Goal: Task Accomplishment & Management: Use online tool/utility

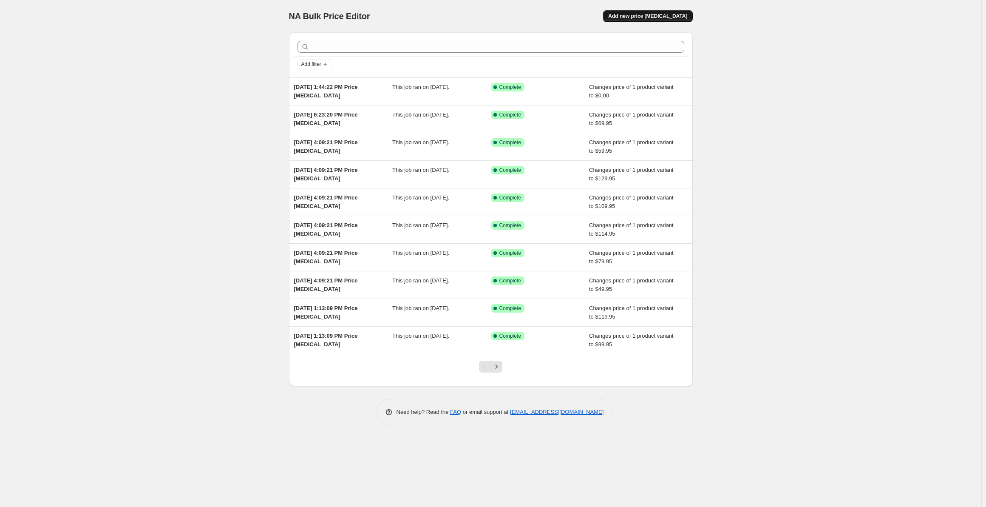
click at [625, 19] on span "Add new price [MEDICAL_DATA]" at bounding box center [647, 16] width 79 height 7
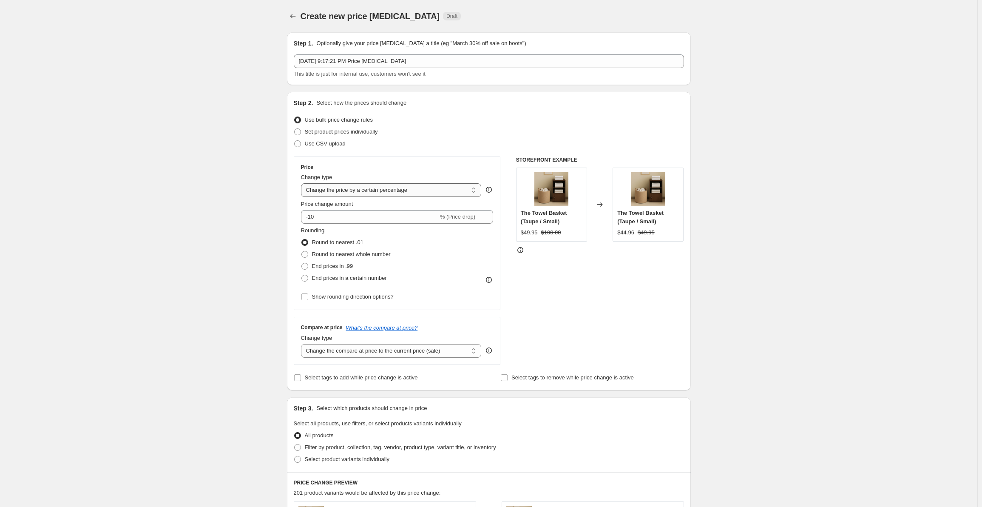
click at [385, 191] on select "Change the price to a certain amount Change the price by a certain amount Chang…" at bounding box center [391, 190] width 181 height 14
select select "to"
click at [303, 183] on select "Change the price to a certain amount Change the price by a certain amount Chang…" at bounding box center [391, 190] width 181 height 14
type input "80.00"
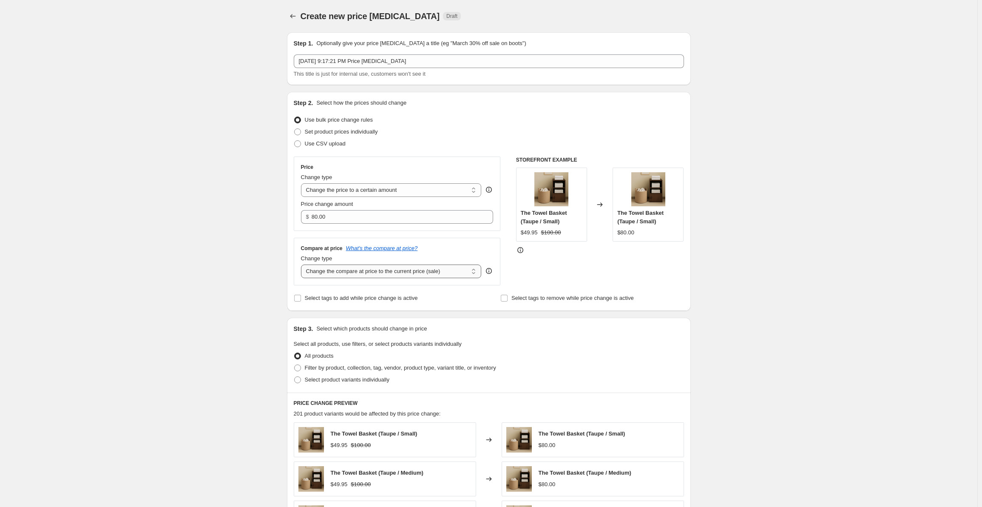
click at [361, 273] on select "Change the compare at price to the current price (sale) Change the compare at p…" at bounding box center [391, 271] width 181 height 14
select select "to"
click at [303, 264] on select "Change the compare at price to the current price (sale) Change the compare at p…" at bounding box center [391, 271] width 181 height 14
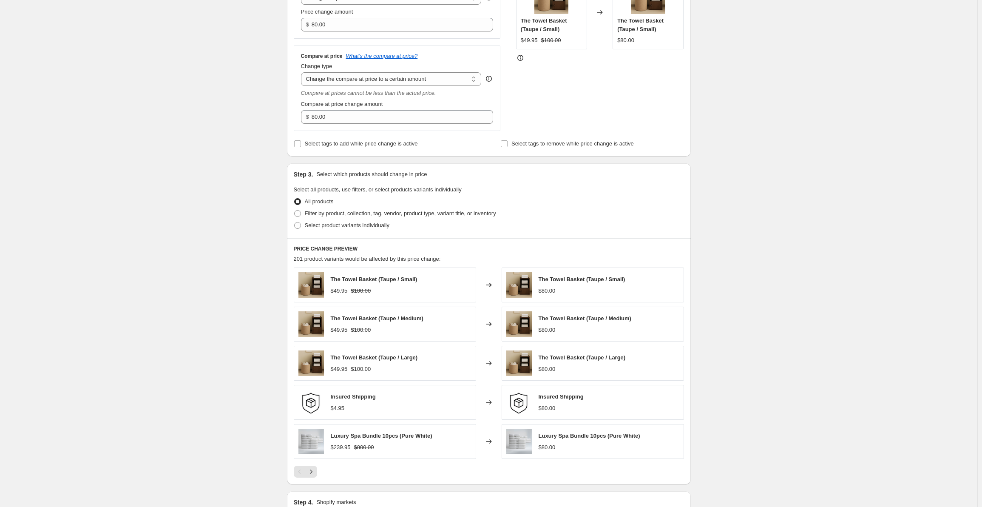
scroll to position [213, 0]
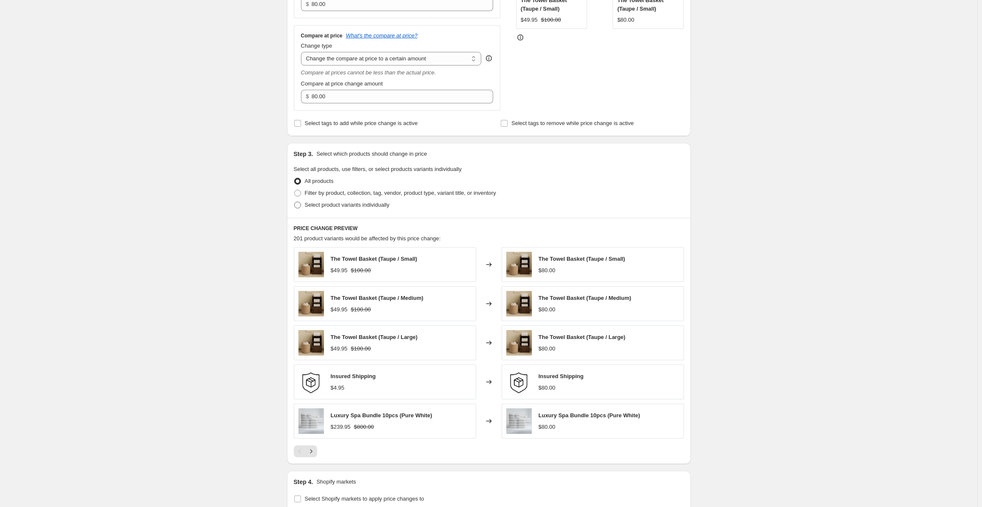
click at [339, 210] on label "Select product variants individually" at bounding box center [342, 205] width 96 height 12
click at [295, 202] on input "Select product variants individually" at bounding box center [294, 202] width 0 height 0
radio input "true"
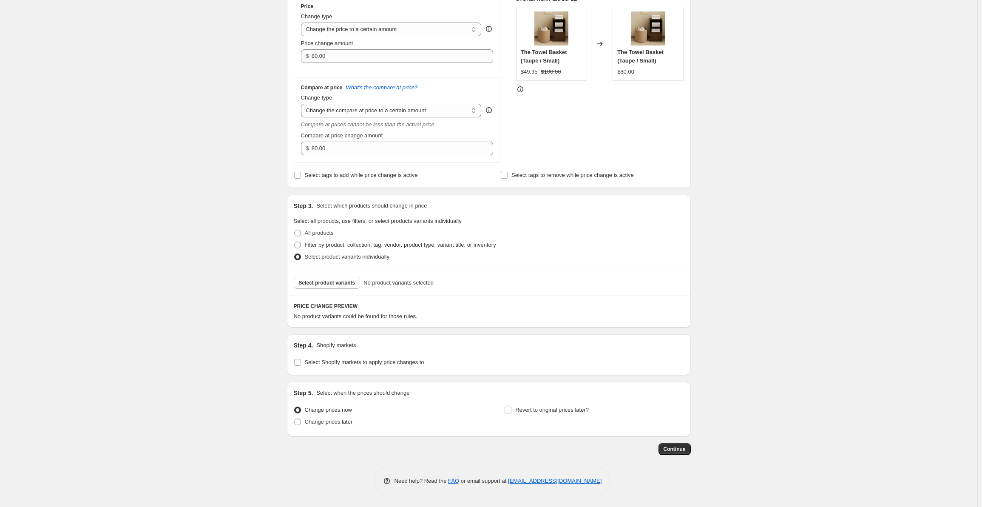
scroll to position [161, 0]
click at [336, 282] on span "Select product variants" at bounding box center [327, 282] width 57 height 7
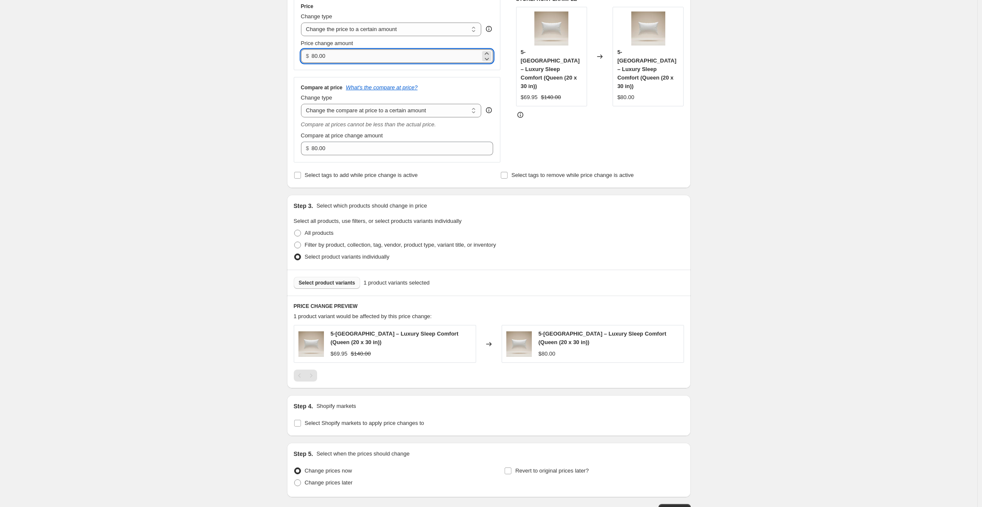
click at [365, 59] on input "80.00" at bounding box center [396, 56] width 169 height 14
paste input "69.95"
type input "69.95"
click at [340, 151] on input "80.00" at bounding box center [396, 149] width 169 height 14
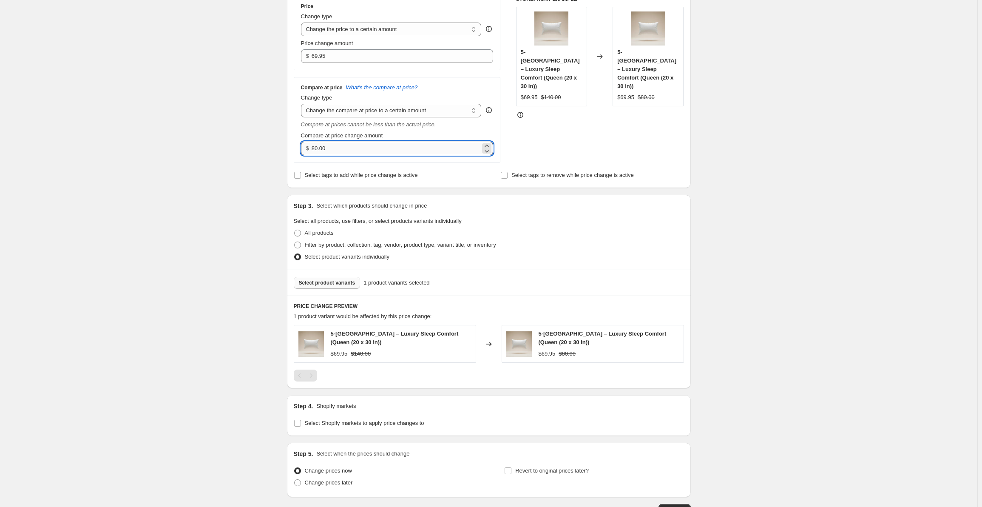
paste input "12"
type input "120.00"
click at [256, 175] on div "Create new price [MEDICAL_DATA]. This page is ready Create new price [MEDICAL_D…" at bounding box center [489, 203] width 978 height 728
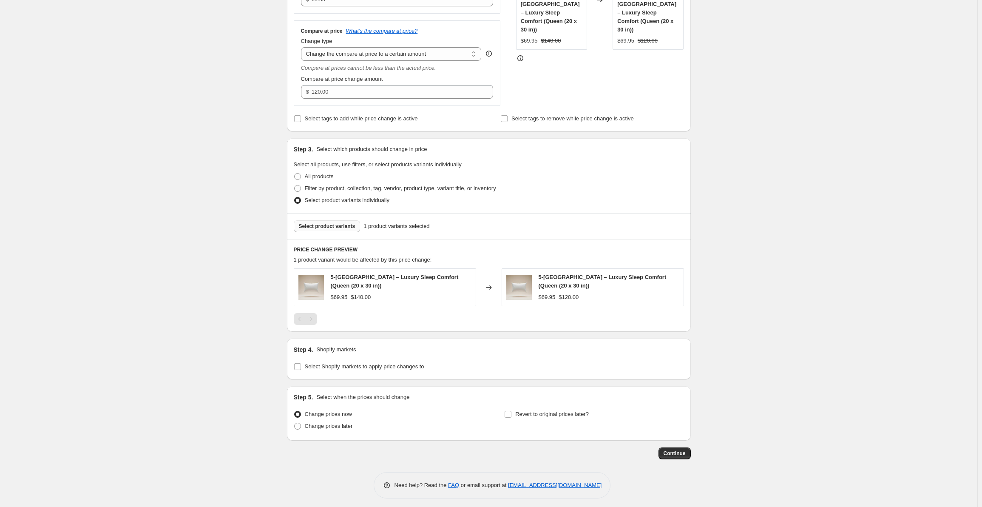
scroll to position [222, 0]
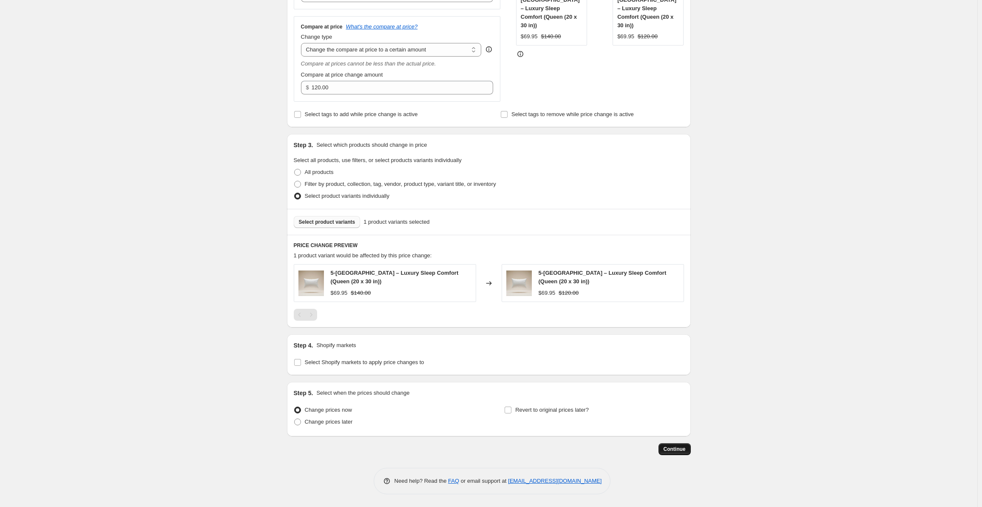
click at [676, 451] on span "Continue" at bounding box center [675, 449] width 22 height 7
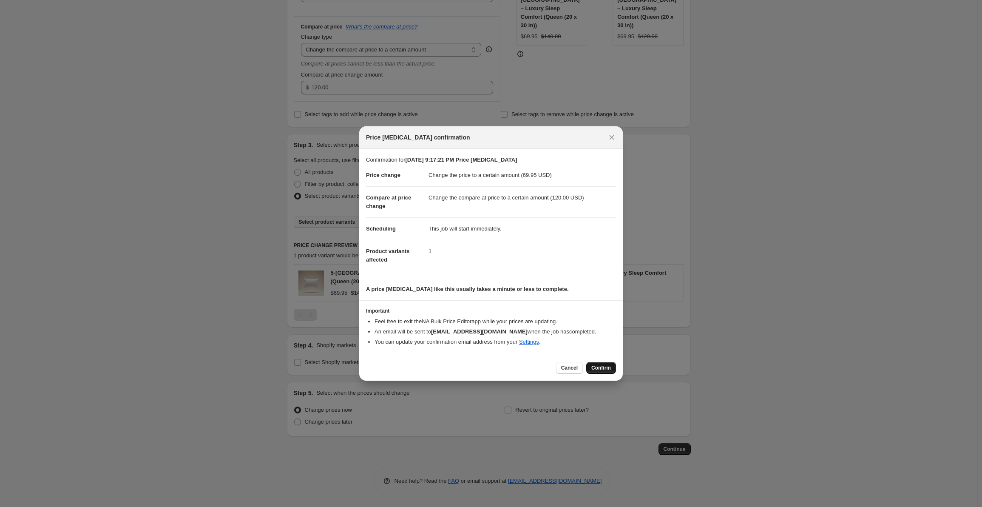
click at [594, 369] on span "Confirm" at bounding box center [601, 367] width 20 height 7
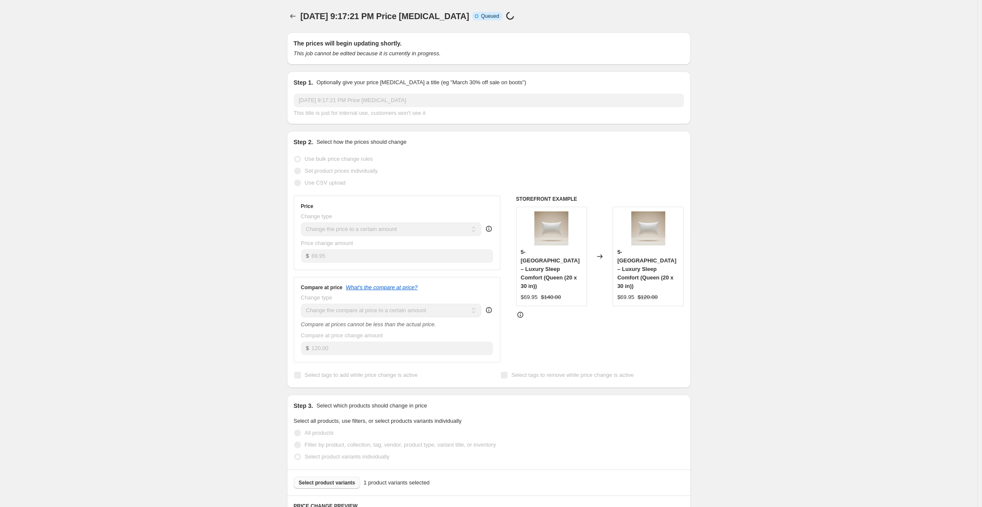
scroll to position [222, 0]
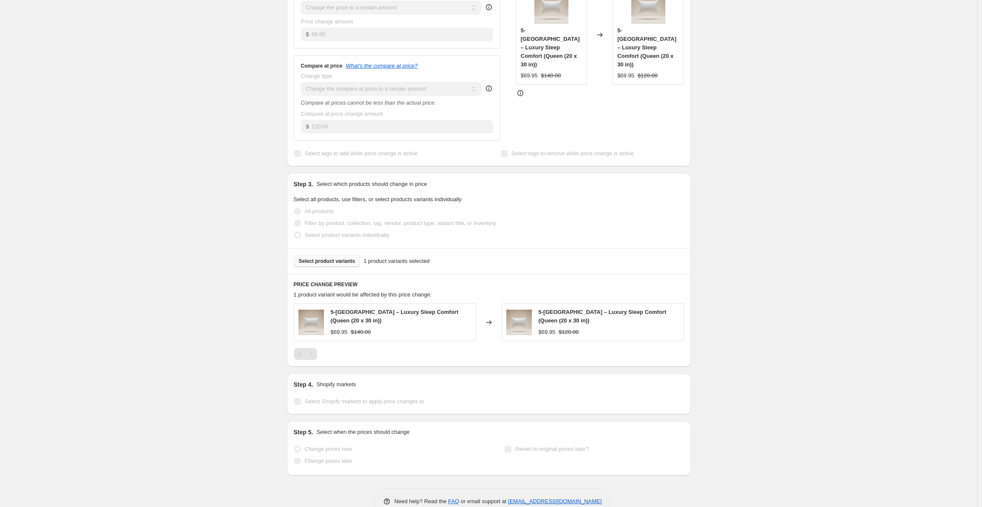
select select "to"
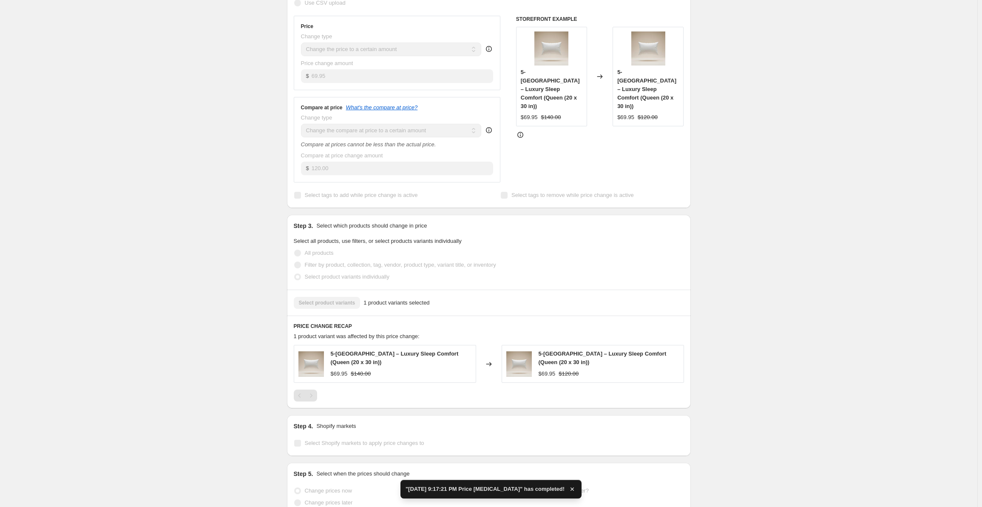
scroll to position [0, 0]
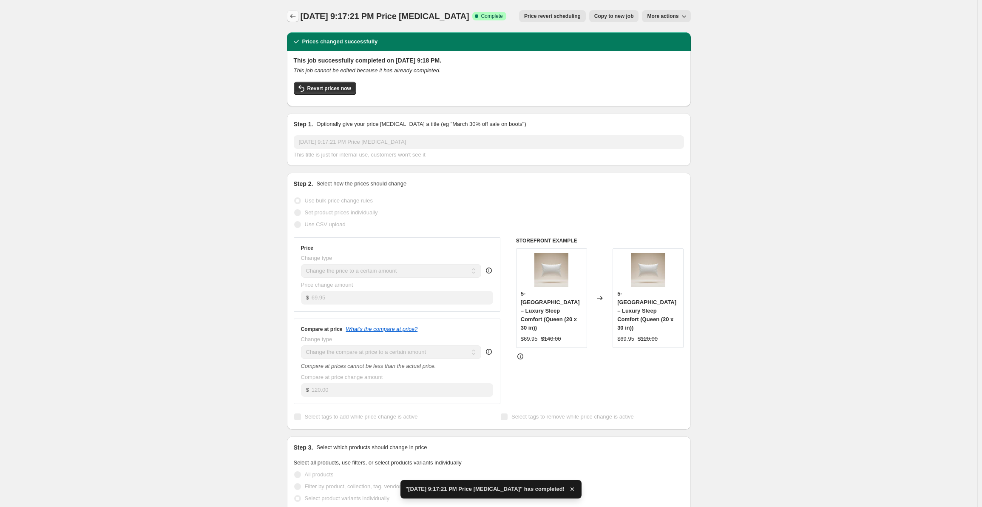
click at [296, 14] on icon "Price change jobs" at bounding box center [293, 16] width 9 height 9
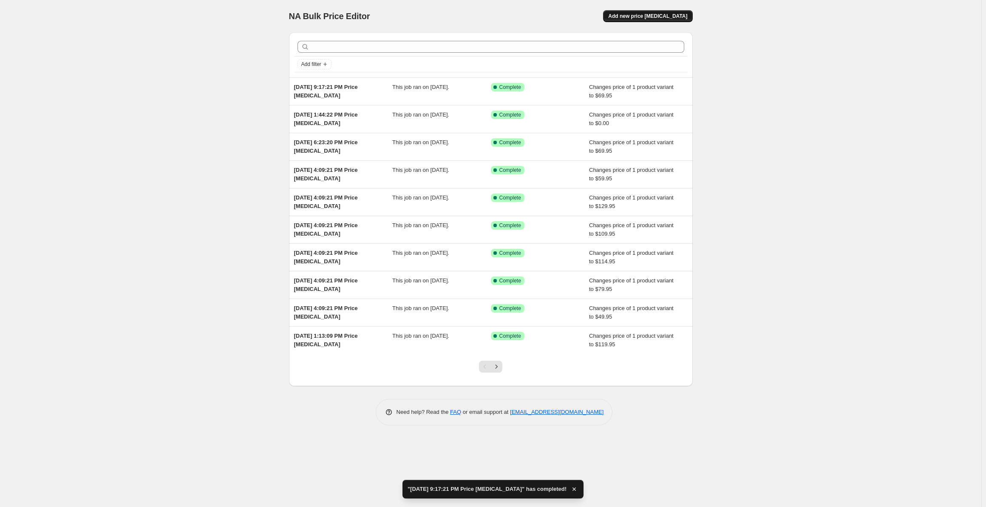
click at [633, 14] on span "Add new price [MEDICAL_DATA]" at bounding box center [647, 16] width 79 height 7
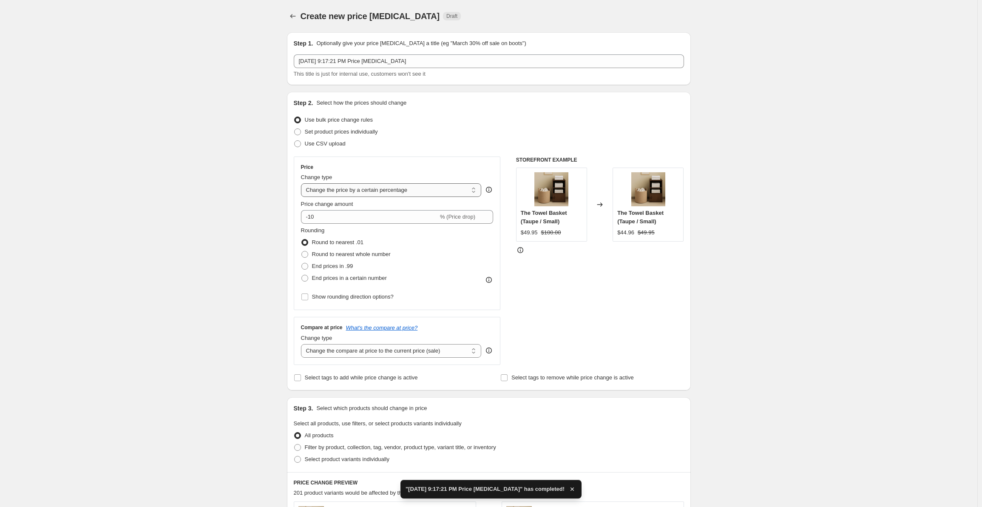
click at [342, 189] on select "Change the price to a certain amount Change the price by a certain amount Chang…" at bounding box center [391, 190] width 181 height 14
select select "to"
click at [303, 183] on select "Change the price to a certain amount Change the price by a certain amount Chang…" at bounding box center [391, 190] width 181 height 14
type input "80.00"
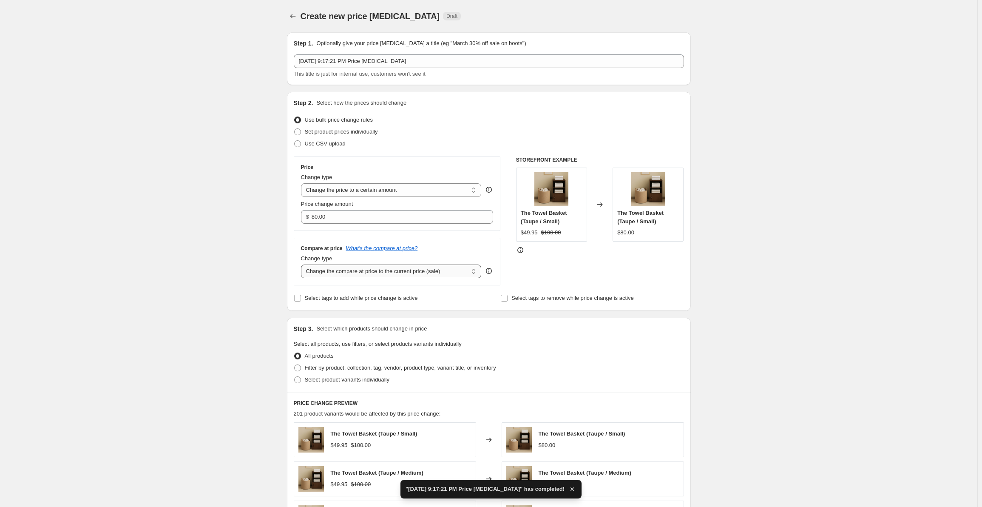
drag, startPoint x: 343, startPoint y: 270, endPoint x: 344, endPoint y: 275, distance: 4.8
click at [343, 270] on select "Change the compare at price to the current price (sale) Change the compare at p…" at bounding box center [391, 271] width 181 height 14
select select "to"
click at [303, 264] on select "Change the compare at price to the current price (sale) Change the compare at p…" at bounding box center [391, 271] width 181 height 14
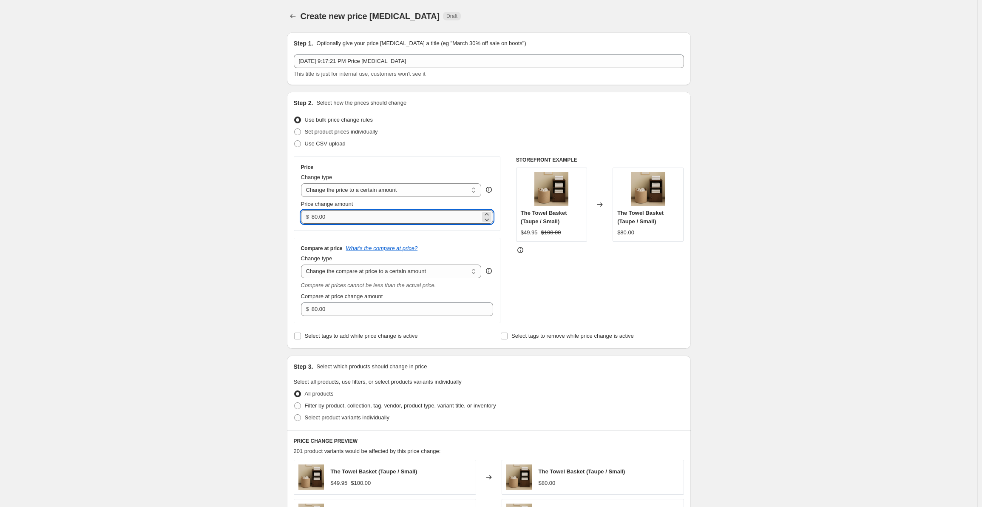
click at [352, 220] on input "80.00" at bounding box center [396, 217] width 169 height 14
paste input "104.95"
type input "104.95"
click at [356, 304] on input "80.00" at bounding box center [396, 309] width 169 height 14
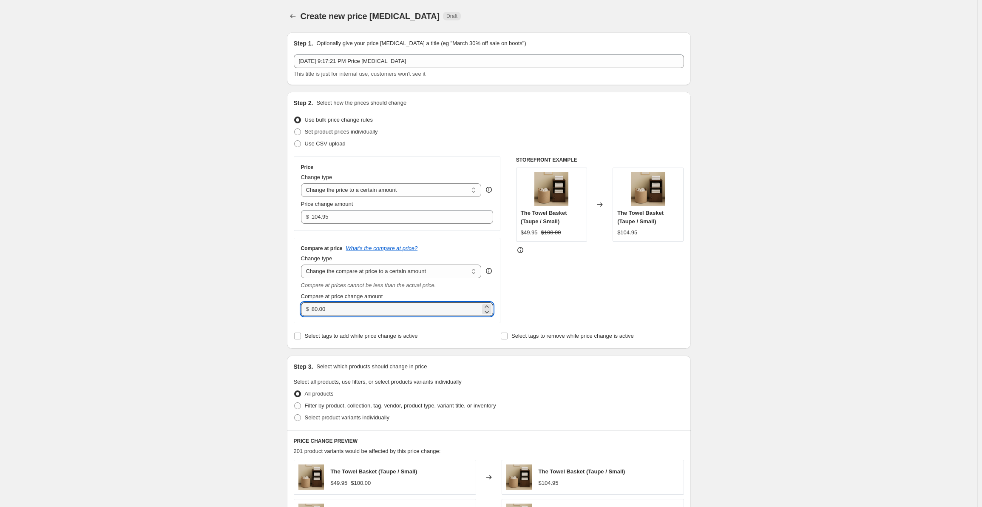
paste input "21"
type input "210.00"
click at [241, 285] on div "Create new price [MEDICAL_DATA]. This page is ready Create new price [MEDICAL_D…" at bounding box center [489, 428] width 978 height 856
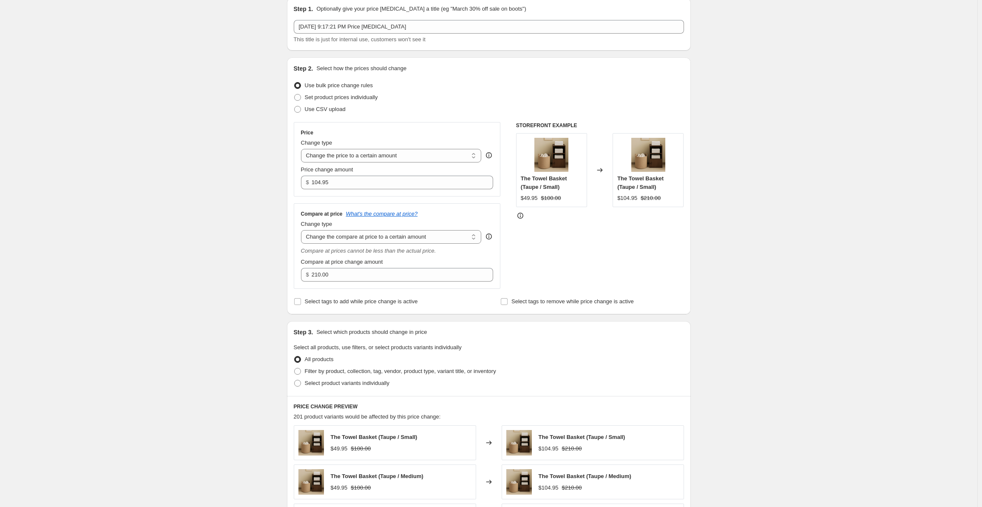
scroll to position [170, 0]
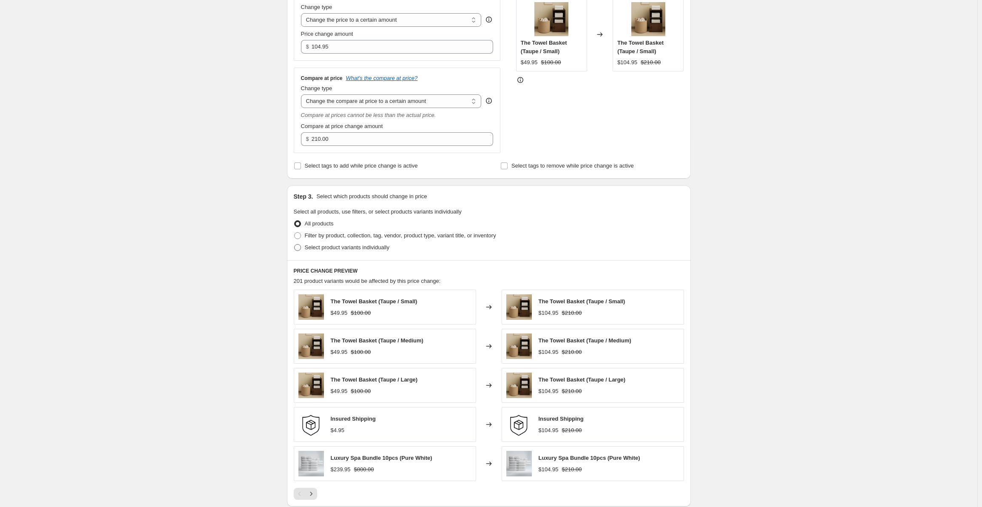
click at [307, 251] on span "Select product variants individually" at bounding box center [347, 247] width 85 height 9
click at [295, 244] on input "Select product variants individually" at bounding box center [294, 244] width 0 height 0
radio input "true"
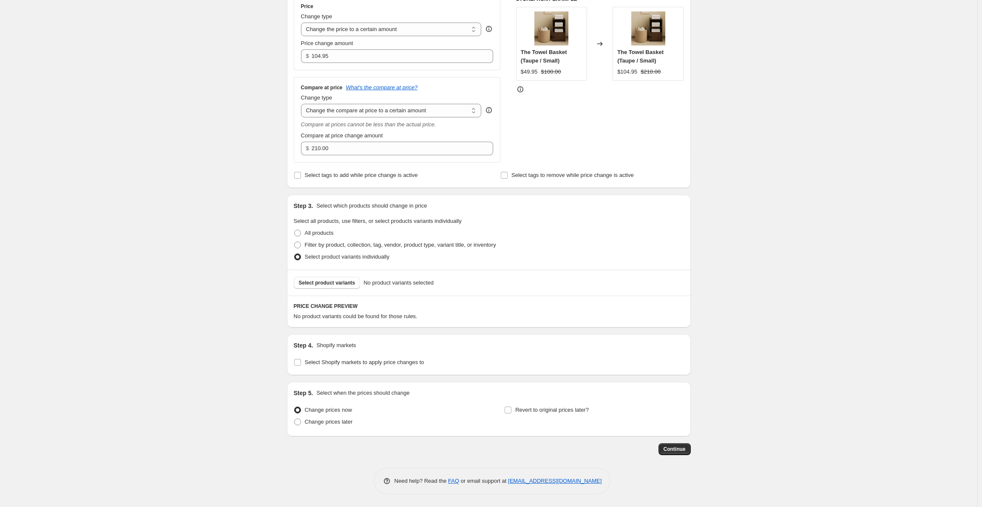
scroll to position [161, 0]
click at [333, 287] on button "Select product variants" at bounding box center [327, 283] width 67 height 12
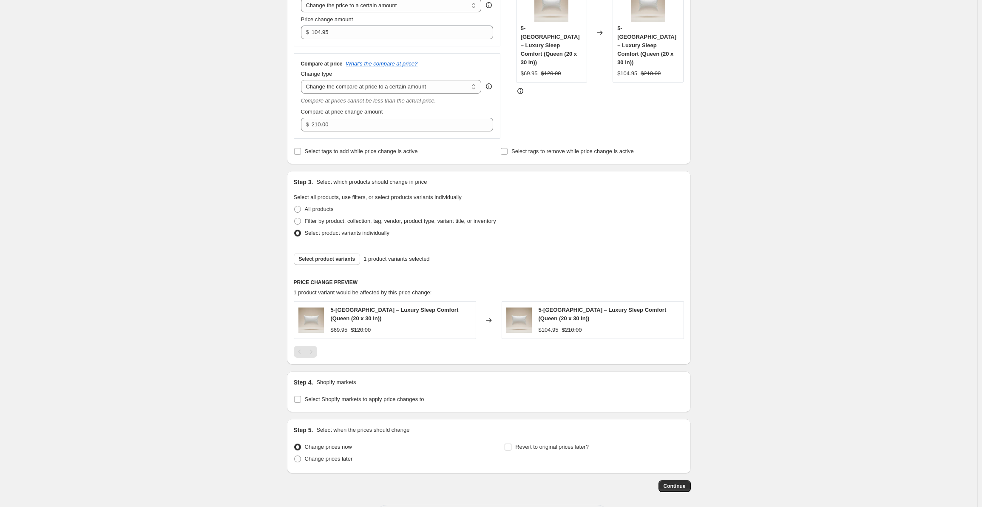
scroll to position [222, 0]
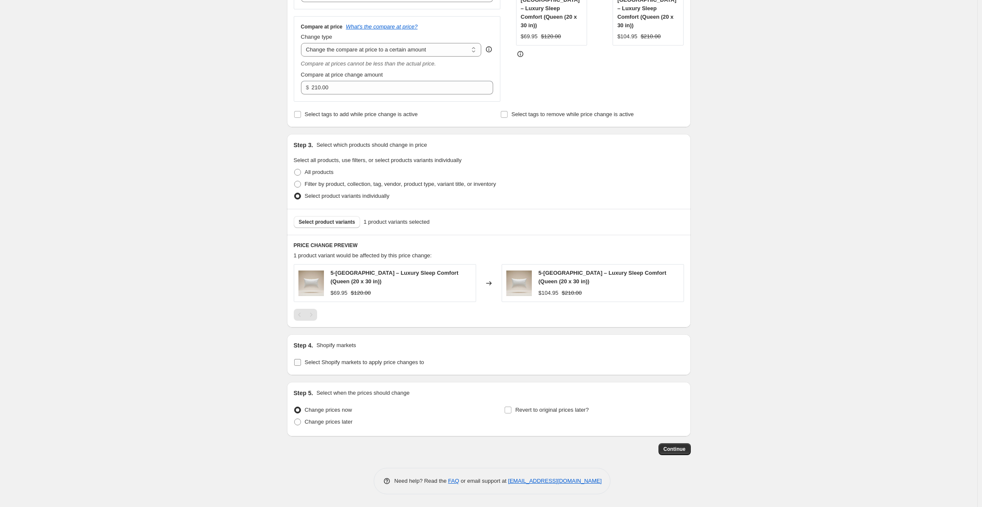
click at [296, 360] on span at bounding box center [298, 362] width 8 height 8
click at [296, 360] on input "Select Shopify markets to apply price changes to" at bounding box center [297, 362] width 7 height 7
checkbox input "true"
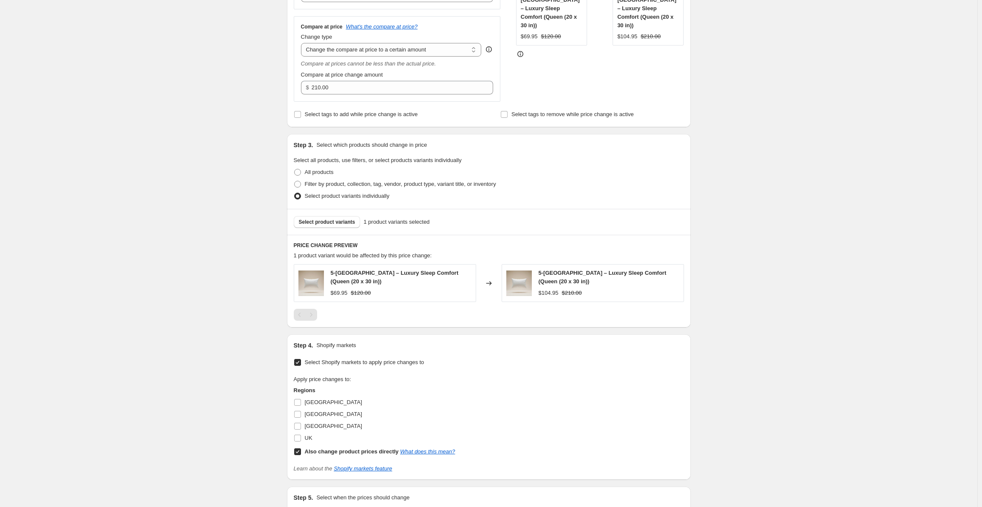
click at [301, 449] on input "Also change product prices directly What does this mean?" at bounding box center [297, 451] width 7 height 7
checkbox input "false"
click at [301, 406] on span at bounding box center [298, 402] width 8 height 8
click at [301, 406] on input "[GEOGRAPHIC_DATA]" at bounding box center [297, 402] width 7 height 7
checkbox input "true"
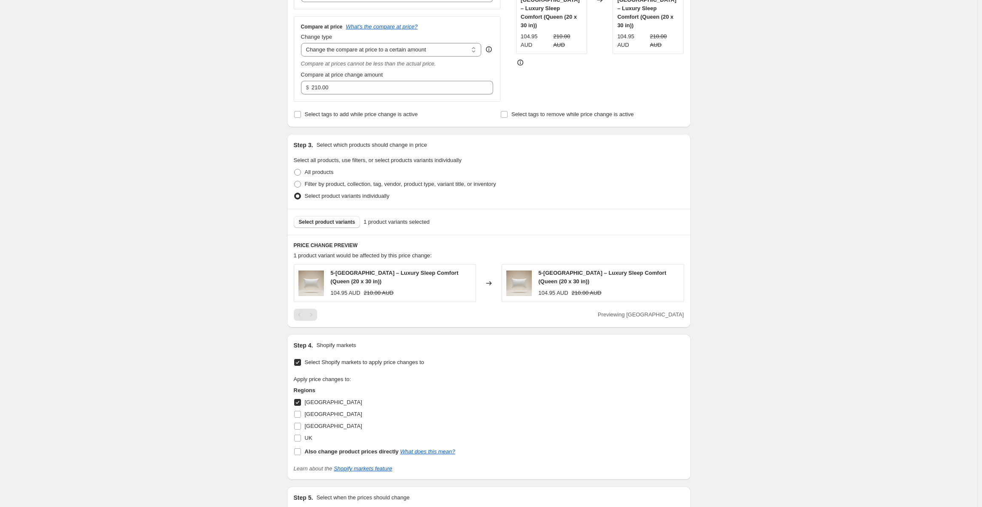
click at [246, 207] on div "Create new price [MEDICAL_DATA]. This page is ready Create new price [MEDICAL_D…" at bounding box center [489, 194] width 978 height 833
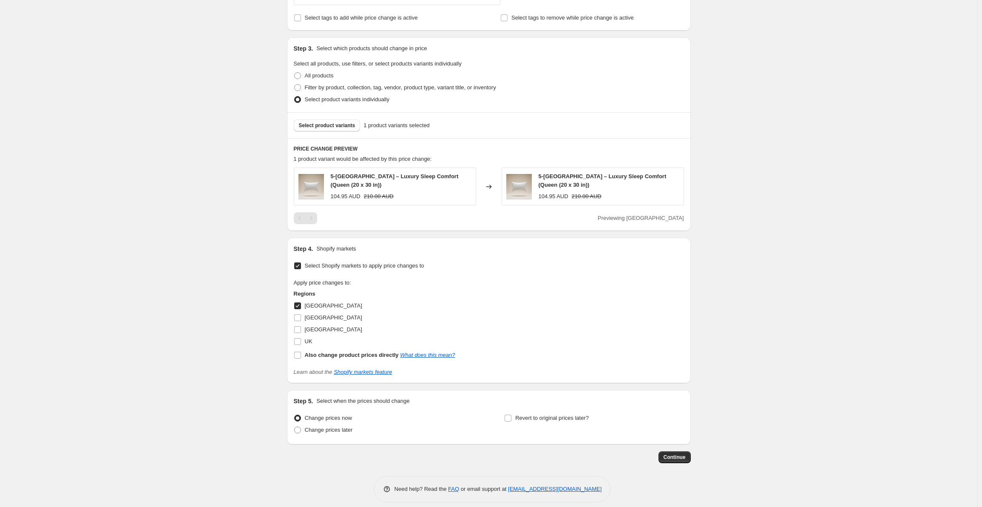
scroll to position [326, 0]
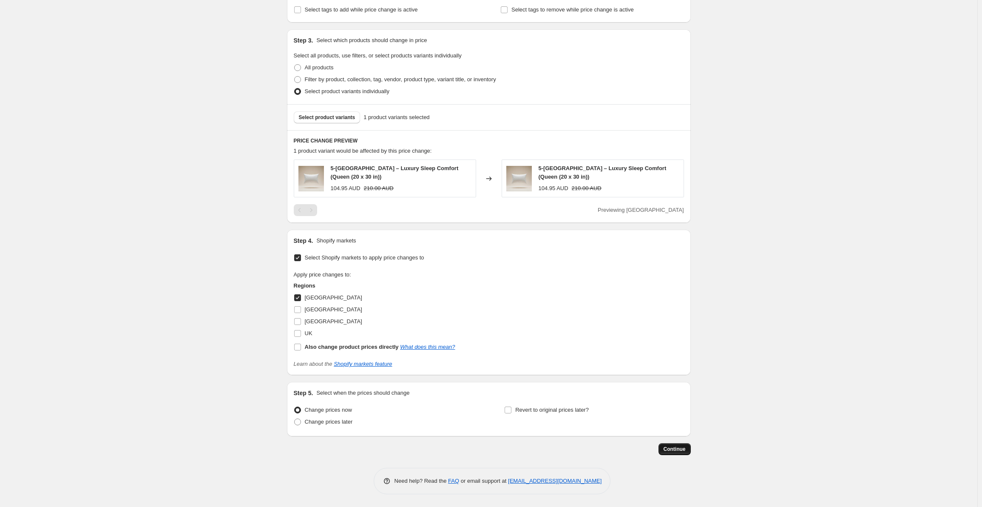
click at [679, 452] on span "Continue" at bounding box center [675, 449] width 22 height 7
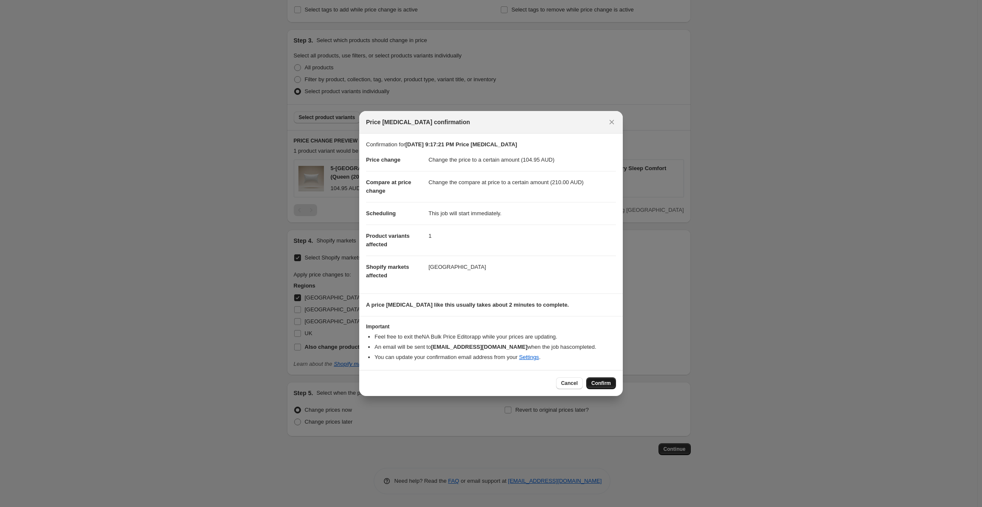
click at [609, 383] on span "Confirm" at bounding box center [601, 383] width 20 height 7
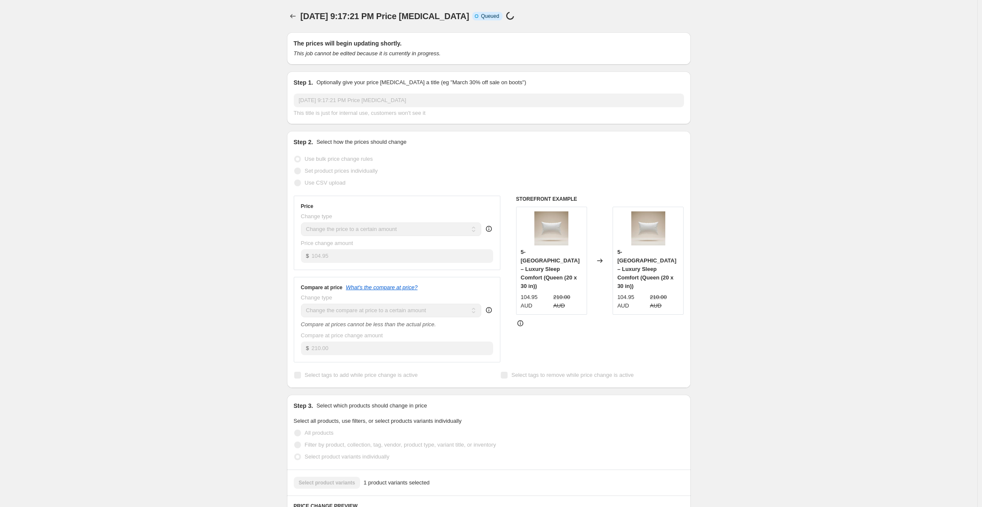
select select "to"
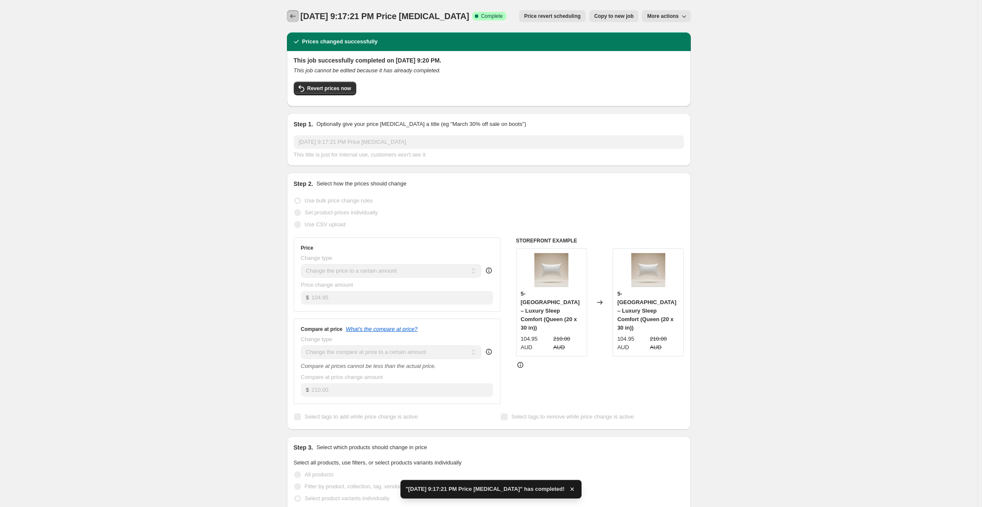
click at [294, 18] on icon "Price change jobs" at bounding box center [293, 16] width 6 height 4
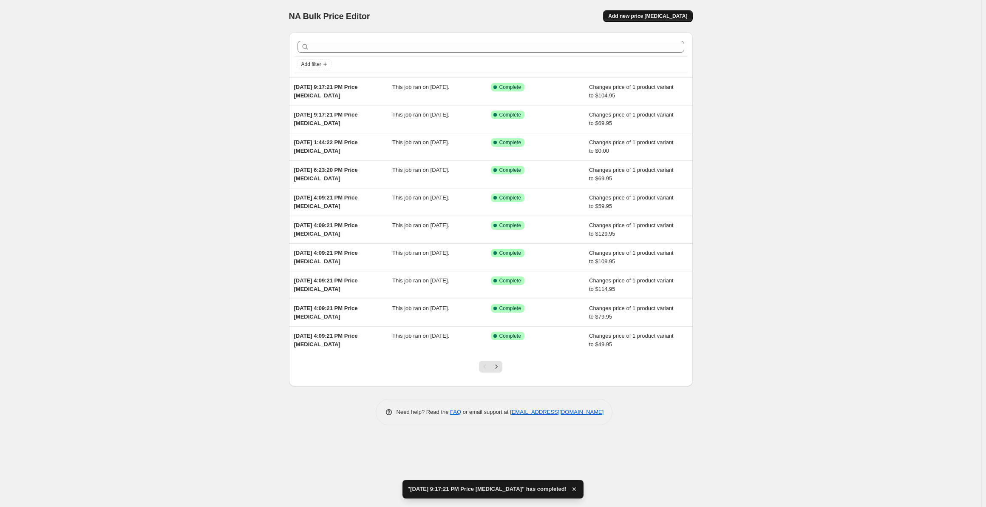
click at [651, 16] on span "Add new price [MEDICAL_DATA]" at bounding box center [647, 16] width 79 height 7
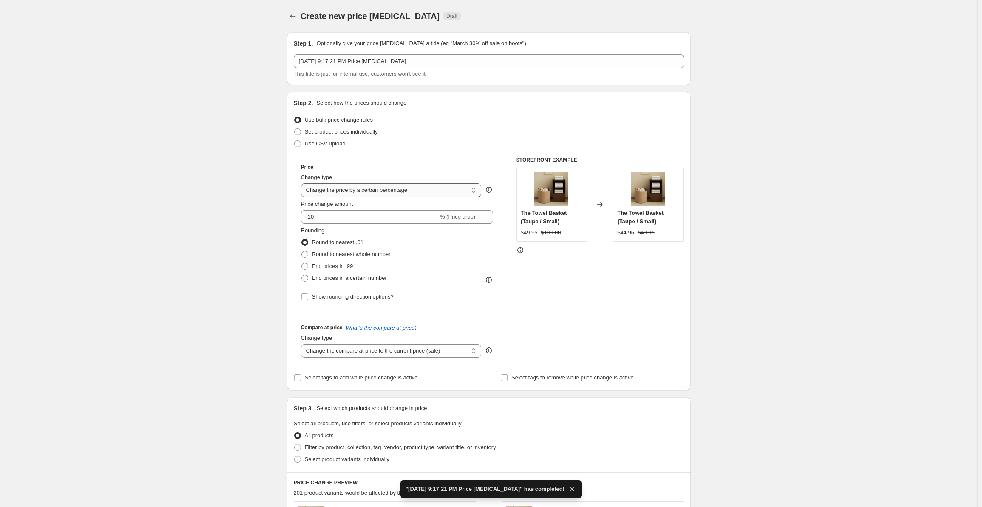
click at [359, 188] on select "Change the price to a certain amount Change the price by a certain amount Chang…" at bounding box center [391, 190] width 181 height 14
select select "to"
click at [303, 183] on select "Change the price to a certain amount Change the price by a certain amount Chang…" at bounding box center [391, 190] width 181 height 14
type input "80.00"
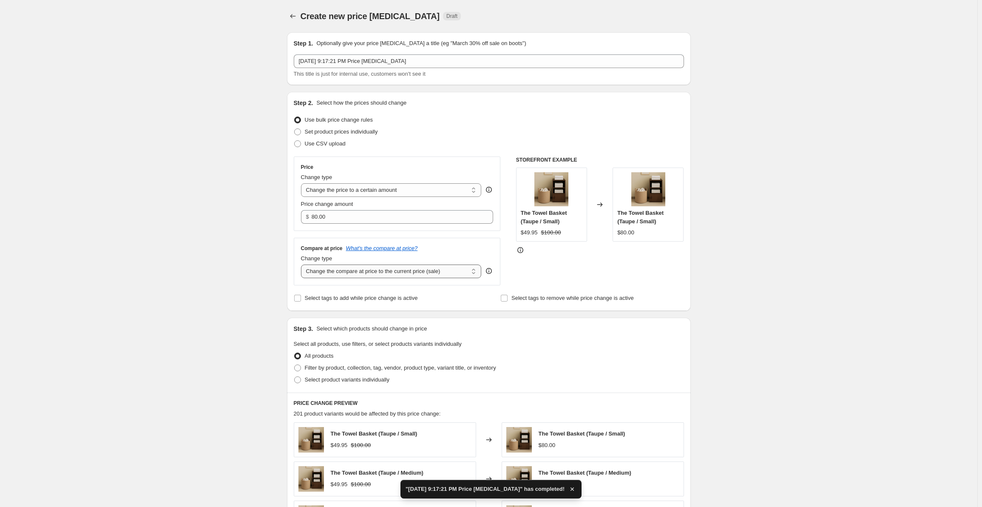
click at [361, 269] on select "Change the compare at price to the current price (sale) Change the compare at p…" at bounding box center [391, 271] width 181 height 14
select select "to"
click at [303, 264] on select "Change the compare at price to the current price (sale) Change the compare at p…" at bounding box center [391, 271] width 181 height 14
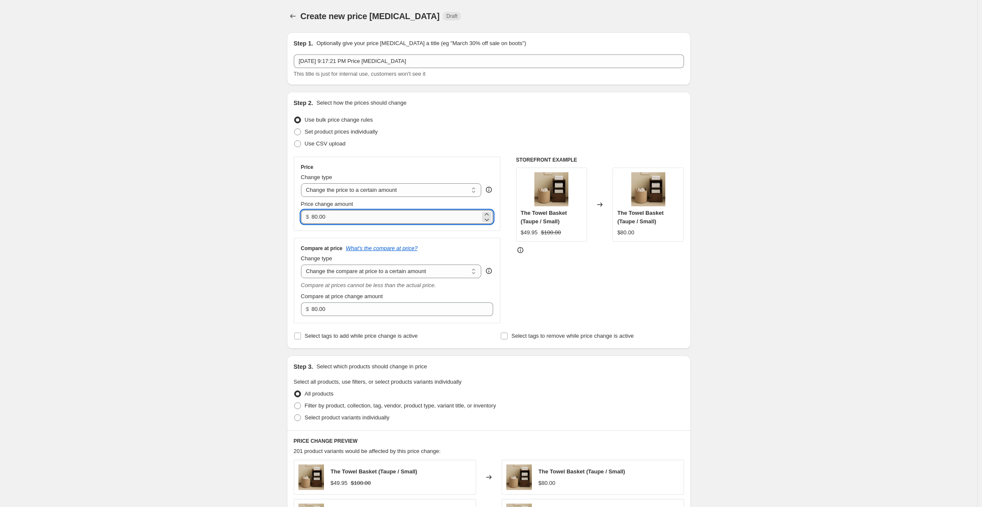
click at [343, 219] on input "80.00" at bounding box center [396, 217] width 169 height 14
paste input "49.95"
type input "49.95"
click at [365, 318] on div "Compare at price What's the compare at price? Change type Change the compare at…" at bounding box center [397, 280] width 207 height 85
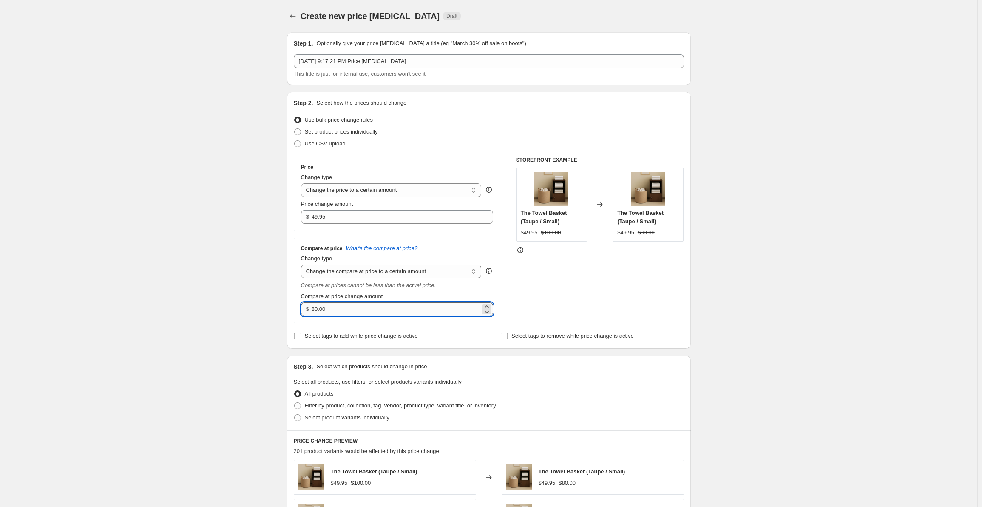
click at [373, 311] on input "80.00" at bounding box center [396, 309] width 169 height 14
paste input "1"
type input "100.00"
click at [230, 295] on div "Create new price [MEDICAL_DATA]. This page is ready Create new price [MEDICAL_D…" at bounding box center [489, 428] width 978 height 856
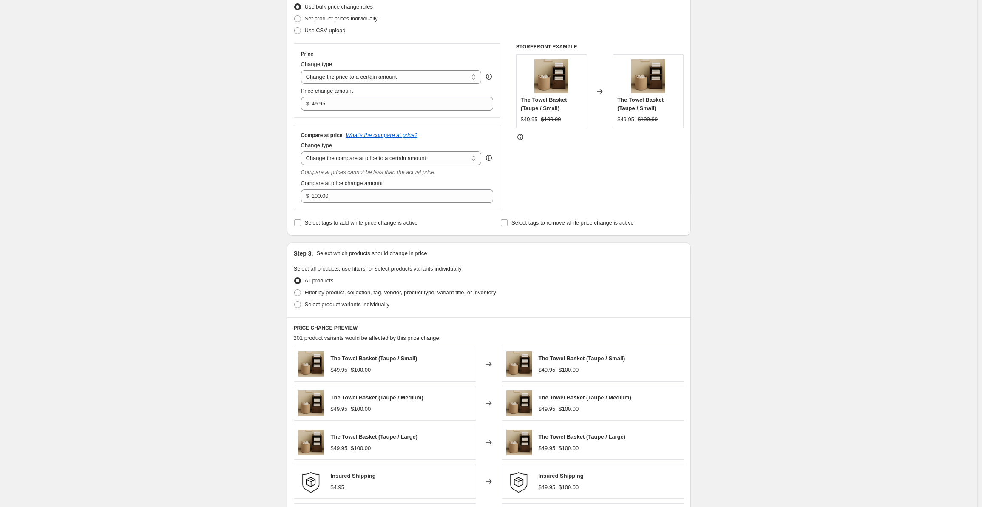
scroll to position [170, 0]
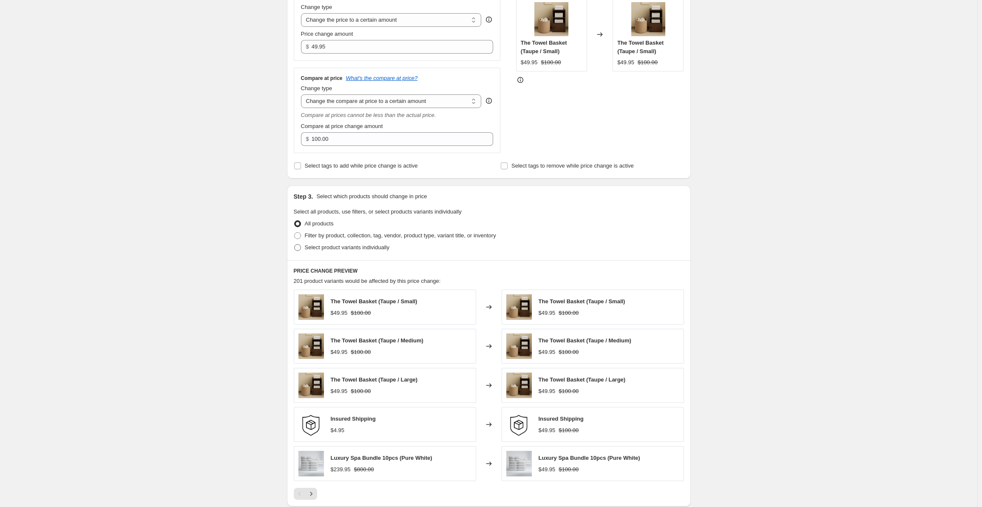
click at [300, 246] on span at bounding box center [297, 247] width 7 height 7
click at [295, 244] on input "Select product variants individually" at bounding box center [294, 244] width 0 height 0
radio input "true"
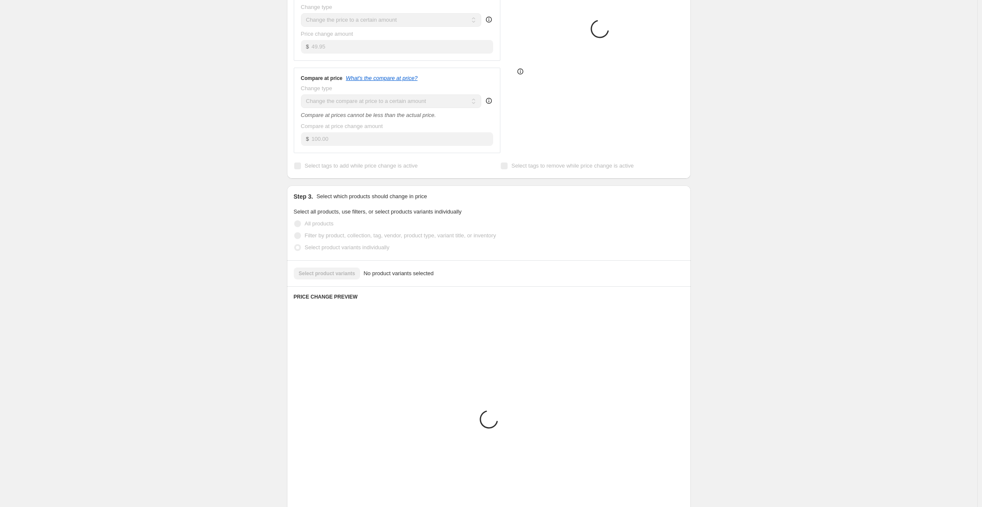
scroll to position [161, 0]
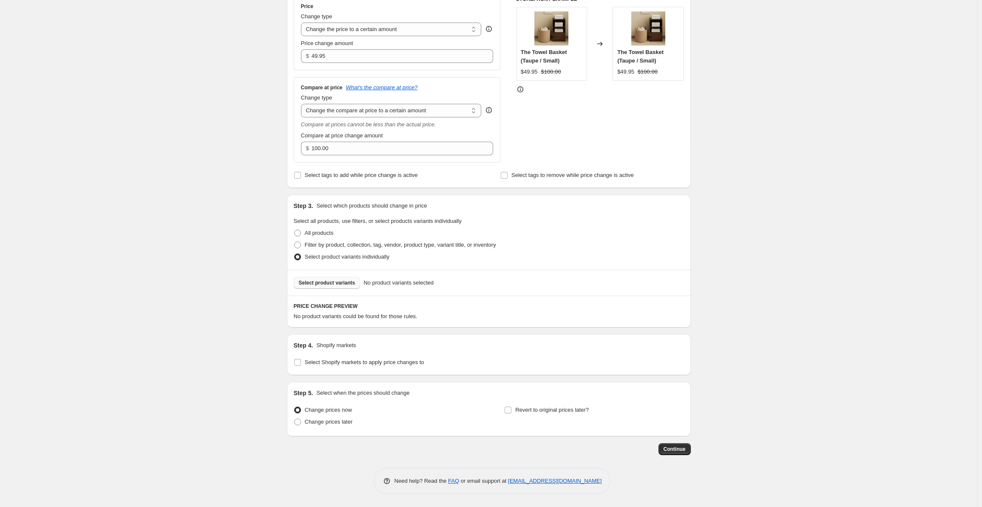
click at [325, 284] on span "Select product variants" at bounding box center [327, 282] width 57 height 7
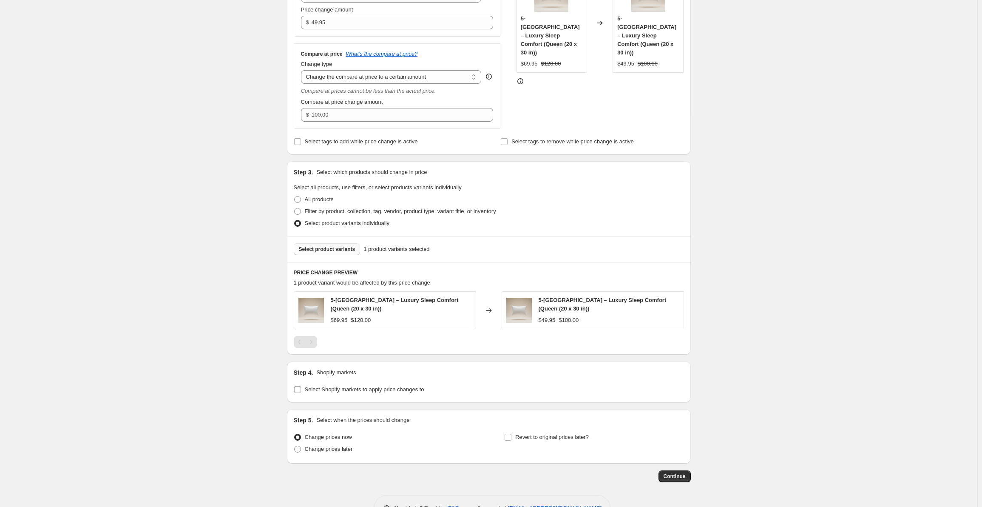
scroll to position [222, 0]
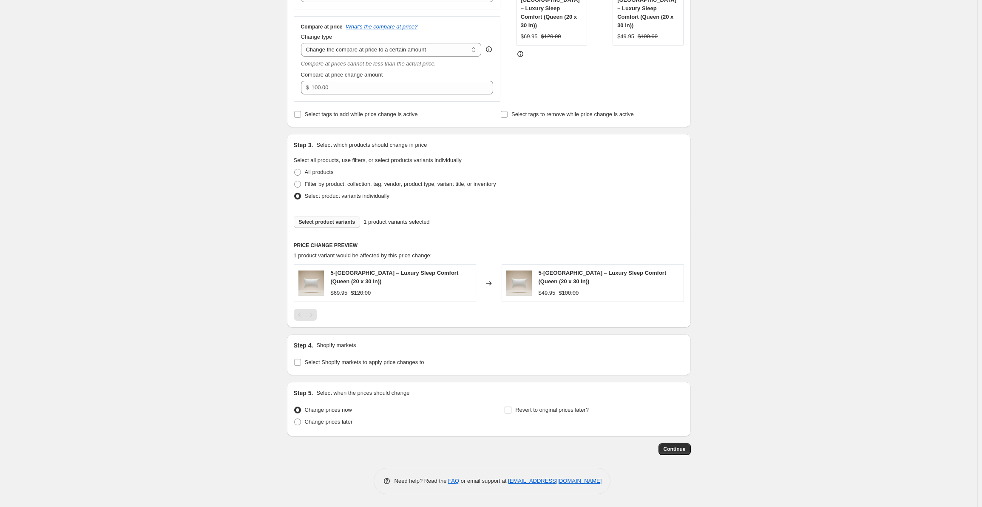
click at [291, 361] on div "Step 4. Shopify markets Select Shopify markets to apply price changes to" at bounding box center [489, 354] width 404 height 41
click at [297, 360] on input "Select Shopify markets to apply price changes to" at bounding box center [297, 362] width 7 height 7
checkbox input "true"
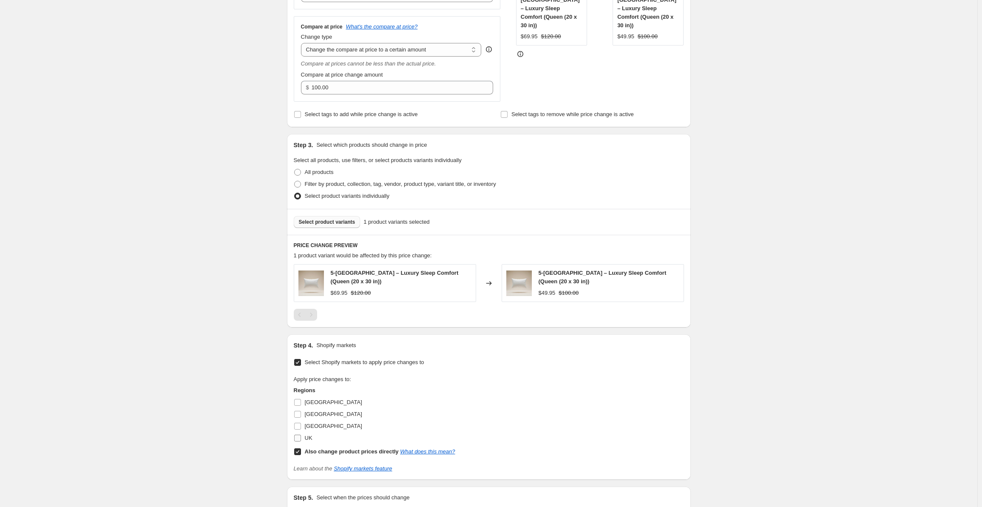
click at [301, 435] on input "UK" at bounding box center [297, 438] width 7 height 7
checkbox input "true"
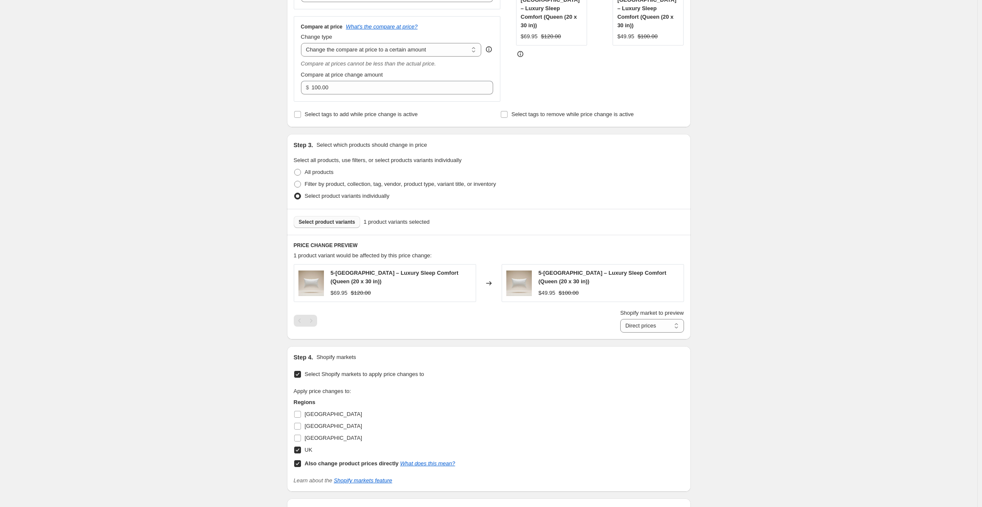
click at [297, 463] on input "Also change product prices directly What does this mean?" at bounding box center [297, 463] width 7 height 7
checkbox input "false"
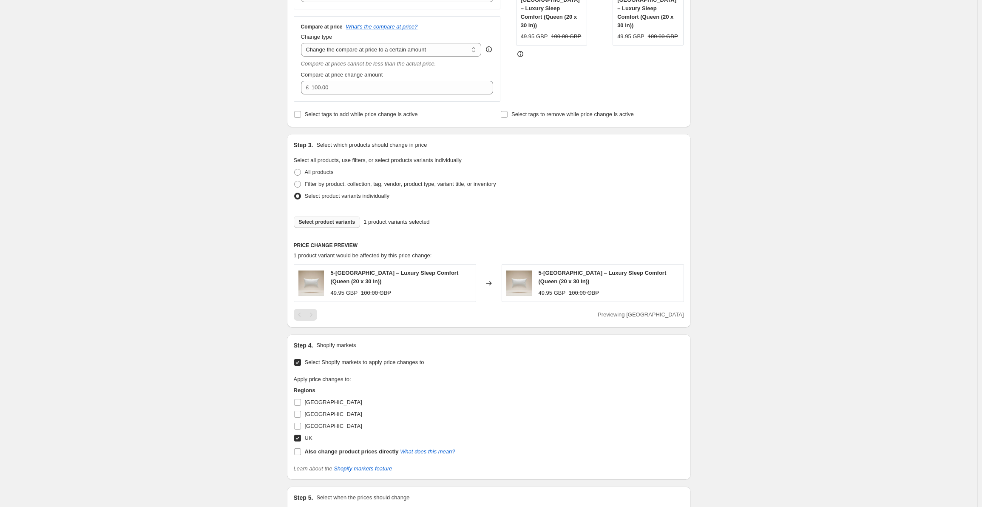
click at [253, 375] on div "Create new price [MEDICAL_DATA]. This page is ready Create new price [MEDICAL_D…" at bounding box center [489, 194] width 978 height 833
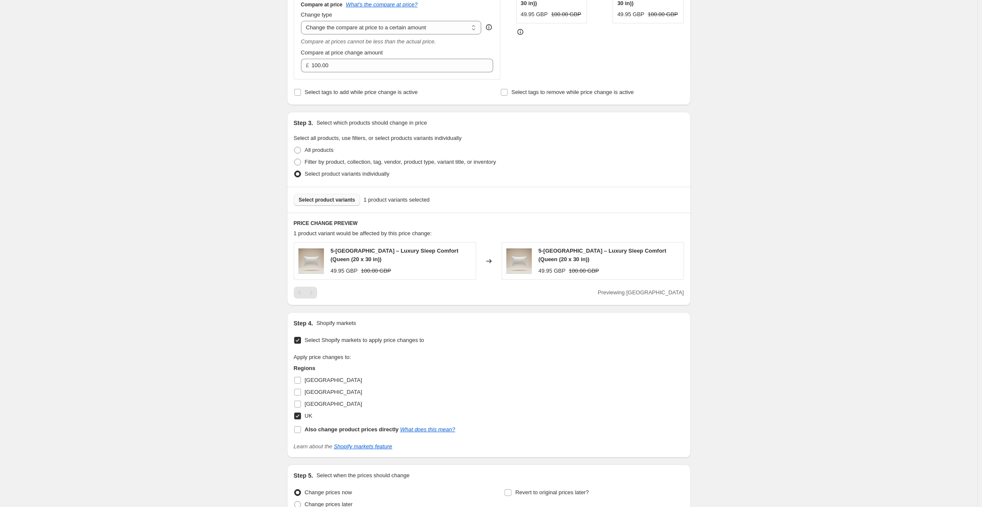
scroll to position [326, 0]
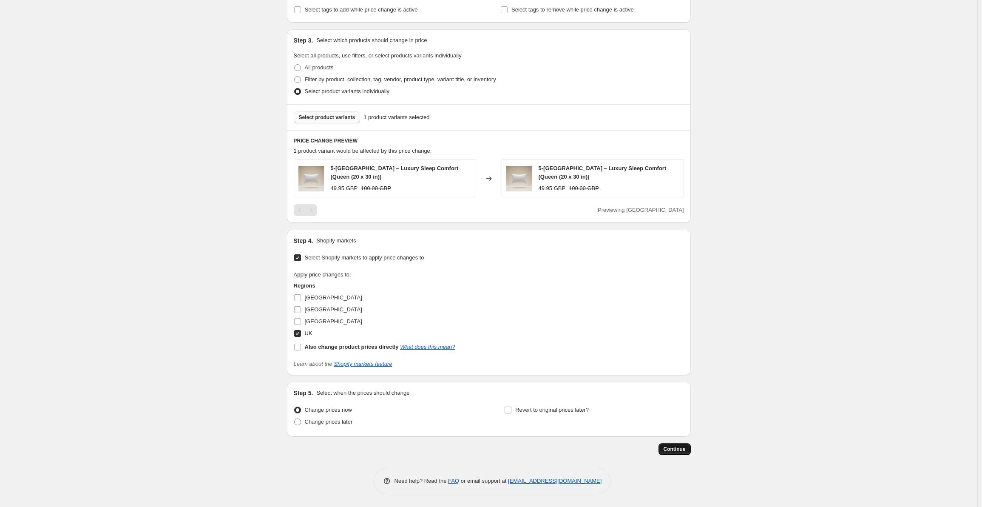
click at [677, 447] on button "Continue" at bounding box center [675, 449] width 32 height 12
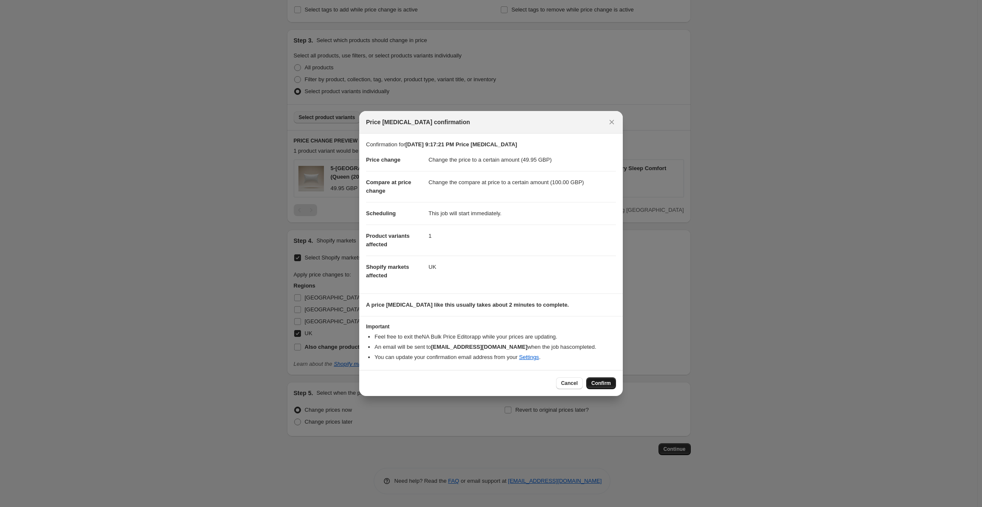
click at [599, 383] on span "Confirm" at bounding box center [601, 383] width 20 height 7
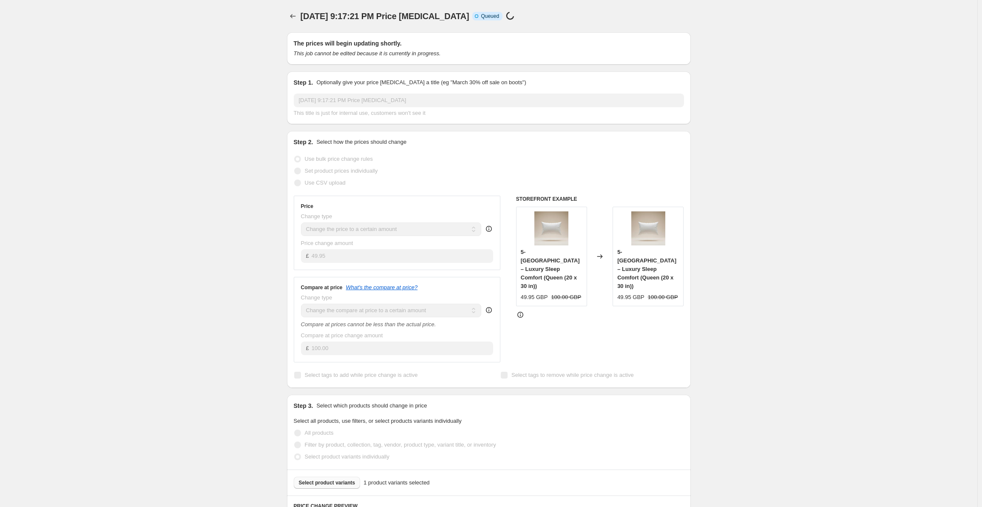
select select "to"
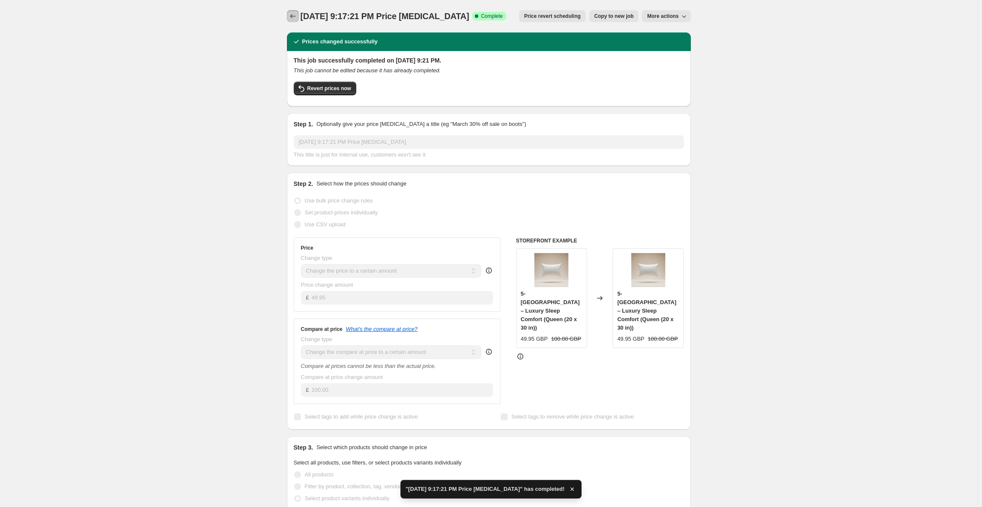
click at [292, 18] on icon "Price change jobs" at bounding box center [293, 16] width 9 height 9
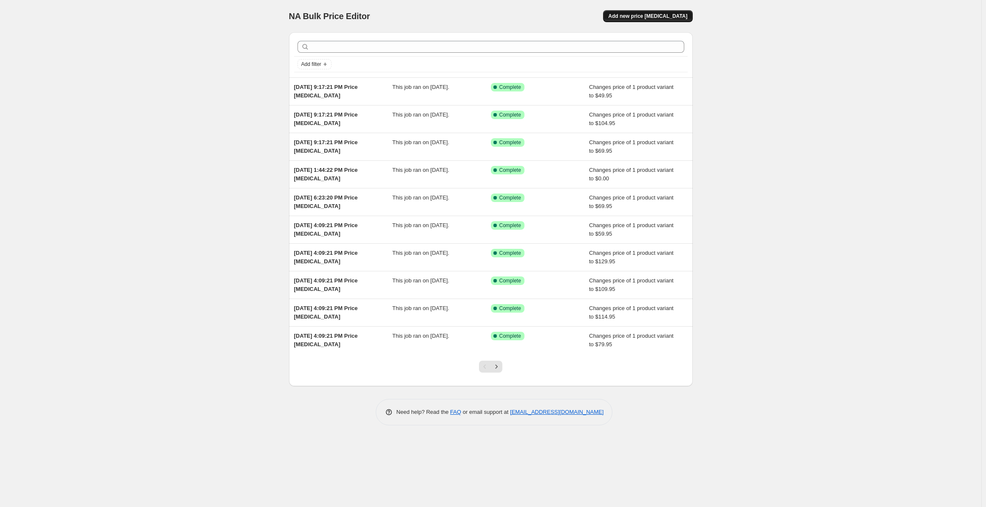
click at [644, 20] on button "Add new price [MEDICAL_DATA]" at bounding box center [647, 16] width 89 height 12
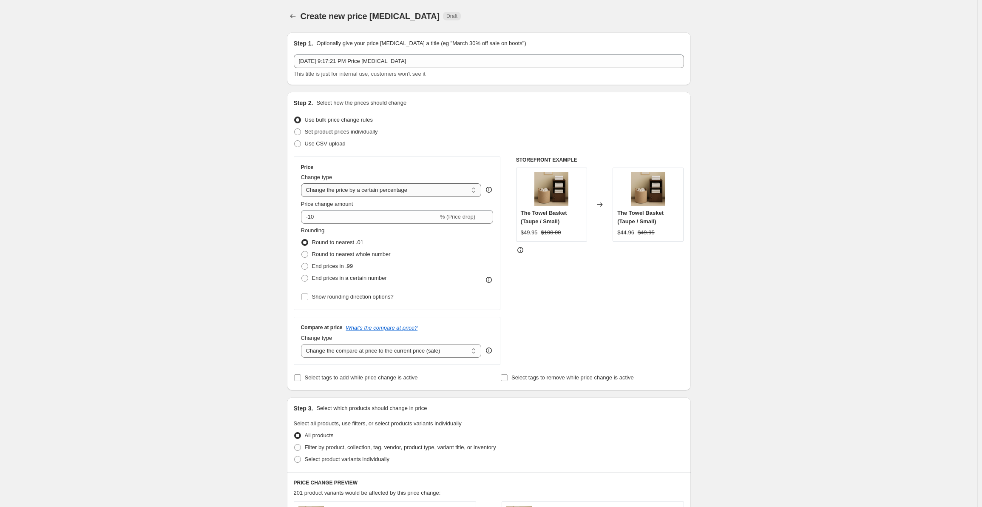
click at [363, 186] on select "Change the price to a certain amount Change the price by a certain amount Chang…" at bounding box center [391, 190] width 181 height 14
select select "to"
click at [303, 183] on select "Change the price to a certain amount Change the price by a certain amount Chang…" at bounding box center [391, 190] width 181 height 14
type input "80.00"
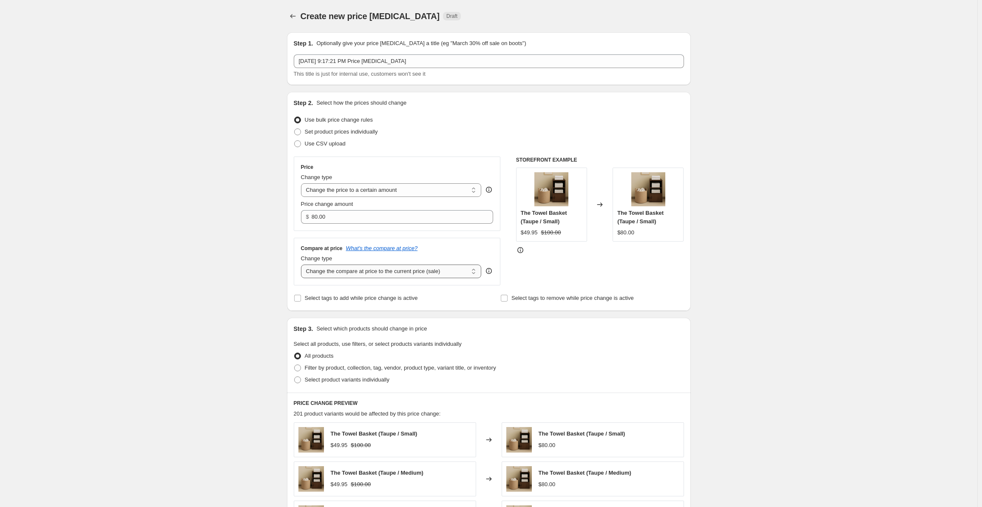
click at [376, 269] on select "Change the compare at price to the current price (sale) Change the compare at p…" at bounding box center [391, 271] width 181 height 14
select select "to"
click at [303, 264] on select "Change the compare at price to the current price (sale) Change the compare at p…" at bounding box center [391, 271] width 181 height 14
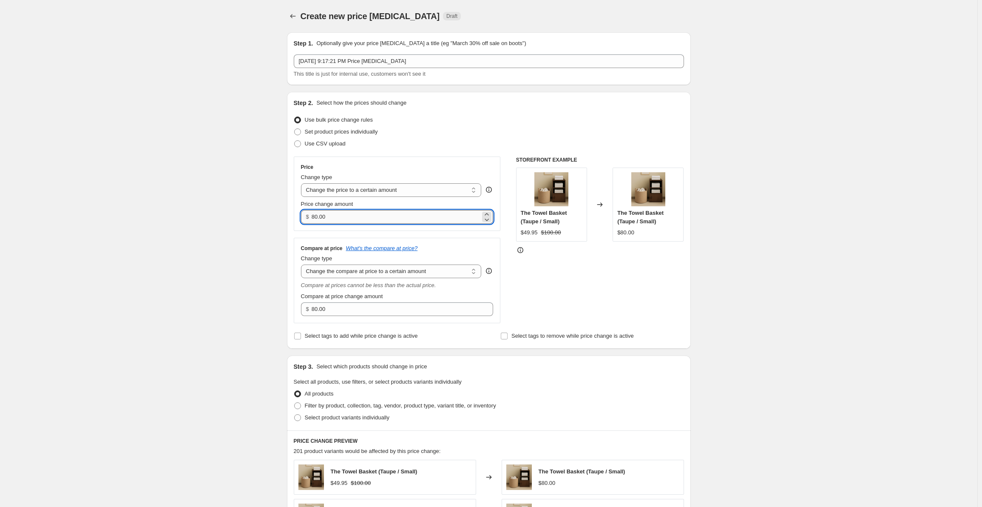
click at [352, 215] on input "80.00" at bounding box center [396, 217] width 169 height 14
paste input "99.95"
type input "99.95"
click at [393, 313] on input "80.00" at bounding box center [396, 309] width 169 height 14
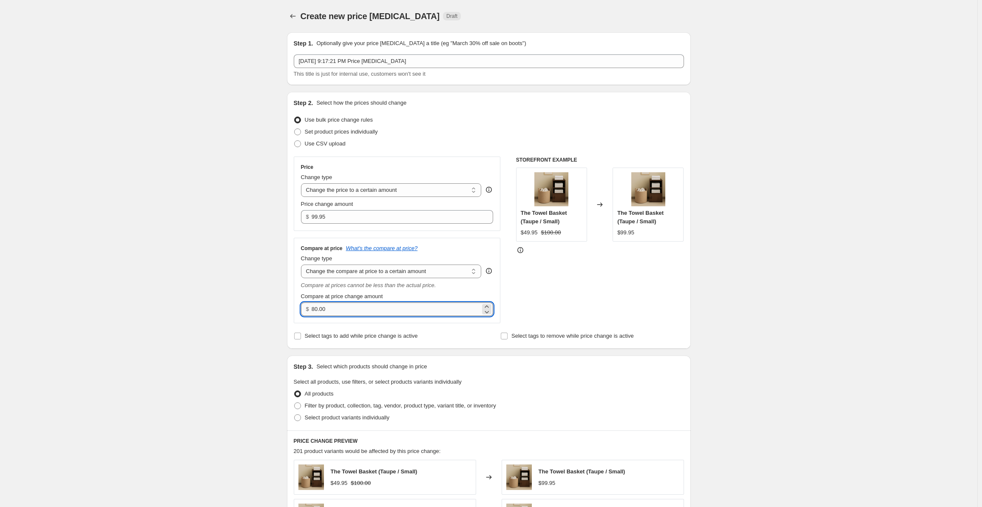
paste input "2"
type input "200.00"
click at [228, 265] on div "Create new price [MEDICAL_DATA]. This page is ready Create new price [MEDICAL_D…" at bounding box center [489, 428] width 978 height 856
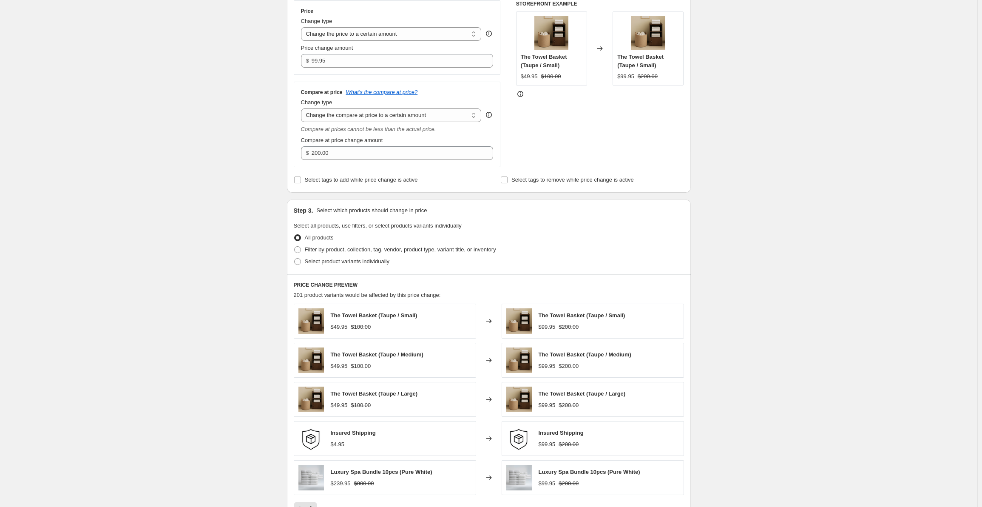
scroll to position [170, 0]
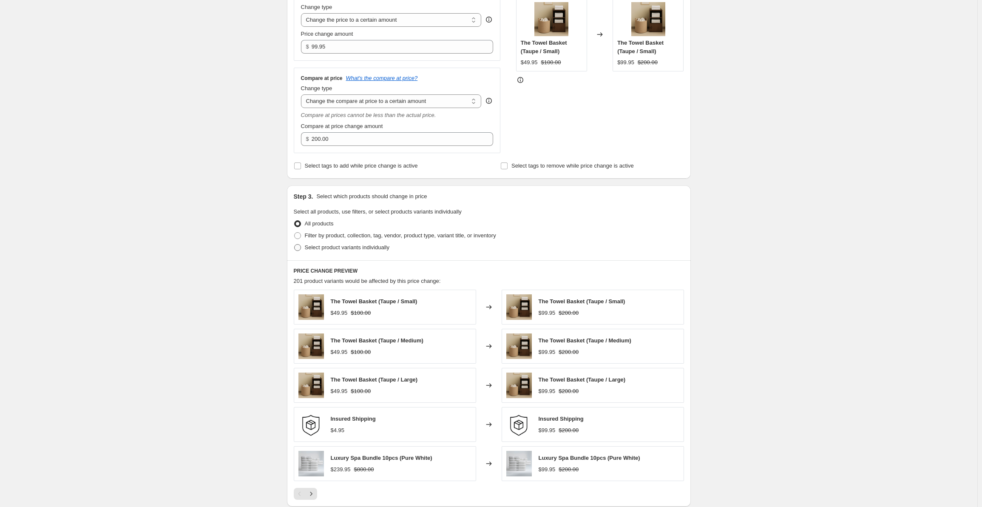
click at [307, 246] on span "Select product variants individually" at bounding box center [347, 247] width 85 height 6
click at [295, 244] on input "Select product variants individually" at bounding box center [294, 244] width 0 height 0
radio input "true"
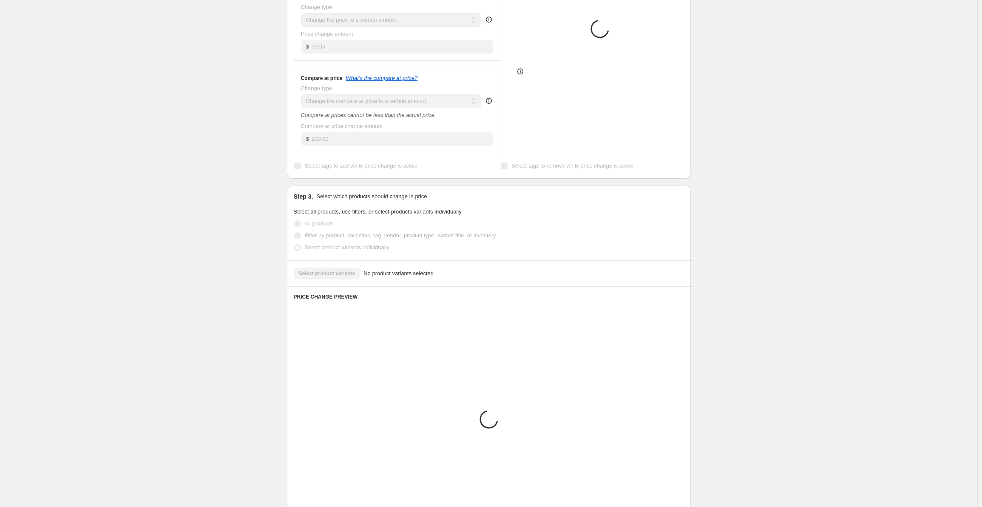
scroll to position [161, 0]
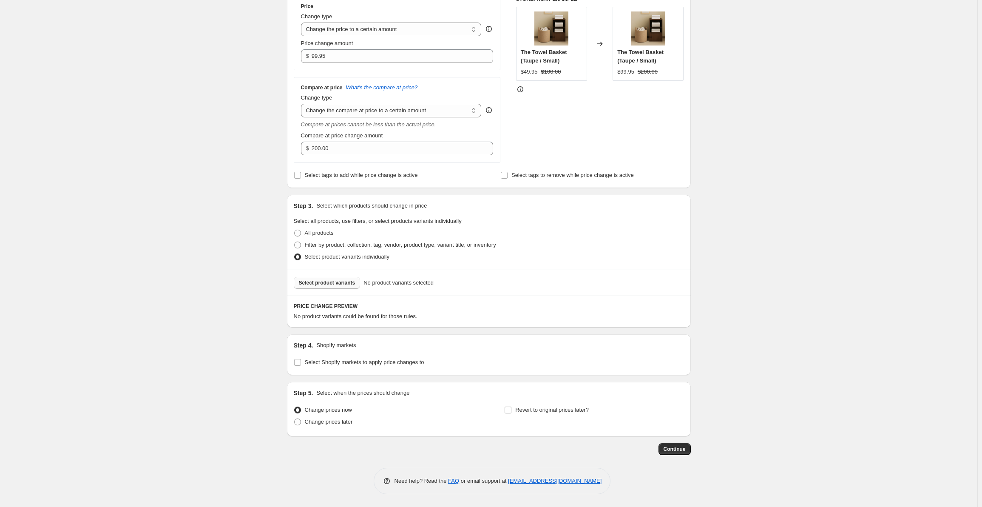
click at [339, 281] on span "Select product variants" at bounding box center [327, 282] width 57 height 7
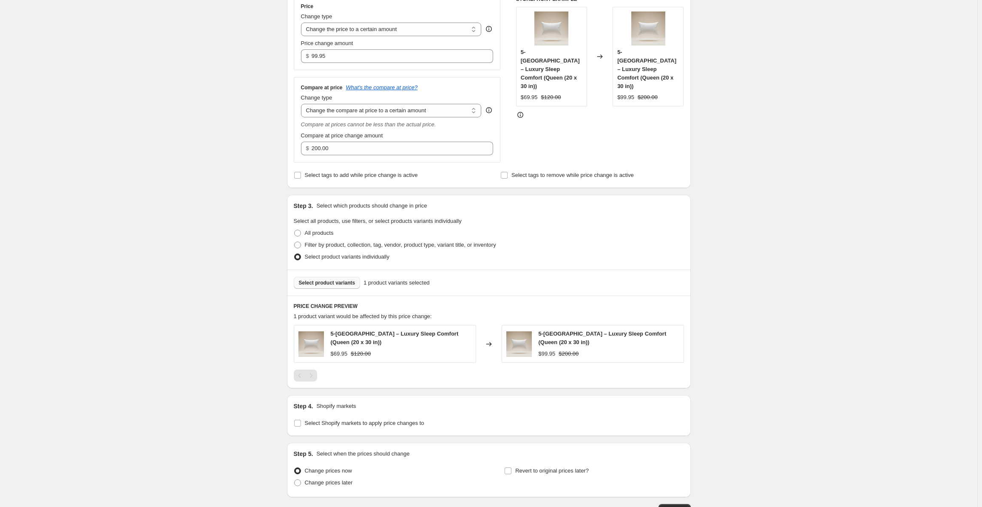
scroll to position [222, 0]
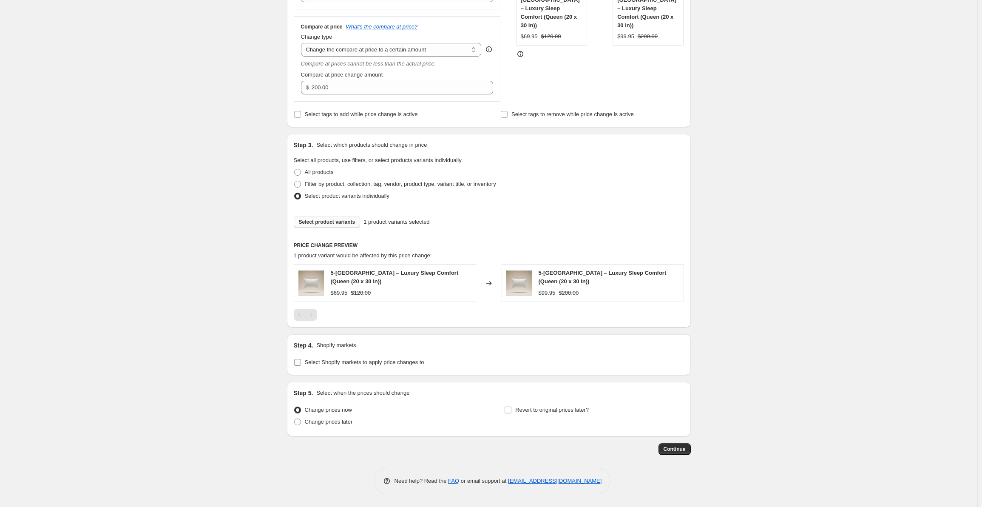
click at [300, 362] on input "Select Shopify markets to apply price changes to" at bounding box center [297, 362] width 7 height 7
checkbox input "true"
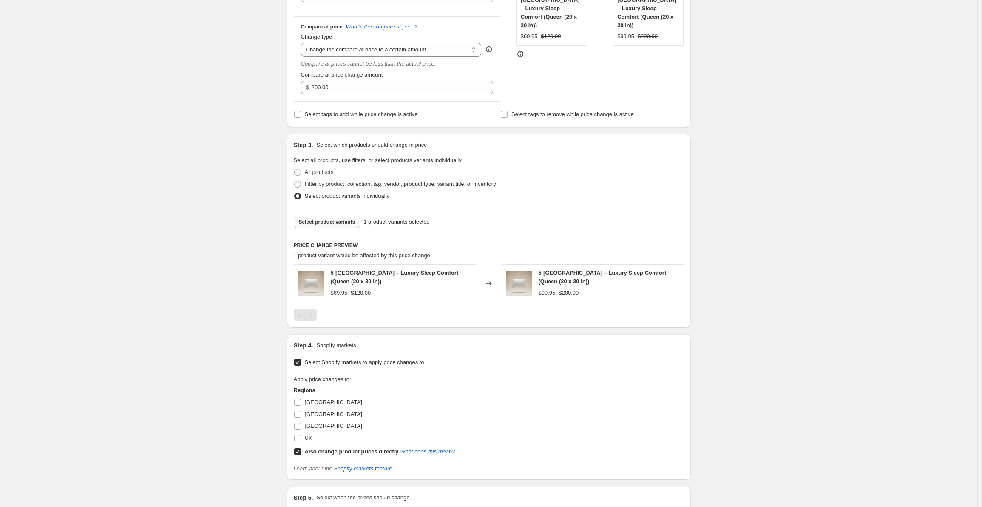
click at [301, 452] on input "Also change product prices directly What does this mean?" at bounding box center [297, 451] width 7 height 7
checkbox input "false"
click at [313, 417] on span "[GEOGRAPHIC_DATA]" at bounding box center [333, 414] width 57 height 6
click at [301, 417] on input "[GEOGRAPHIC_DATA]" at bounding box center [297, 414] width 7 height 7
checkbox input "true"
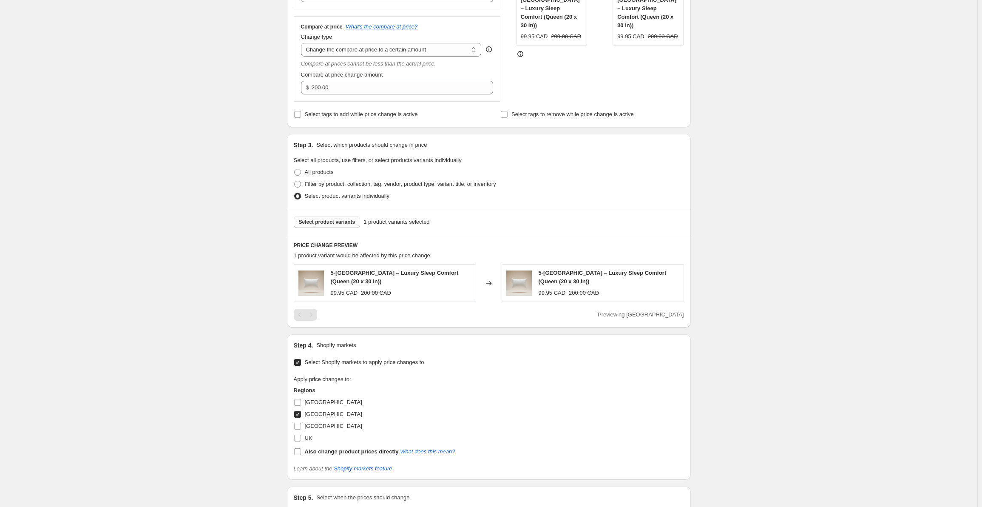
click at [230, 381] on div "Create new price [MEDICAL_DATA]. This page is ready Create new price [MEDICAL_D…" at bounding box center [489, 194] width 978 height 833
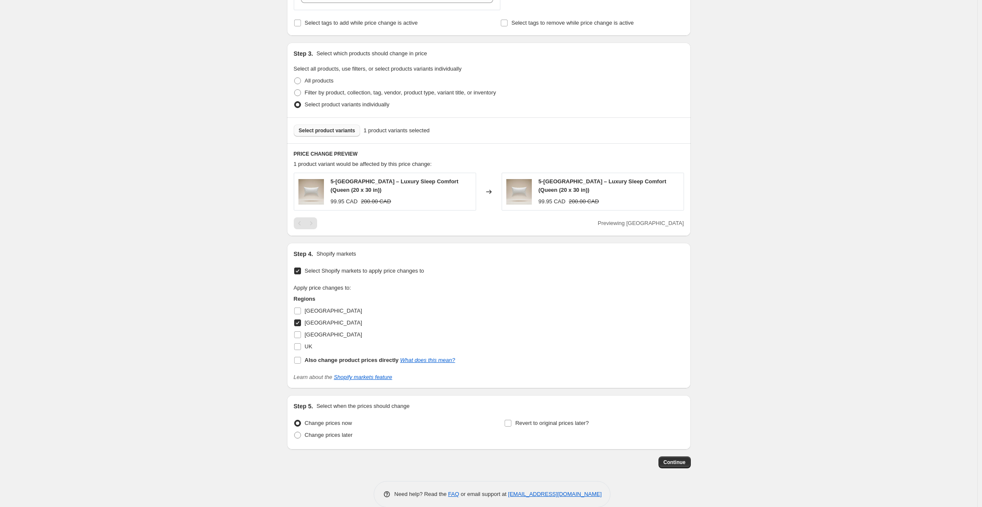
scroll to position [326, 0]
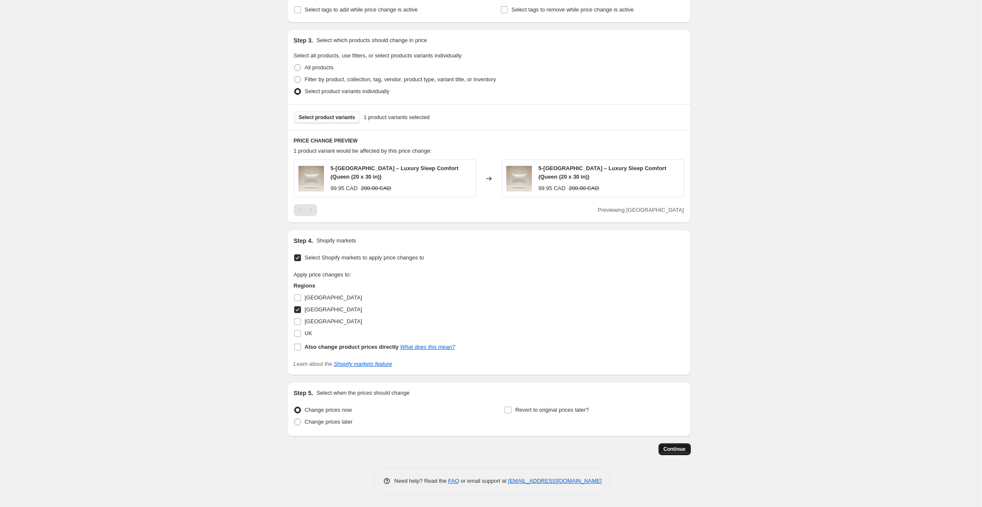
click at [691, 449] on button "Continue" at bounding box center [675, 449] width 32 height 12
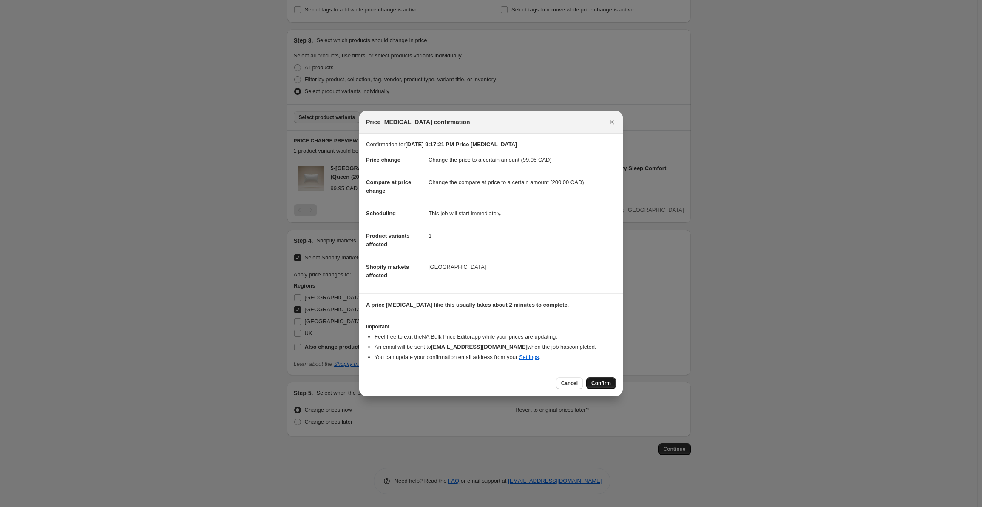
click at [600, 384] on span "Confirm" at bounding box center [601, 383] width 20 height 7
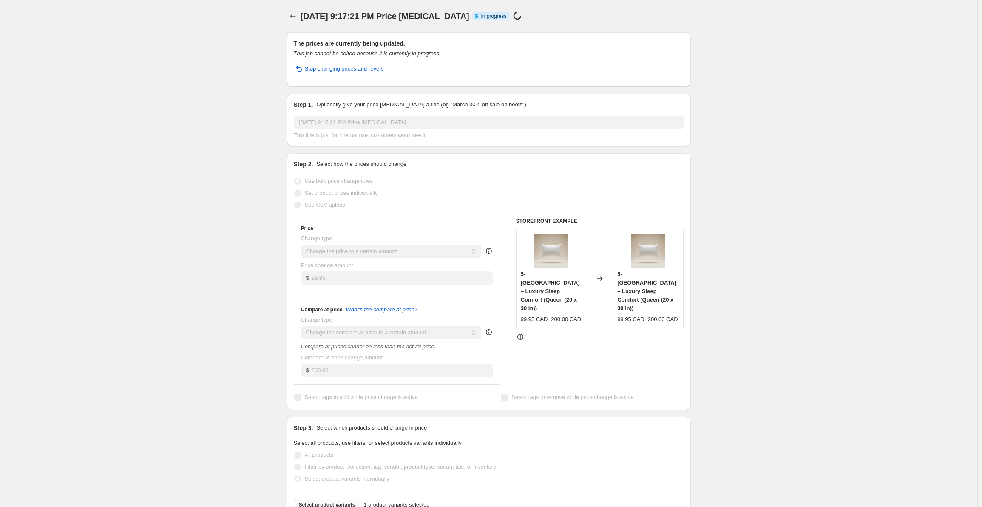
select select "to"
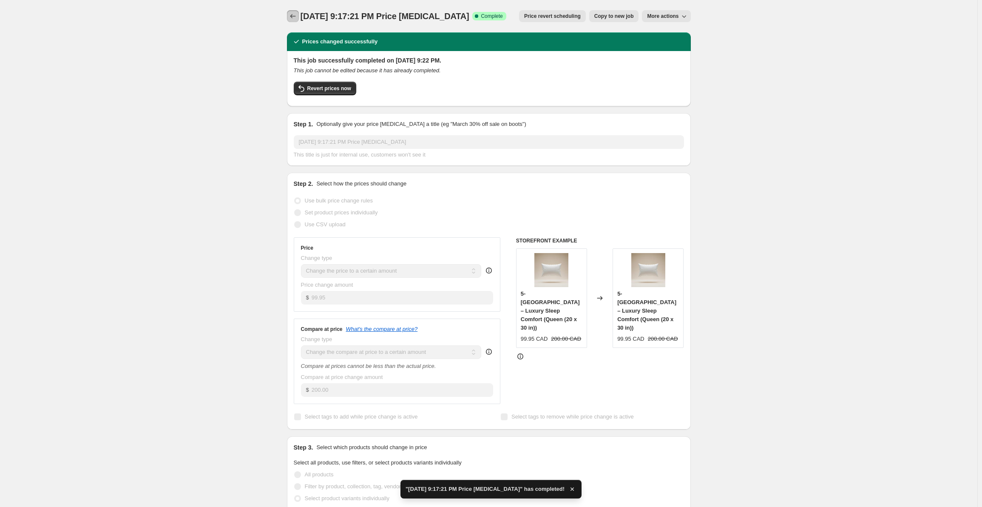
click at [296, 21] on button "Price change jobs" at bounding box center [293, 16] width 12 height 12
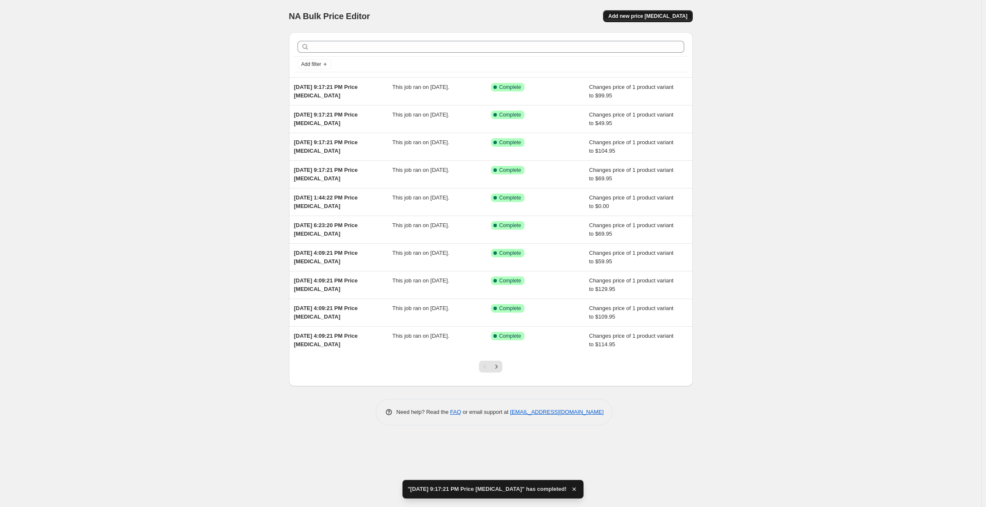
click at [629, 12] on button "Add new price [MEDICAL_DATA]" at bounding box center [647, 16] width 89 height 12
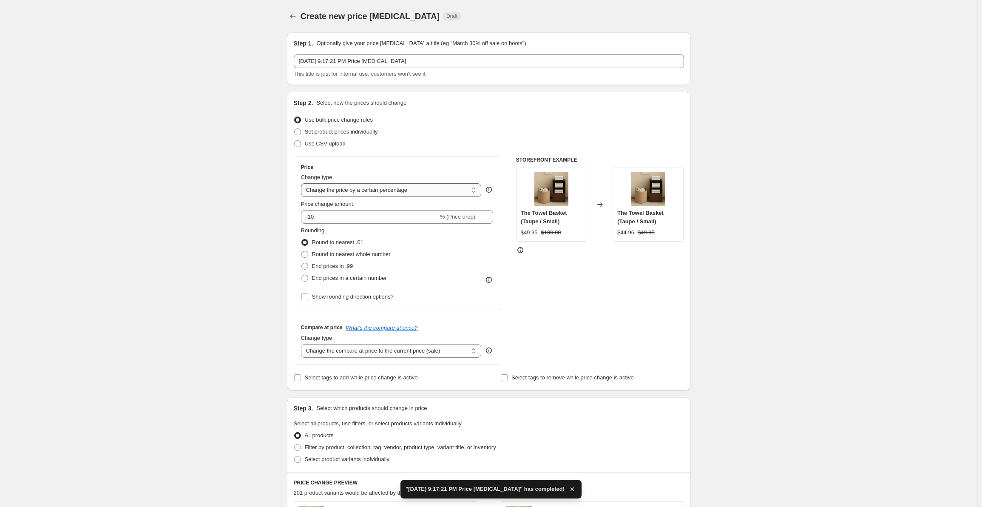
click at [363, 188] on select "Change the price to a certain amount Change the price by a certain amount Chang…" at bounding box center [391, 190] width 181 height 14
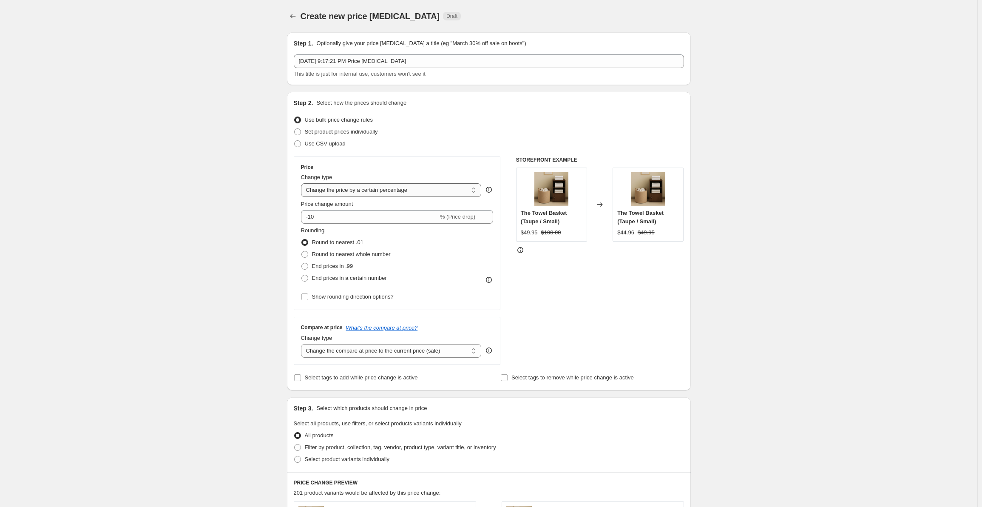
select select "to"
click at [303, 183] on select "Change the price to a certain amount Change the price by a certain amount Chang…" at bounding box center [391, 190] width 181 height 14
type input "80.00"
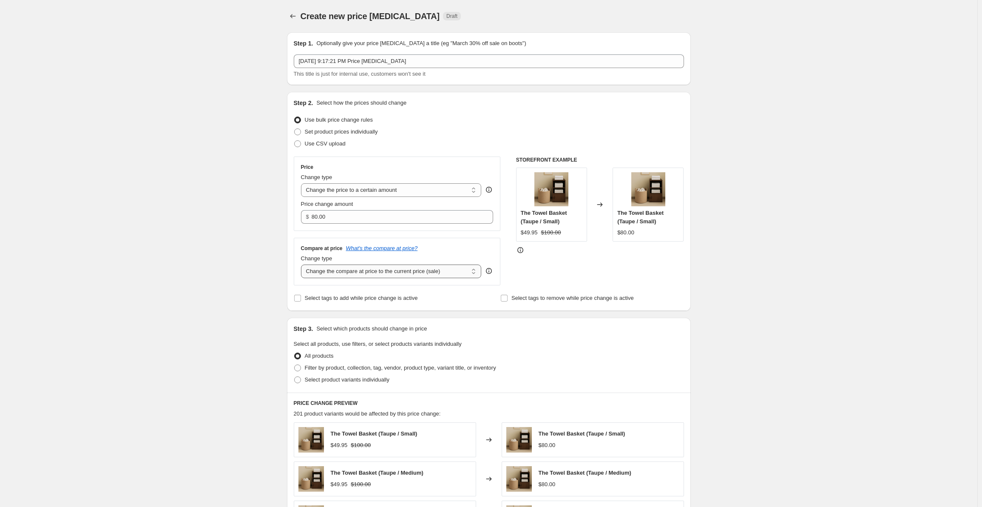
click at [390, 273] on select "Change the compare at price to the current price (sale) Change the compare at p…" at bounding box center [391, 271] width 181 height 14
select select "to"
click at [303, 264] on select "Change the compare at price to the current price (sale) Change the compare at p…" at bounding box center [391, 271] width 181 height 14
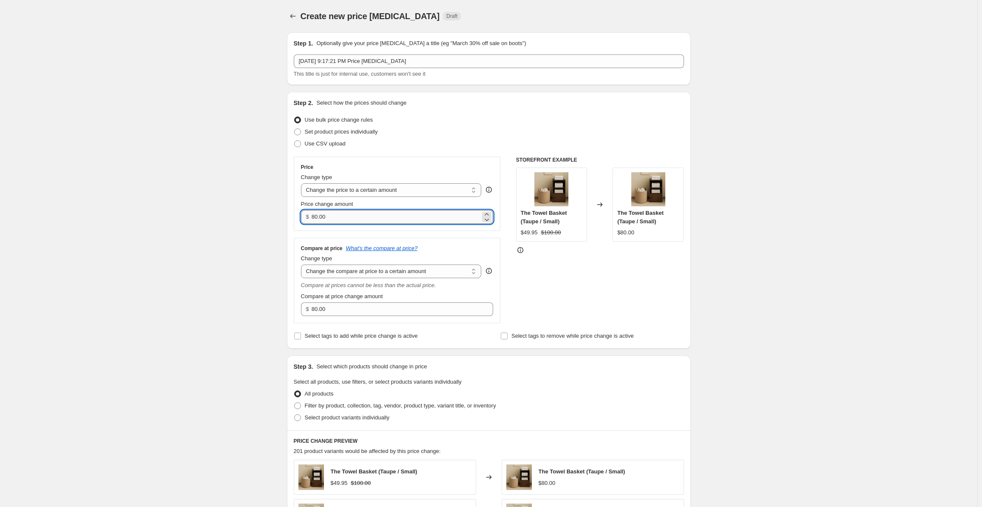
click at [357, 218] on input "80.00" at bounding box center [396, 217] width 169 height 14
paste input "119.95"
type input "119.95"
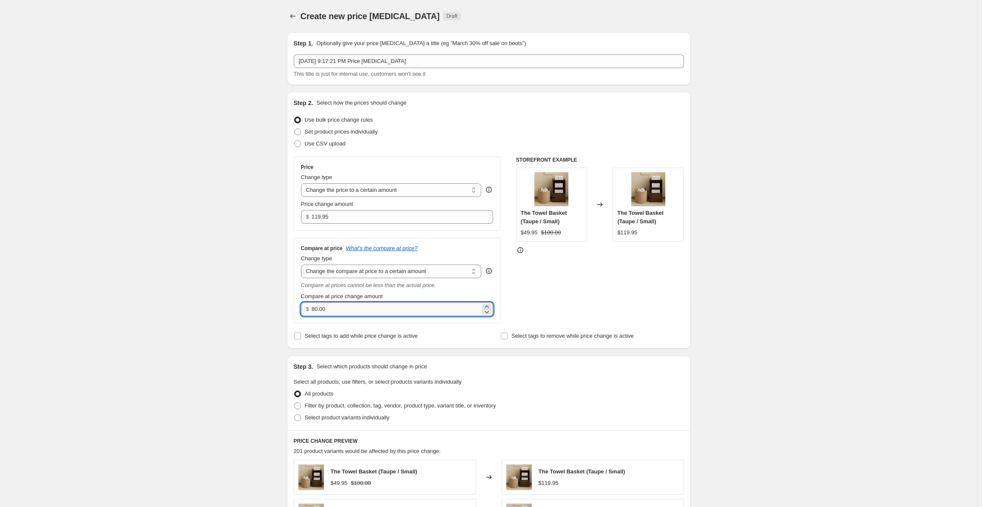
click at [425, 313] on input "80.00" at bounding box center [396, 309] width 169 height 14
paste input "24"
type input "240.00"
click at [248, 283] on div "Create new price [MEDICAL_DATA]. This page is ready Create new price [MEDICAL_D…" at bounding box center [489, 428] width 978 height 856
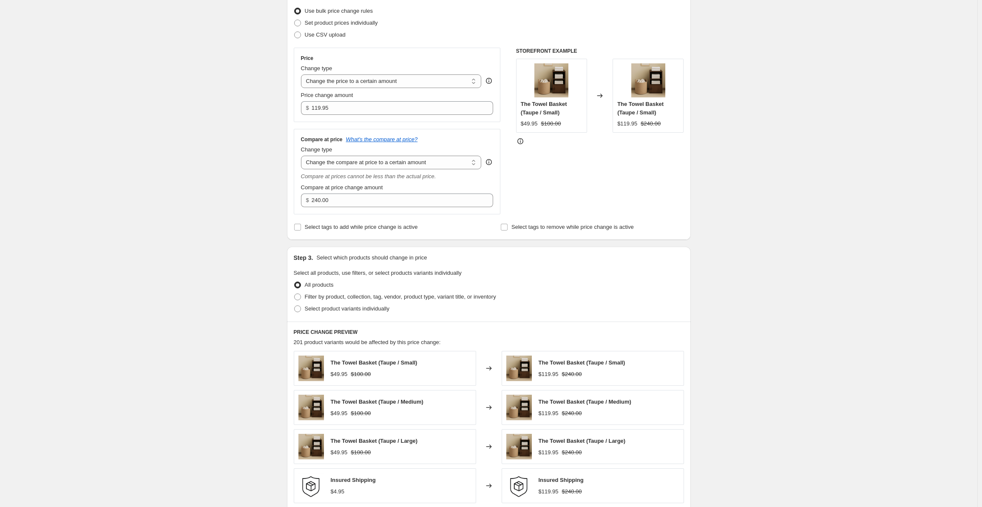
scroll to position [128, 0]
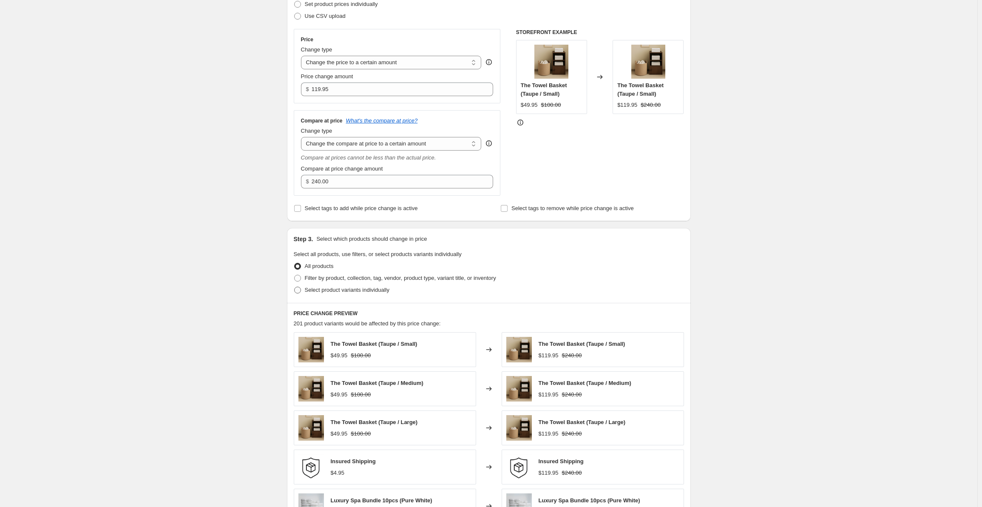
click at [298, 291] on span at bounding box center [297, 290] width 7 height 7
click at [295, 287] on input "Select product variants individually" at bounding box center [294, 287] width 0 height 0
radio input "true"
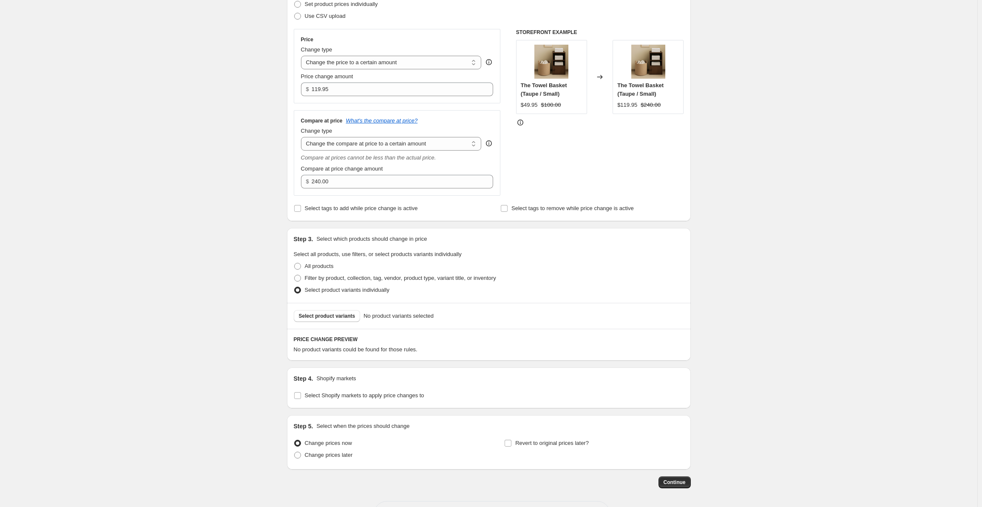
click at [335, 315] on span "Select product variants" at bounding box center [327, 316] width 57 height 7
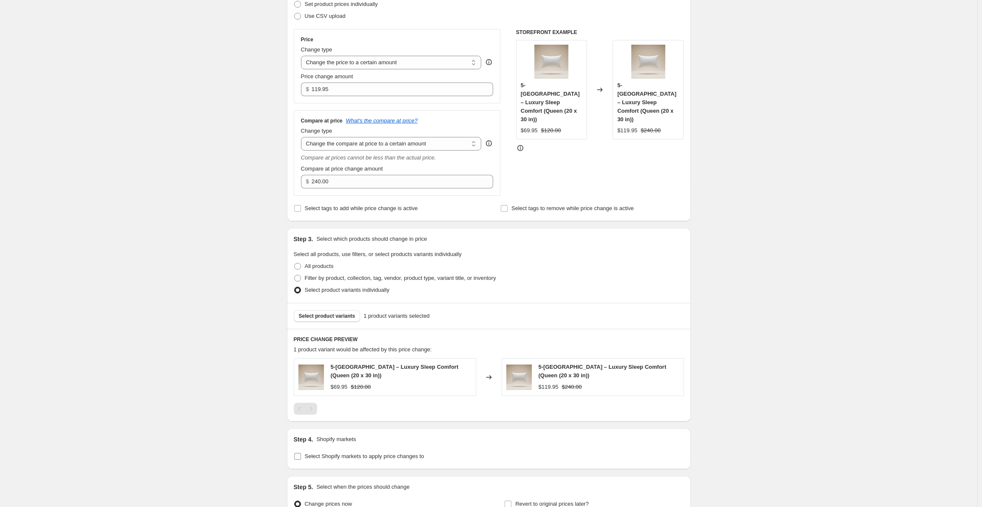
scroll to position [222, 0]
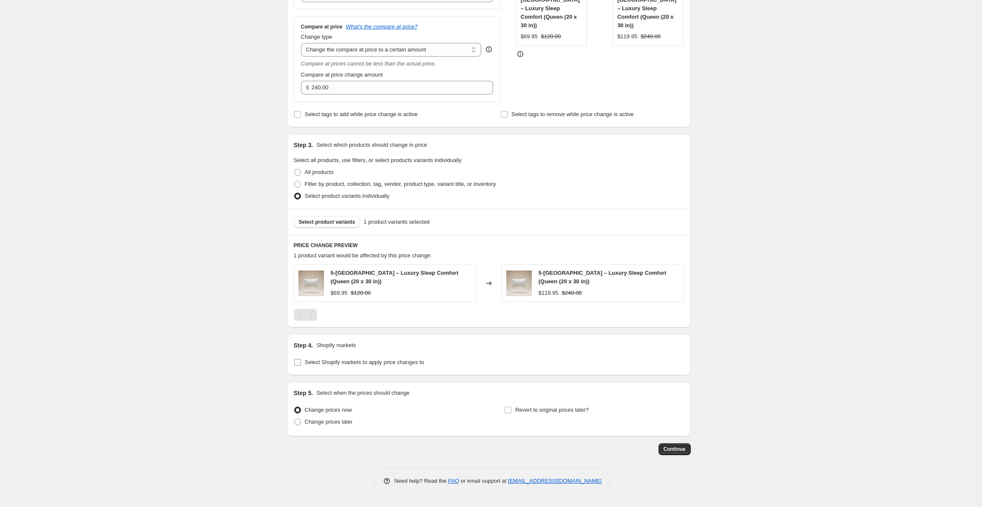
click at [298, 361] on input "Select Shopify markets to apply price changes to" at bounding box center [297, 362] width 7 height 7
checkbox input "true"
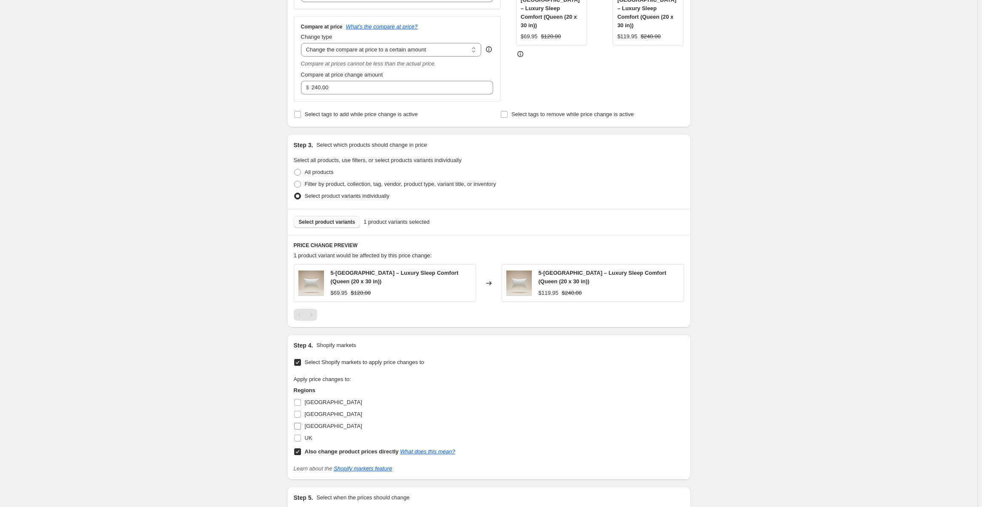
click at [301, 426] on input "[GEOGRAPHIC_DATA]" at bounding box center [297, 426] width 7 height 7
checkbox input "true"
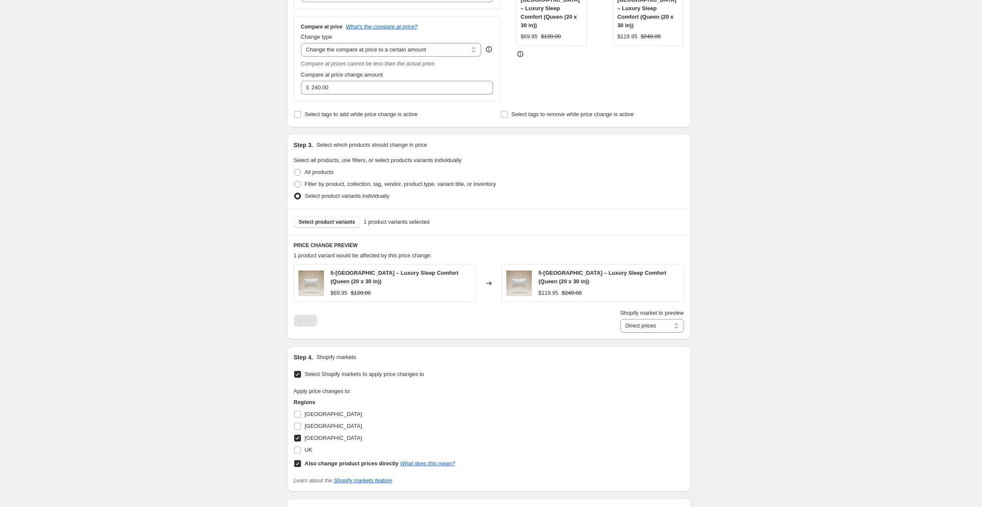
click at [299, 461] on input "Also change product prices directly What does this mean?" at bounding box center [297, 463] width 7 height 7
checkbox input "false"
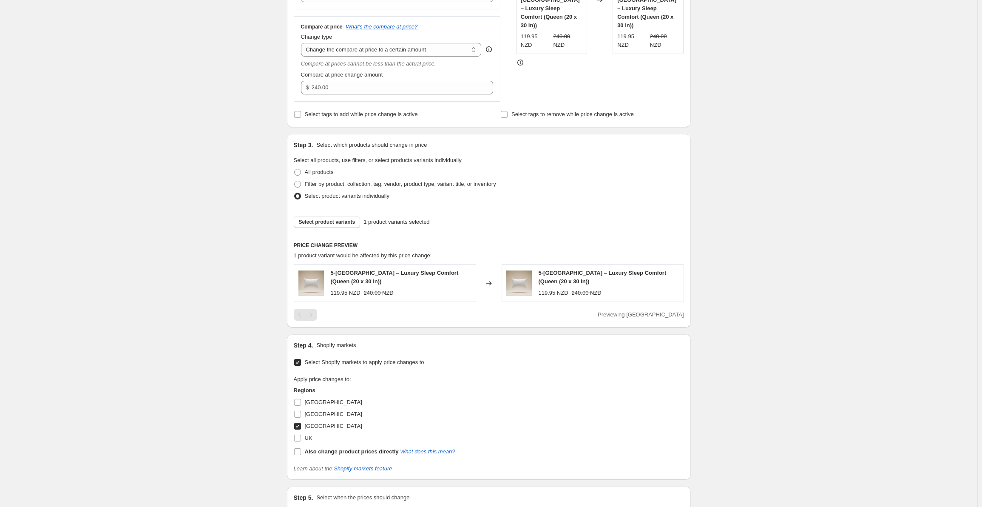
click at [240, 353] on div "Create new price [MEDICAL_DATA]. This page is ready Create new price [MEDICAL_D…" at bounding box center [489, 194] width 978 height 833
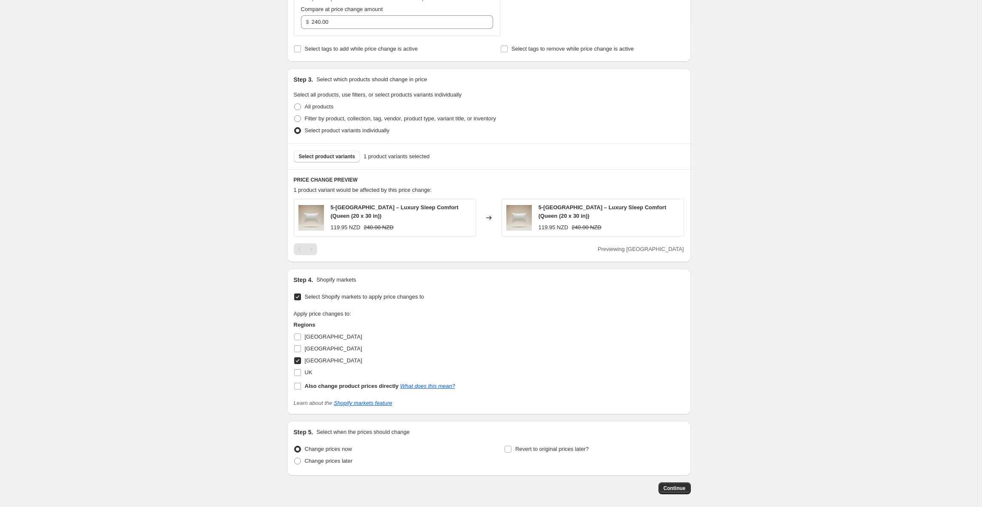
scroll to position [326, 0]
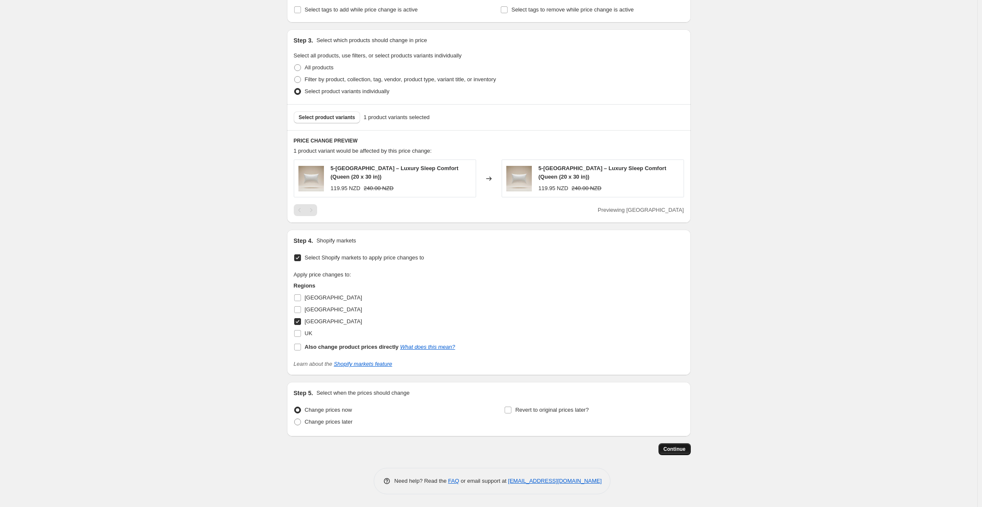
click at [676, 449] on span "Continue" at bounding box center [675, 449] width 22 height 7
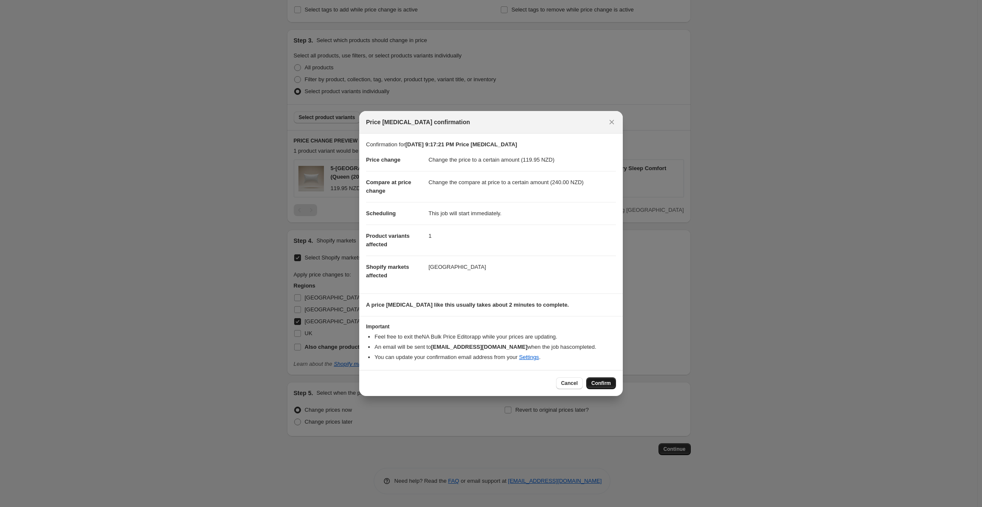
click at [598, 384] on span "Confirm" at bounding box center [601, 383] width 20 height 7
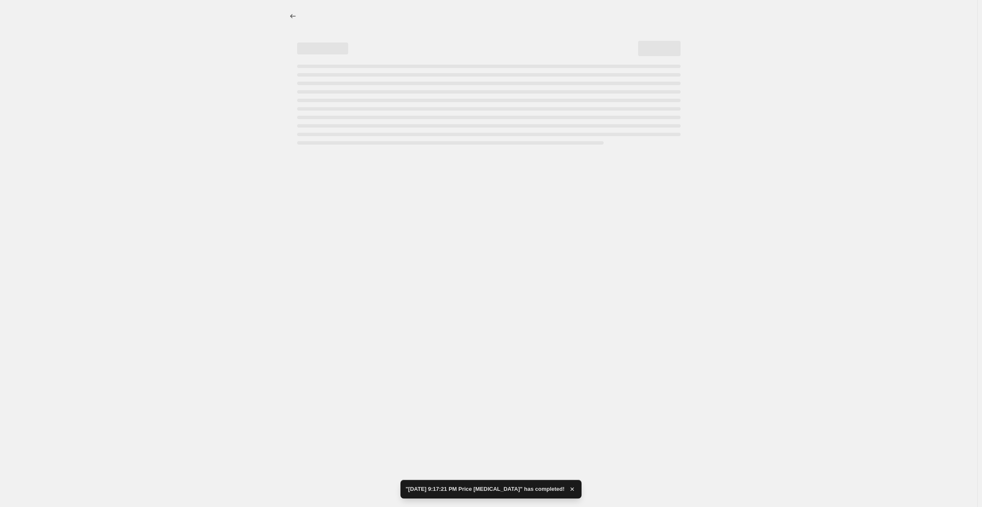
select select "to"
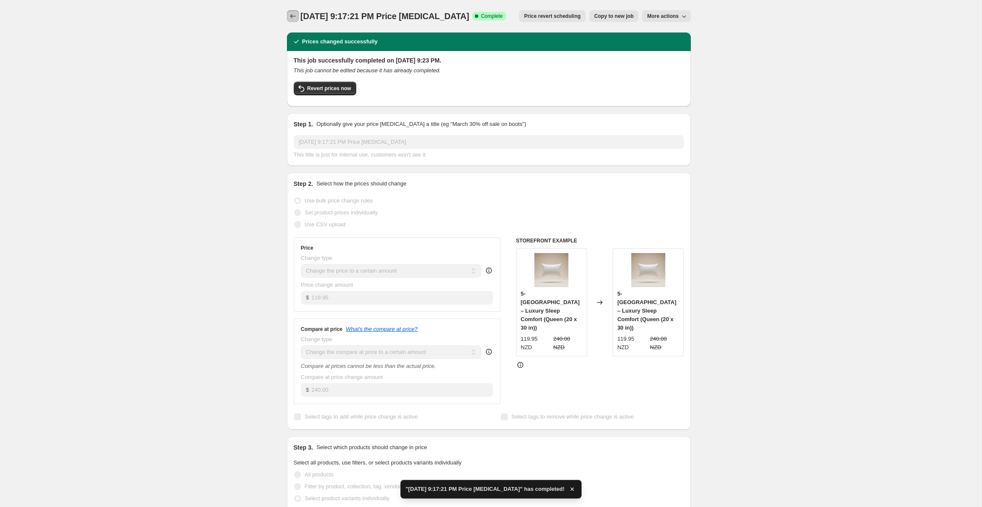
click at [290, 14] on button "Price change jobs" at bounding box center [293, 16] width 12 height 12
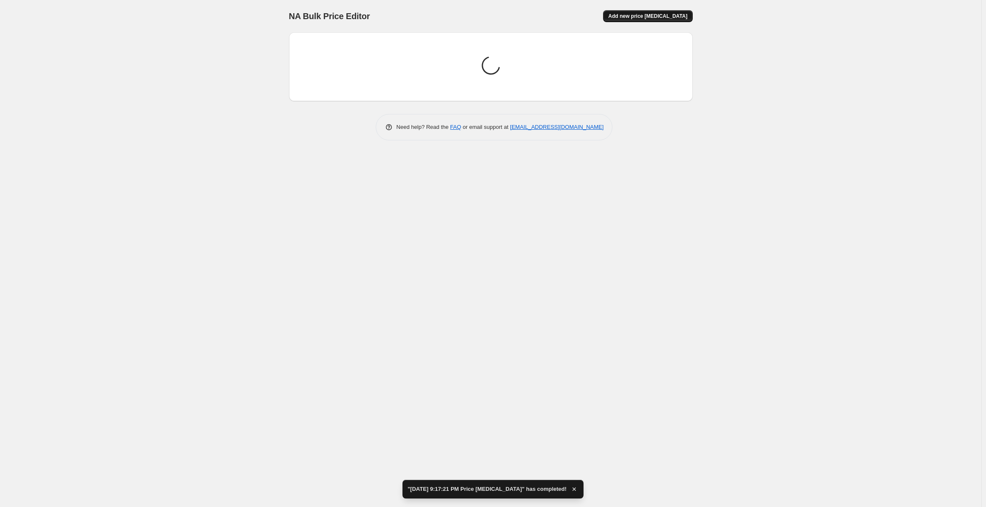
click at [660, 14] on span "Add new price [MEDICAL_DATA]" at bounding box center [647, 16] width 79 height 7
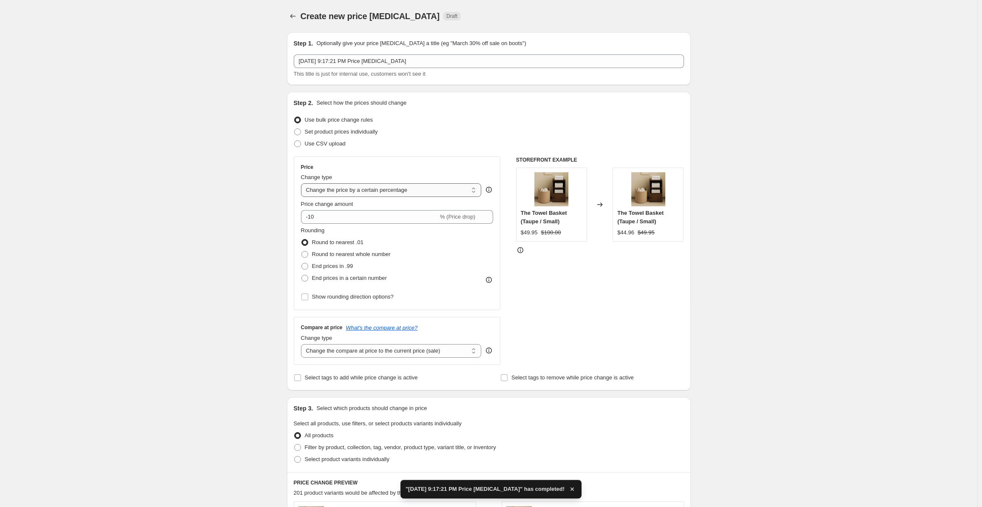
click at [337, 188] on select "Change the price to a certain amount Change the price by a certain amount Chang…" at bounding box center [391, 190] width 181 height 14
select select "to"
click at [303, 183] on select "Change the price to a certain amount Change the price by a certain amount Chang…" at bounding box center [391, 190] width 181 height 14
type input "80.00"
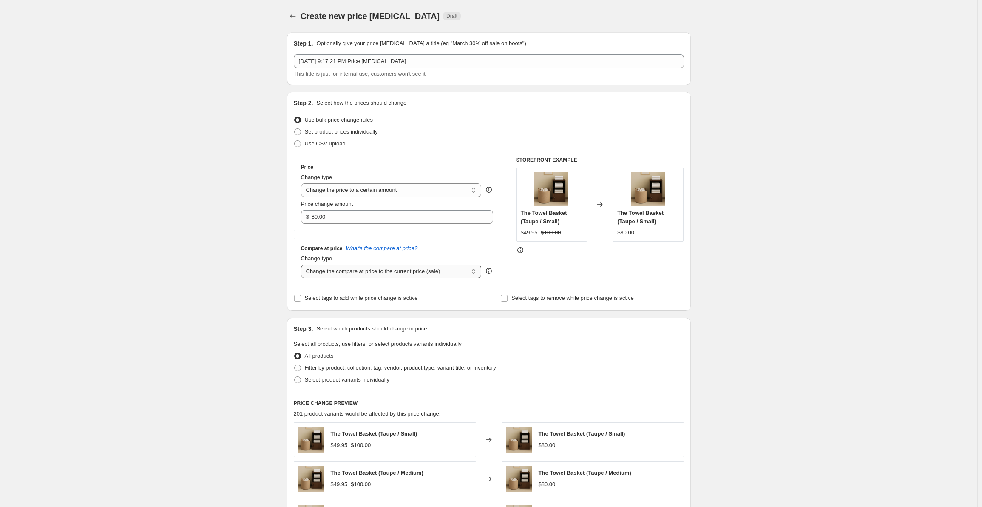
click at [375, 273] on select "Change the compare at price to the current price (sale) Change the compare at p…" at bounding box center [391, 271] width 181 height 14
select select "to"
click at [303, 264] on select "Change the compare at price to the current price (sale) Change the compare at p…" at bounding box center [391, 271] width 181 height 14
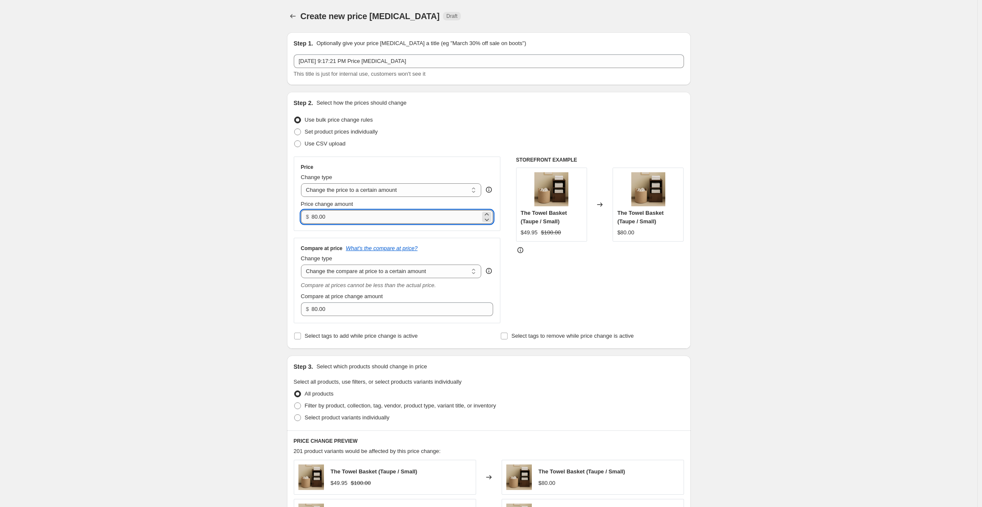
click at [357, 218] on input "80.00" at bounding box center [396, 217] width 169 height 14
paste input "79.95"
type input "79.95"
click at [390, 314] on input "80.00" at bounding box center [396, 309] width 169 height 14
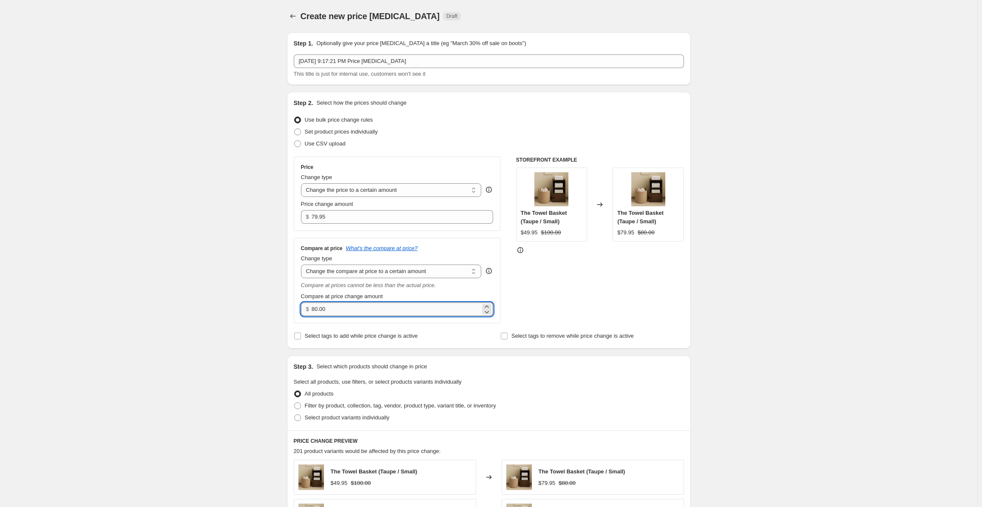
paste input "16"
type input "160.00"
click at [246, 307] on div "Create new price [MEDICAL_DATA]. This page is ready Create new price [MEDICAL_D…" at bounding box center [489, 428] width 978 height 856
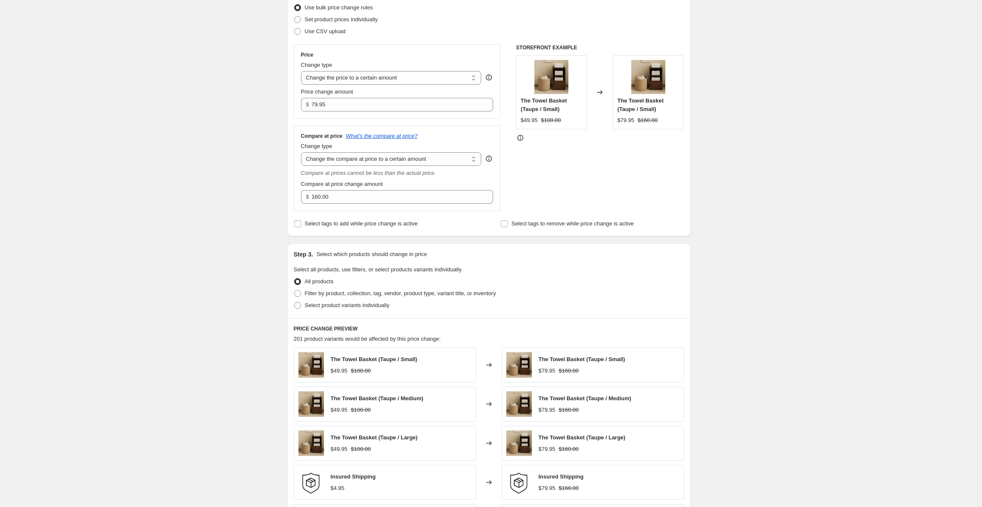
scroll to position [128, 0]
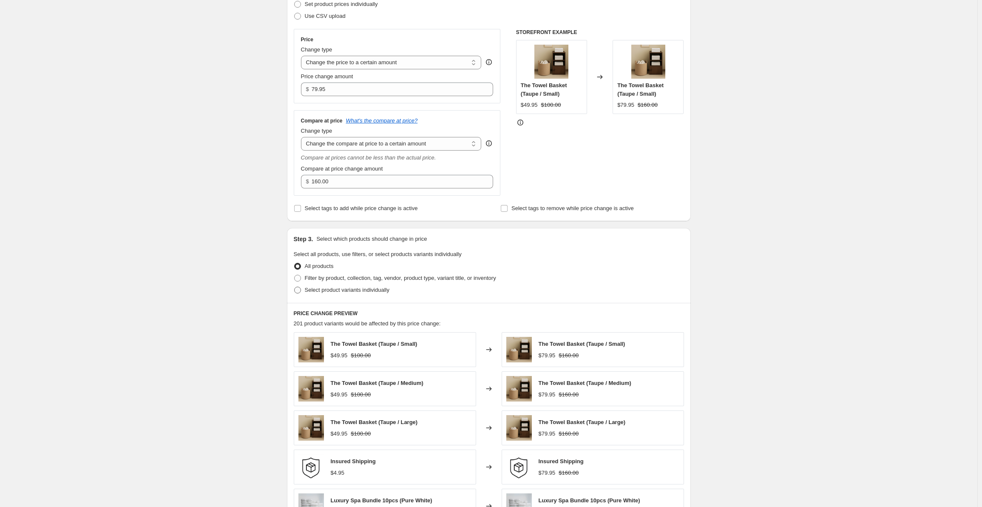
click at [311, 291] on span "Select product variants individually" at bounding box center [347, 290] width 85 height 6
click at [295, 287] on input "Select product variants individually" at bounding box center [294, 287] width 0 height 0
radio input "true"
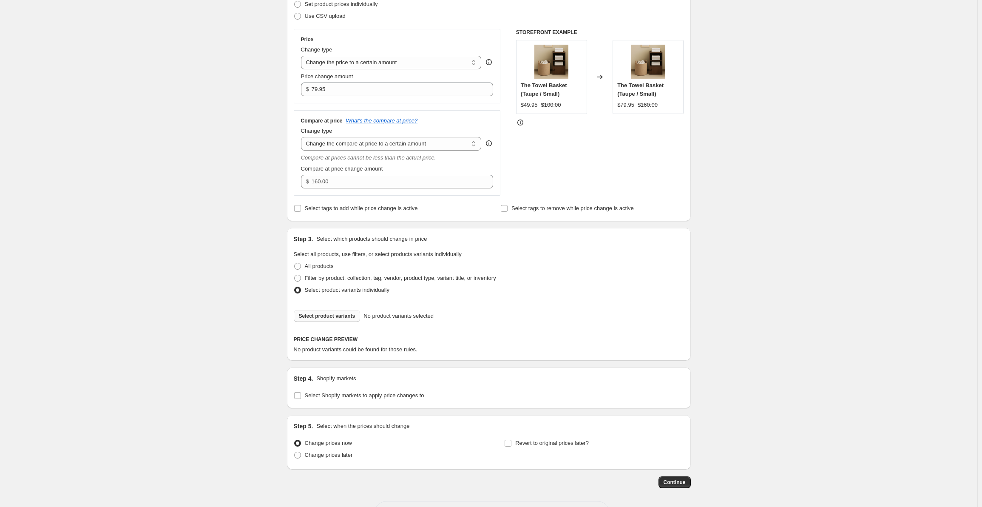
click at [328, 310] on button "Select product variants" at bounding box center [327, 316] width 67 height 12
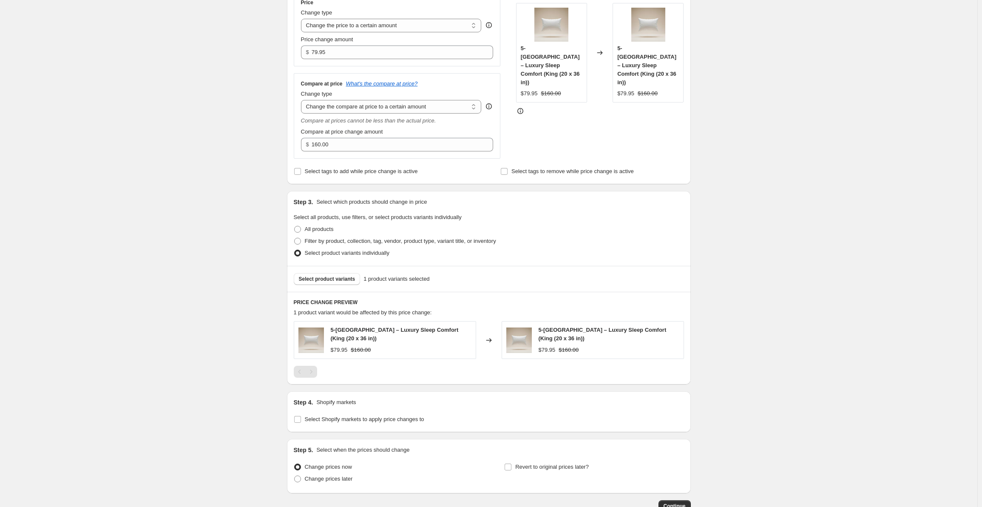
scroll to position [222, 0]
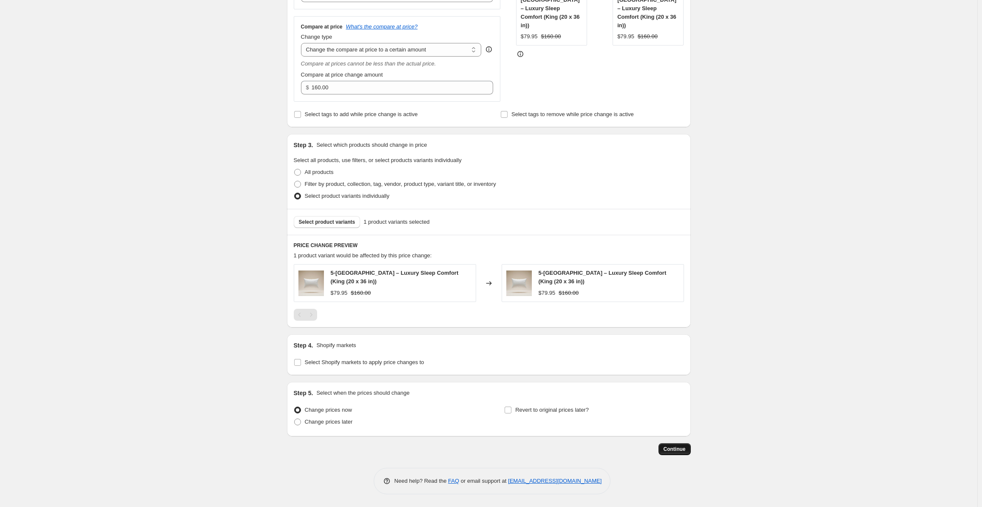
click at [672, 446] on span "Continue" at bounding box center [675, 449] width 22 height 7
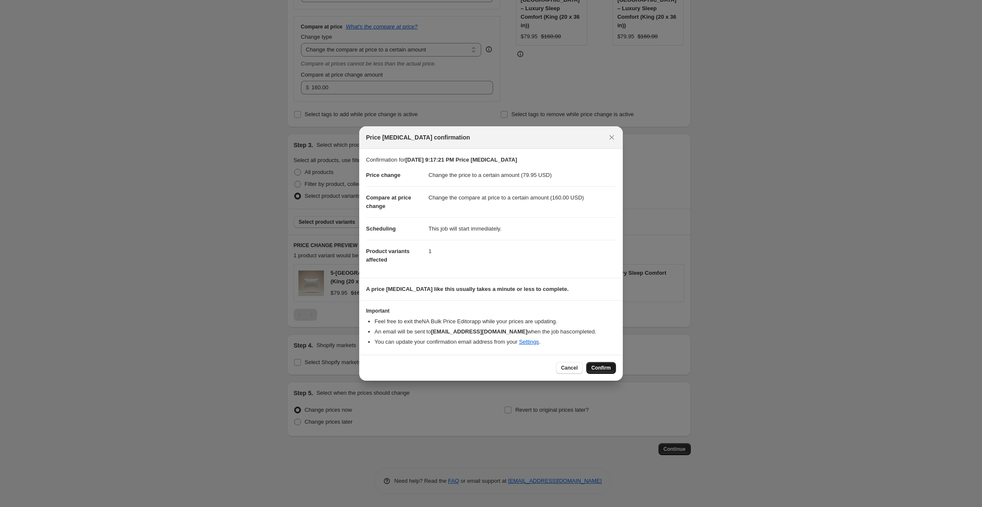
click at [596, 367] on span "Confirm" at bounding box center [601, 367] width 20 height 7
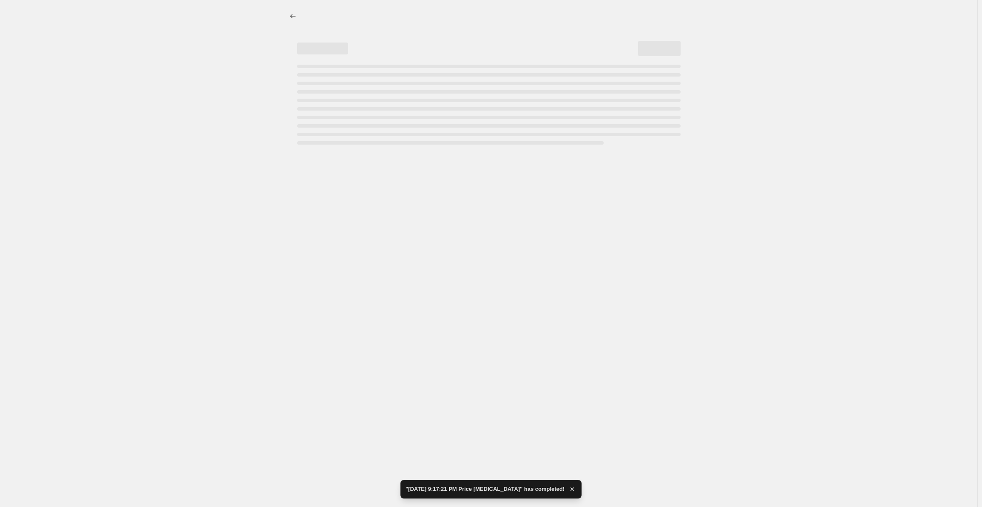
select select "to"
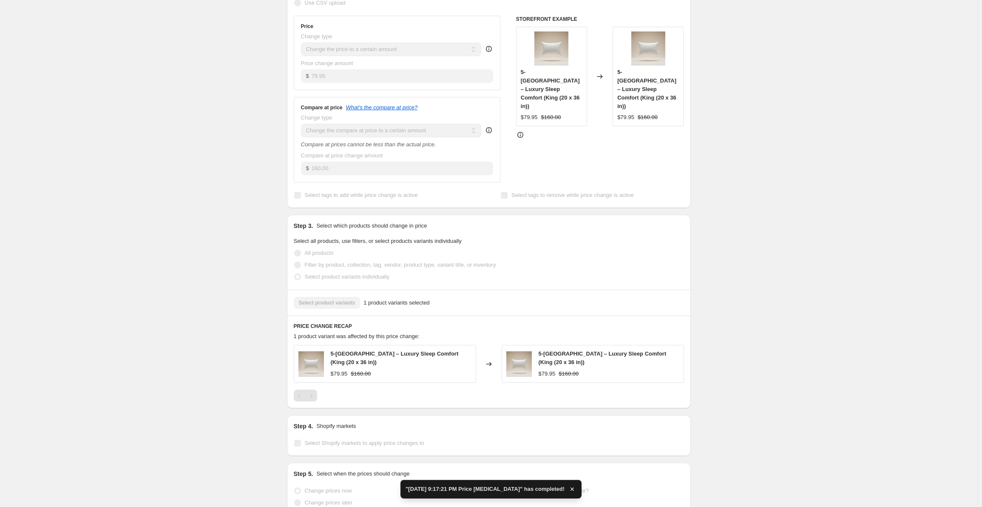
scroll to position [0, 0]
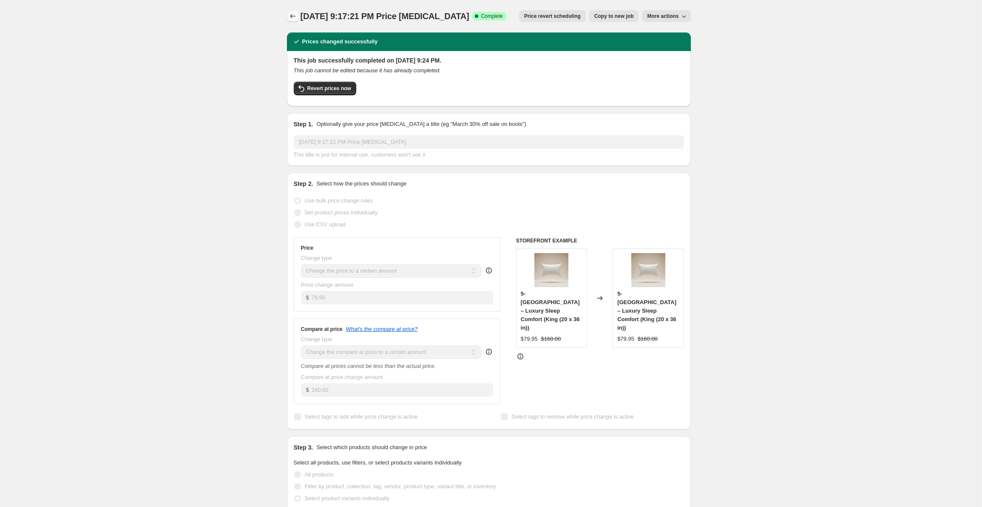
click at [290, 14] on button "Price change jobs" at bounding box center [293, 16] width 12 height 12
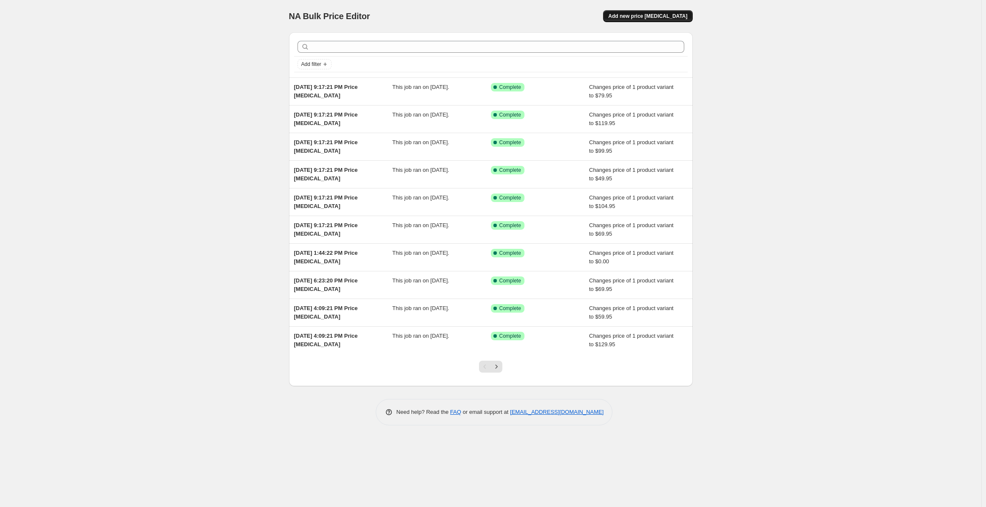
click at [635, 16] on span "Add new price [MEDICAL_DATA]" at bounding box center [647, 16] width 79 height 7
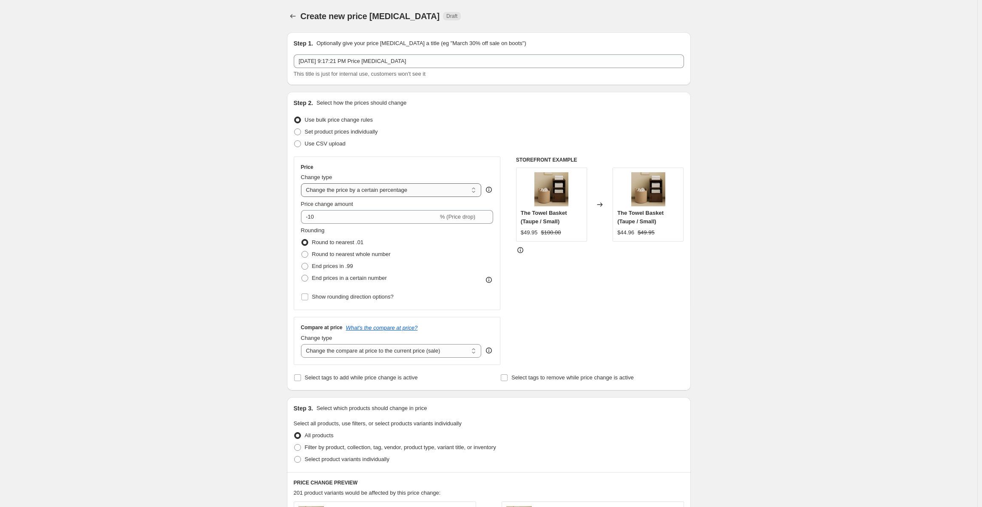
click at [420, 183] on select "Change the price to a certain amount Change the price by a certain amount Chang…" at bounding box center [391, 190] width 181 height 14
select select "to"
click at [303, 183] on select "Change the price to a certain amount Change the price by a certain amount Chang…" at bounding box center [391, 190] width 181 height 14
type input "80.00"
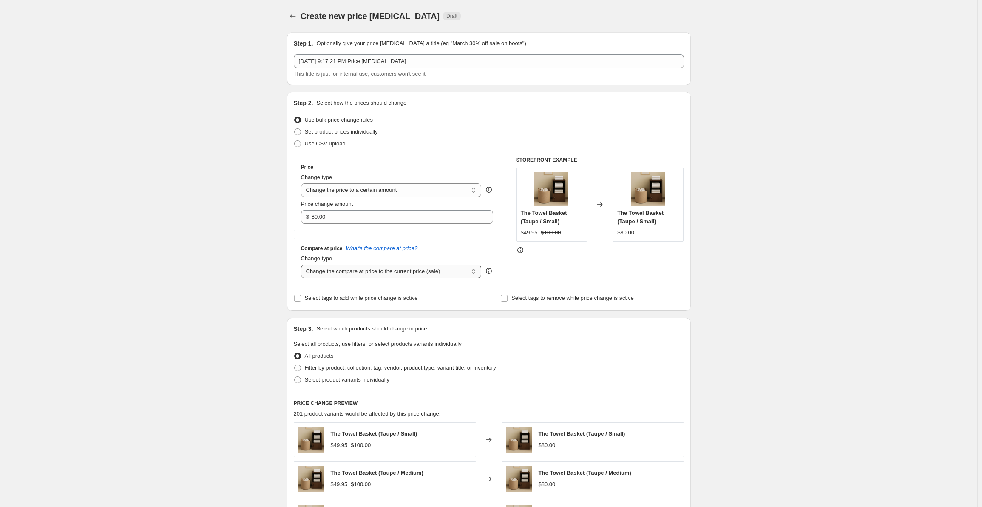
click at [406, 273] on select "Change the compare at price to the current price (sale) Change the compare at p…" at bounding box center [391, 271] width 181 height 14
select select "to"
click at [303, 264] on select "Change the compare at price to the current price (sale) Change the compare at p…" at bounding box center [391, 271] width 181 height 14
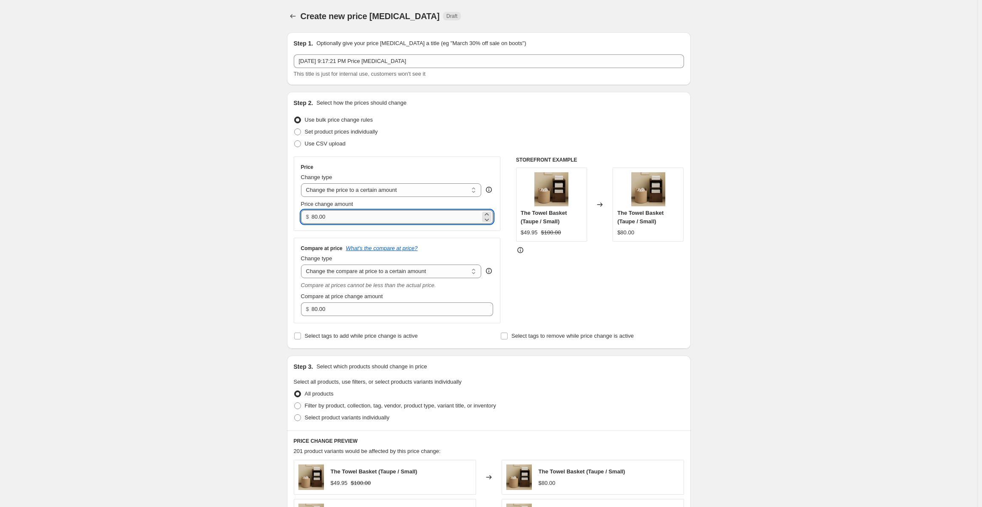
click at [365, 213] on input "80.00" at bounding box center [396, 217] width 169 height 14
paste input "114.95"
type input "114.95"
click at [333, 308] on input "80.00" at bounding box center [396, 309] width 169 height 14
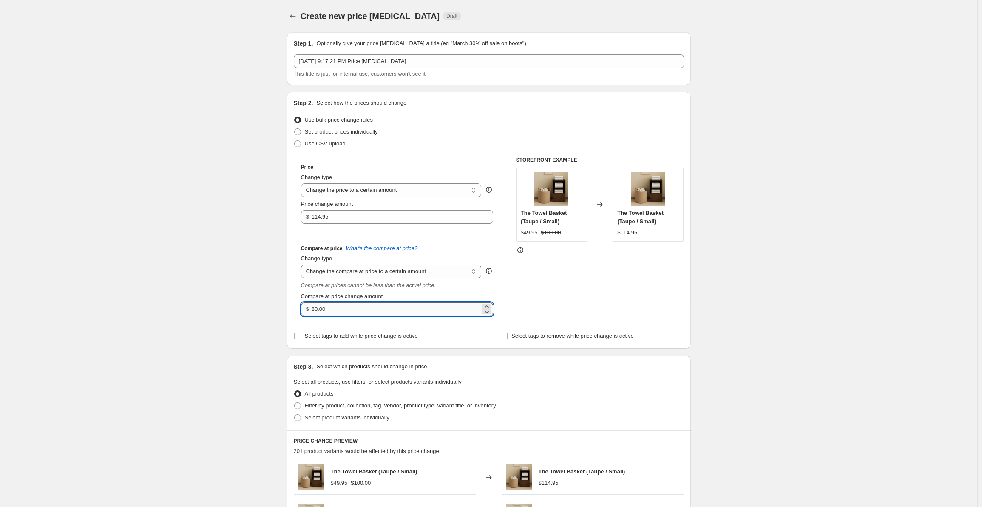
paste input "23"
type input "230.00"
click at [236, 285] on div "Create new price [MEDICAL_DATA]. This page is ready Create new price [MEDICAL_D…" at bounding box center [489, 428] width 978 height 856
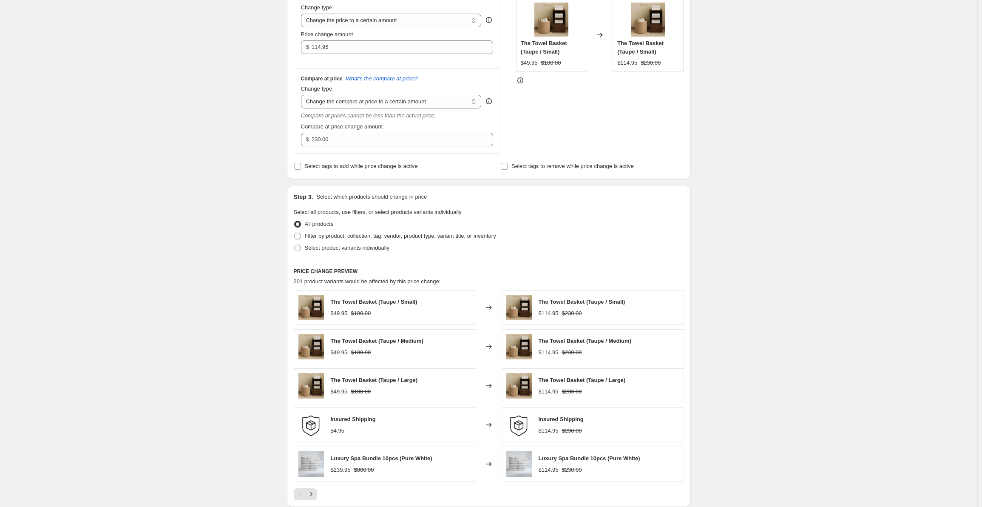
scroll to position [170, 0]
click at [329, 249] on span "Select product variants individually" at bounding box center [347, 247] width 85 height 6
click at [295, 244] on input "Select product variants individually" at bounding box center [294, 244] width 0 height 0
radio input "true"
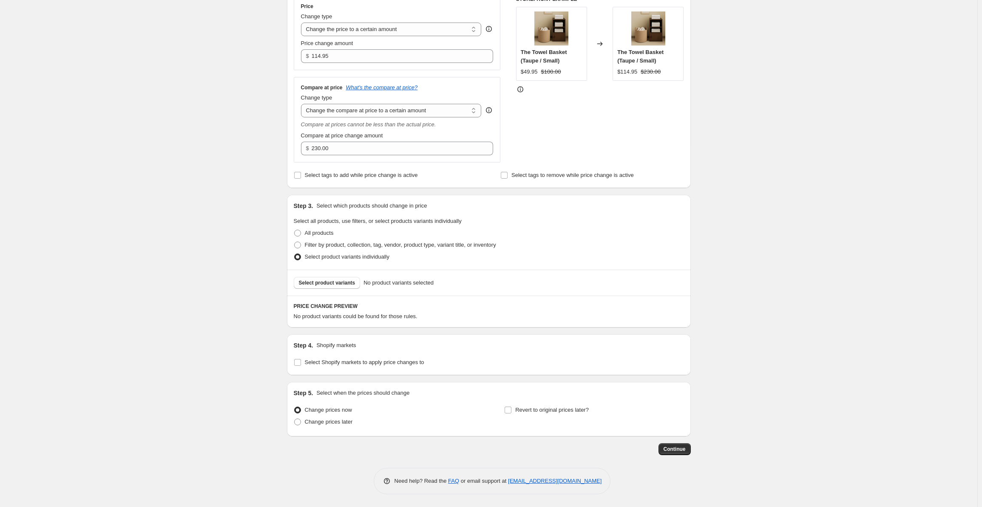
scroll to position [161, 0]
click at [327, 281] on span "Select product variants" at bounding box center [327, 282] width 57 height 7
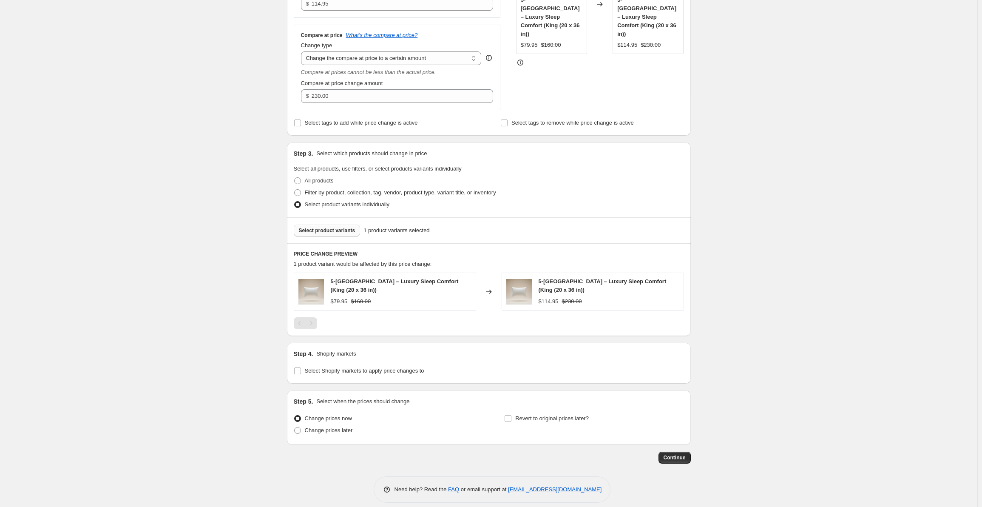
scroll to position [222, 0]
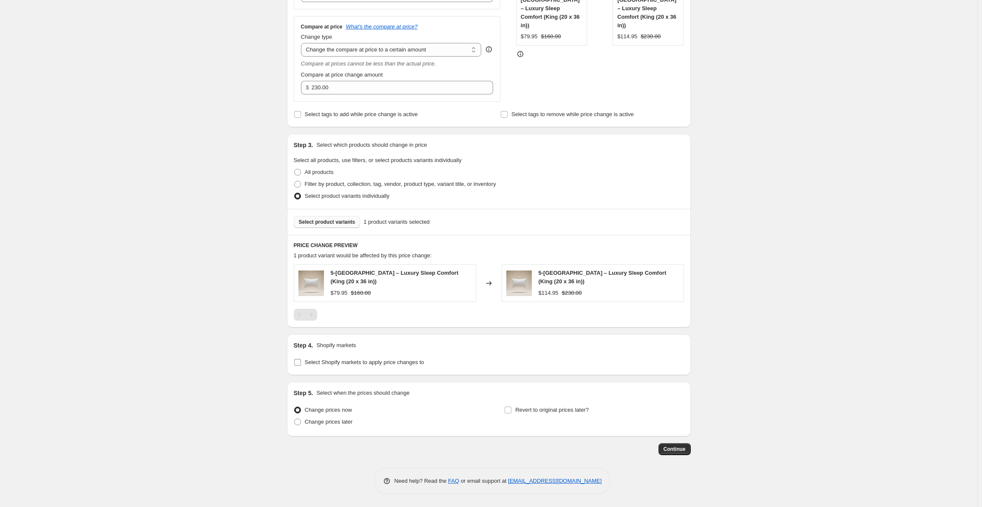
click at [314, 364] on span "Select Shopify markets to apply price changes to" at bounding box center [364, 362] width 119 height 6
click at [301, 364] on input "Select Shopify markets to apply price changes to" at bounding box center [297, 362] width 7 height 7
checkbox input "true"
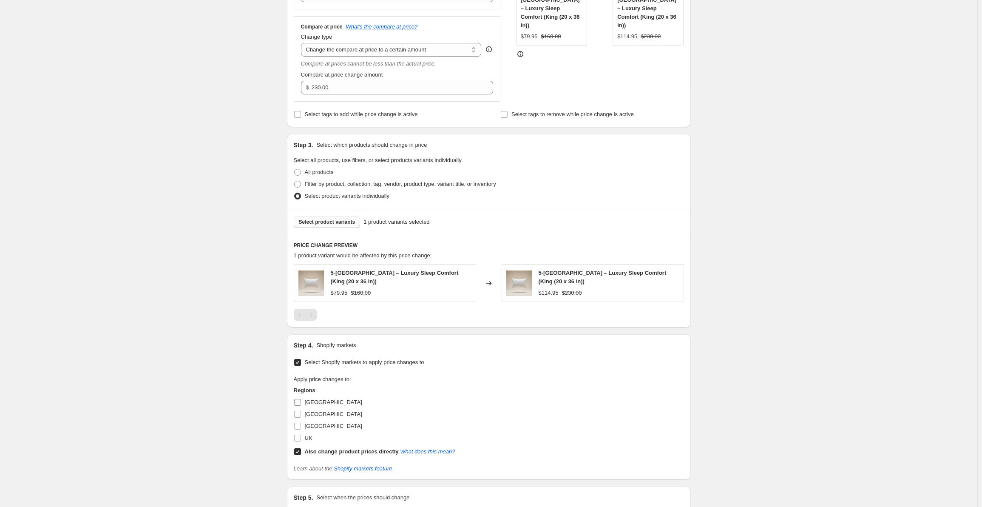
click at [304, 404] on label "[GEOGRAPHIC_DATA]" at bounding box center [328, 402] width 68 height 12
click at [301, 404] on input "[GEOGRAPHIC_DATA]" at bounding box center [297, 402] width 7 height 7
checkbox input "true"
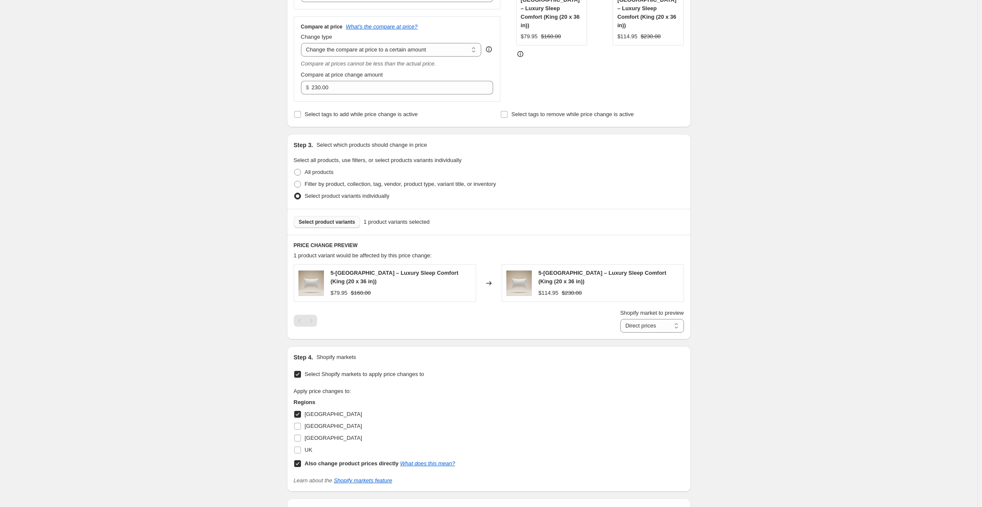
click at [298, 461] on input "Also change product prices directly What does this mean?" at bounding box center [297, 463] width 7 height 7
checkbox input "false"
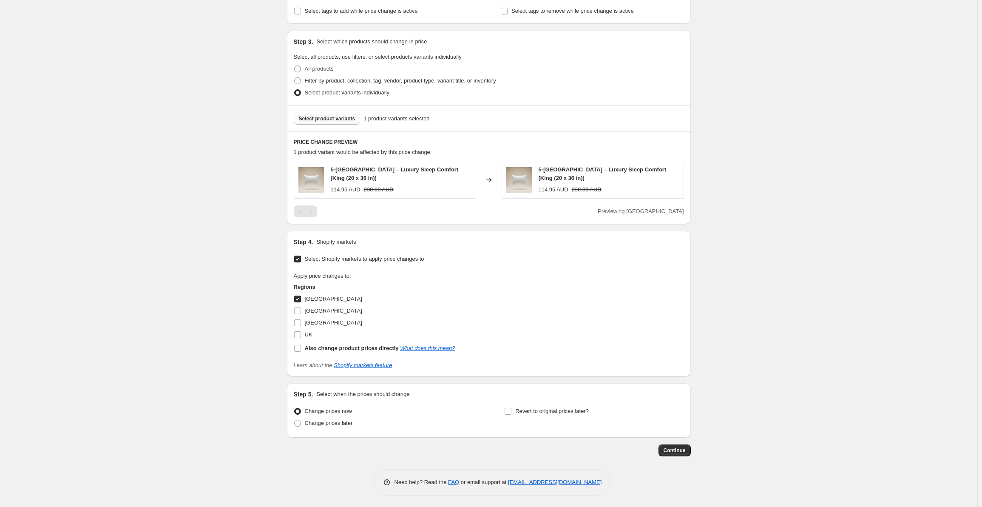
scroll to position [326, 0]
click at [663, 449] on button "Continue" at bounding box center [675, 449] width 32 height 12
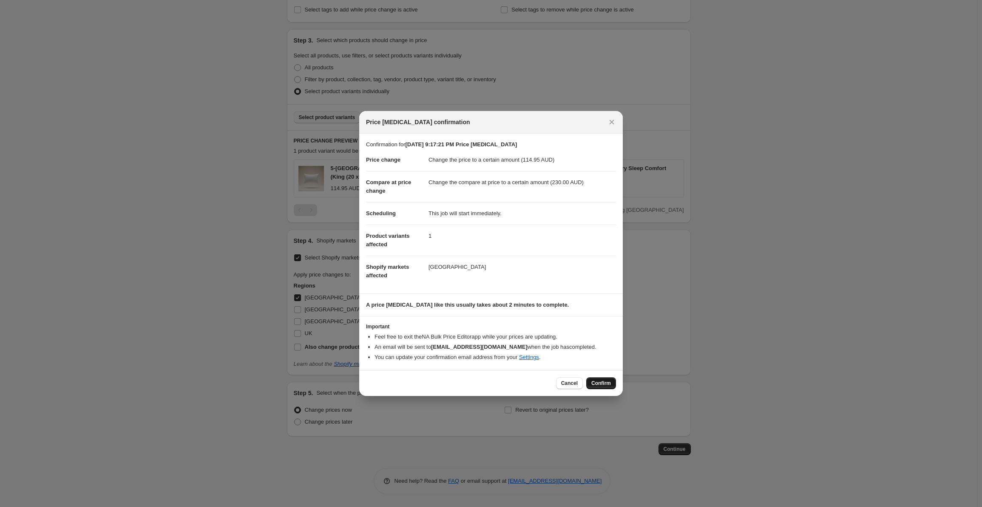
click at [598, 378] on button "Confirm" at bounding box center [601, 383] width 30 height 12
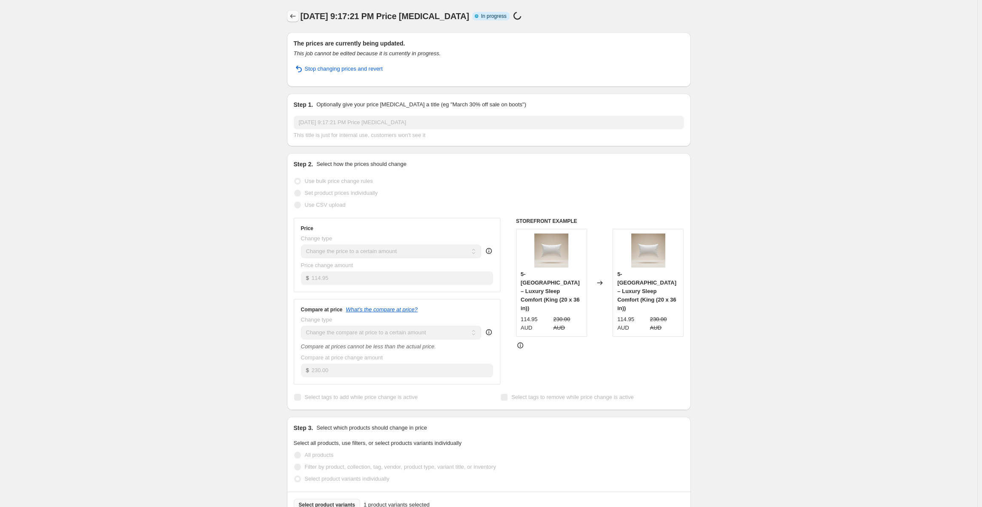
click at [294, 17] on icon "Price change jobs" at bounding box center [293, 16] width 9 height 9
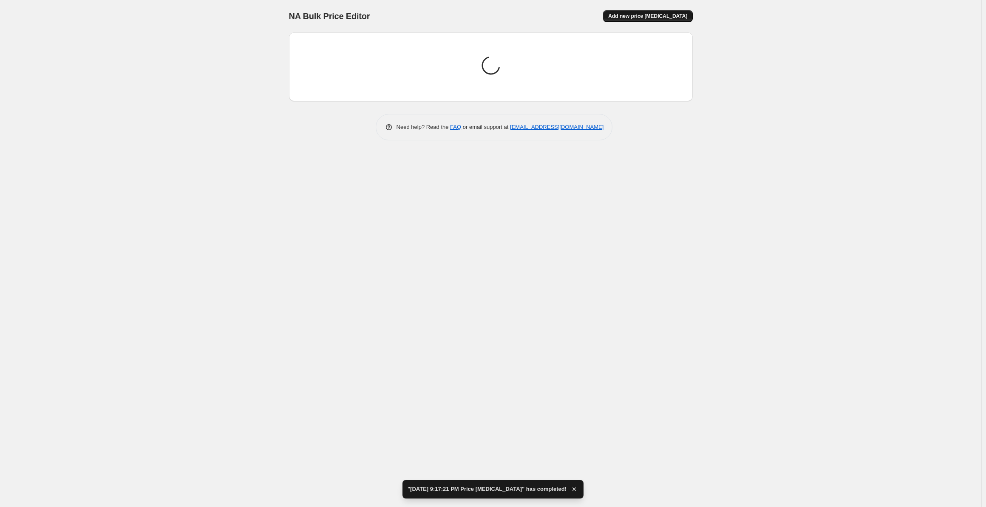
click at [644, 16] on span "Add new price [MEDICAL_DATA]" at bounding box center [647, 16] width 79 height 7
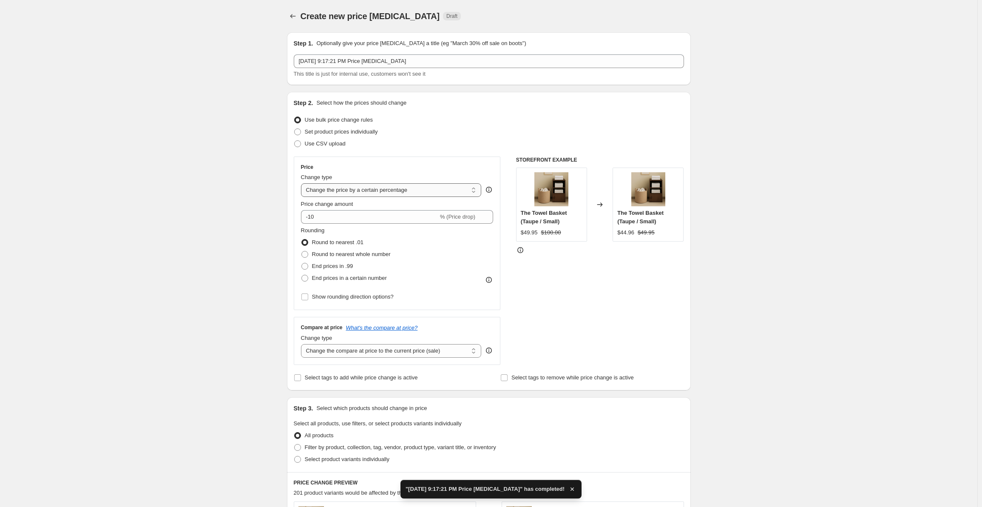
click at [392, 188] on select "Change the price to a certain amount Change the price by a certain amount Chang…" at bounding box center [391, 190] width 181 height 14
select select "by"
click at [303, 183] on select "Change the price to a certain amount Change the price by a certain amount Chang…" at bounding box center [391, 190] width 181 height 14
type input "-10.00"
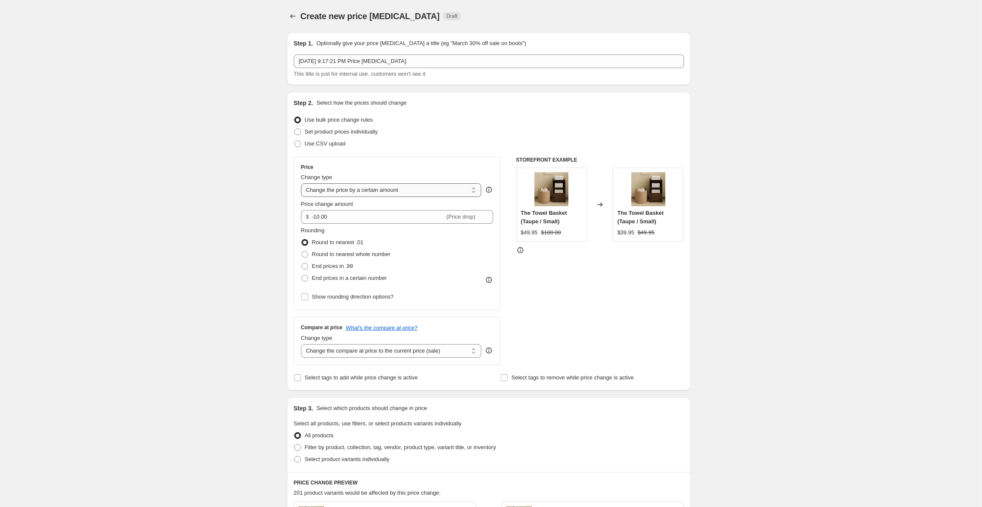
click at [392, 195] on select "Change the price to a certain amount Change the price by a certain amount Chang…" at bounding box center [391, 190] width 181 height 14
select select "to"
click at [303, 183] on select "Change the price to a certain amount Change the price by a certain amount Chang…" at bounding box center [391, 190] width 181 height 14
type input "80.00"
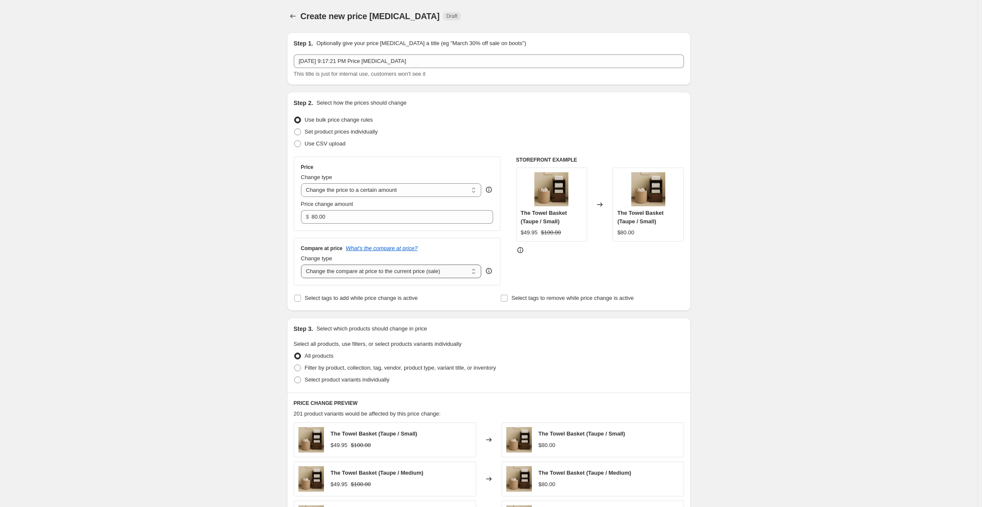
click at [385, 273] on select "Change the compare at price to the current price (sale) Change the compare at p…" at bounding box center [391, 271] width 181 height 14
select select "to"
click at [303, 264] on select "Change the compare at price to the current price (sale) Change the compare at p…" at bounding box center [391, 271] width 181 height 14
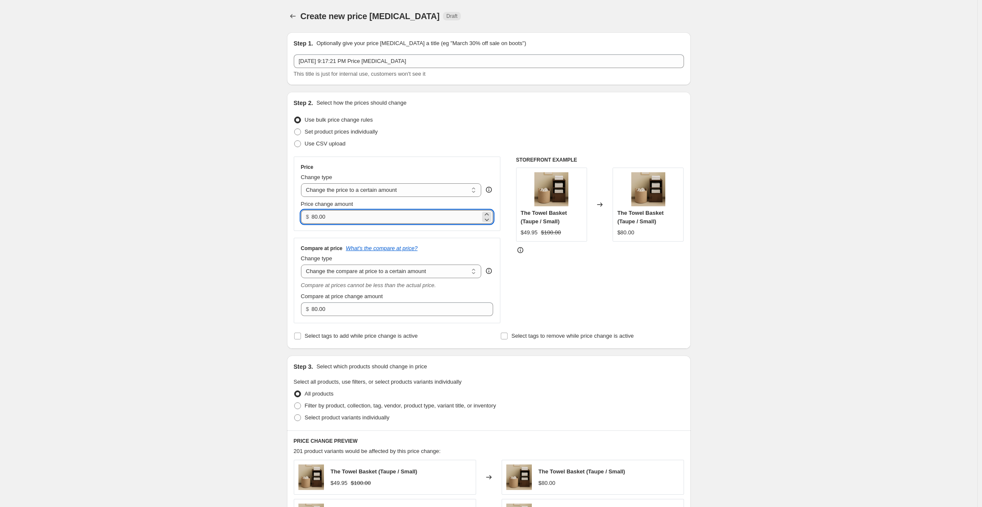
click at [347, 212] on input "80.00" at bounding box center [396, 217] width 169 height 14
paste input "59.95"
type input "59.95"
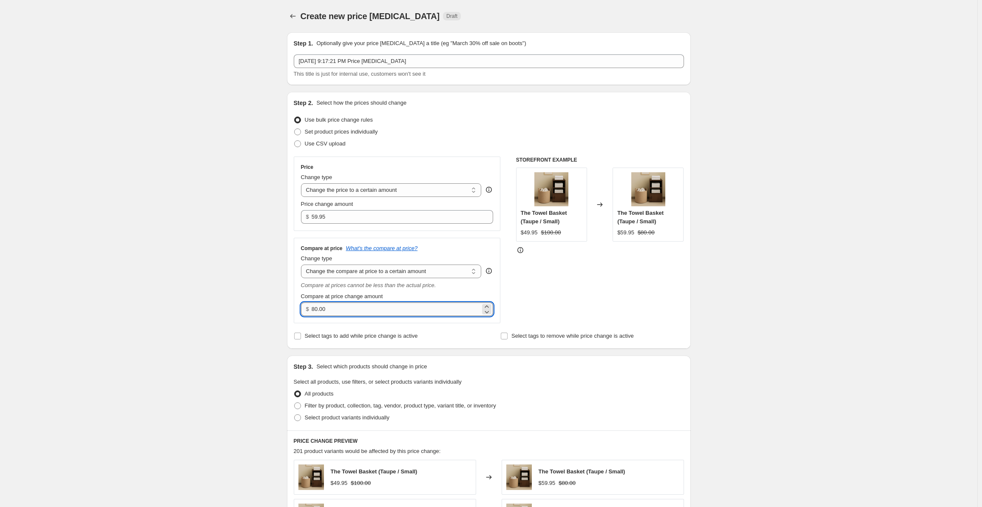
click at [347, 313] on input "80.00" at bounding box center [396, 309] width 169 height 14
paste input "12"
type input "120.00"
click at [208, 261] on div "Create new price [MEDICAL_DATA]. This page is ready Create new price [MEDICAL_D…" at bounding box center [489, 428] width 978 height 856
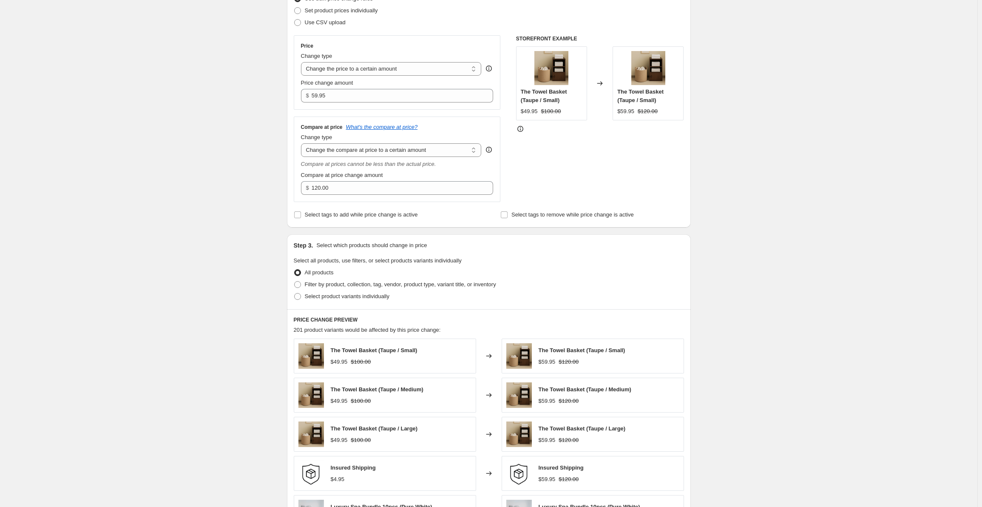
scroll to position [170, 0]
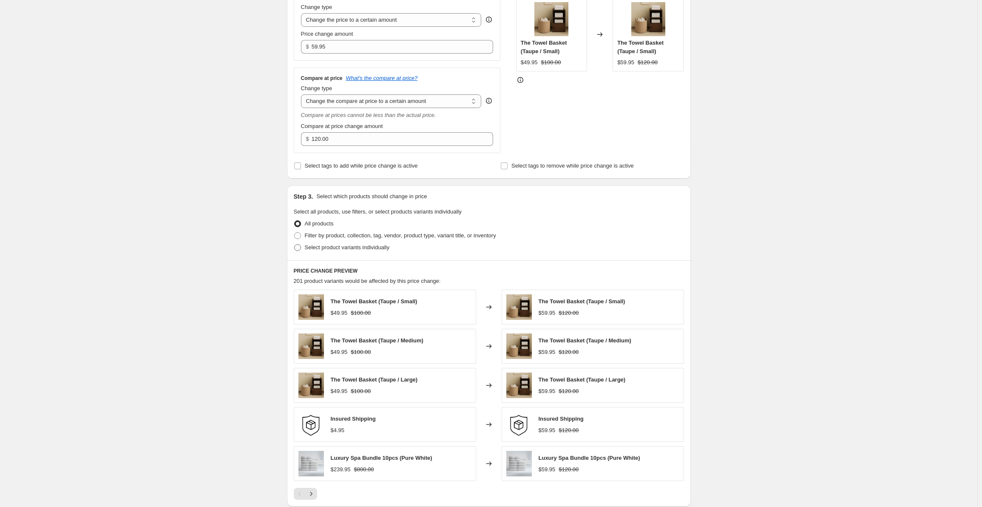
click at [308, 243] on span "Select product variants individually" at bounding box center [347, 247] width 85 height 9
click at [295, 244] on input "Select product variants individually" at bounding box center [294, 244] width 0 height 0
radio input "true"
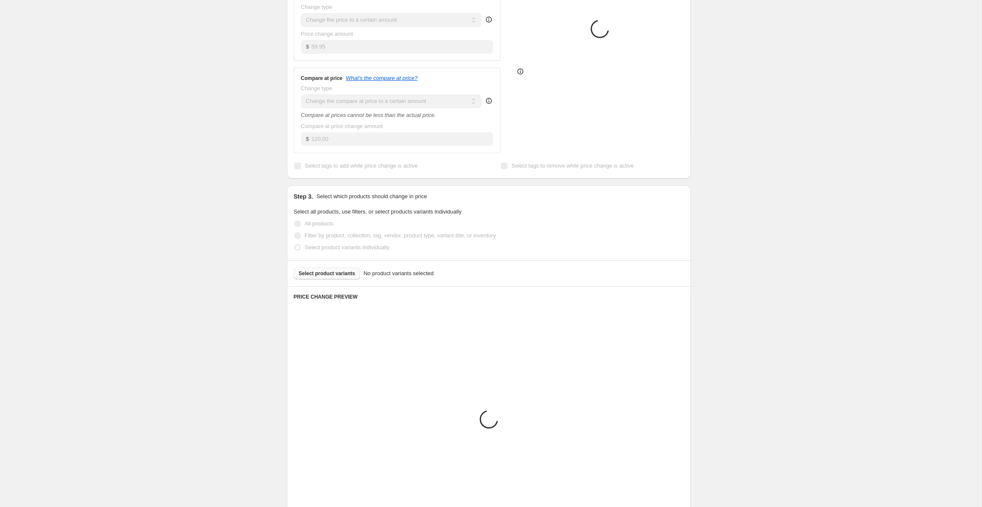
scroll to position [161, 0]
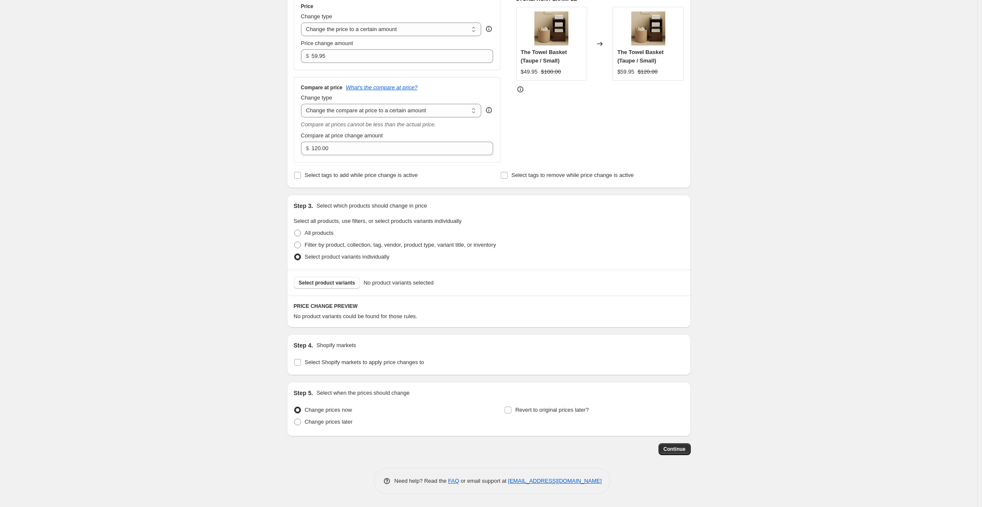
click at [318, 275] on div "Select product variants No product variants selected" at bounding box center [489, 283] width 404 height 26
click at [318, 279] on span "Select product variants" at bounding box center [327, 282] width 57 height 7
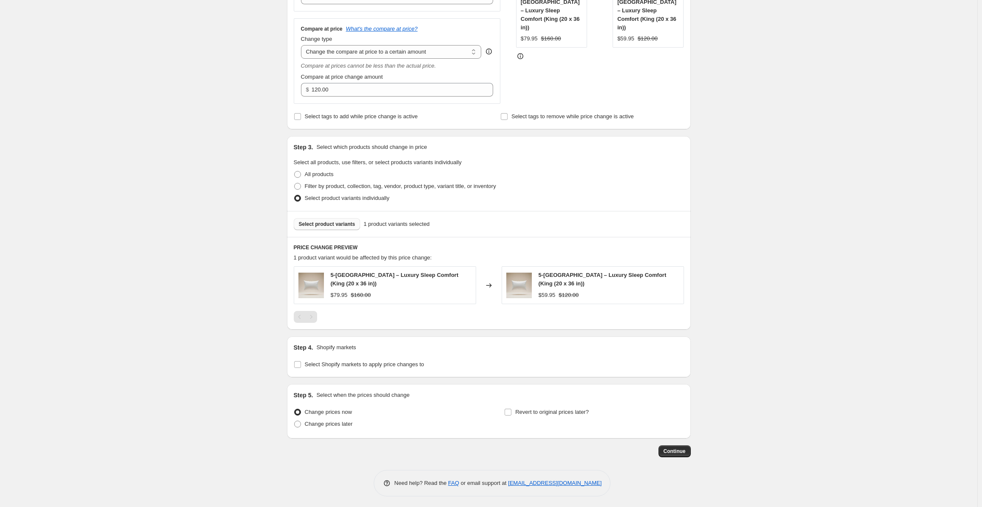
scroll to position [222, 0]
click at [297, 360] on input "Select Shopify markets to apply price changes to" at bounding box center [297, 362] width 7 height 7
checkbox input "true"
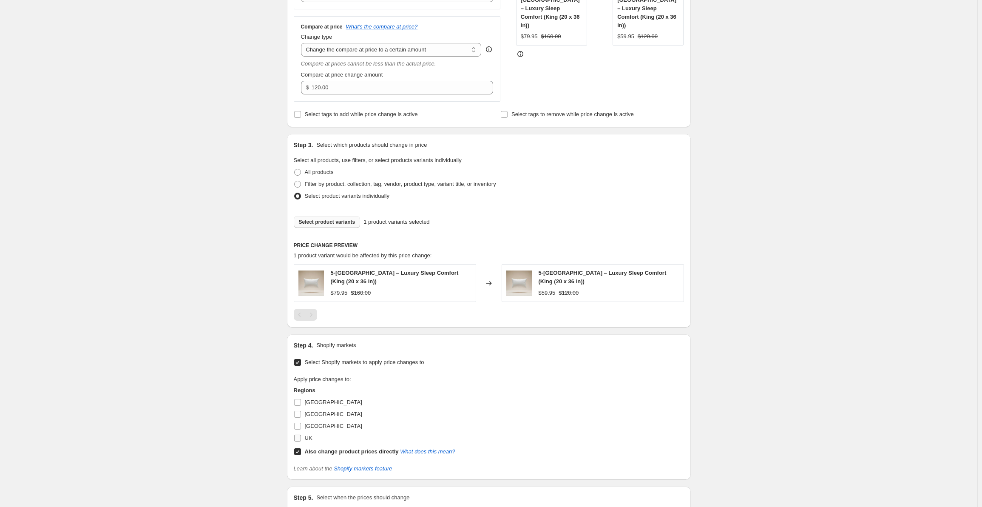
click at [300, 439] on input "UK" at bounding box center [297, 438] width 7 height 7
checkbox input "true"
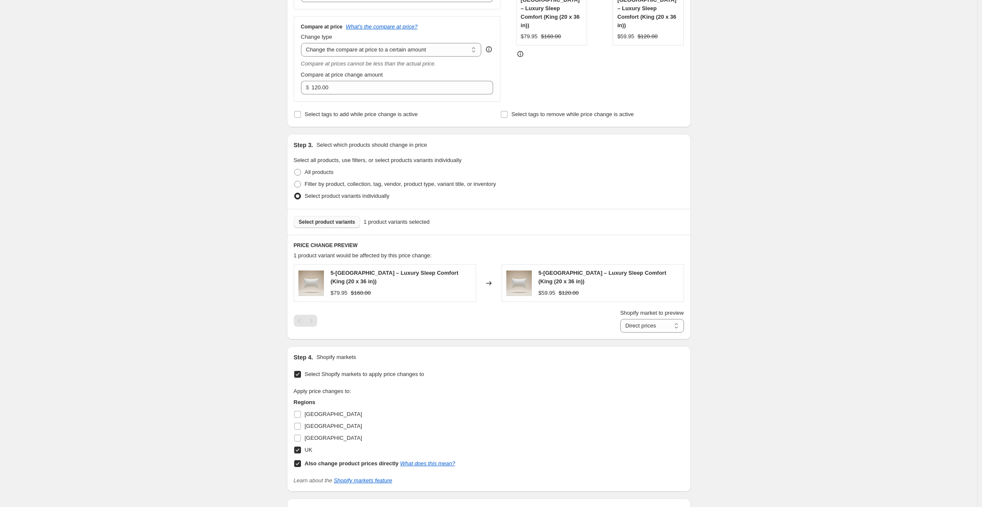
click at [301, 460] on input "Also change product prices directly What does this mean?" at bounding box center [297, 463] width 7 height 7
checkbox input "false"
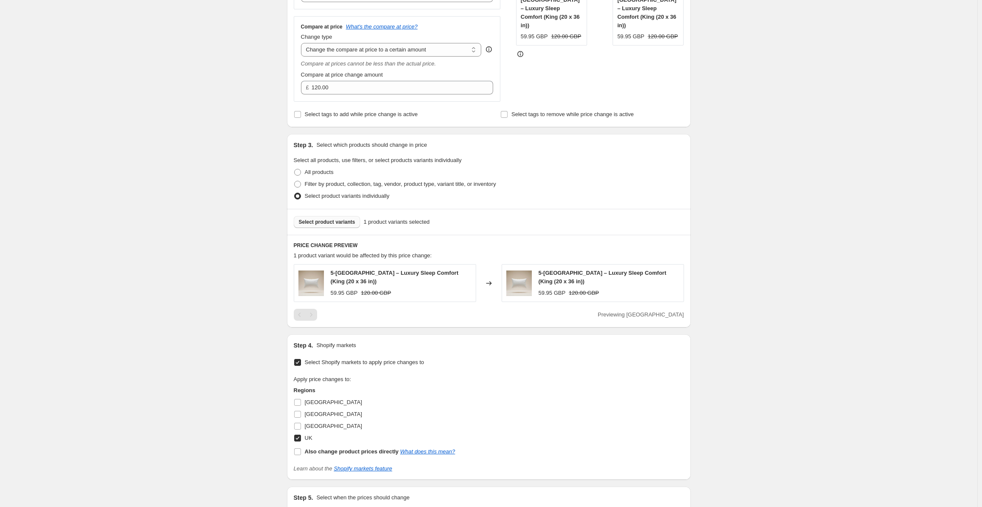
click at [247, 345] on div "Create new price [MEDICAL_DATA]. This page is ready Create new price [MEDICAL_D…" at bounding box center [489, 194] width 978 height 833
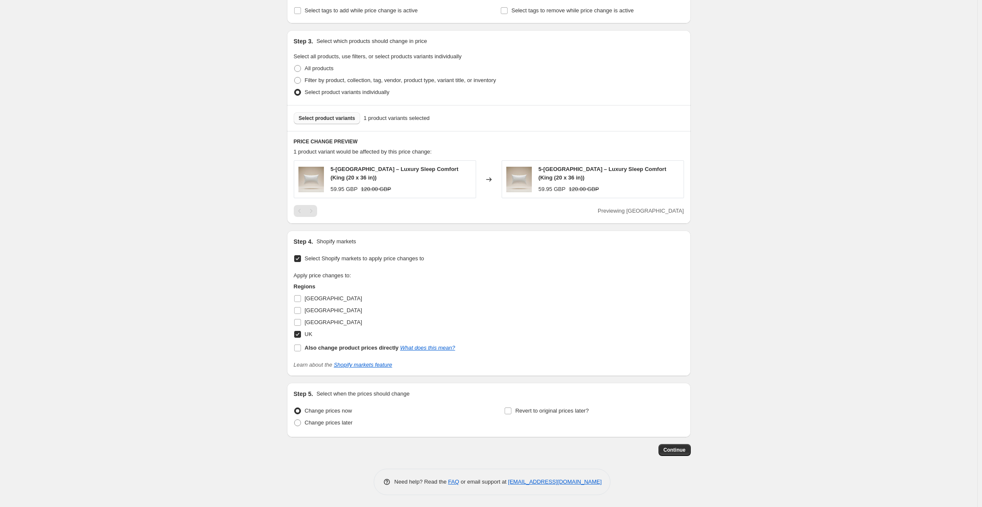
scroll to position [326, 0]
click at [673, 447] on span "Continue" at bounding box center [675, 449] width 22 height 7
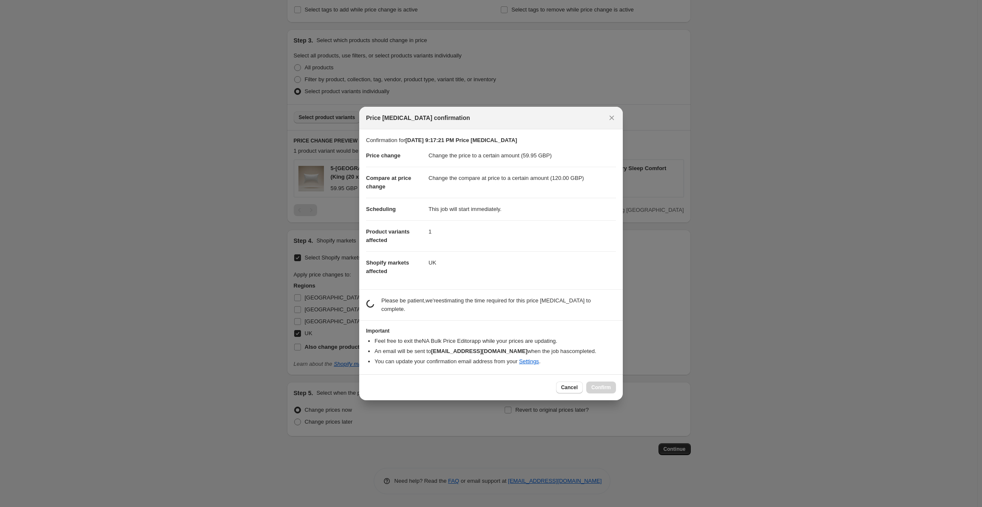
scroll to position [0, 0]
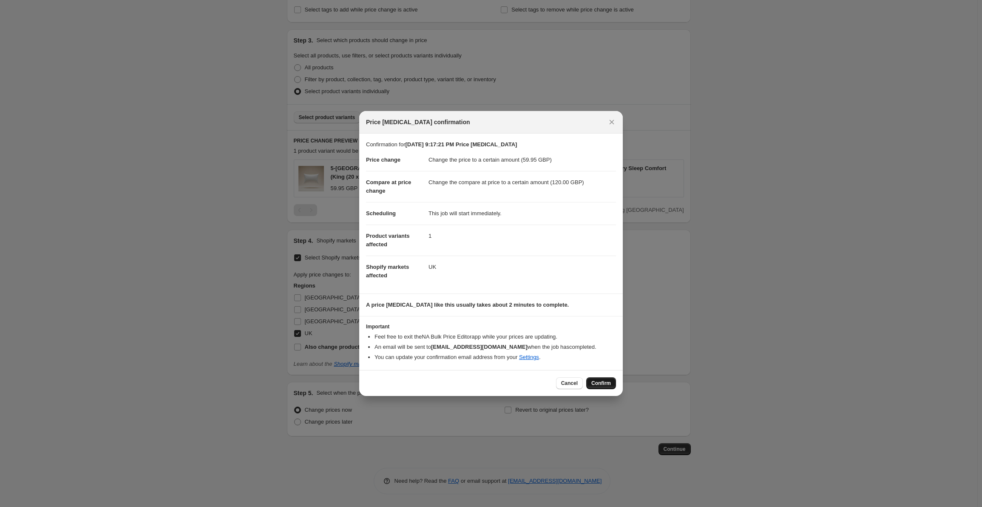
click at [600, 384] on span "Confirm" at bounding box center [601, 383] width 20 height 7
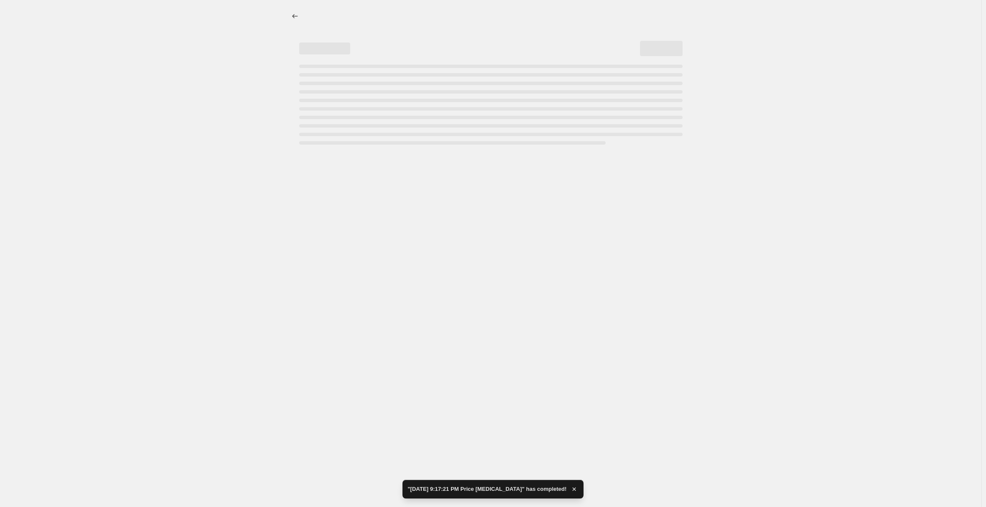
select select "to"
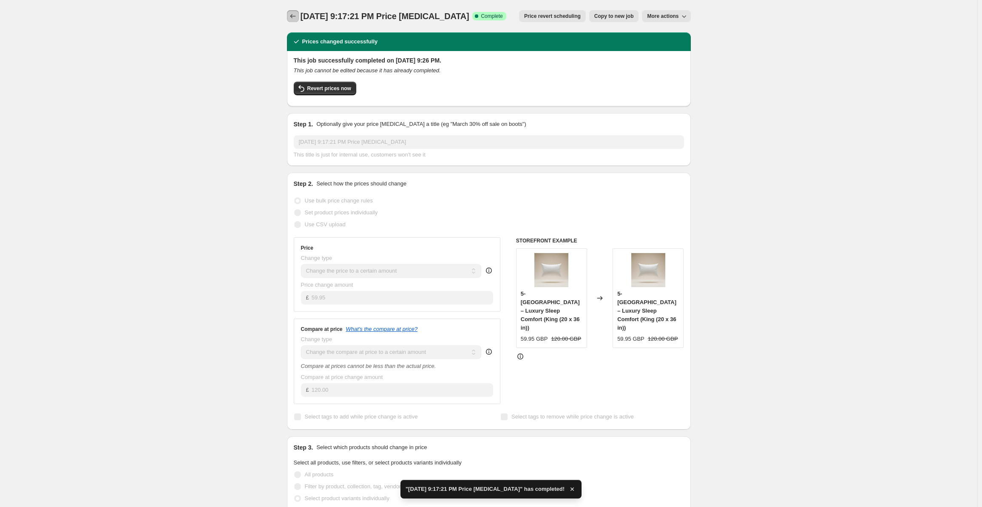
click at [297, 20] on icon "Price change jobs" at bounding box center [293, 16] width 9 height 9
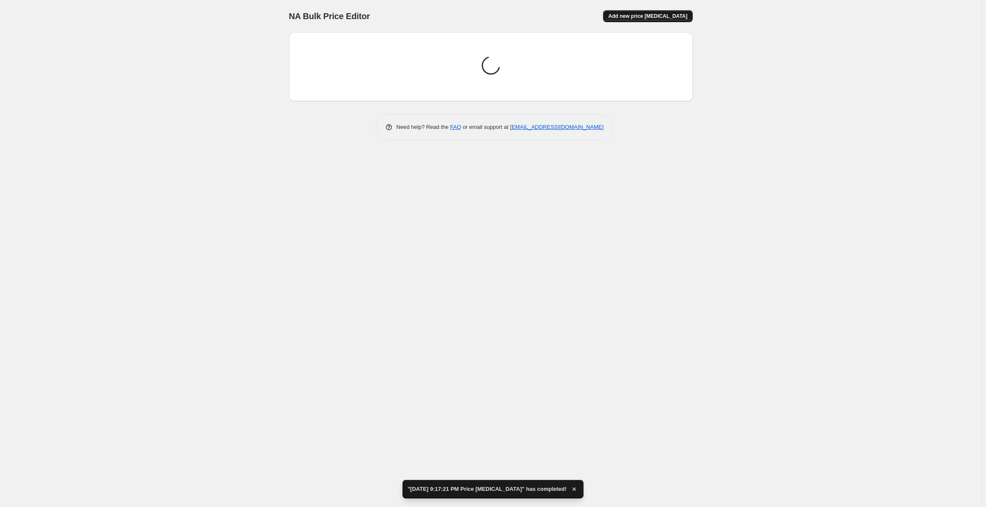
click at [635, 14] on span "Add new price [MEDICAL_DATA]" at bounding box center [647, 16] width 79 height 7
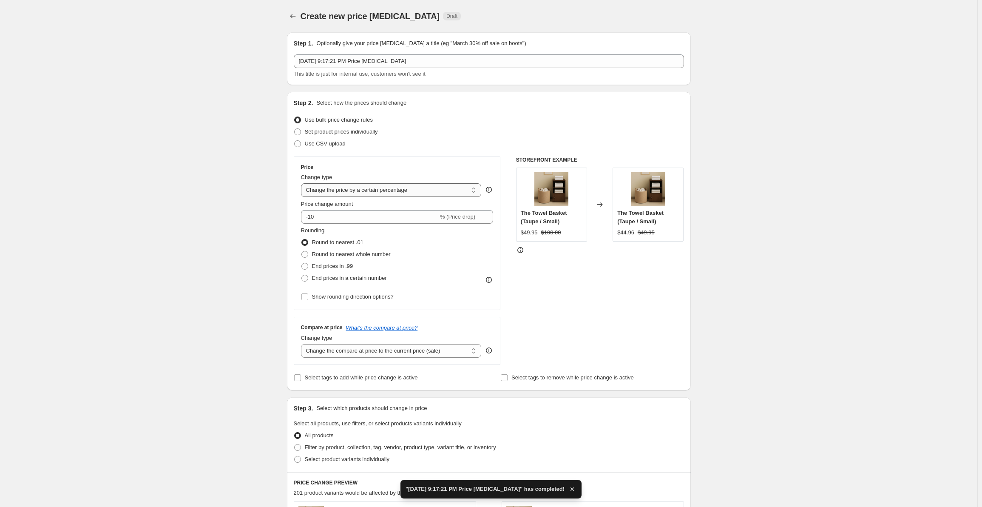
click at [377, 189] on select "Change the price to a certain amount Change the price by a certain amount Chang…" at bounding box center [391, 190] width 181 height 14
select select "by"
click at [303, 183] on select "Change the price to a certain amount Change the price by a certain amount Chang…" at bounding box center [391, 190] width 181 height 14
type input "-10.00"
click at [375, 188] on select "Change the price to a certain amount Change the price by a certain amount Chang…" at bounding box center [391, 190] width 181 height 14
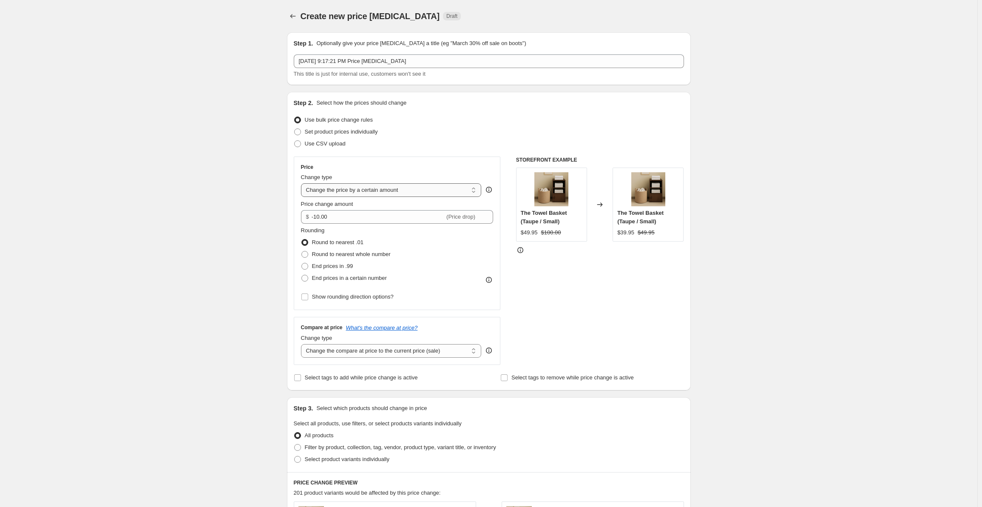
select select "to"
click at [303, 183] on select "Change the price to a certain amount Change the price by a certain amount Chang…" at bounding box center [391, 190] width 181 height 14
type input "80.00"
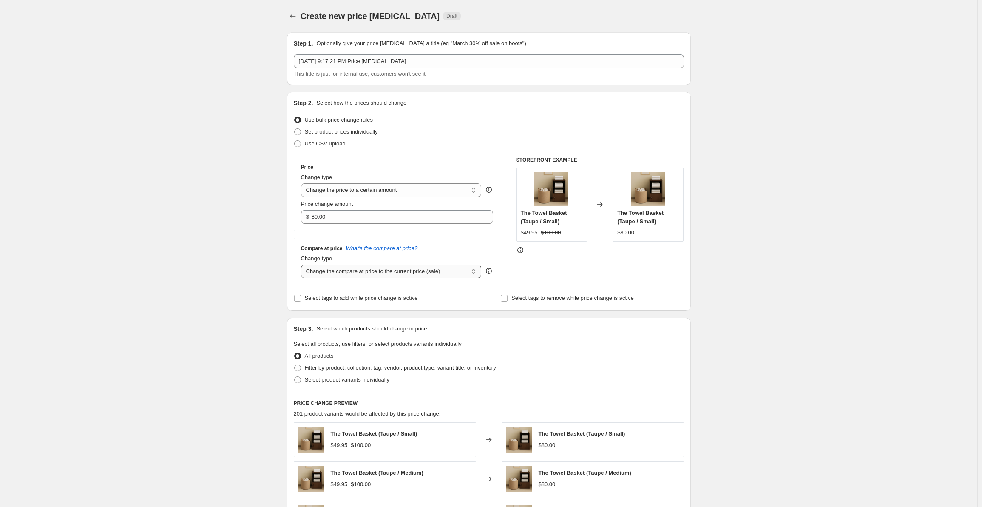
click at [363, 269] on select "Change the compare at price to the current price (sale) Change the compare at p…" at bounding box center [391, 271] width 181 height 14
select select "to"
click at [303, 264] on select "Change the compare at price to the current price (sale) Change the compare at p…" at bounding box center [391, 271] width 181 height 14
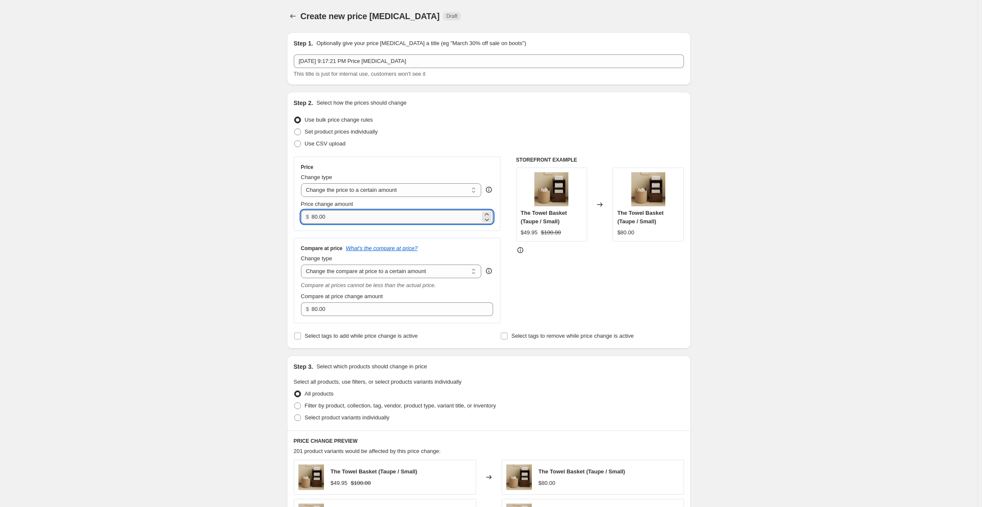
click at [375, 213] on input "80.00" at bounding box center [396, 217] width 169 height 14
paste input "109.95"
type input "109.95"
click at [378, 315] on input "80.00" at bounding box center [396, 309] width 169 height 14
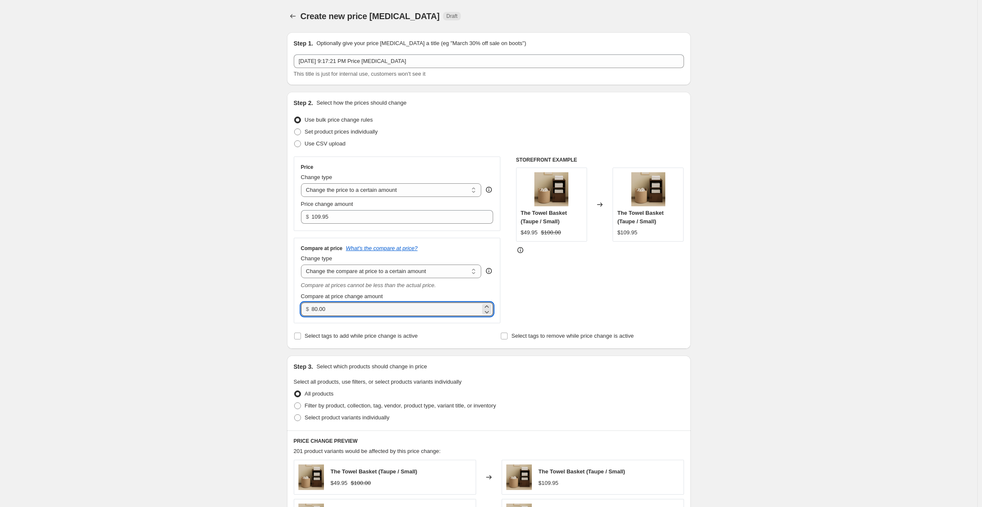
paste input "22"
type input "220.00"
click at [231, 230] on div "Create new price [MEDICAL_DATA]. This page is ready Create new price [MEDICAL_D…" at bounding box center [489, 428] width 978 height 856
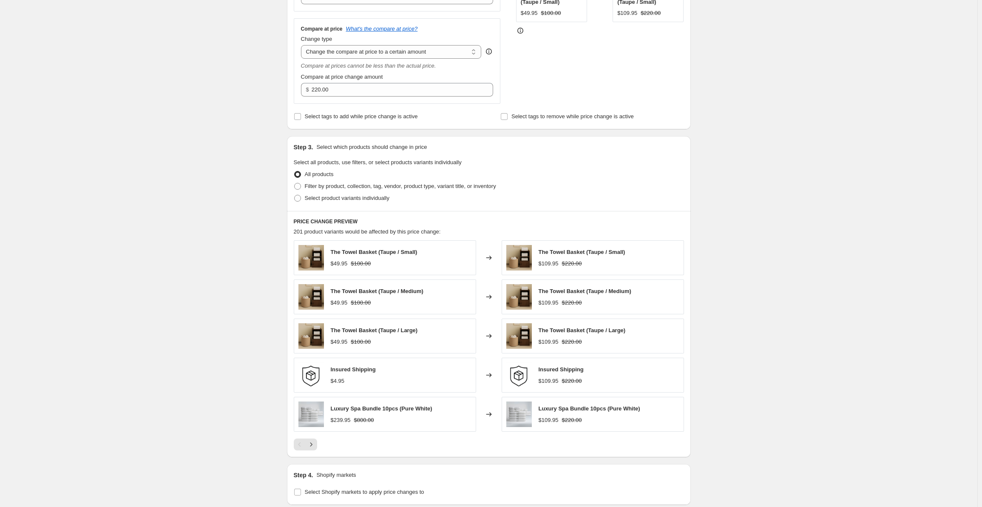
scroll to position [255, 0]
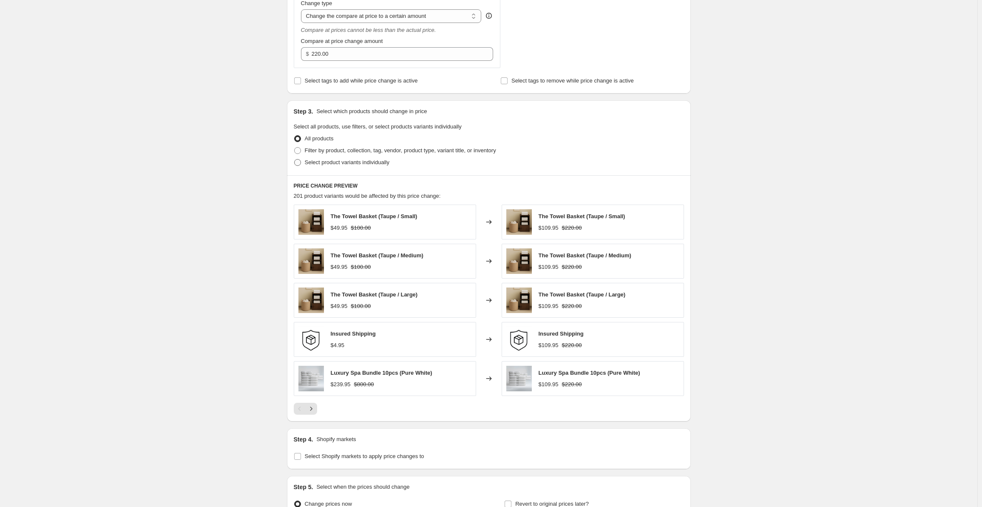
click at [304, 162] on label "Select product variants individually" at bounding box center [342, 162] width 96 height 12
click at [295, 159] on input "Select product variants individually" at bounding box center [294, 159] width 0 height 0
radio input "true"
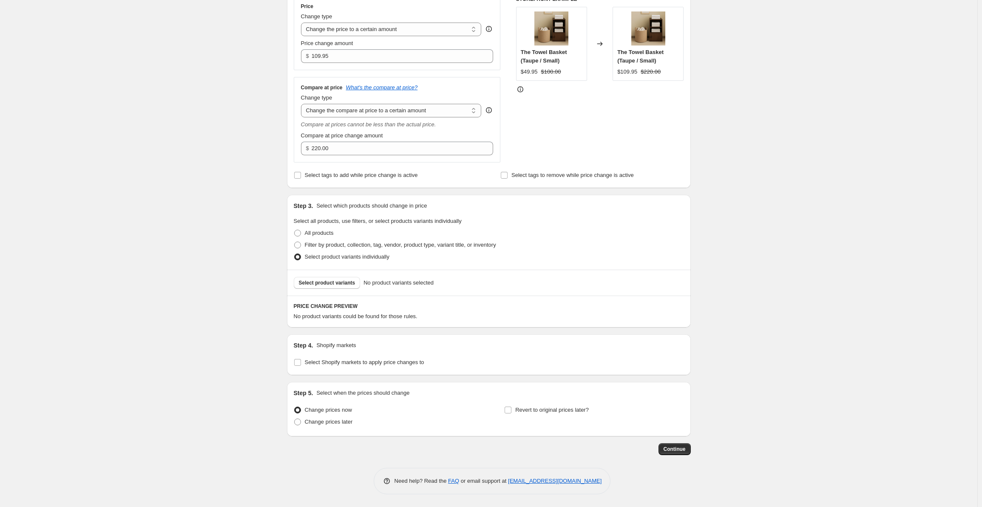
scroll to position [161, 0]
click at [337, 284] on span "Select product variants" at bounding box center [327, 282] width 57 height 7
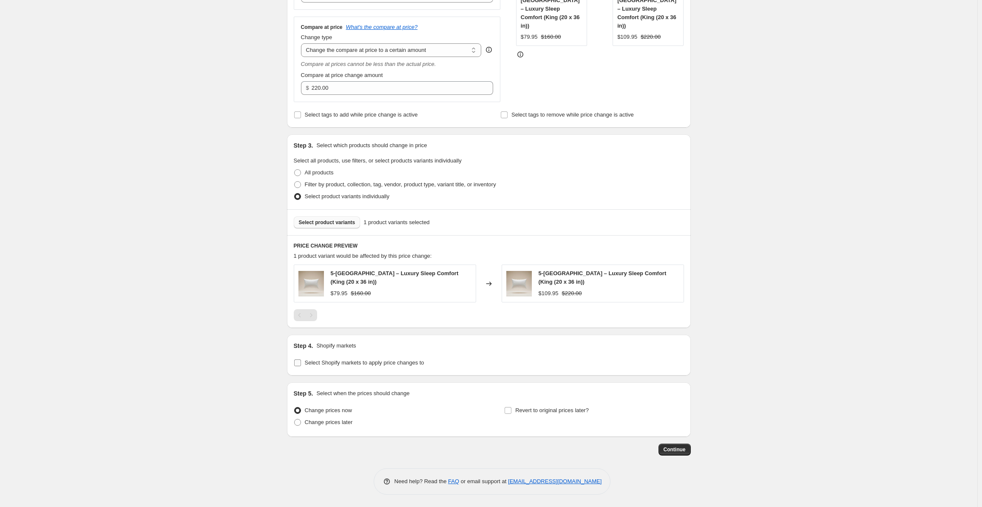
scroll to position [222, 0]
click at [298, 364] on input "Select Shopify markets to apply price changes to" at bounding box center [297, 362] width 7 height 7
checkbox input "true"
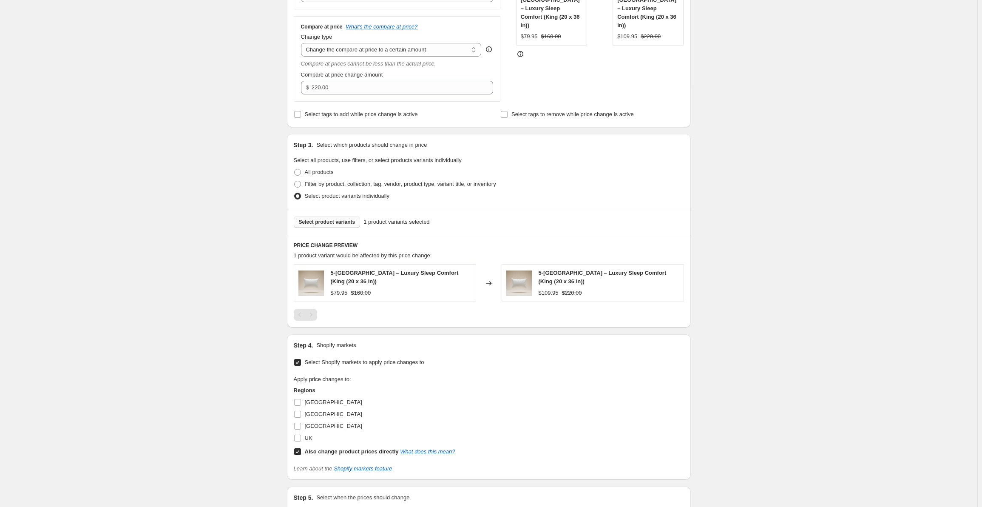
click at [334, 224] on span "Select product variants" at bounding box center [327, 222] width 57 height 7
click at [308, 414] on span "[GEOGRAPHIC_DATA]" at bounding box center [333, 414] width 57 height 6
click at [301, 414] on input "[GEOGRAPHIC_DATA]" at bounding box center [297, 414] width 7 height 7
checkbox input "true"
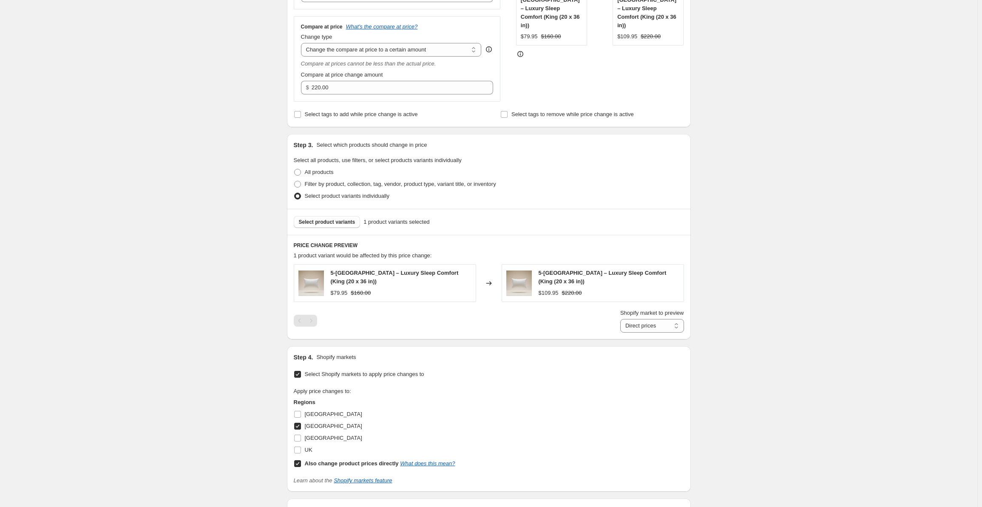
click at [298, 462] on input "Also change product prices directly What does this mean?" at bounding box center [297, 463] width 7 height 7
checkbox input "false"
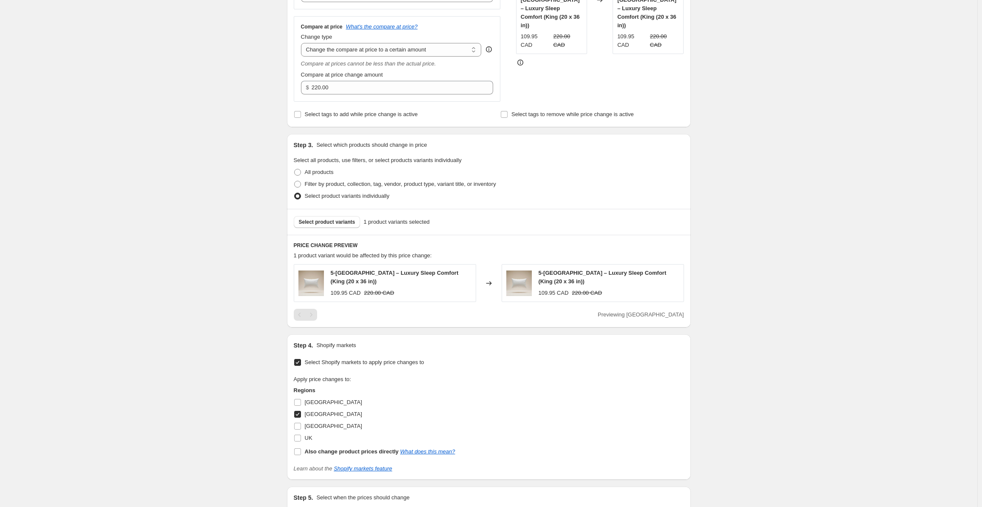
click at [239, 364] on div "Create new price [MEDICAL_DATA]. This page is ready Create new price [MEDICAL_D…" at bounding box center [489, 194] width 978 height 833
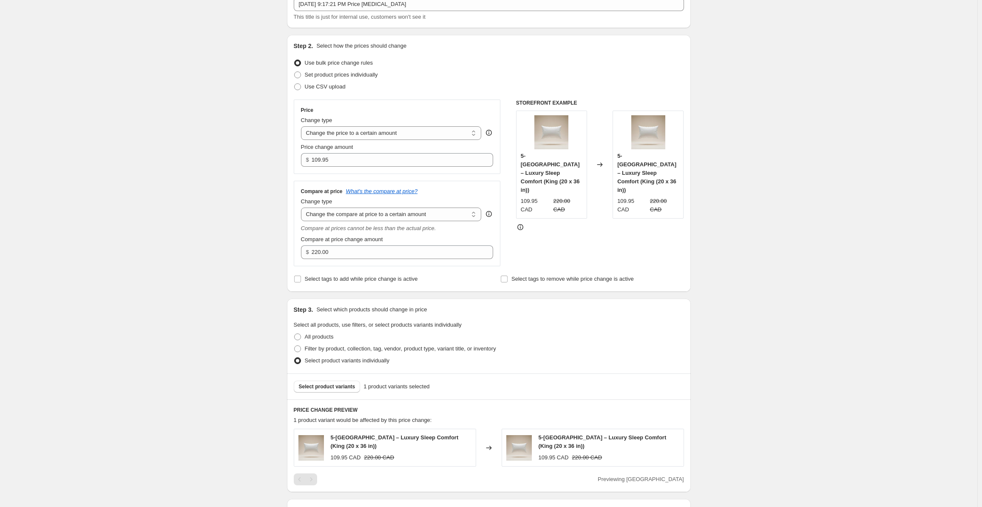
scroll to position [28, 0]
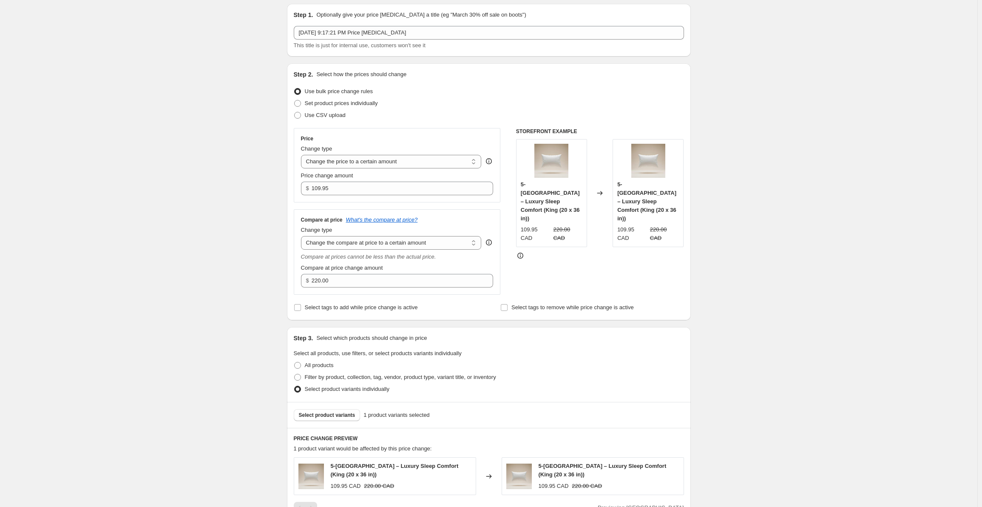
click at [195, 184] on div "Create new price [MEDICAL_DATA]. This page is ready Create new price [MEDICAL_D…" at bounding box center [489, 388] width 978 height 833
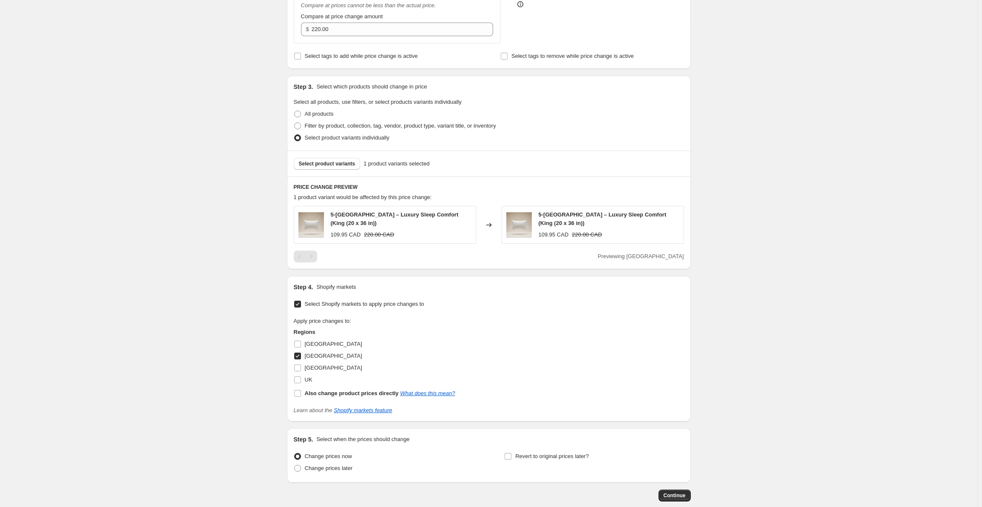
scroll to position [326, 0]
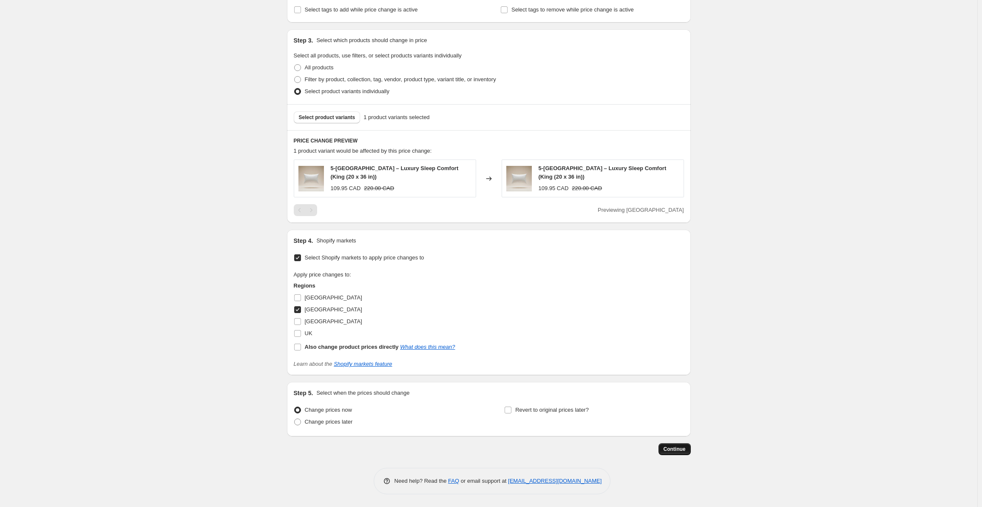
click at [673, 452] on span "Continue" at bounding box center [675, 449] width 22 height 7
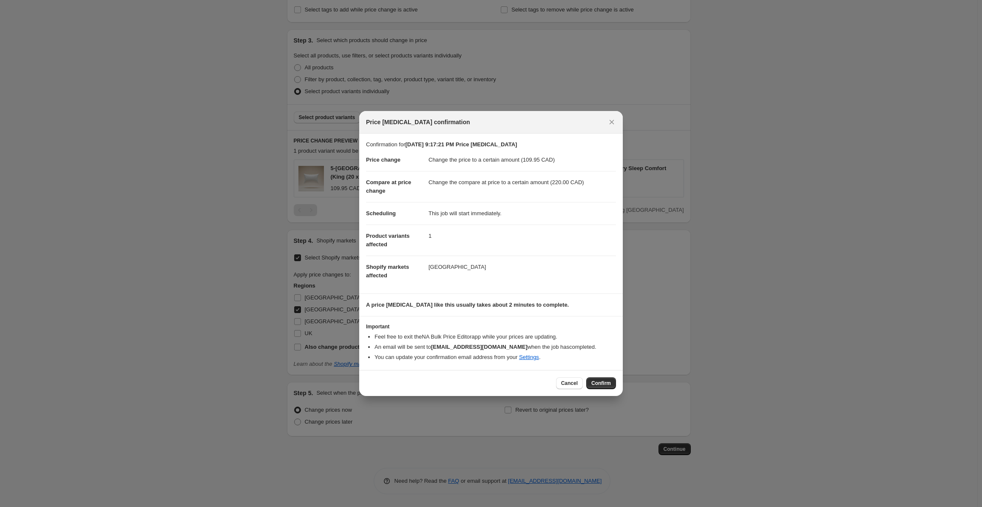
click at [603, 383] on span "Confirm" at bounding box center [601, 383] width 20 height 7
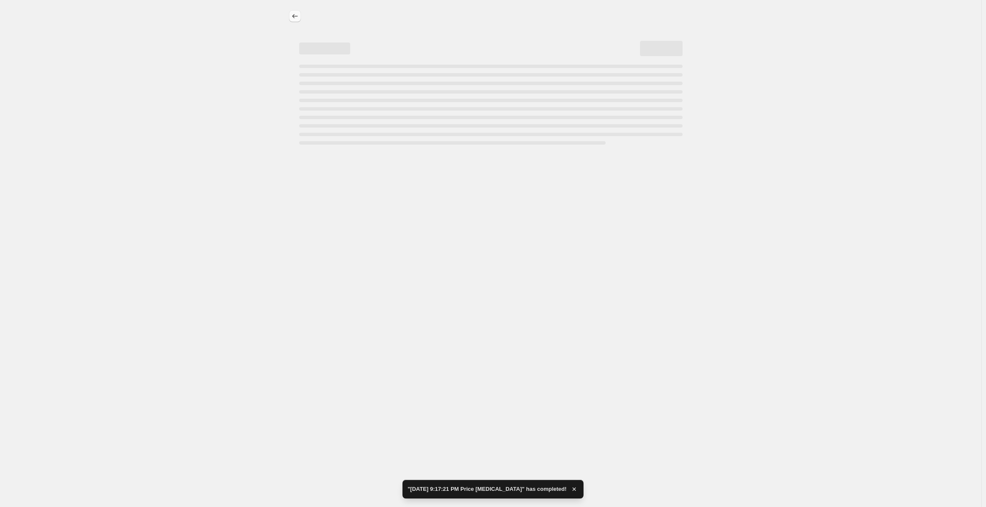
select select "to"
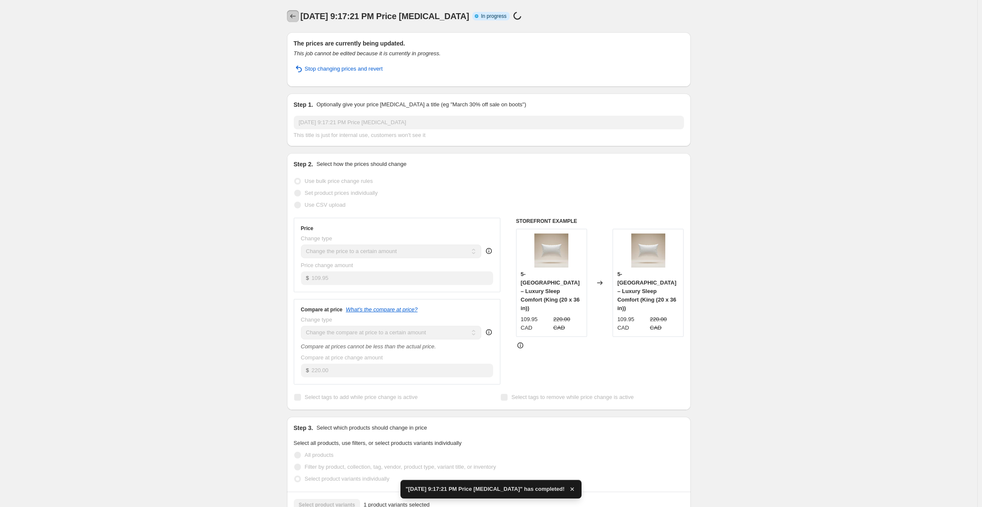
click at [290, 17] on icon "Price change jobs" at bounding box center [293, 16] width 9 height 9
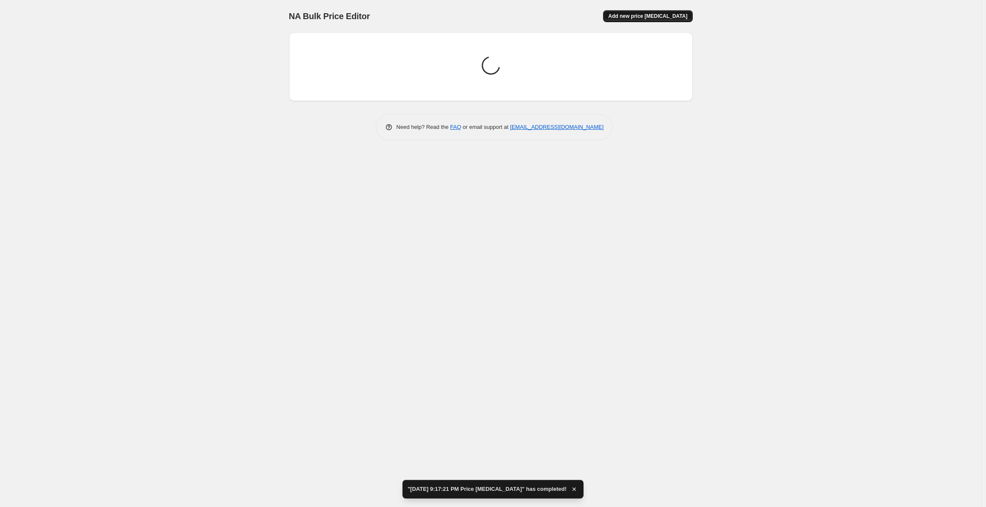
click at [641, 19] on span "Add new price [MEDICAL_DATA]" at bounding box center [647, 16] width 79 height 7
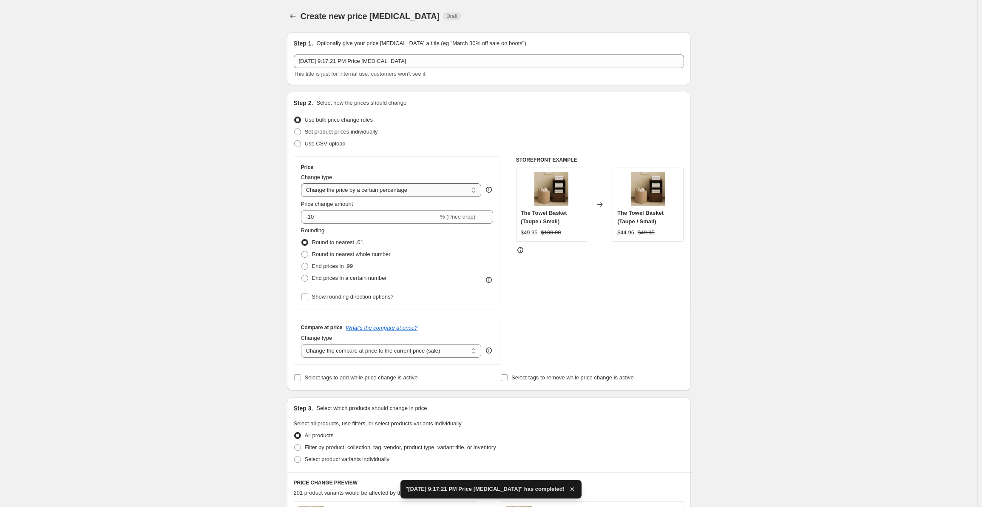
click at [363, 189] on select "Change the price to a certain amount Change the price by a certain amount Chang…" at bounding box center [391, 190] width 181 height 14
select select "to"
click at [303, 183] on select "Change the price to a certain amount Change the price by a certain amount Chang…" at bounding box center [391, 190] width 181 height 14
type input "80.00"
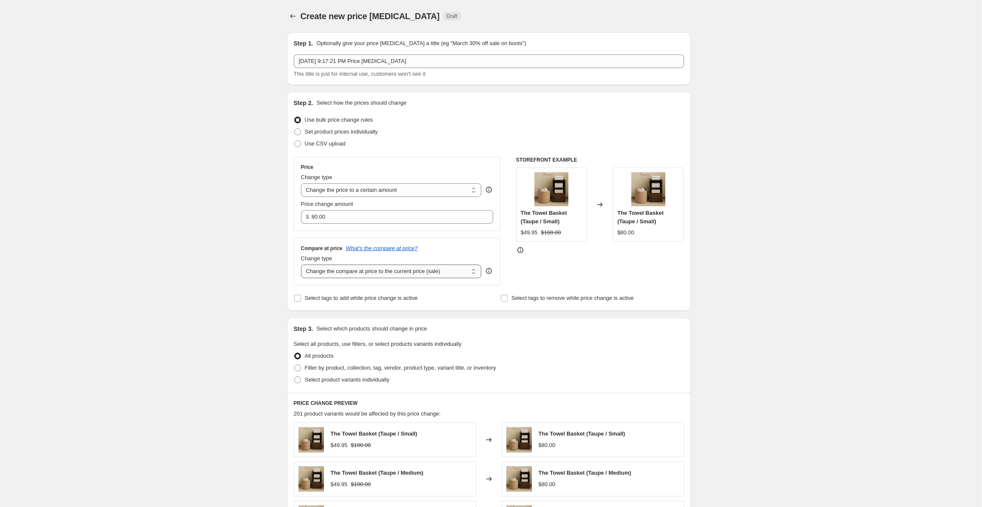
click at [371, 269] on select "Change the compare at price to the current price (sale) Change the compare at p…" at bounding box center [391, 271] width 181 height 14
select select "to"
click at [303, 264] on select "Change the compare at price to the current price (sale) Change the compare at p…" at bounding box center [391, 271] width 181 height 14
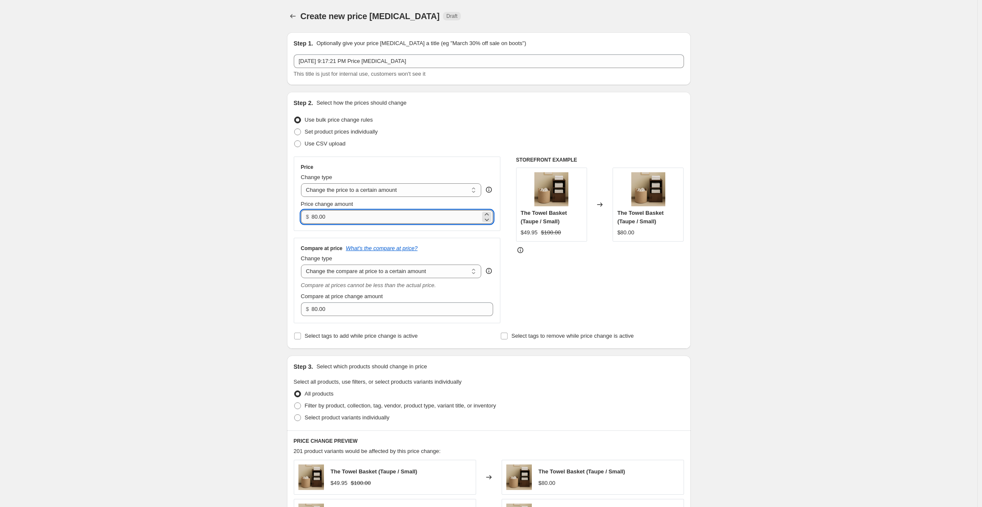
click at [357, 220] on input "80.00" at bounding box center [396, 217] width 169 height 14
paste input "129.95"
type input "129.95"
click at [349, 311] on input "80.00" at bounding box center [396, 309] width 169 height 14
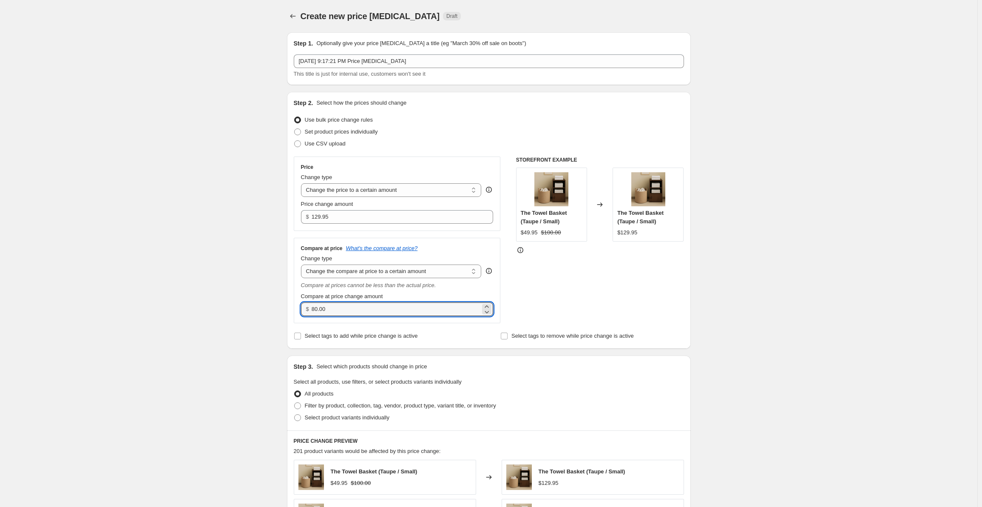
paste input "26"
type input "260.00"
click at [263, 306] on div "Create new price [MEDICAL_DATA]. This page is ready Create new price [MEDICAL_D…" at bounding box center [489, 428] width 978 height 856
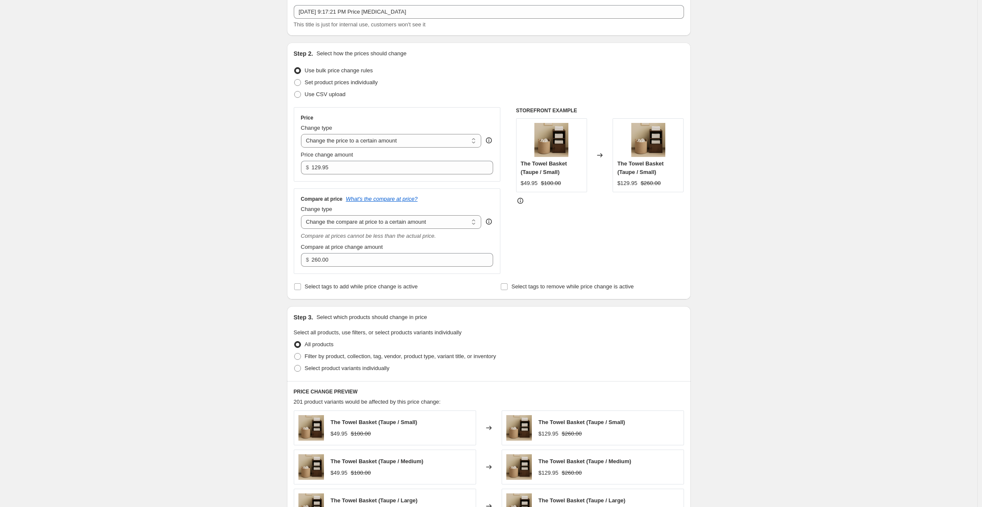
scroll to position [128, 0]
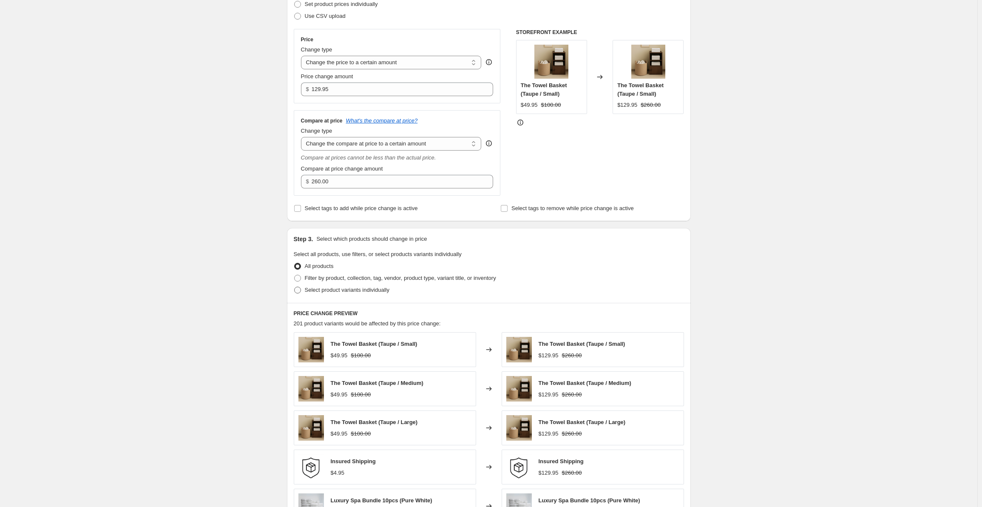
click at [301, 292] on span at bounding box center [298, 290] width 8 height 8
click at [295, 287] on input "Select product variants individually" at bounding box center [294, 287] width 0 height 0
radio input "true"
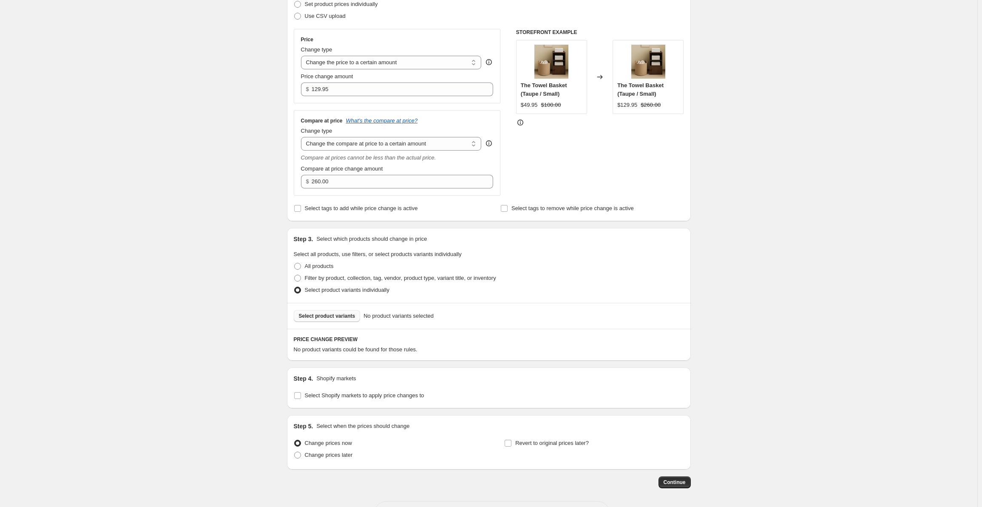
click at [328, 320] on button "Select product variants" at bounding box center [327, 316] width 67 height 12
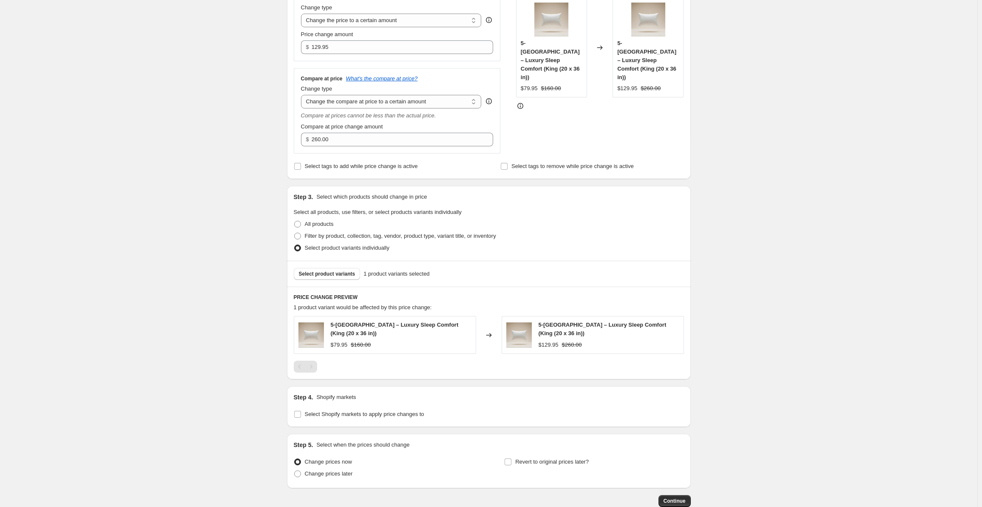
scroll to position [222, 0]
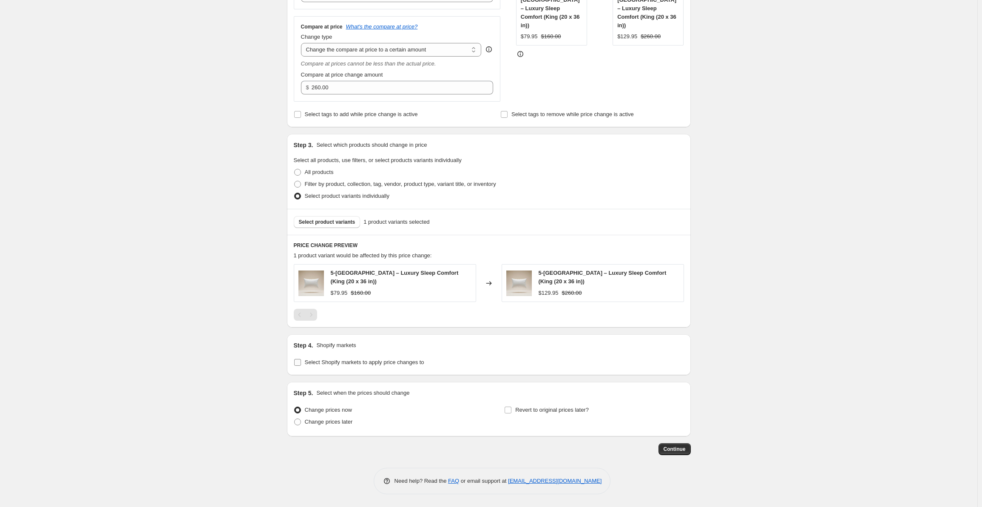
click at [298, 363] on input "Select Shopify markets to apply price changes to" at bounding box center [297, 362] width 7 height 7
checkbox input "true"
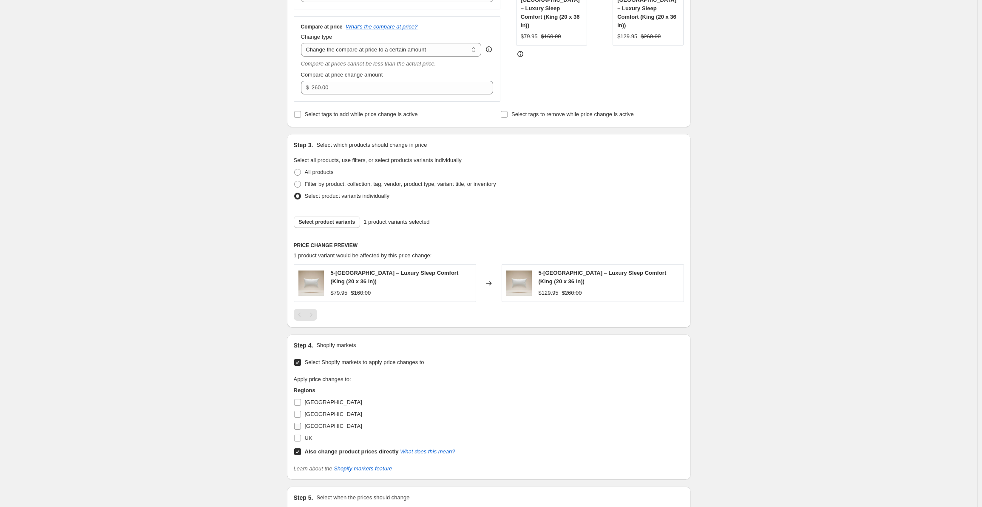
click at [304, 425] on label "[GEOGRAPHIC_DATA]" at bounding box center [328, 426] width 68 height 12
click at [301, 425] on input "[GEOGRAPHIC_DATA]" at bounding box center [297, 426] width 7 height 7
checkbox input "true"
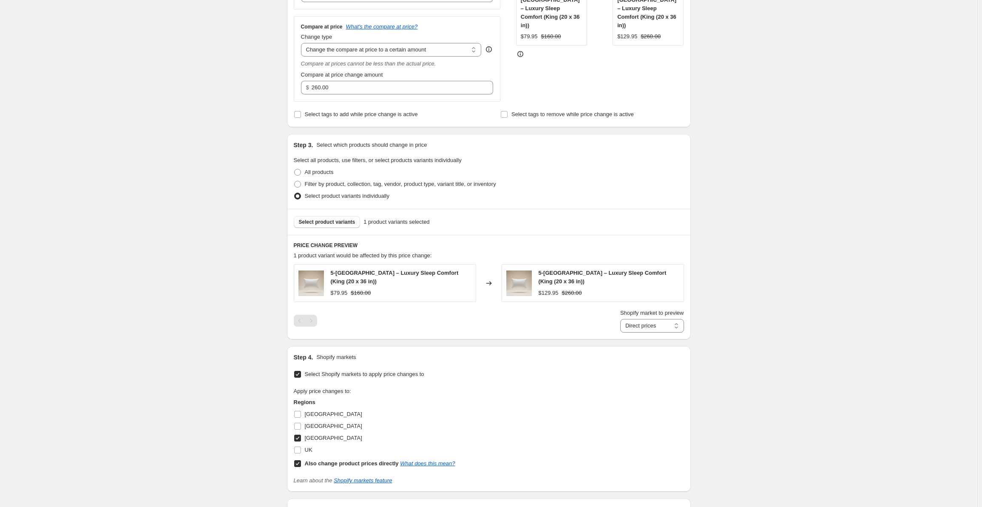
click at [299, 459] on label "Also change product prices directly What does this mean?" at bounding box center [375, 464] width 162 height 12
click at [299, 460] on input "Also change product prices directly What does this mean?" at bounding box center [297, 463] width 7 height 7
checkbox input "false"
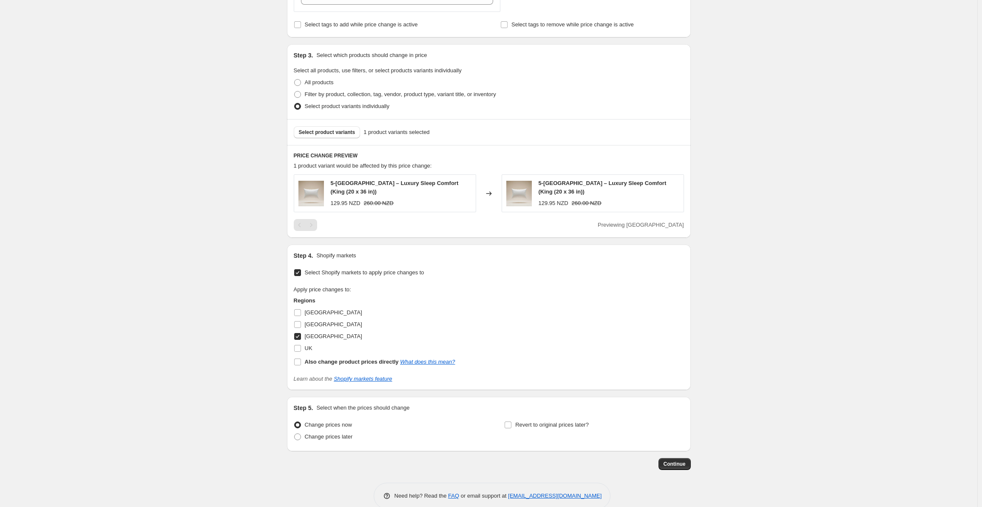
scroll to position [326, 0]
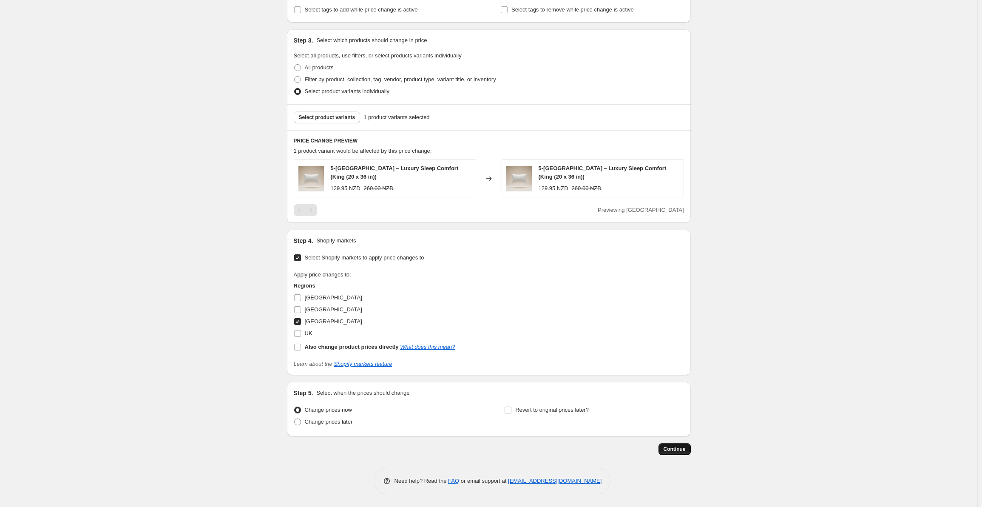
click at [673, 448] on span "Continue" at bounding box center [675, 449] width 22 height 7
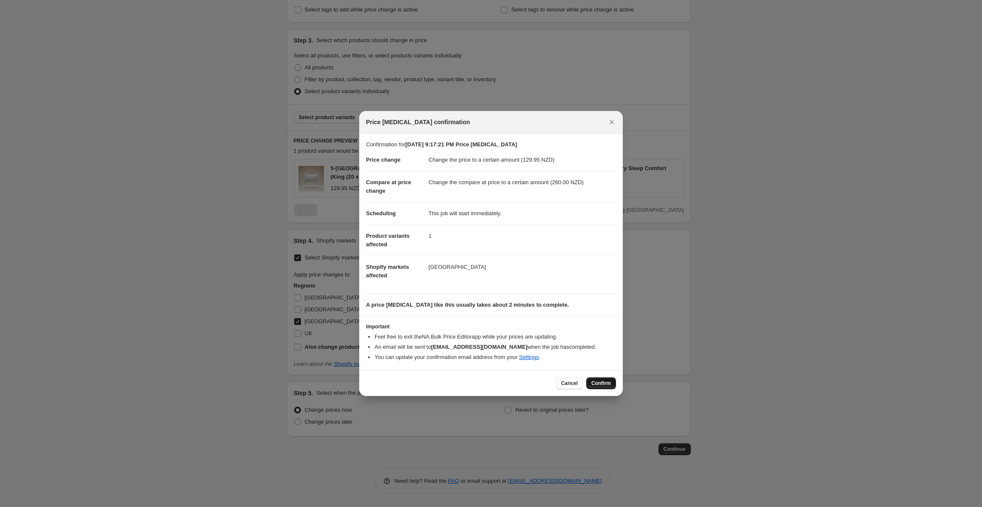
click at [599, 384] on span "Confirm" at bounding box center [601, 383] width 20 height 7
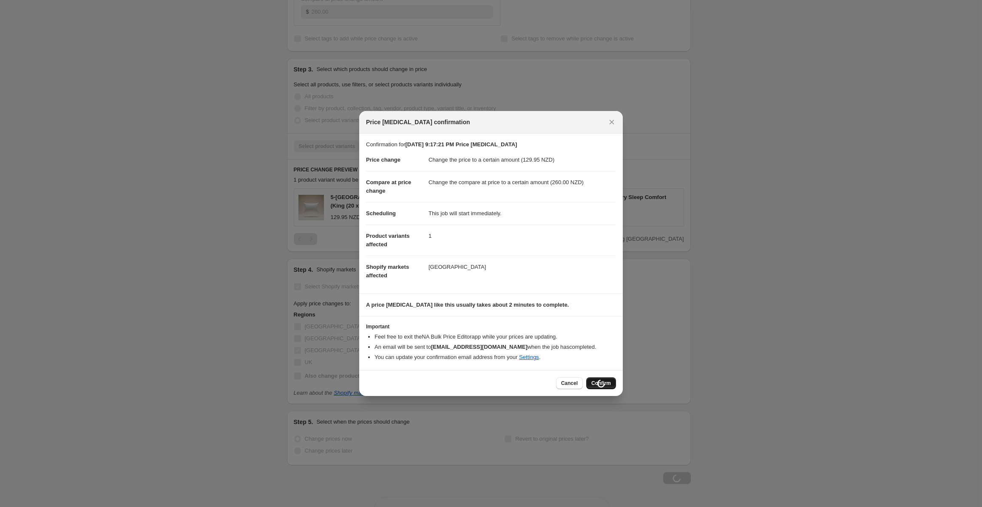
scroll to position [355, 0]
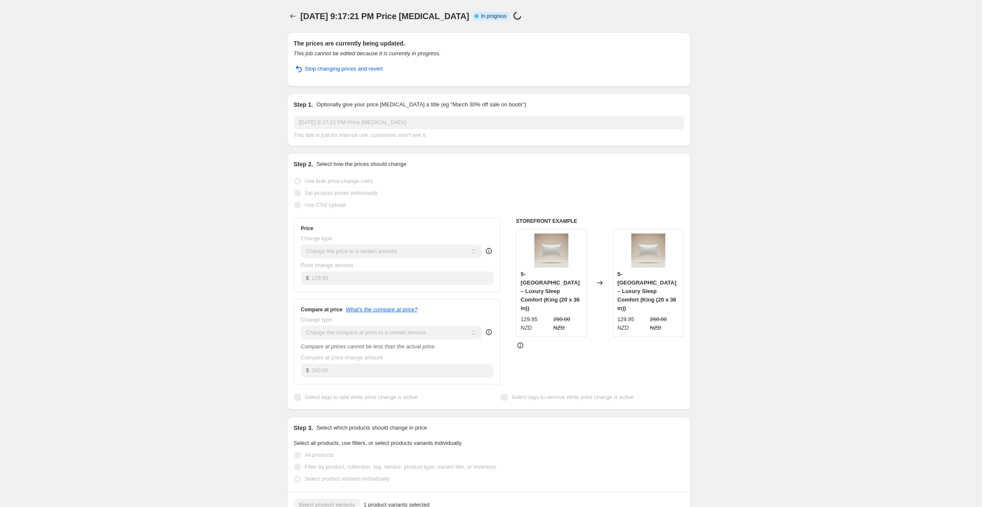
select select "to"
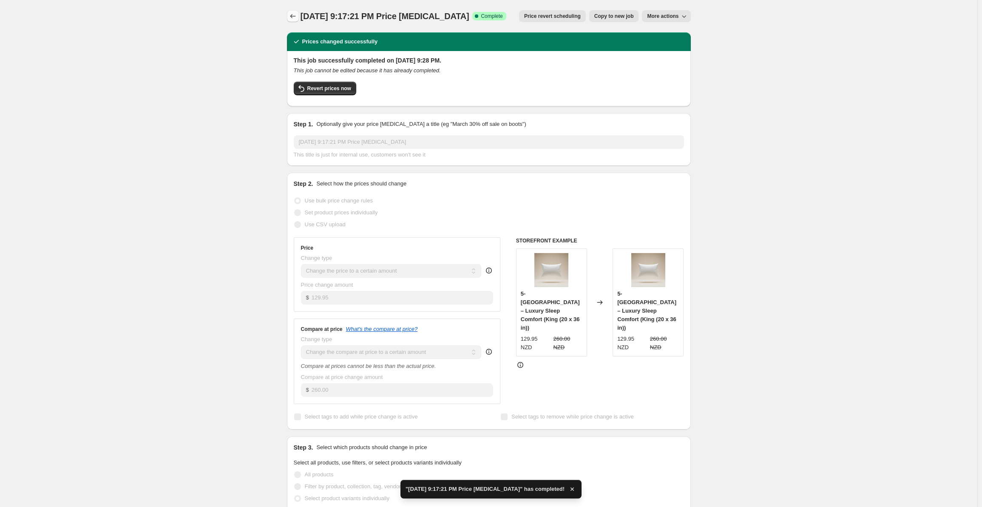
click at [299, 15] on button "Price change jobs" at bounding box center [293, 16] width 12 height 12
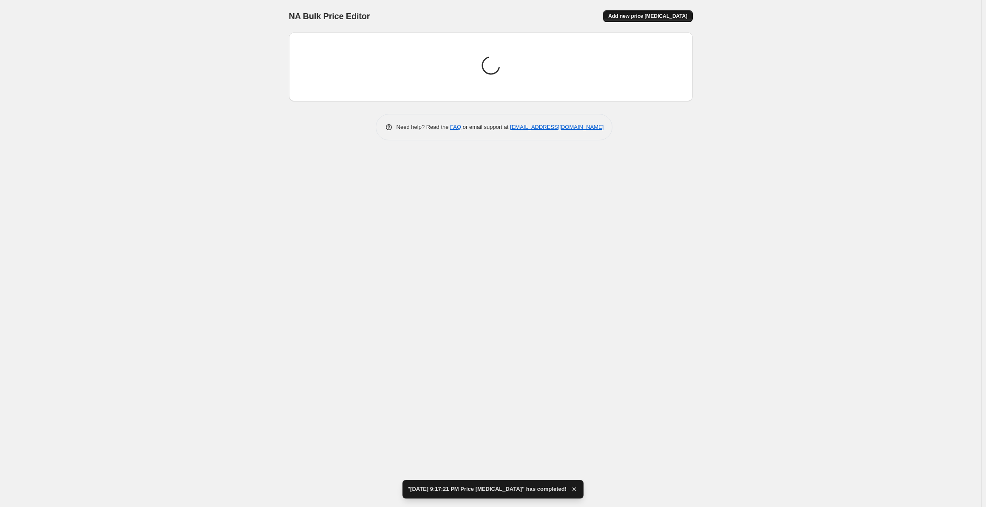
click at [648, 16] on span "Add new price [MEDICAL_DATA]" at bounding box center [647, 16] width 79 height 7
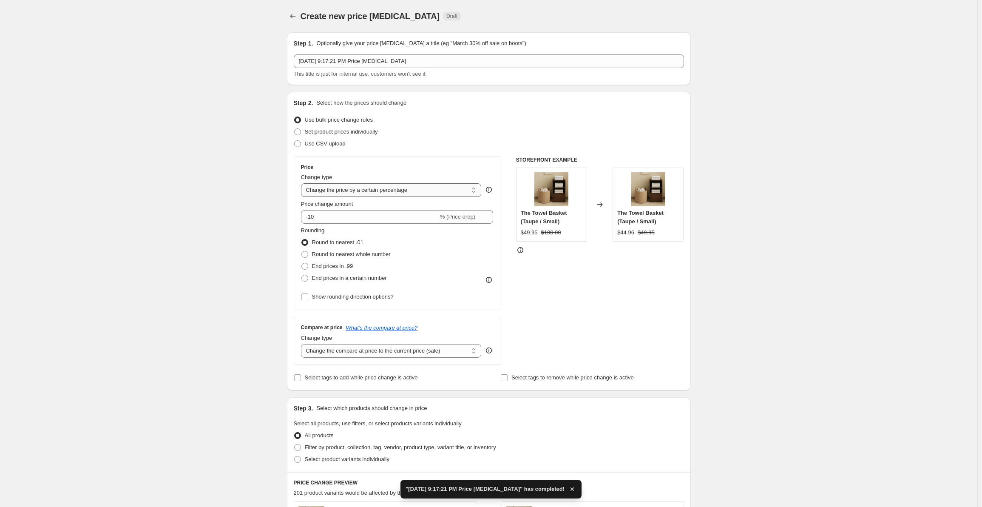
click at [370, 191] on select "Change the price to a certain amount Change the price by a certain amount Chang…" at bounding box center [391, 190] width 181 height 14
select select "to"
click at [303, 183] on select "Change the price to a certain amount Change the price by a certain amount Chang…" at bounding box center [391, 190] width 181 height 14
type input "80.00"
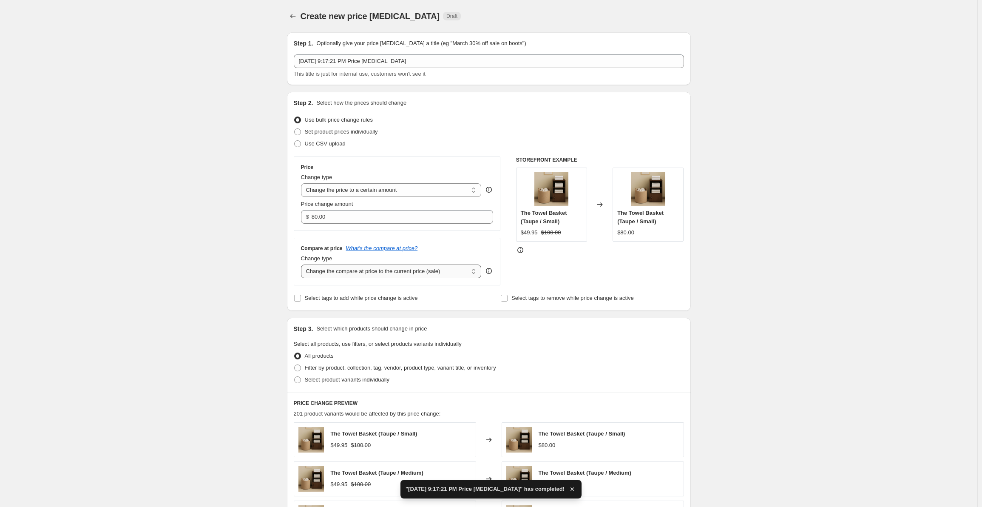
click at [371, 269] on select "Change the compare at price to the current price (sale) Change the compare at p…" at bounding box center [391, 271] width 181 height 14
select select "to"
click at [303, 264] on select "Change the compare at price to the current price (sale) Change the compare at p…" at bounding box center [391, 271] width 181 height 14
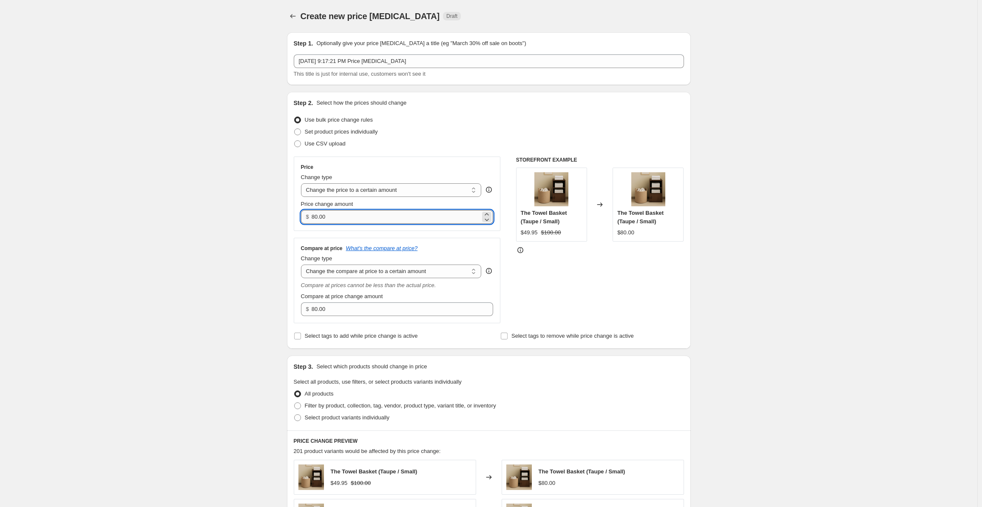
click at [364, 214] on input "80.00" at bounding box center [396, 217] width 169 height 14
paste input "39.95"
type input "39.95"
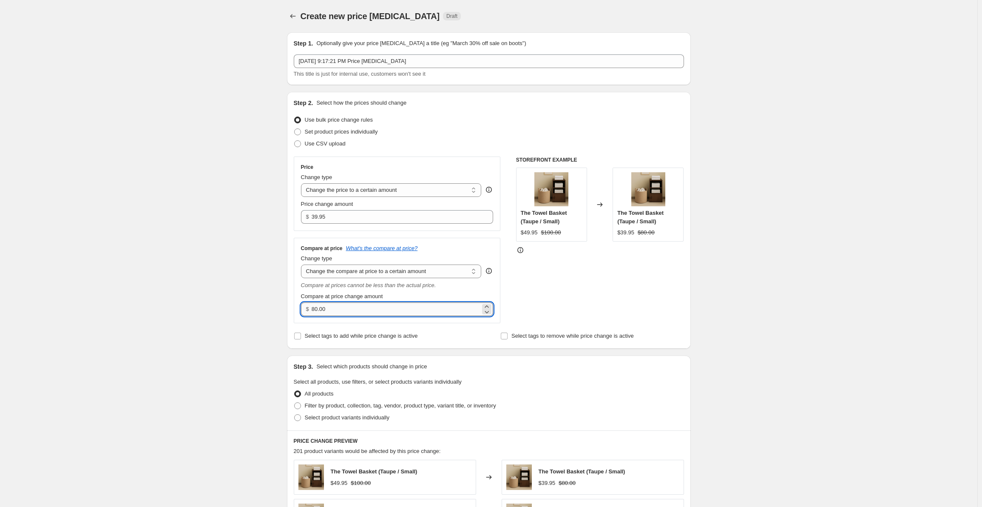
click at [378, 310] on input "80.00" at bounding box center [396, 309] width 169 height 14
paste input "5"
type input "50.00"
click at [215, 248] on div "Create new price [MEDICAL_DATA]. This page is ready Create new price [MEDICAL_D…" at bounding box center [489, 428] width 978 height 856
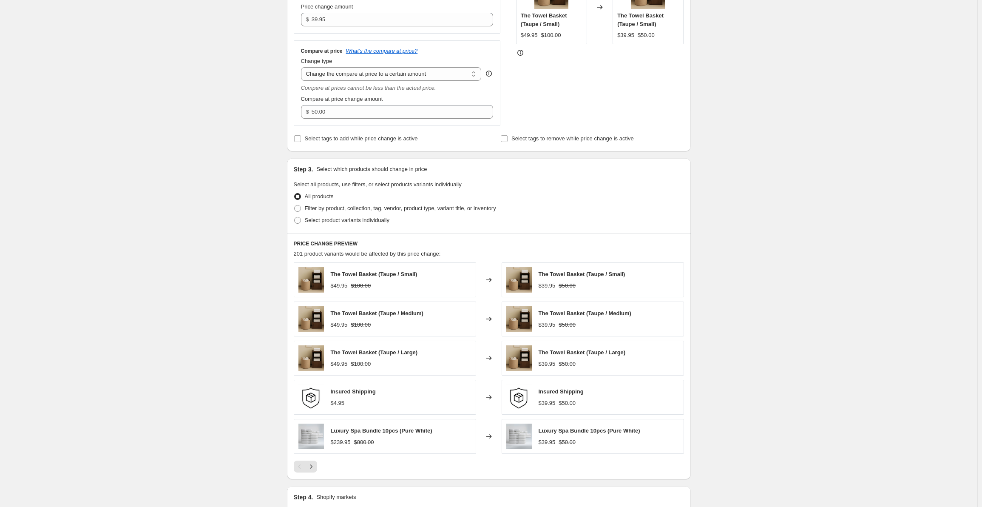
scroll to position [213, 0]
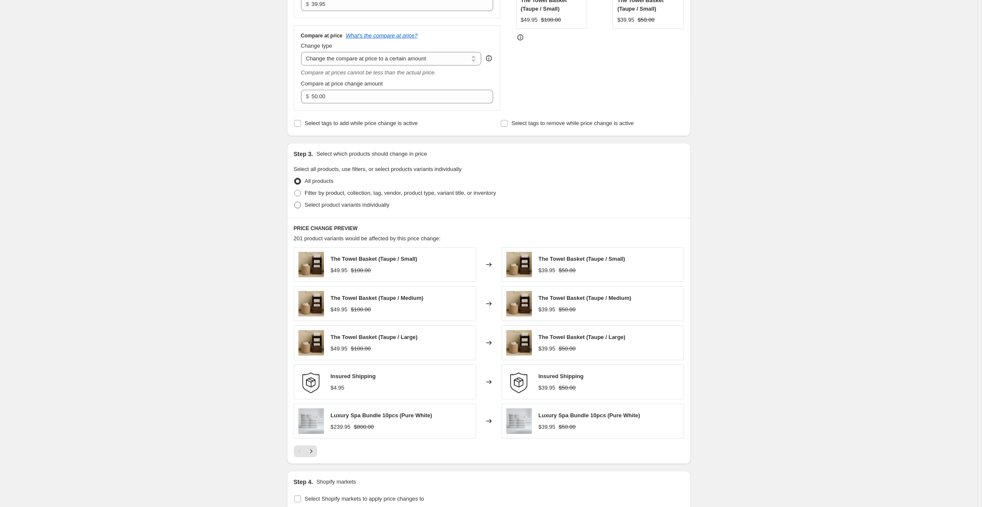
click at [301, 204] on span at bounding box center [297, 205] width 7 height 7
click at [295, 202] on input "Select product variants individually" at bounding box center [294, 202] width 0 height 0
radio input "true"
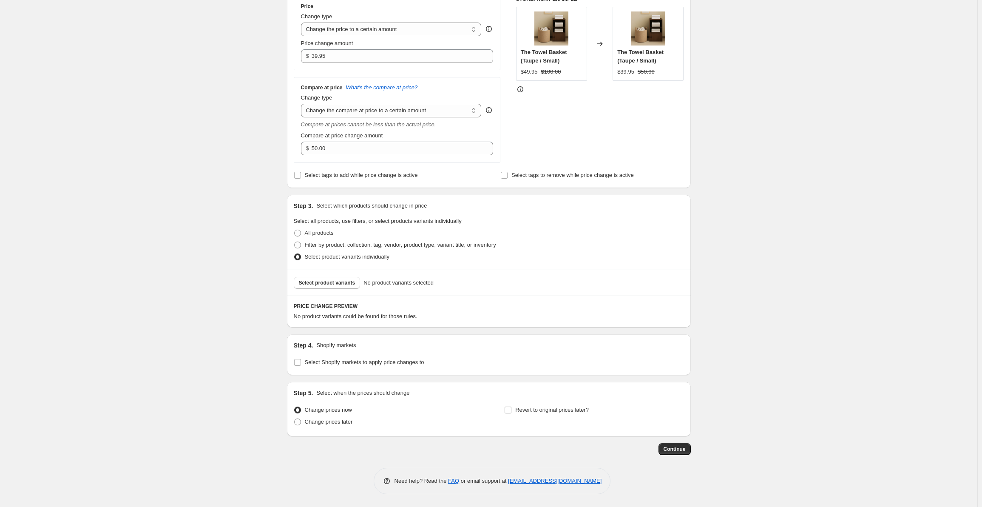
scroll to position [161, 0]
click at [339, 280] on span "Select product variants" at bounding box center [327, 282] width 57 height 7
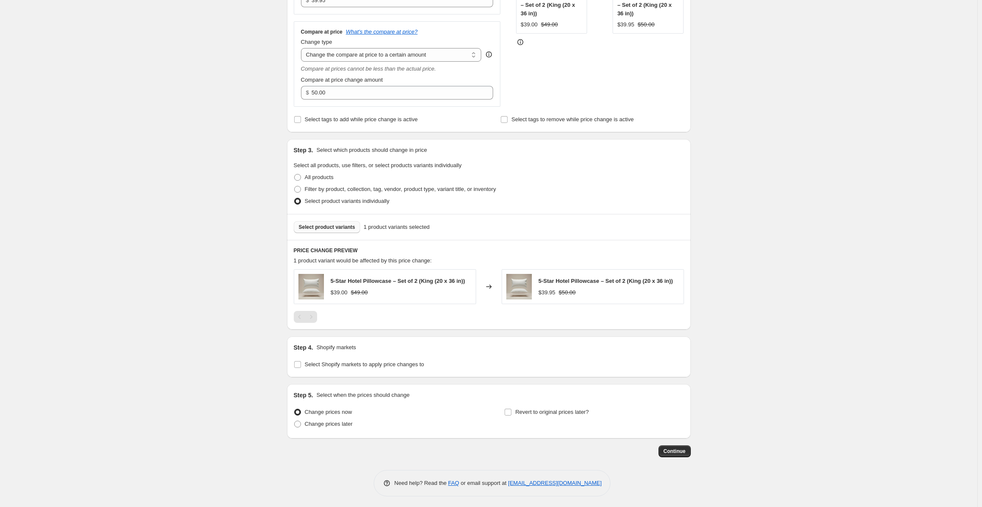
scroll to position [219, 0]
click at [683, 449] on span "Continue" at bounding box center [675, 449] width 22 height 7
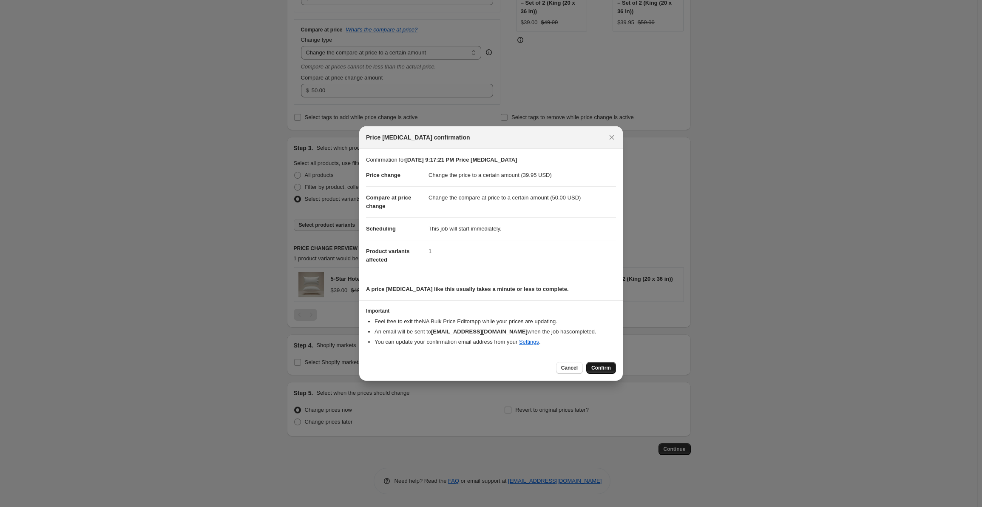
click at [606, 362] on button "Confirm" at bounding box center [601, 368] width 30 height 12
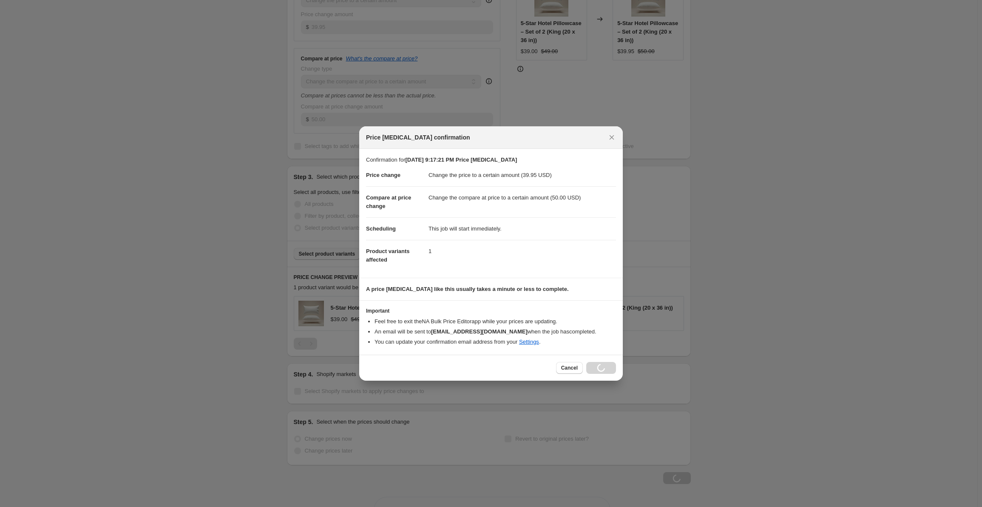
click at [603, 367] on div "Cancel Loading Confirm" at bounding box center [586, 368] width 60 height 12
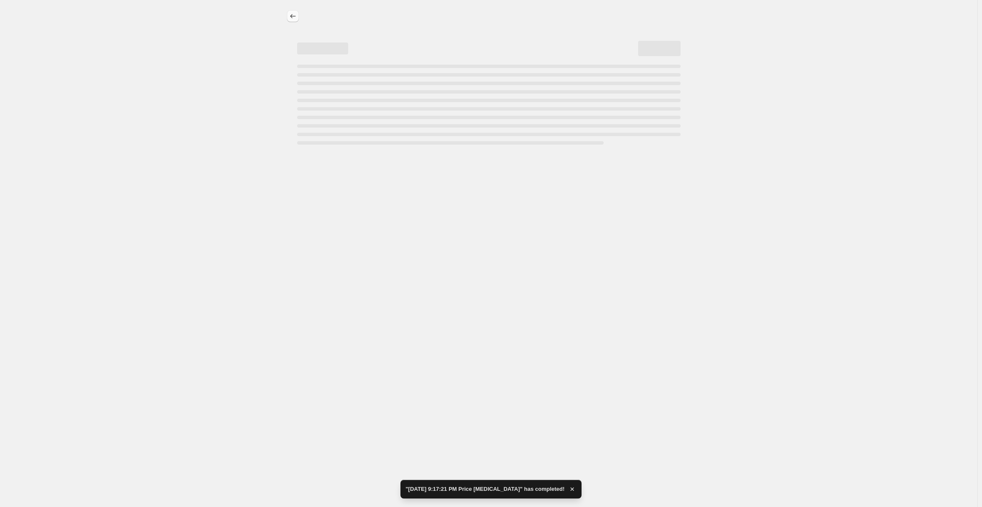
select select "to"
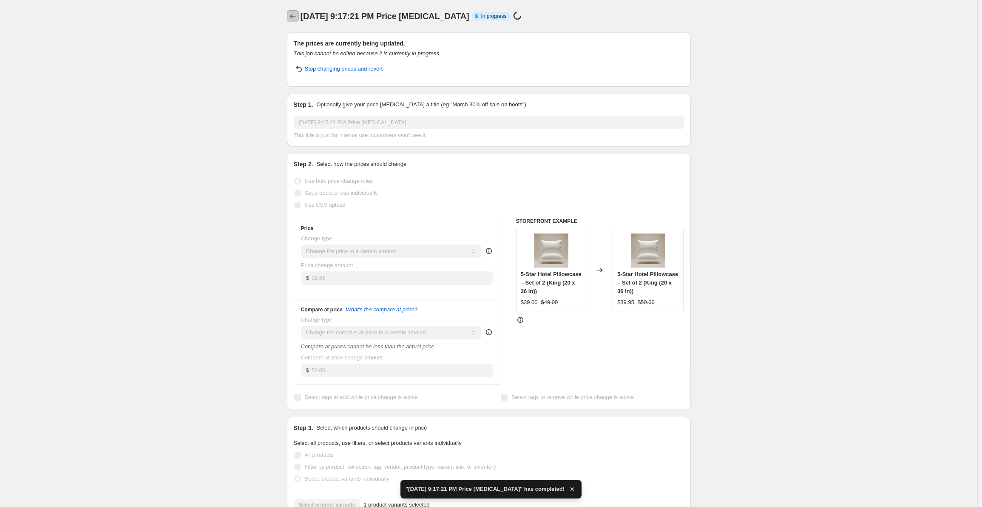
click at [294, 20] on button "Price change jobs" at bounding box center [293, 16] width 12 height 12
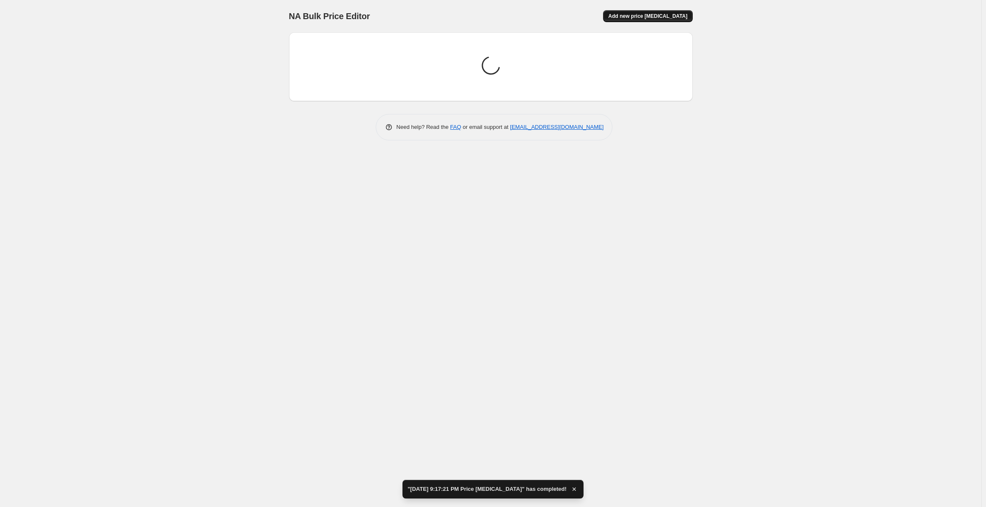
click at [656, 18] on span "Add new price [MEDICAL_DATA]" at bounding box center [647, 16] width 79 height 7
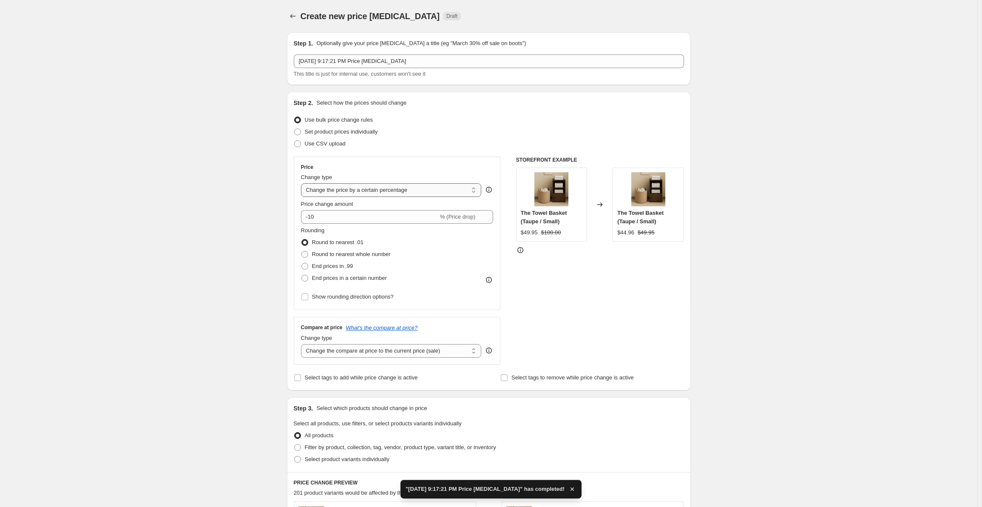
click at [373, 189] on select "Change the price to a certain amount Change the price by a certain amount Chang…" at bounding box center [391, 190] width 181 height 14
select select "to"
click at [303, 183] on select "Change the price to a certain amount Change the price by a certain amount Chang…" at bounding box center [391, 190] width 181 height 14
type input "80.00"
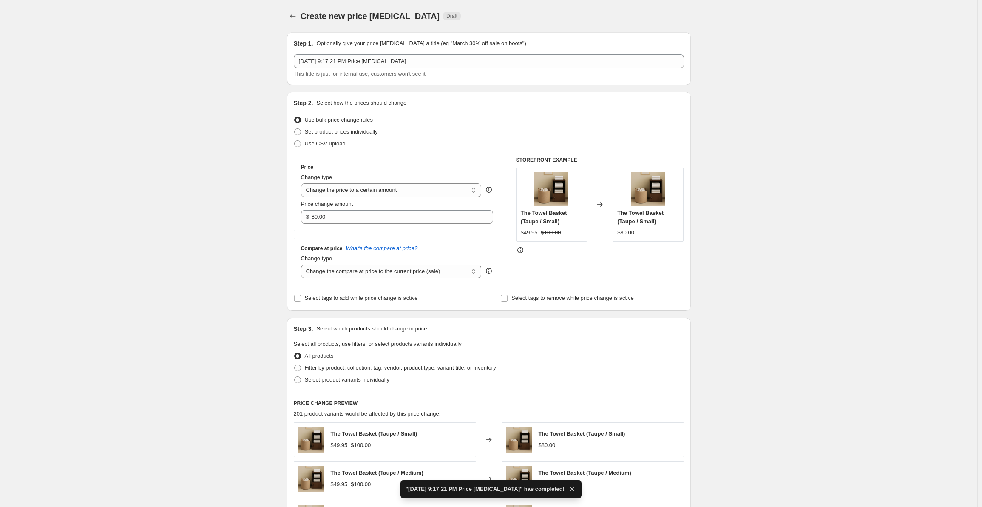
click at [384, 280] on div "Compare at price What's the compare at price? Change type Change the compare at…" at bounding box center [397, 262] width 207 height 48
click at [385, 278] on select "Change the compare at price to the current price (sale) Change the compare at p…" at bounding box center [391, 271] width 181 height 14
select select "to"
click at [303, 264] on select "Change the compare at price to the current price (sale) Change the compare at p…" at bounding box center [391, 271] width 181 height 14
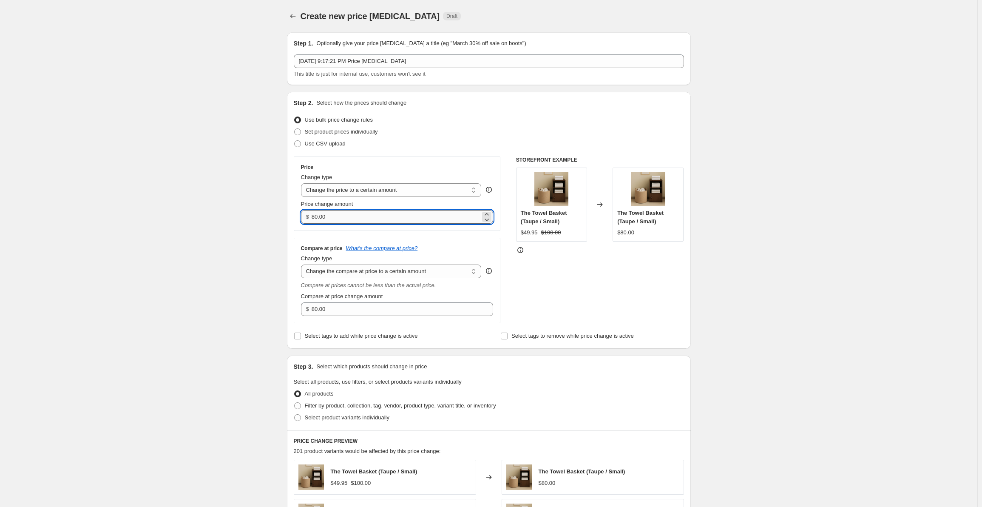
click at [361, 221] on input "80.00" at bounding box center [396, 217] width 169 height 14
paste input "59.95"
type input "59.95"
click at [381, 305] on input "80.00" at bounding box center [396, 309] width 169 height 14
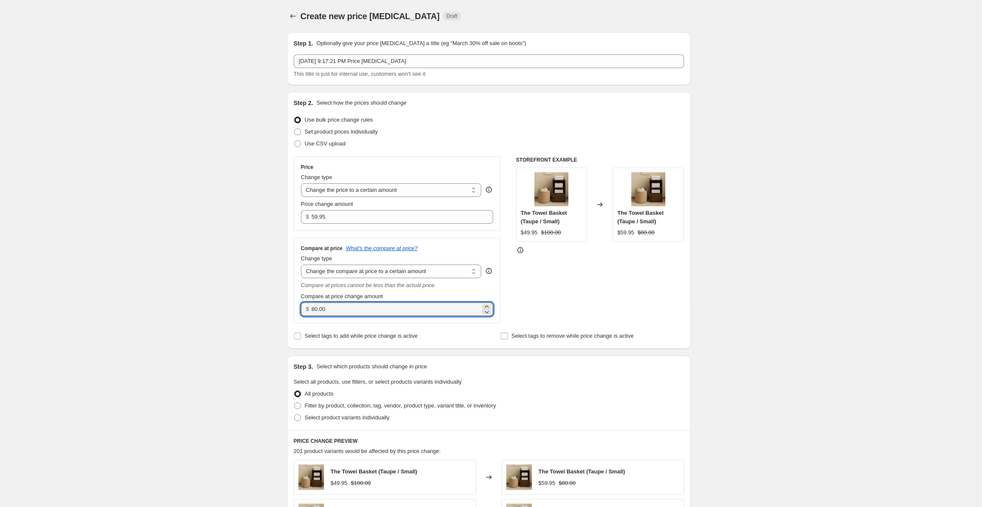
paste input "7"
type input "70.00"
click at [237, 291] on div "Create new price [MEDICAL_DATA]. This page is ready Create new price [MEDICAL_D…" at bounding box center [489, 428] width 978 height 856
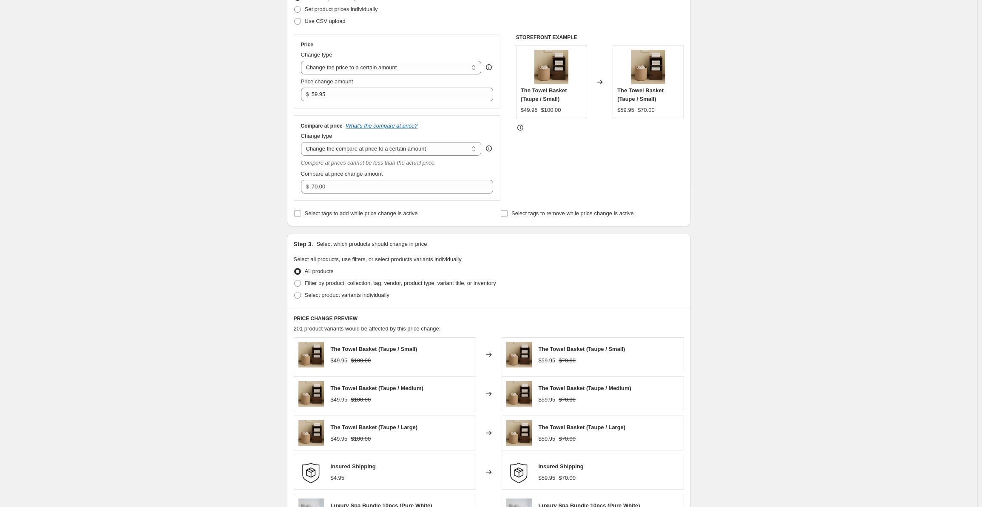
scroll to position [128, 0]
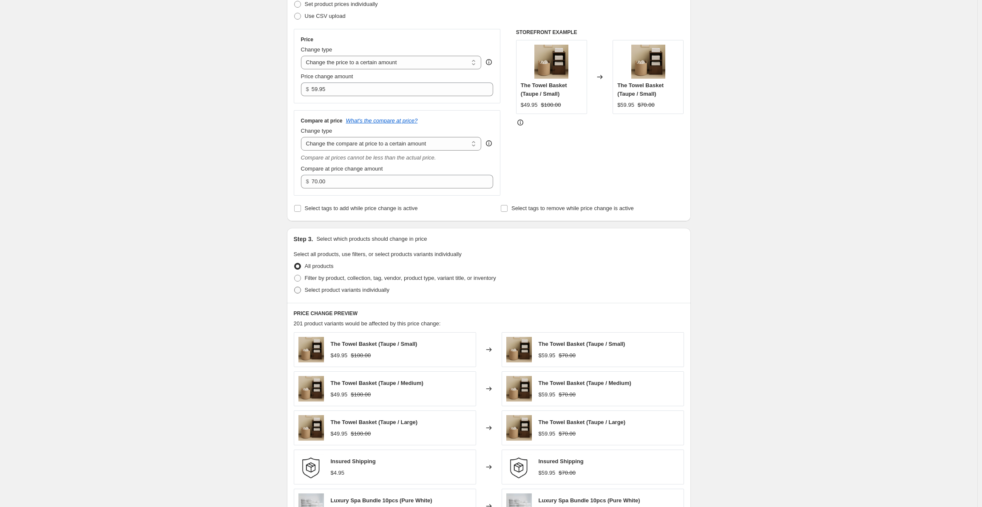
click at [301, 290] on span at bounding box center [297, 290] width 7 height 7
click at [295, 287] on input "Select product variants individually" at bounding box center [294, 287] width 0 height 0
radio input "true"
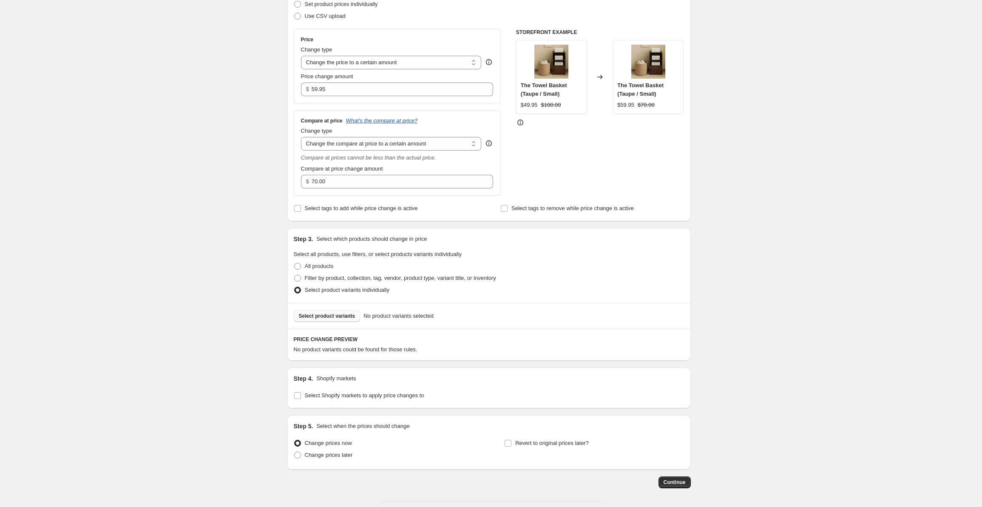
click at [335, 315] on span "Select product variants" at bounding box center [327, 316] width 57 height 7
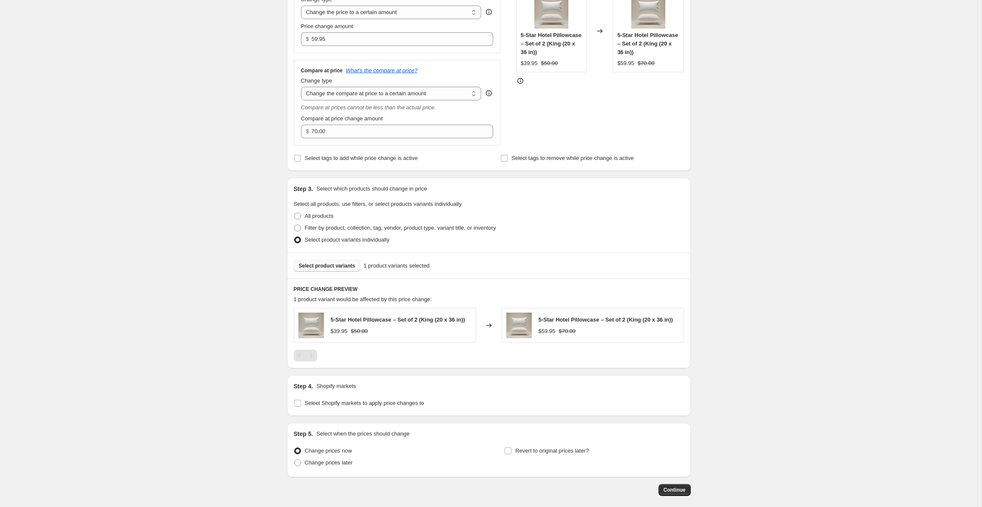
scroll to position [219, 0]
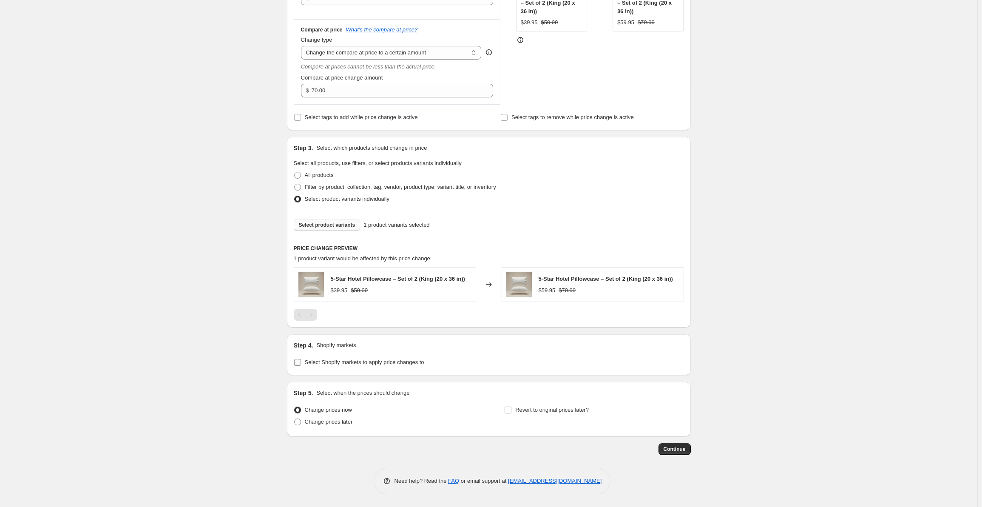
click at [301, 361] on input "Select Shopify markets to apply price changes to" at bounding box center [297, 362] width 7 height 7
checkbox input "true"
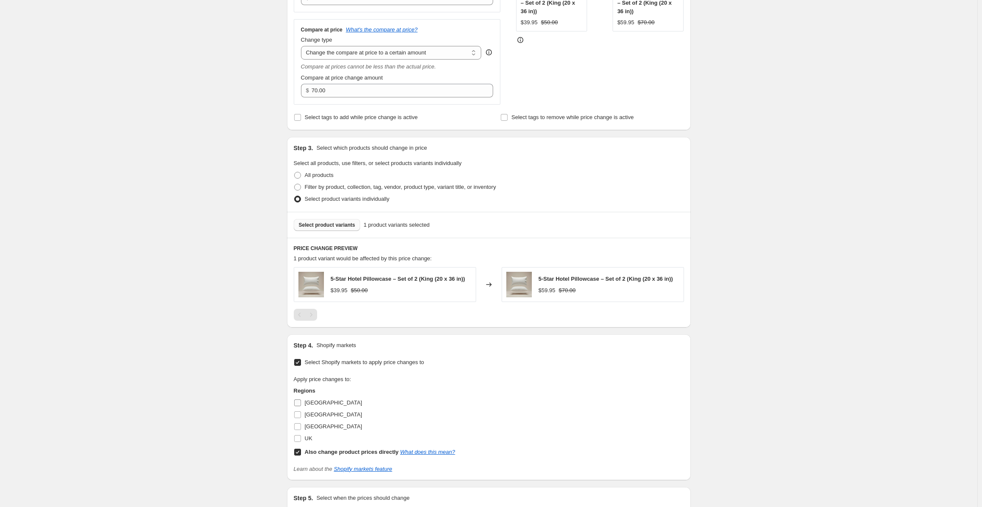
click at [301, 400] on input "[GEOGRAPHIC_DATA]" at bounding box center [297, 402] width 7 height 7
checkbox input "true"
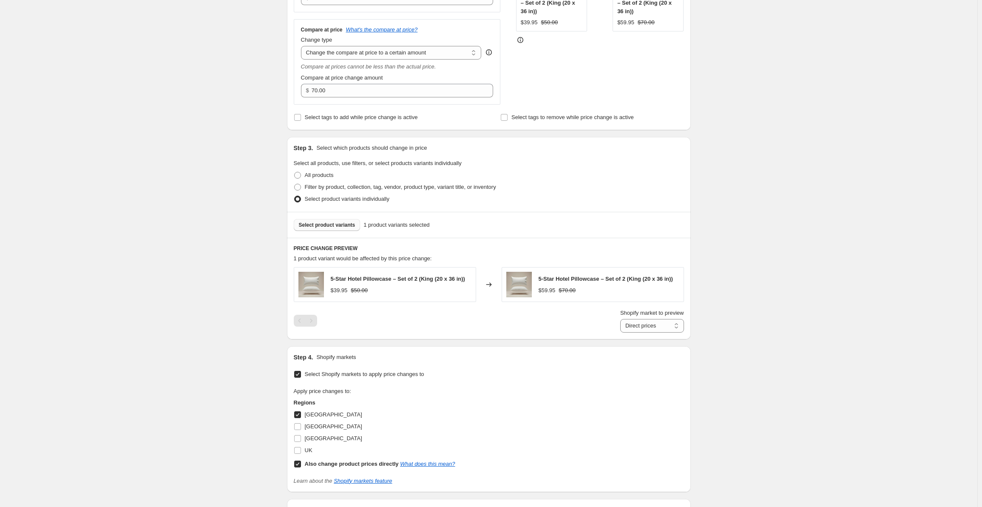
click at [301, 464] on input "Also change product prices directly What does this mean?" at bounding box center [297, 463] width 7 height 7
checkbox input "false"
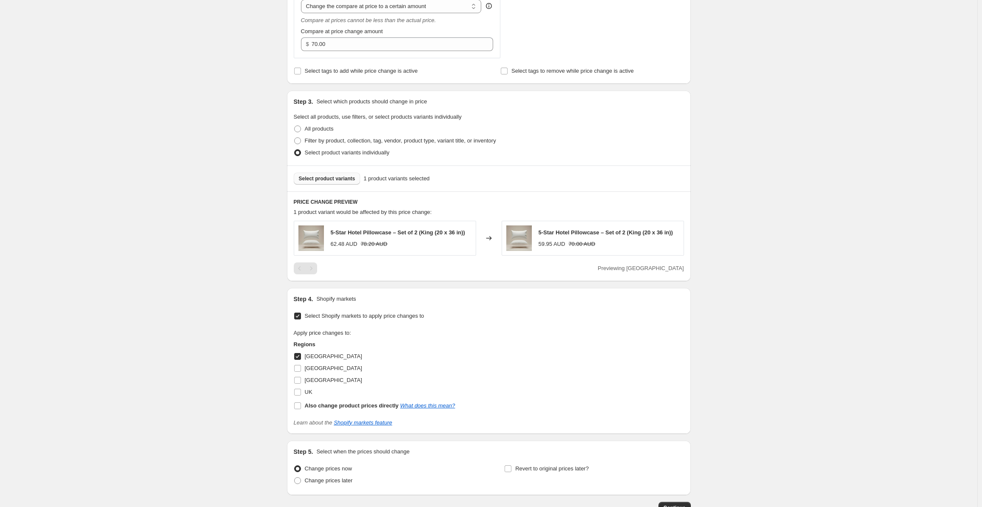
scroll to position [324, 0]
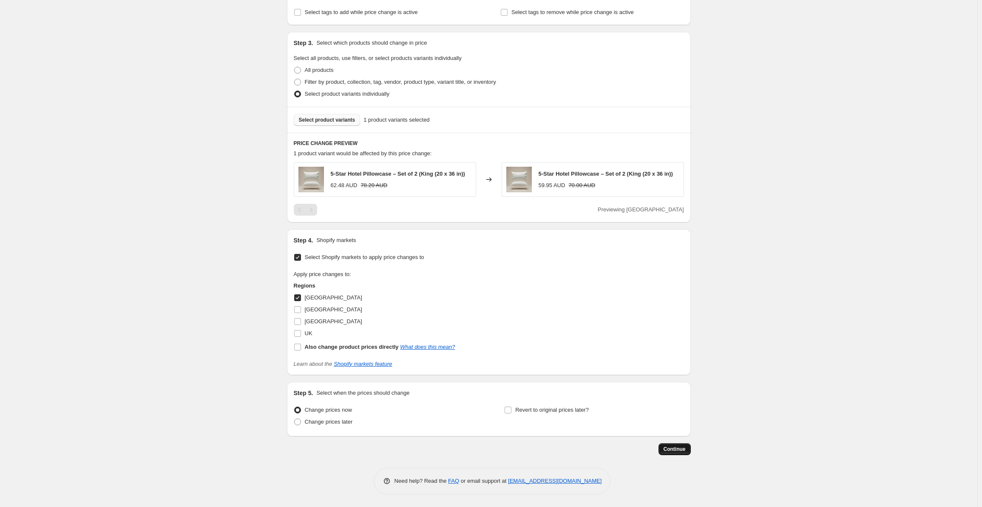
click at [686, 443] on button "Continue" at bounding box center [675, 449] width 32 height 12
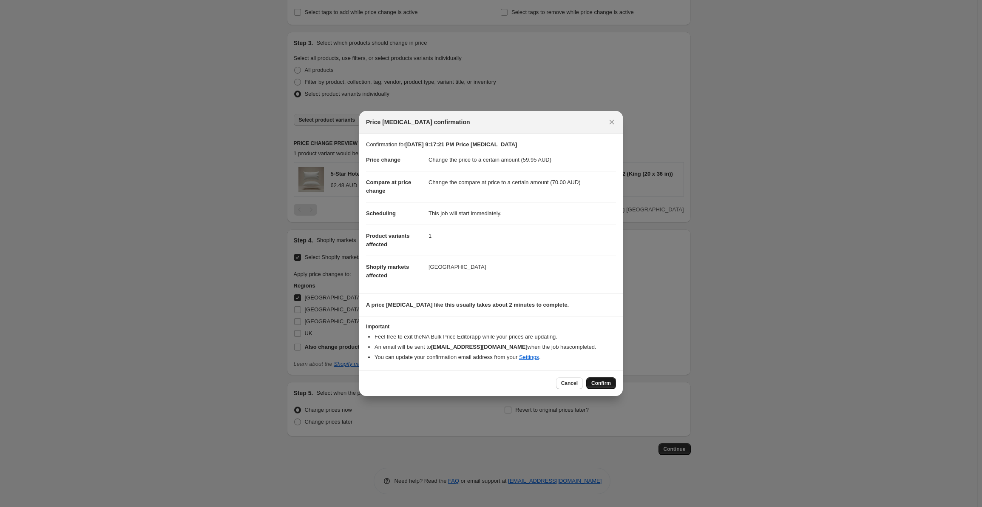
click at [594, 381] on span "Confirm" at bounding box center [601, 383] width 20 height 7
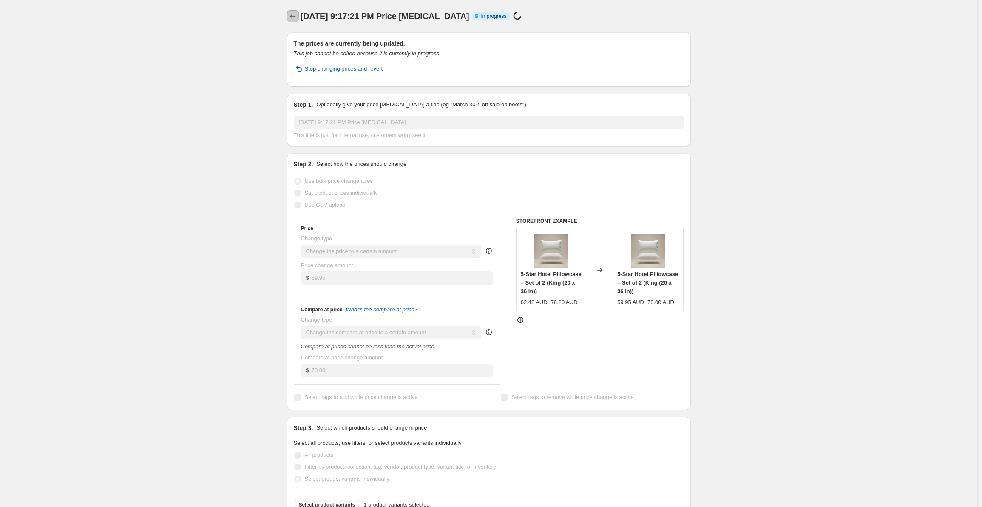
click at [295, 17] on icon "Price change jobs" at bounding box center [293, 16] width 9 height 9
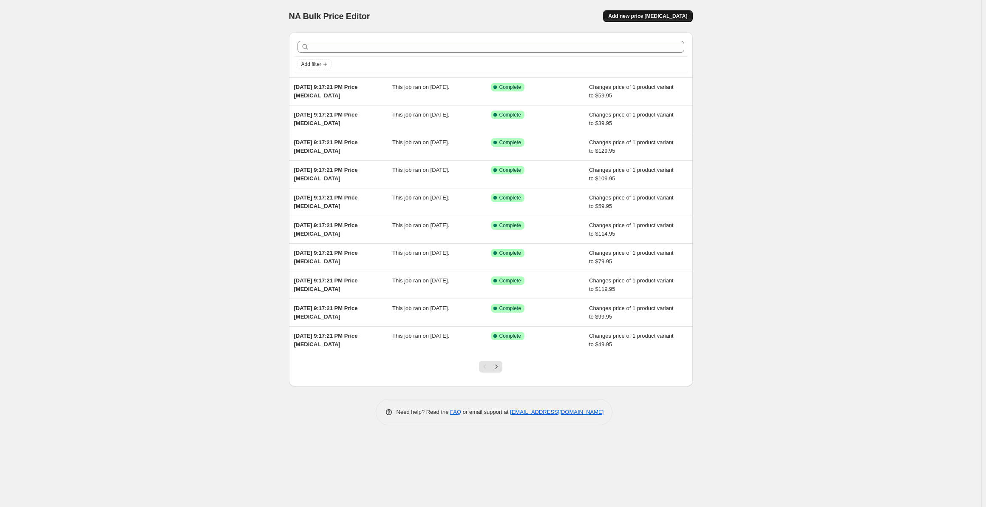
click at [654, 20] on button "Add new price [MEDICAL_DATA]" at bounding box center [647, 16] width 89 height 12
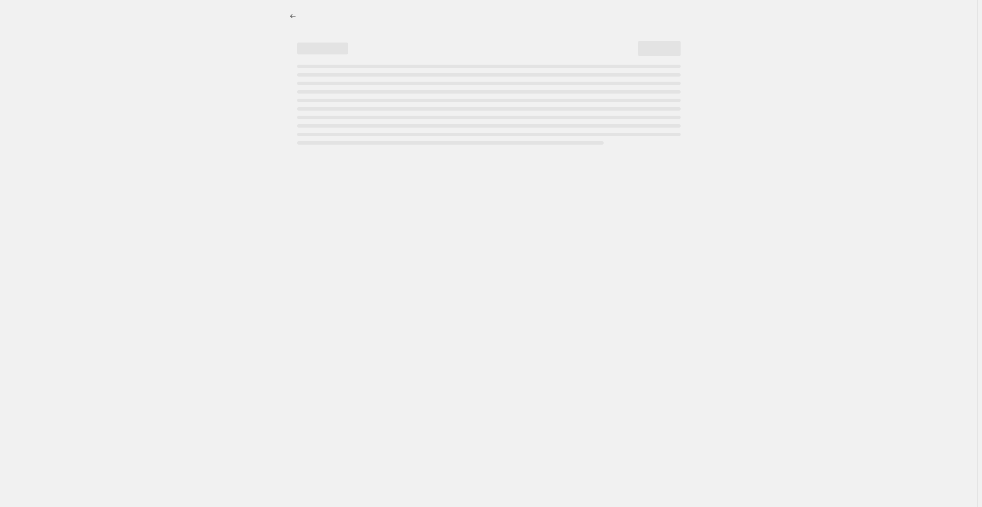
select select "percentage"
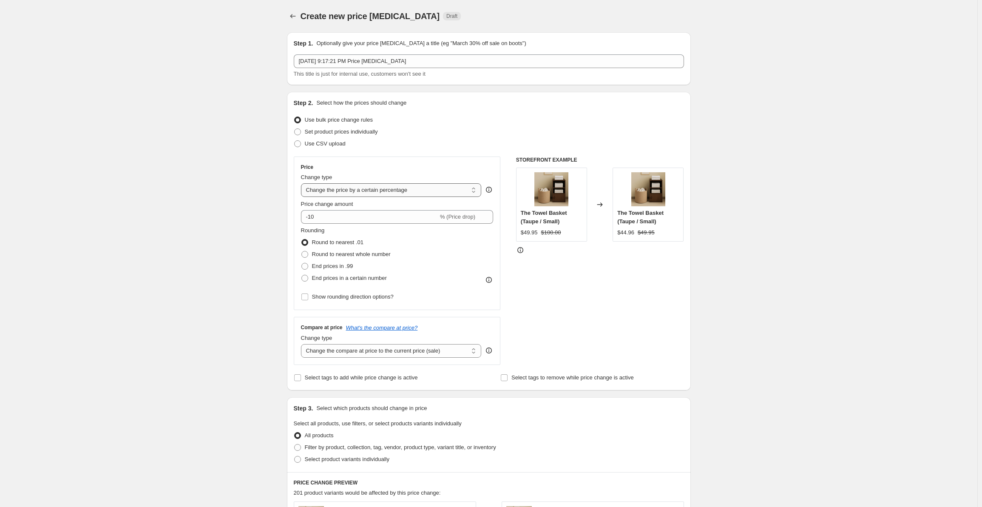
click at [379, 189] on select "Change the price to a certain amount Change the price by a certain amount Chang…" at bounding box center [391, 190] width 181 height 14
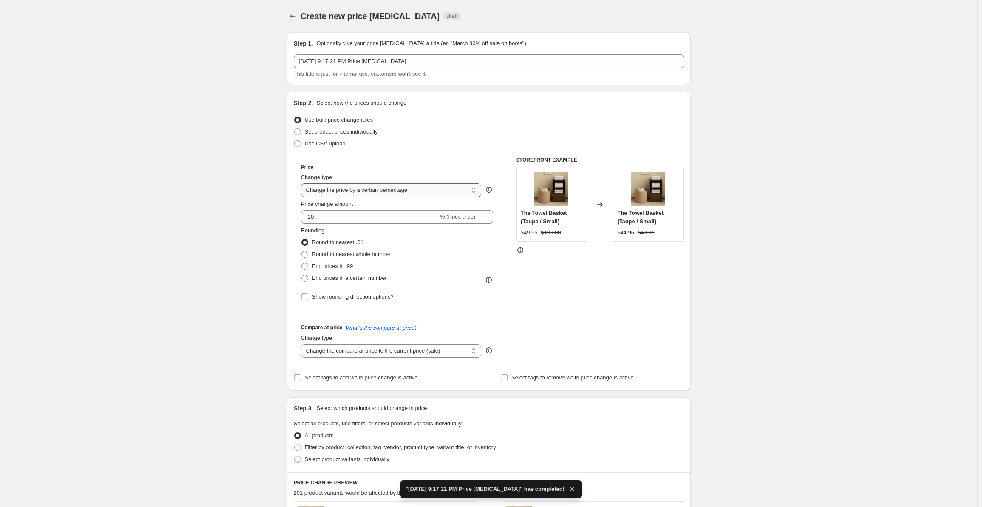
click at [354, 188] on select "Change the price to a certain amount Change the price by a certain amount Chang…" at bounding box center [391, 190] width 181 height 14
select select "to"
click at [303, 183] on select "Change the price to a certain amount Change the price by a certain amount Chang…" at bounding box center [391, 190] width 181 height 14
type input "80.00"
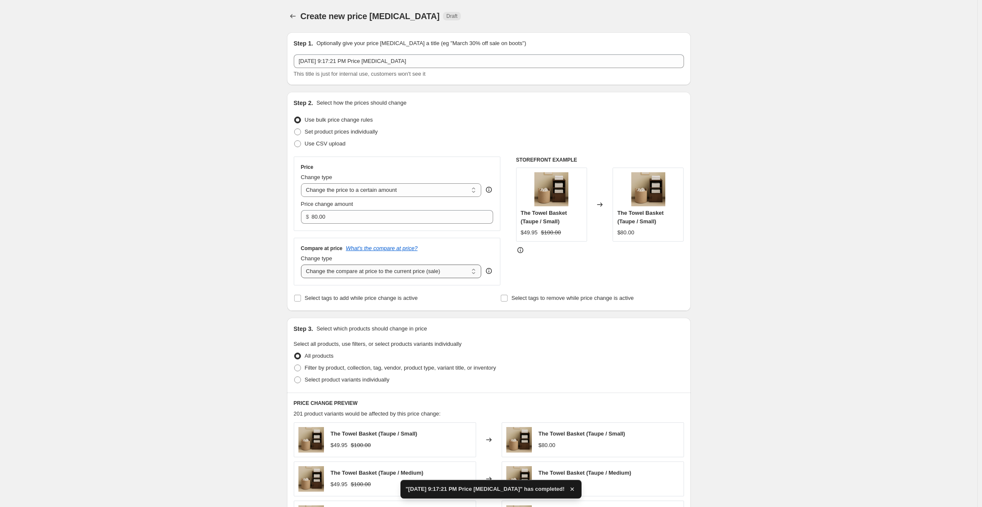
click at [359, 270] on select "Change the compare at price to the current price (sale) Change the compare at p…" at bounding box center [391, 271] width 181 height 14
select select "to"
click at [303, 264] on select "Change the compare at price to the current price (sale) Change the compare at p…" at bounding box center [391, 271] width 181 height 14
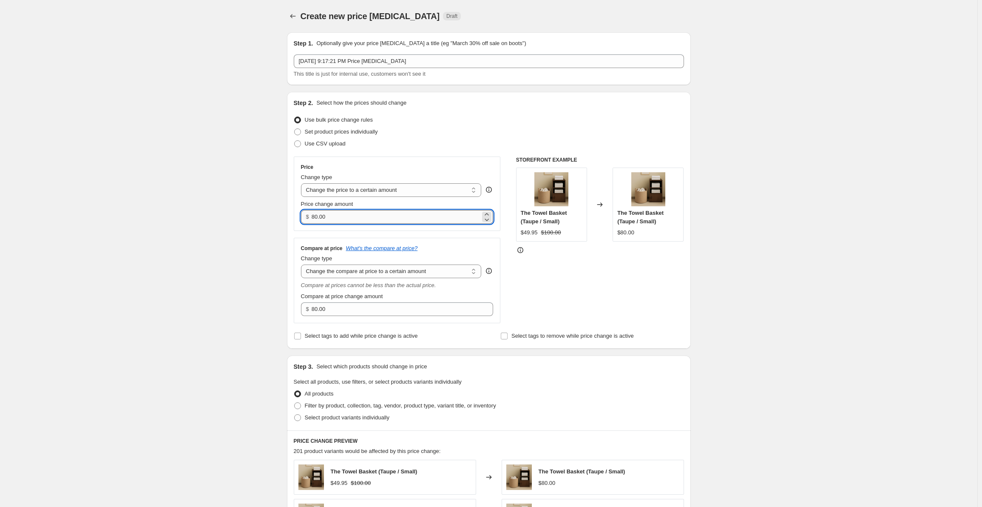
click at [370, 219] on input "80.00" at bounding box center [396, 217] width 169 height 14
paste input "29.95"
type input "29.95"
click at [345, 309] on input "80.00" at bounding box center [396, 309] width 169 height 14
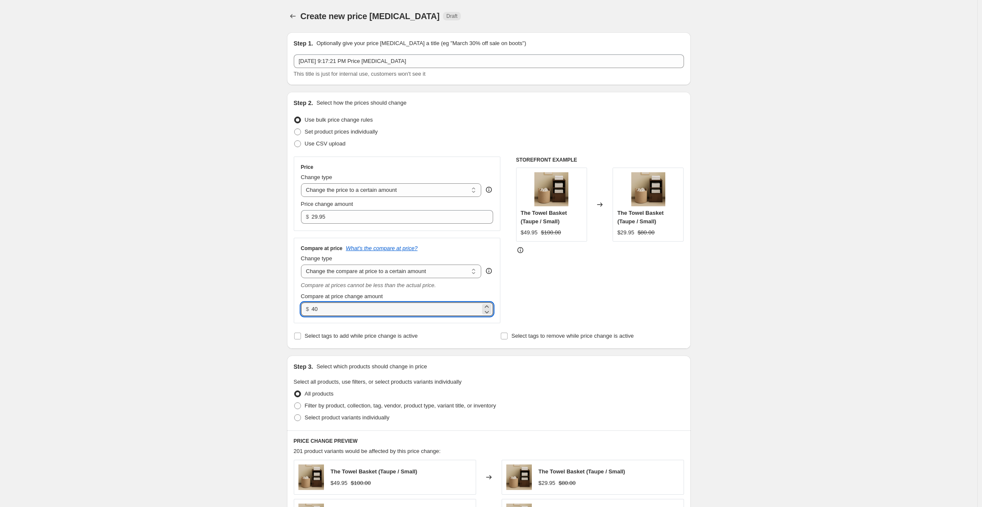
type input "40.00"
click at [237, 232] on div "Create new price [MEDICAL_DATA]. This page is ready Create new price [MEDICAL_D…" at bounding box center [489, 428] width 978 height 856
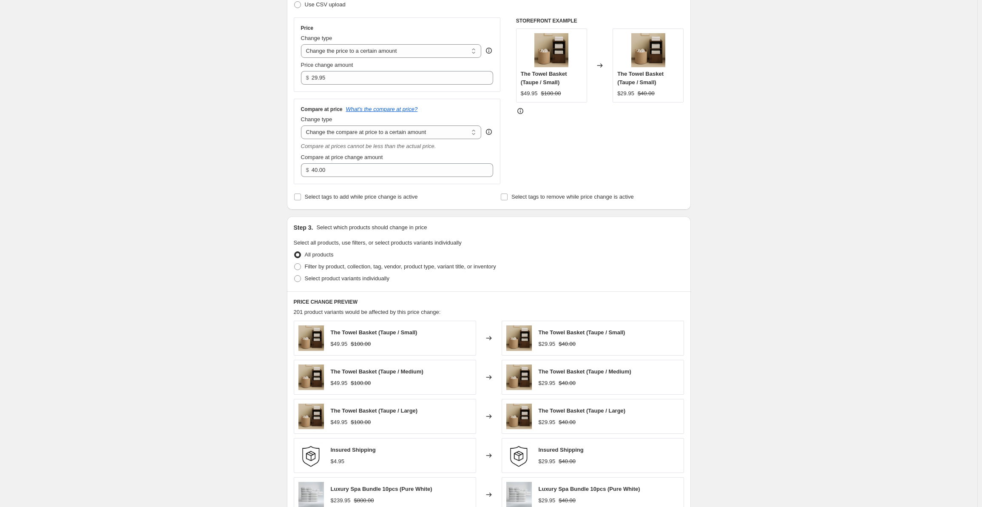
scroll to position [170, 0]
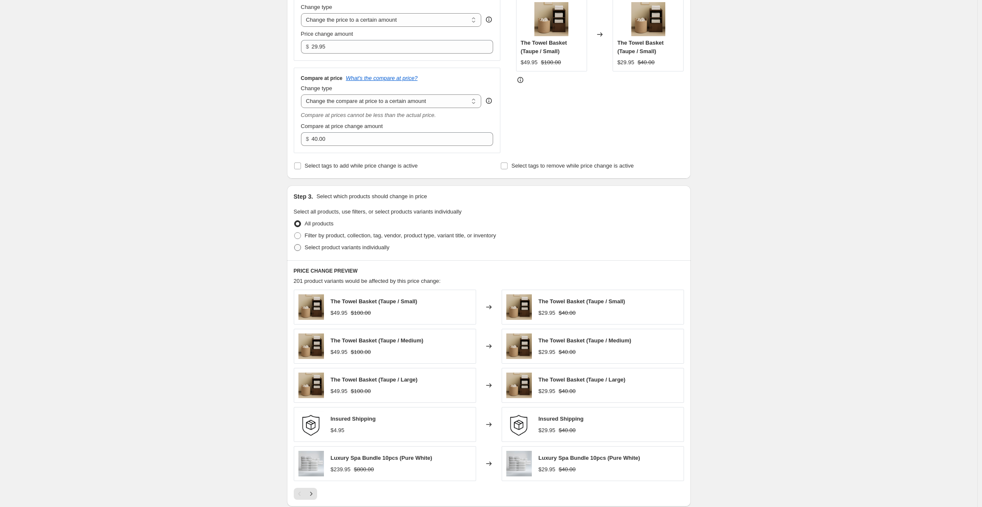
click at [301, 246] on span at bounding box center [297, 247] width 7 height 7
click at [295, 244] on input "Select product variants individually" at bounding box center [294, 244] width 0 height 0
radio input "true"
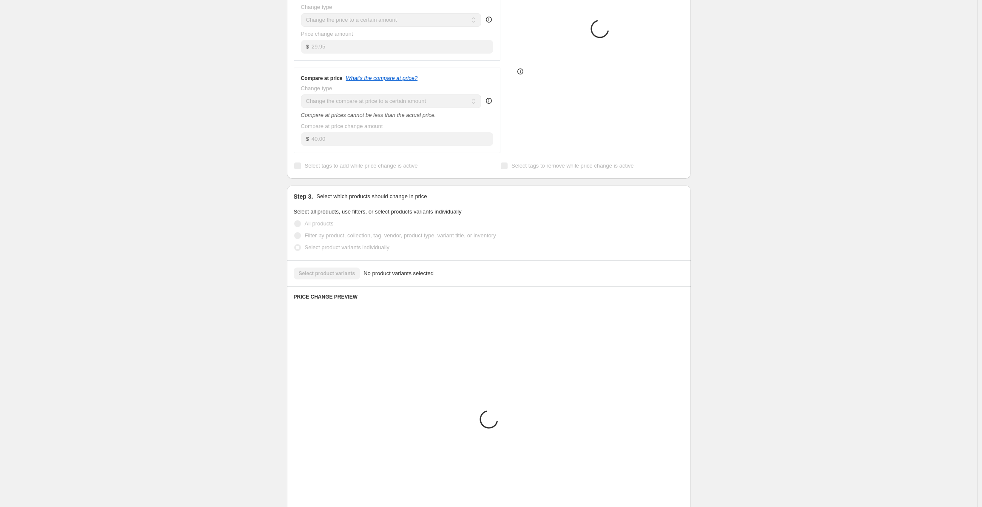
scroll to position [161, 0]
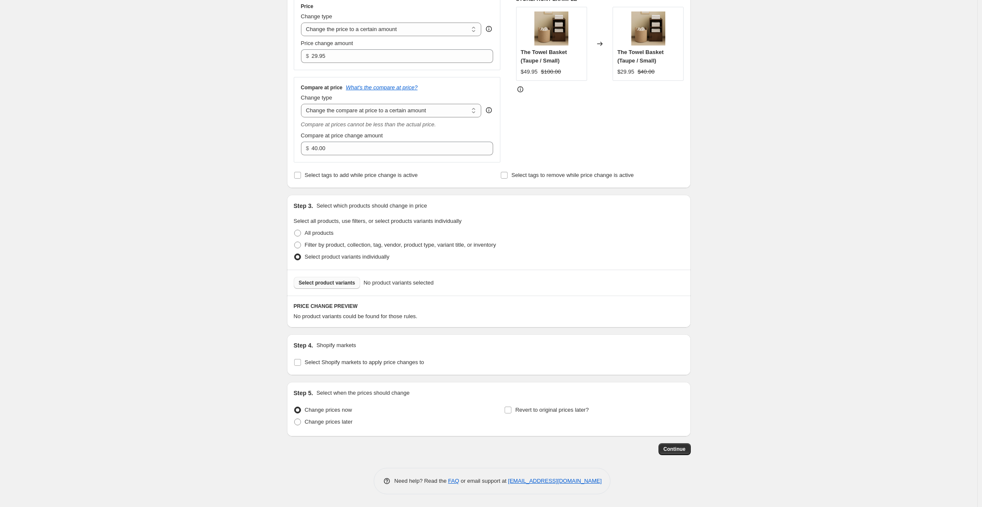
click at [321, 285] on span "Select product variants" at bounding box center [327, 282] width 57 height 7
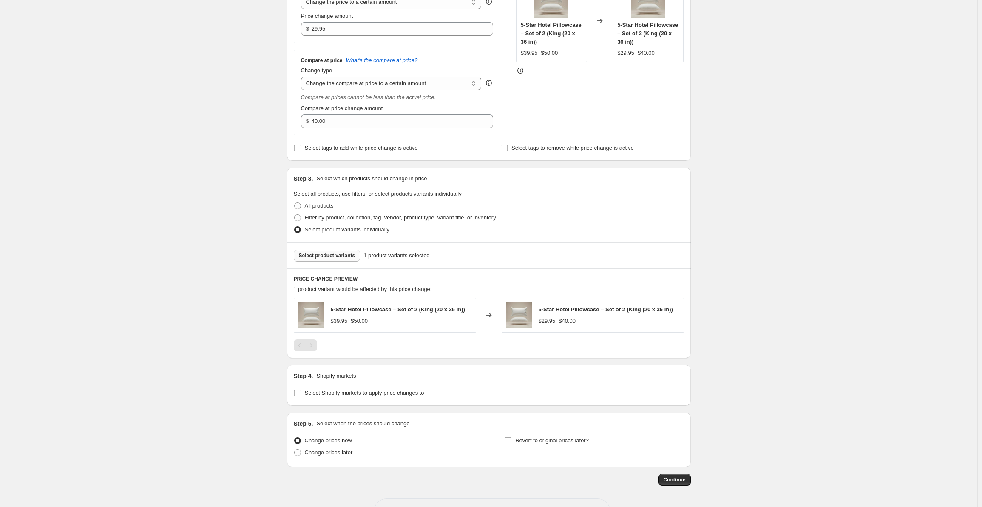
scroll to position [219, 0]
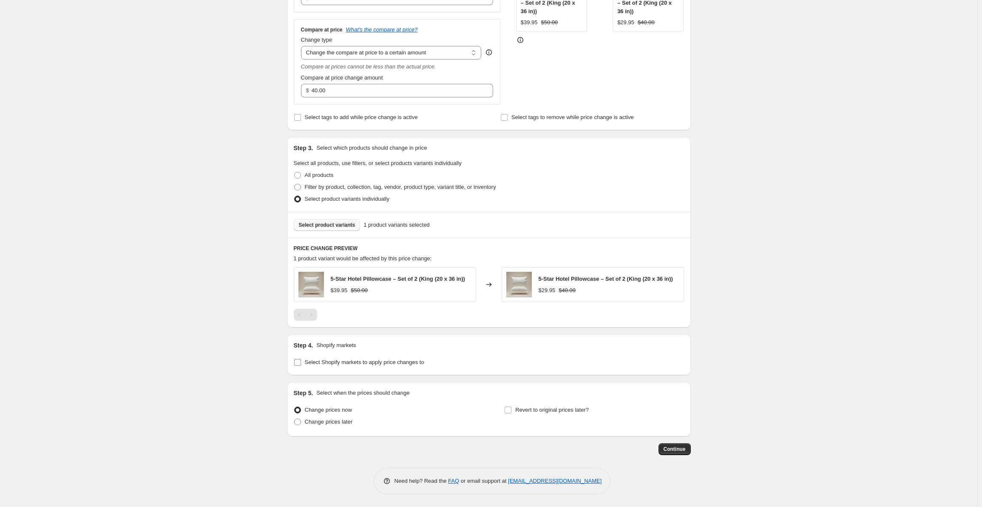
click at [306, 359] on label "Select Shopify markets to apply price changes to" at bounding box center [359, 362] width 131 height 12
click at [301, 359] on input "Select Shopify markets to apply price changes to" at bounding box center [297, 362] width 7 height 7
checkbox input "true"
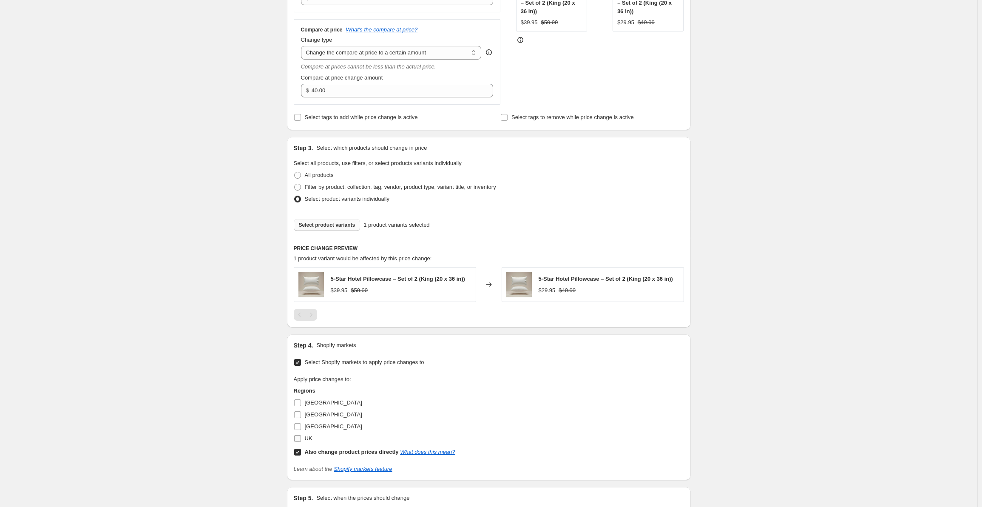
click at [307, 438] on span "UK" at bounding box center [309, 438] width 8 height 6
click at [301, 438] on input "UK" at bounding box center [297, 438] width 7 height 7
checkbox input "true"
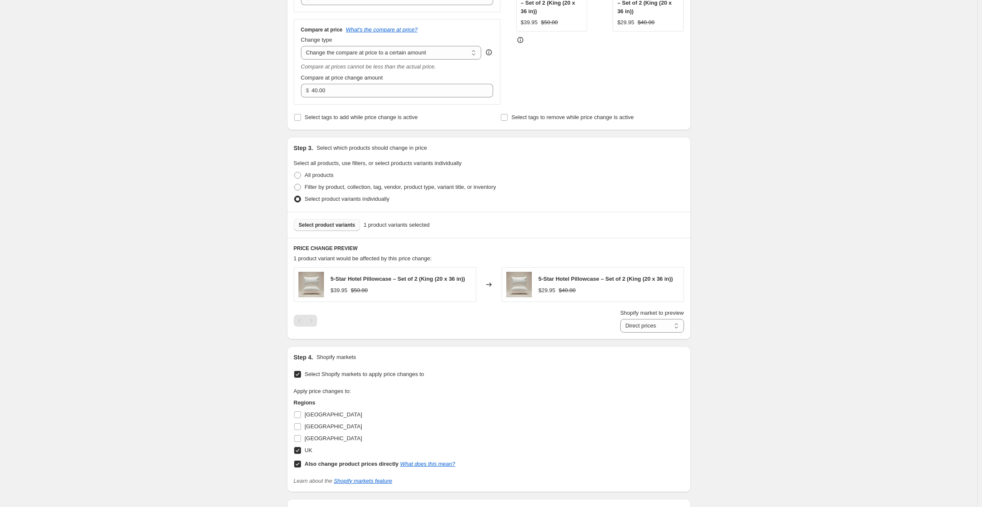
click at [301, 458] on label "Also change product prices directly What does this mean?" at bounding box center [375, 464] width 162 height 12
click at [301, 460] on input "Also change product prices directly What does this mean?" at bounding box center [297, 463] width 7 height 7
checkbox input "false"
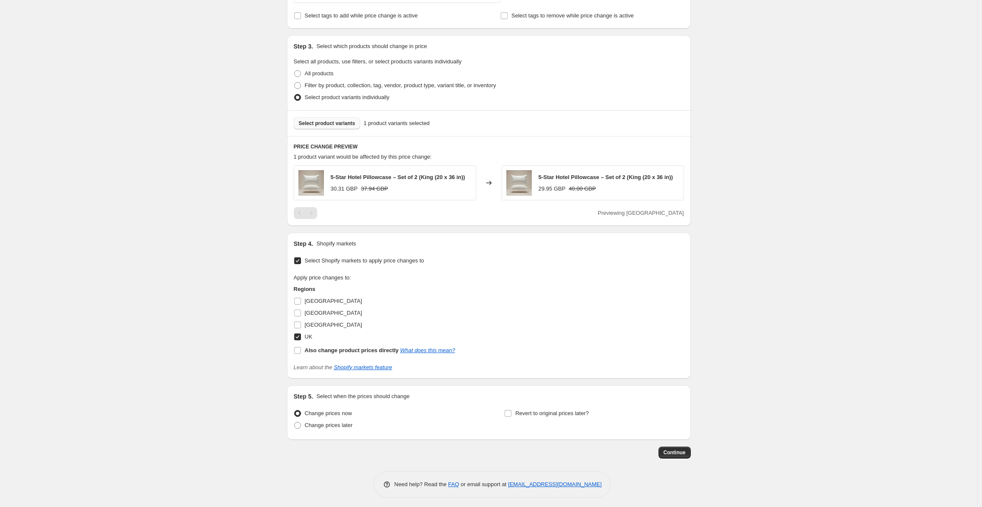
scroll to position [324, 0]
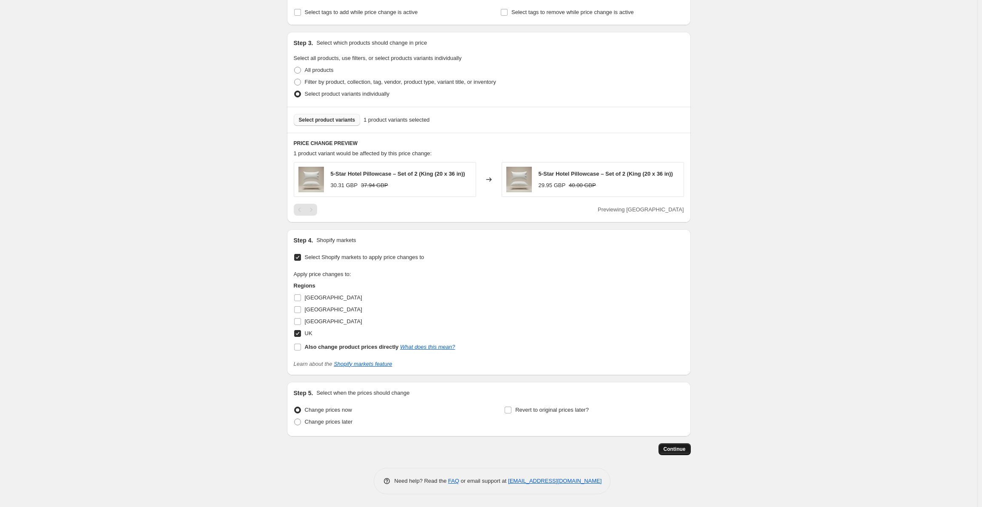
click at [678, 450] on span "Continue" at bounding box center [675, 449] width 22 height 7
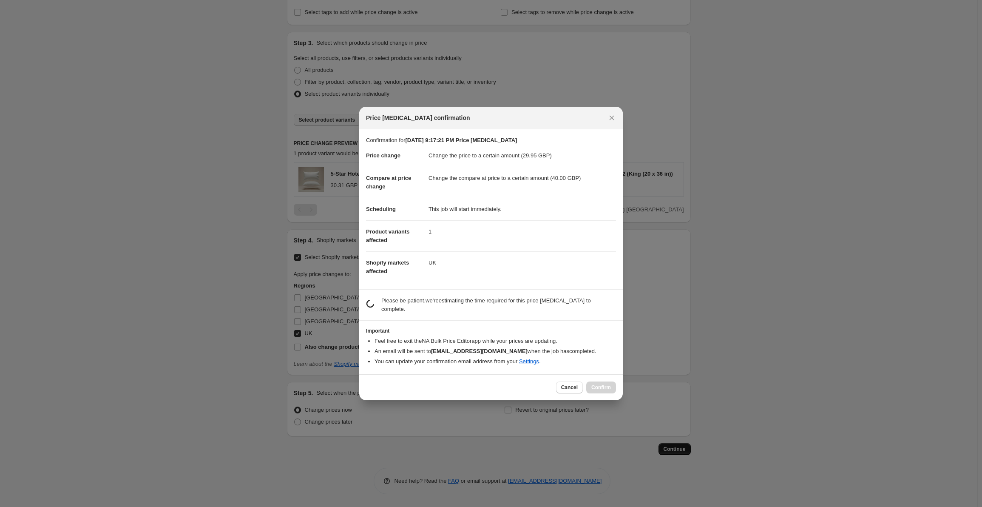
scroll to position [0, 0]
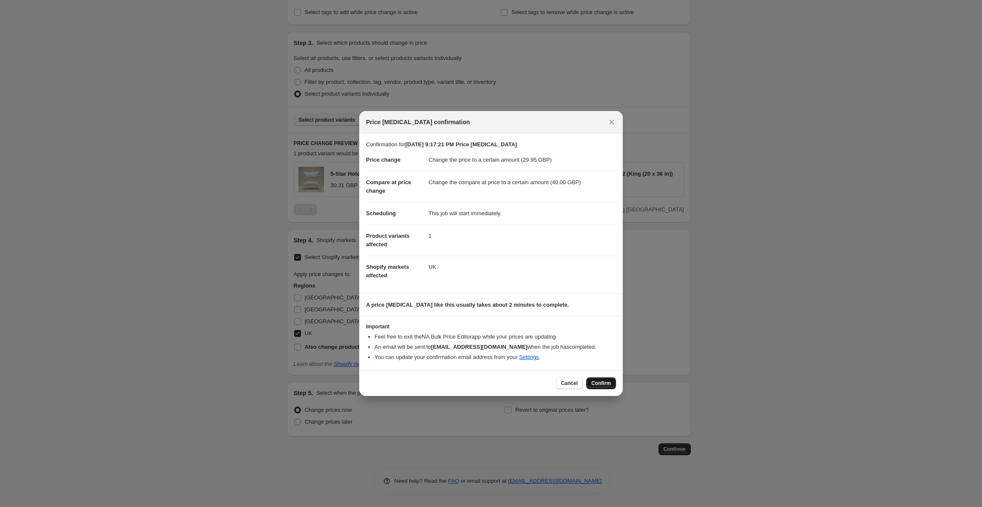
click at [595, 379] on button "Confirm" at bounding box center [601, 383] width 30 height 12
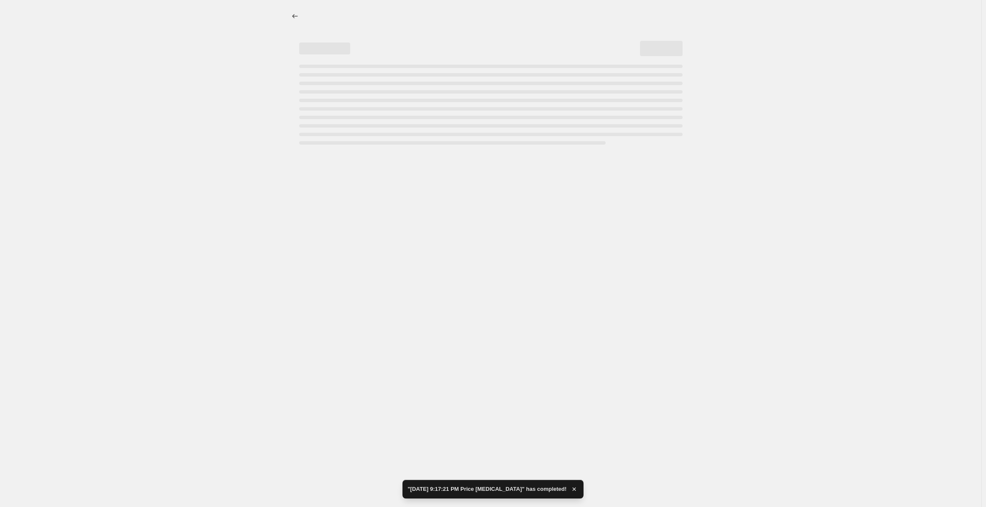
click at [292, 23] on div at bounding box center [491, 16] width 404 height 32
click at [293, 19] on icon "Price change jobs" at bounding box center [295, 16] width 9 height 9
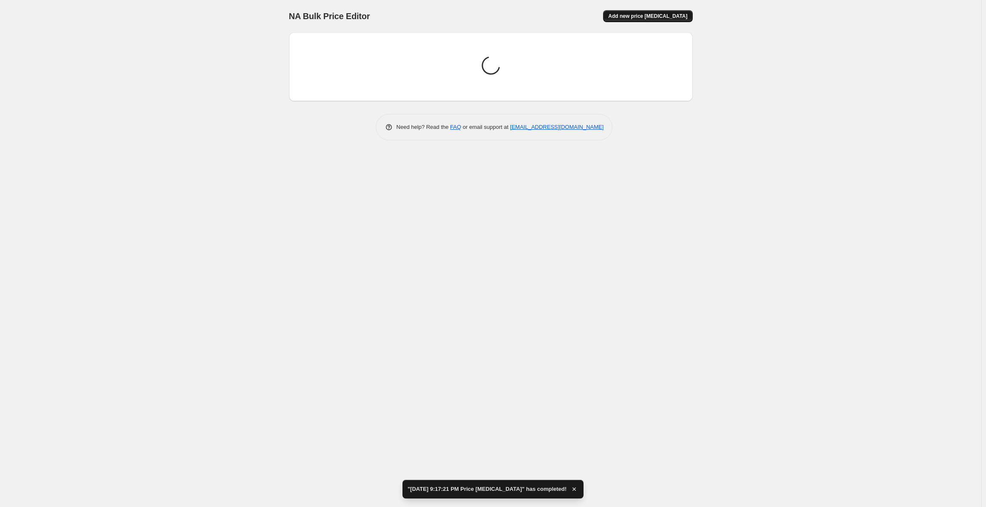
click at [634, 19] on span "Add new price [MEDICAL_DATA]" at bounding box center [647, 16] width 79 height 7
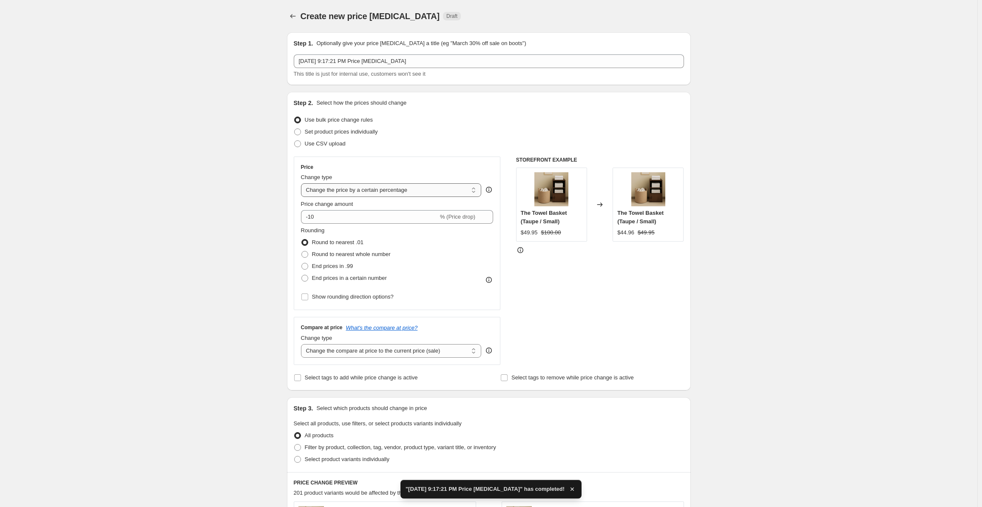
click at [347, 186] on select "Change the price to a certain amount Change the price by a certain amount Chang…" at bounding box center [391, 190] width 181 height 14
select select "to"
click at [303, 183] on select "Change the price to a certain amount Change the price by a certain amount Chang…" at bounding box center [391, 190] width 181 height 14
type input "80.00"
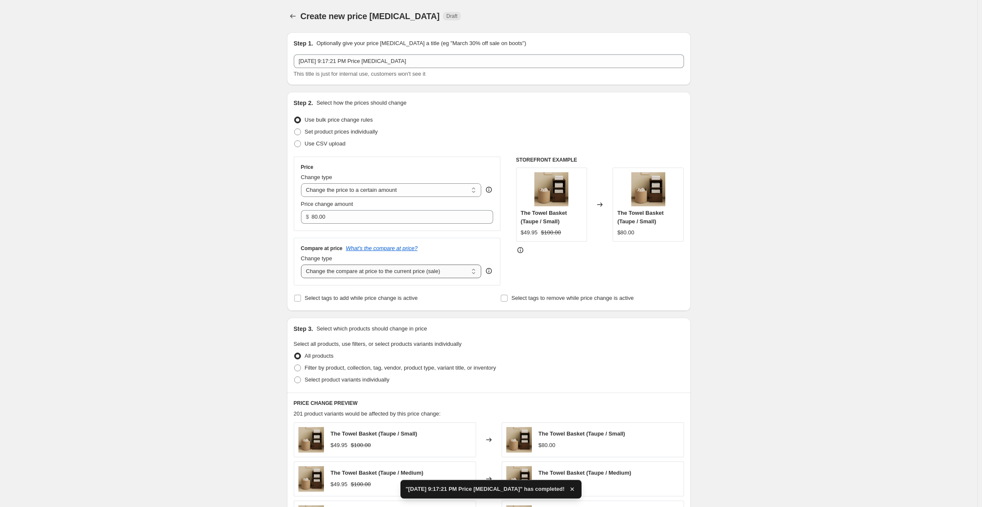
click at [376, 273] on select "Change the compare at price to the current price (sale) Change the compare at p…" at bounding box center [391, 271] width 181 height 14
select select "to"
click at [303, 264] on select "Change the compare at price to the current price (sale) Change the compare at p…" at bounding box center [391, 271] width 181 height 14
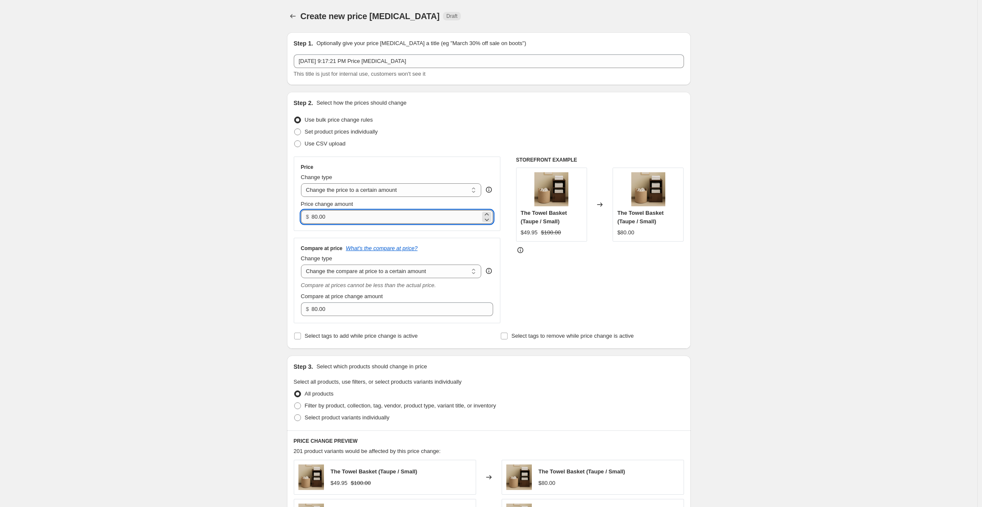
click at [349, 217] on input "80.00" at bounding box center [396, 217] width 169 height 14
paste input "54.95"
type input "54.95"
click at [373, 313] on input "80.00" at bounding box center [396, 309] width 169 height 14
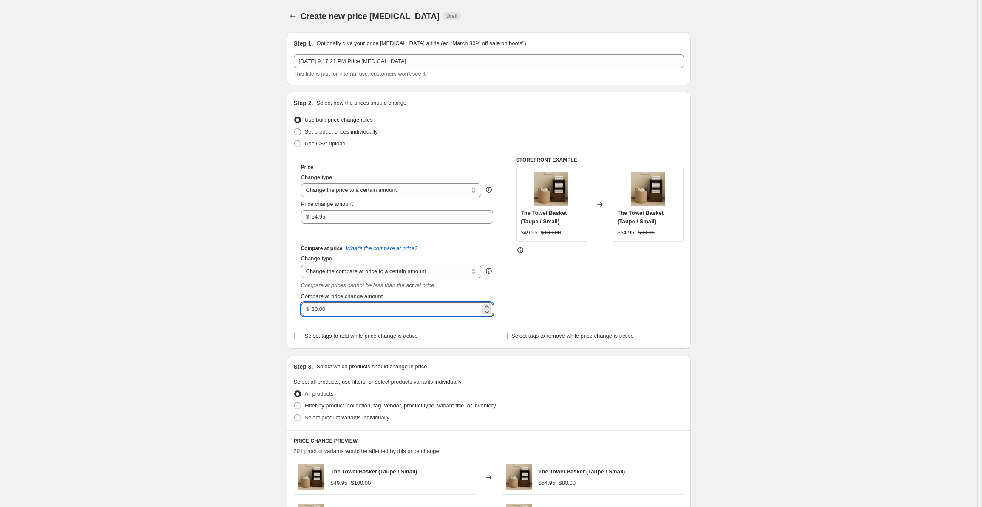
paste input "65"
type input "65.00"
click at [271, 322] on div "Create new price [MEDICAL_DATA]. This page is ready Create new price [MEDICAL_D…" at bounding box center [489, 428] width 978 height 856
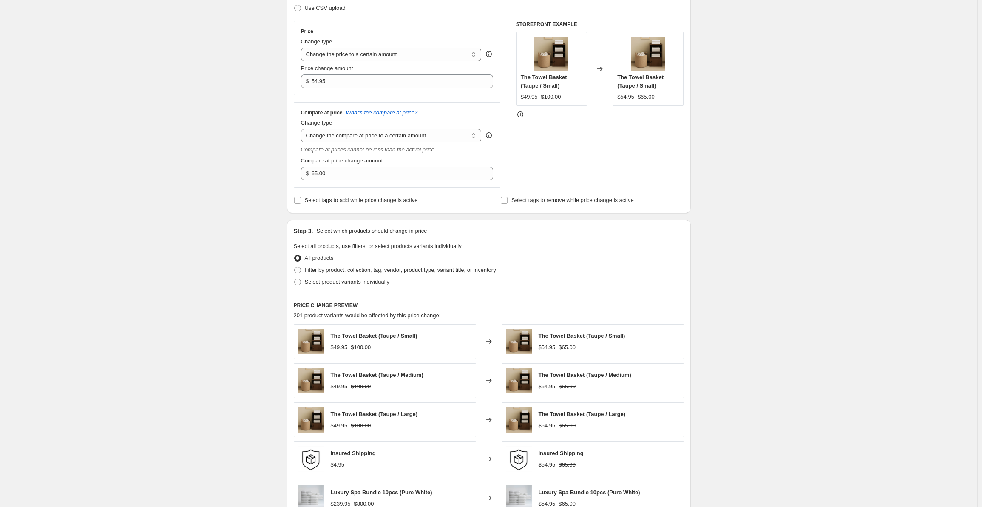
scroll to position [213, 0]
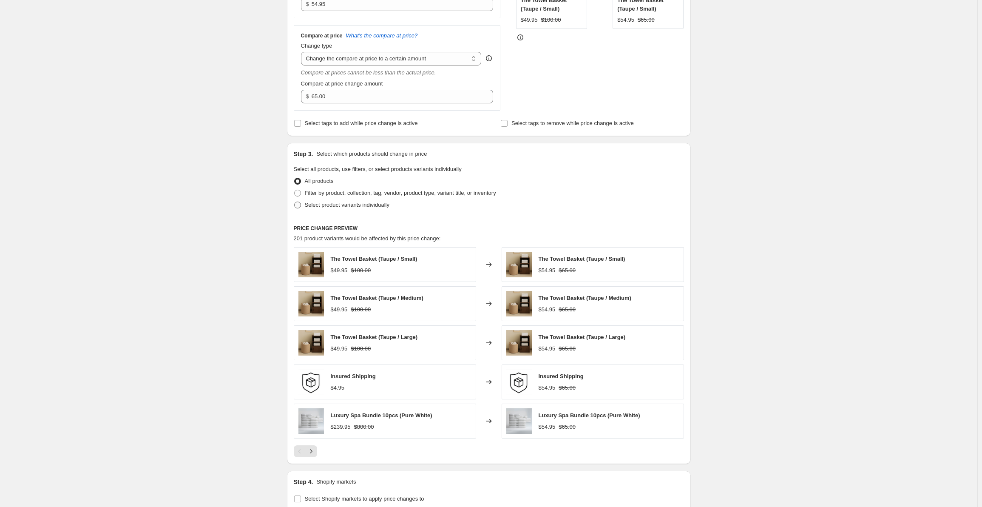
click at [311, 210] on label "Select product variants individually" at bounding box center [342, 205] width 96 height 12
click at [295, 202] on input "Select product variants individually" at bounding box center [294, 202] width 0 height 0
radio input "true"
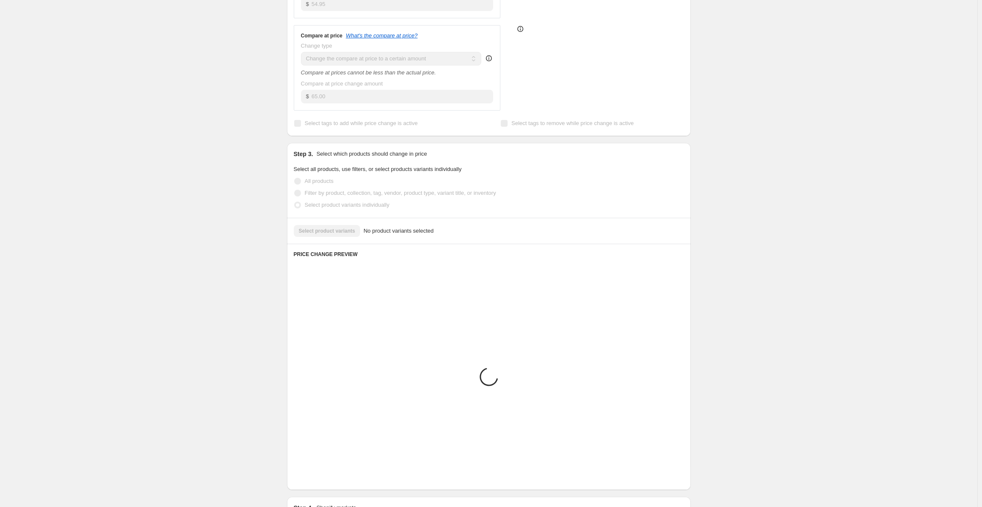
scroll to position [161, 0]
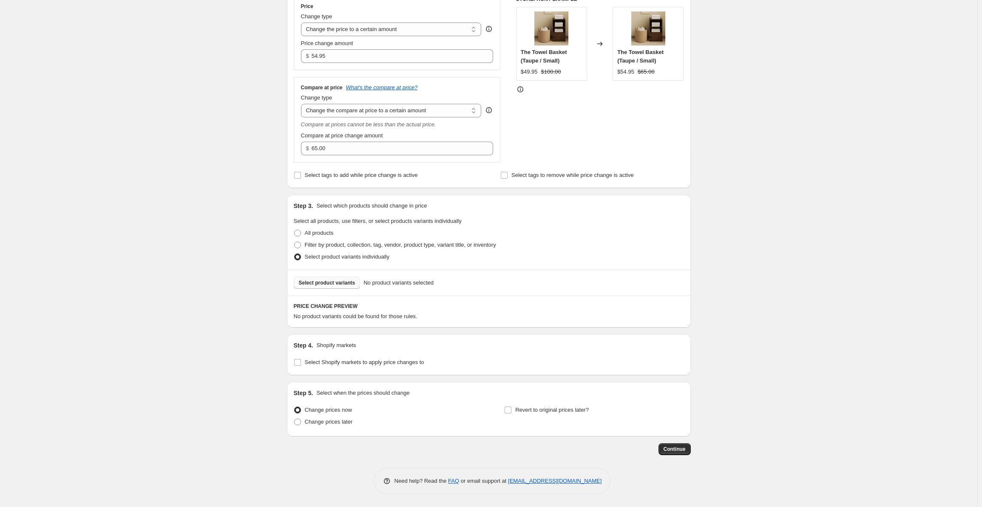
click at [337, 279] on button "Select product variants" at bounding box center [327, 283] width 67 height 12
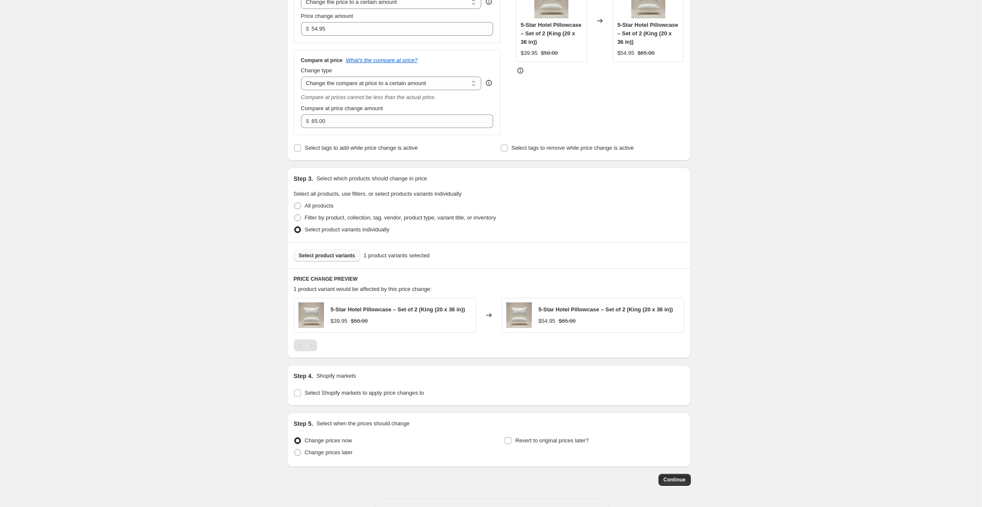
scroll to position [219, 0]
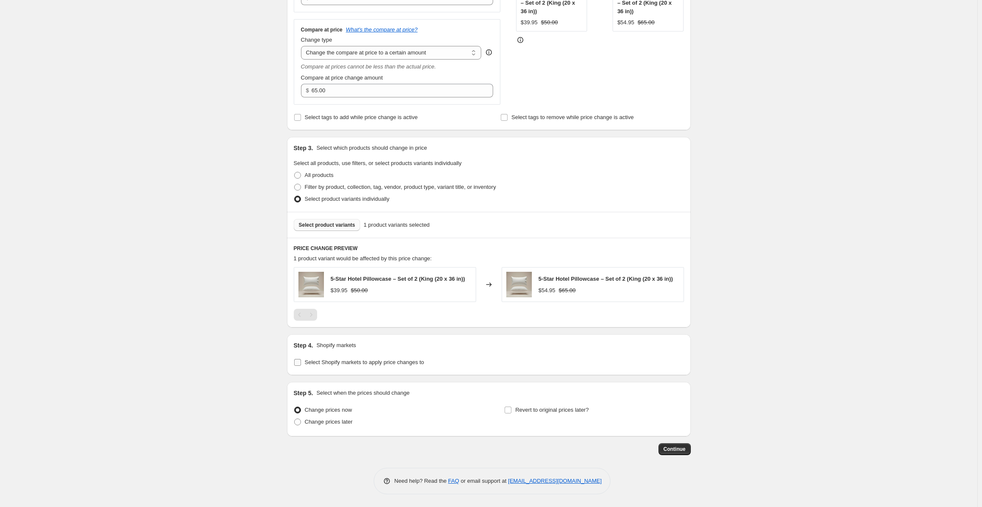
click at [378, 364] on span "Select Shopify markets to apply price changes to" at bounding box center [364, 362] width 119 height 6
click at [301, 364] on input "Select Shopify markets to apply price changes to" at bounding box center [297, 362] width 7 height 7
checkbox input "true"
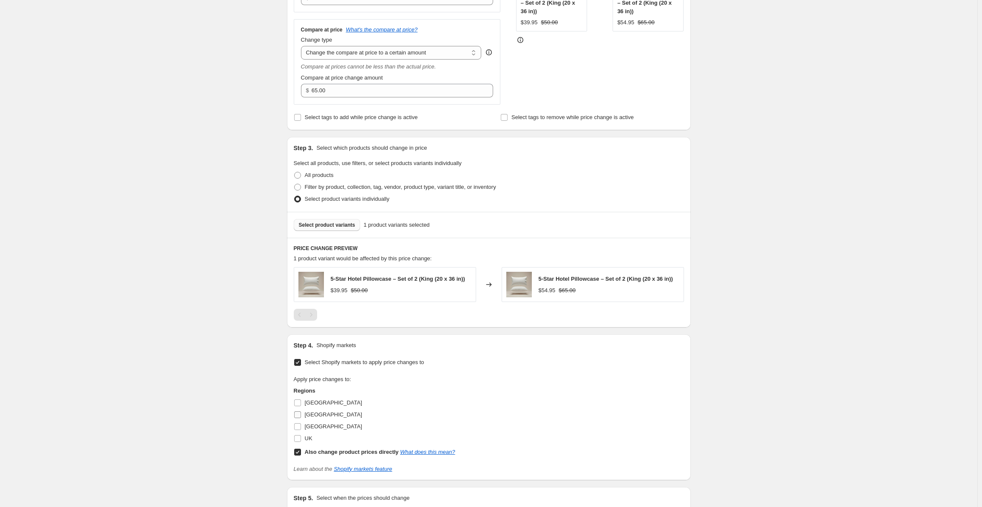
click at [301, 417] on input "[GEOGRAPHIC_DATA]" at bounding box center [297, 414] width 7 height 7
checkbox input "true"
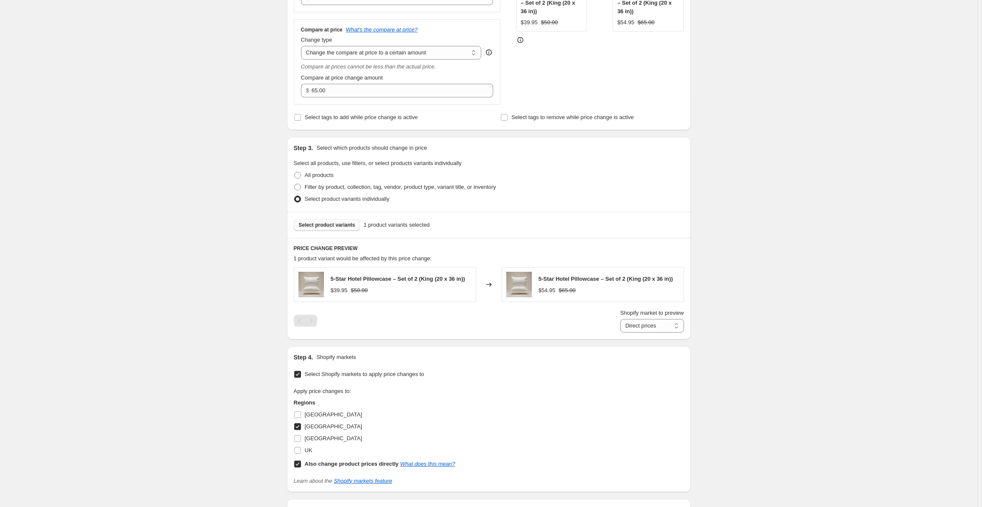
click at [300, 462] on input "Also change product prices directly What does this mean?" at bounding box center [297, 463] width 7 height 7
checkbox input "false"
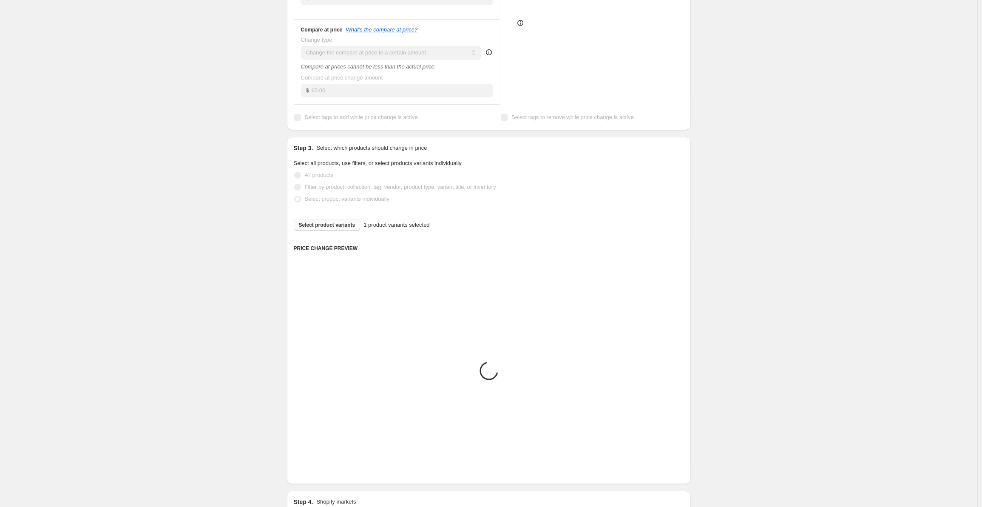
click at [227, 369] on div "Create new price [MEDICAL_DATA]. This page is ready Create new price [MEDICAL_D…" at bounding box center [489, 274] width 978 height 987
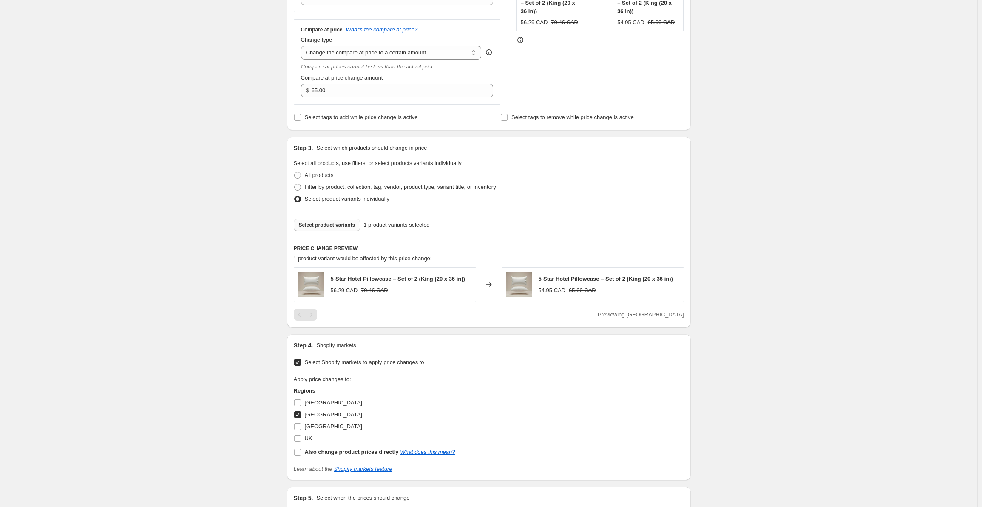
click at [227, 365] on div "Create new price [MEDICAL_DATA]. This page is ready Create new price [MEDICAL_D…" at bounding box center [489, 196] width 978 height 830
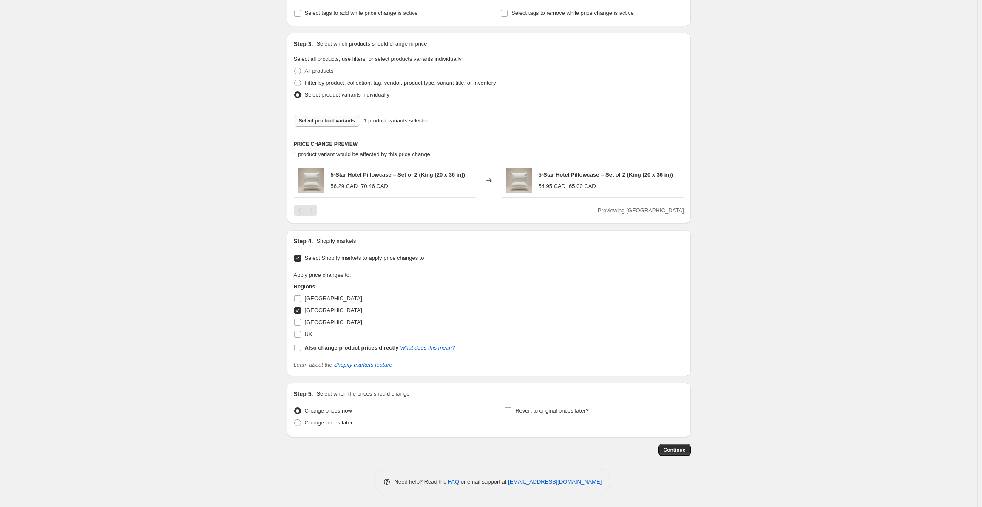
scroll to position [324, 0]
click at [676, 450] on span "Continue" at bounding box center [675, 449] width 22 height 7
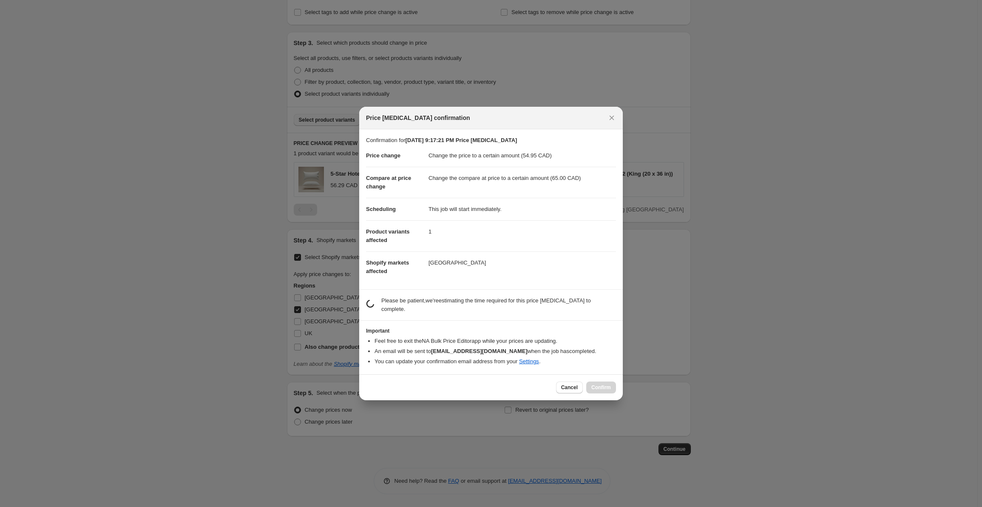
scroll to position [0, 0]
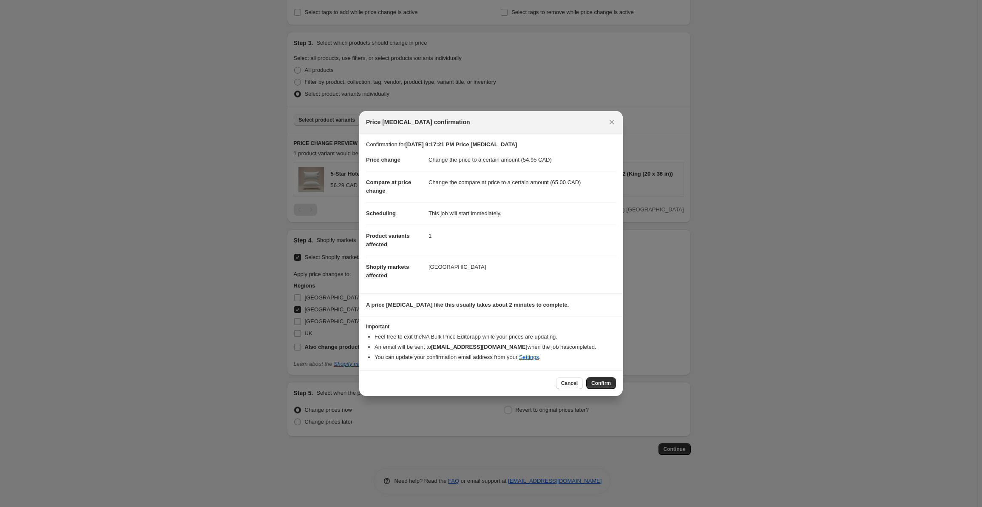
drag, startPoint x: 603, startPoint y: 378, endPoint x: 610, endPoint y: 384, distance: 8.4
click at [610, 384] on span "Confirm" at bounding box center [601, 383] width 20 height 7
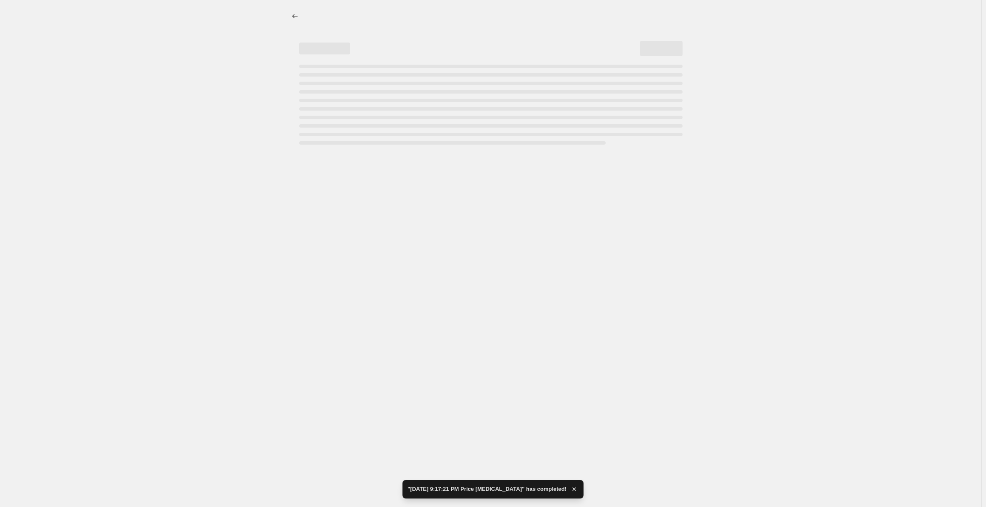
select select "to"
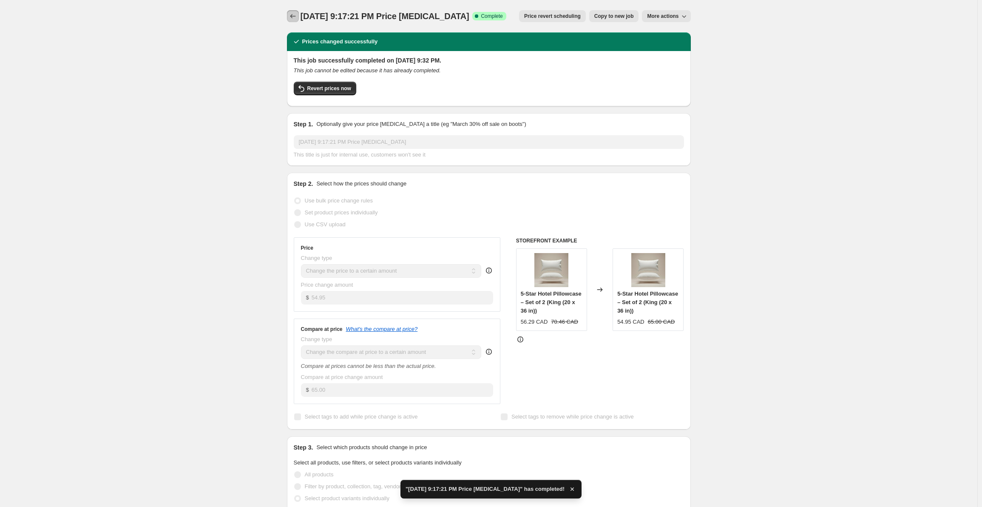
click at [296, 18] on icon "Price change jobs" at bounding box center [293, 16] width 9 height 9
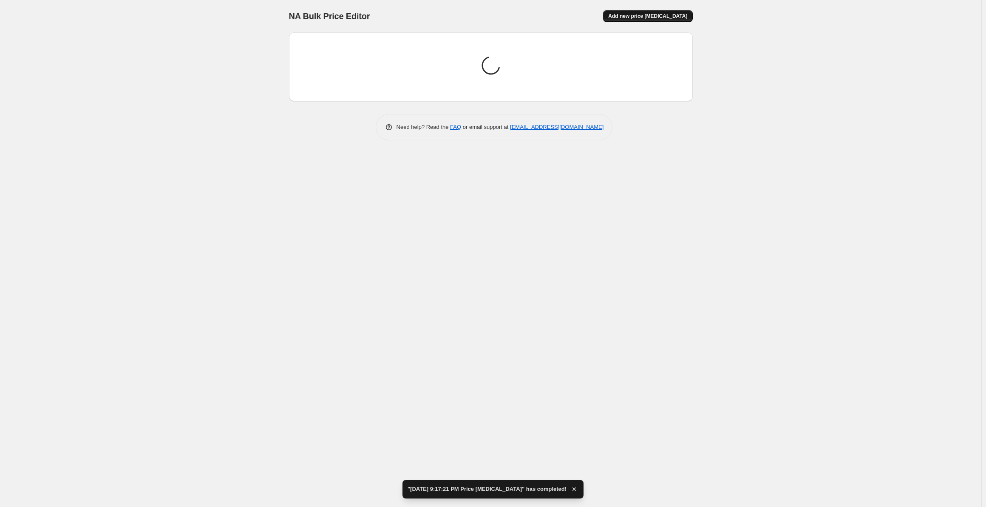
click at [639, 16] on span "Add new price [MEDICAL_DATA]" at bounding box center [647, 16] width 79 height 7
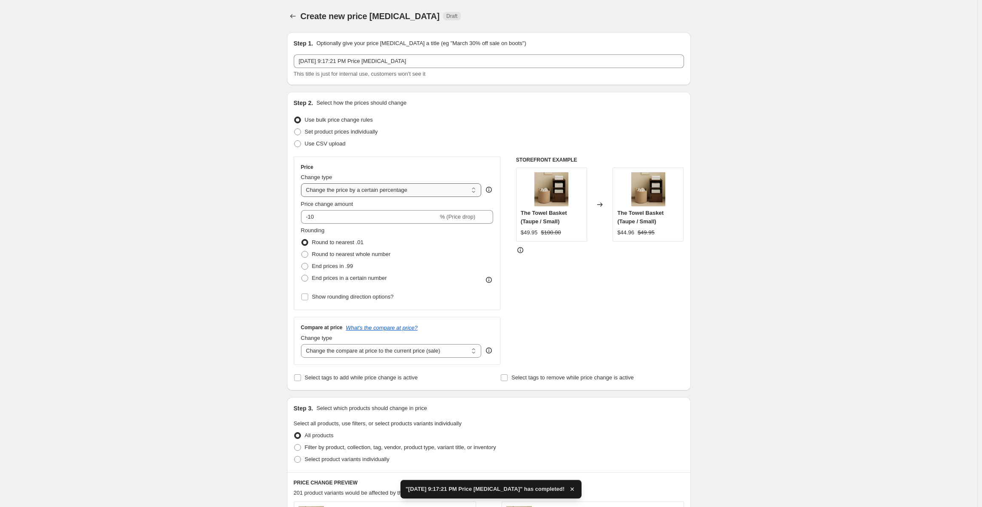
click at [359, 189] on select "Change the price to a certain amount Change the price by a certain amount Chang…" at bounding box center [391, 190] width 181 height 14
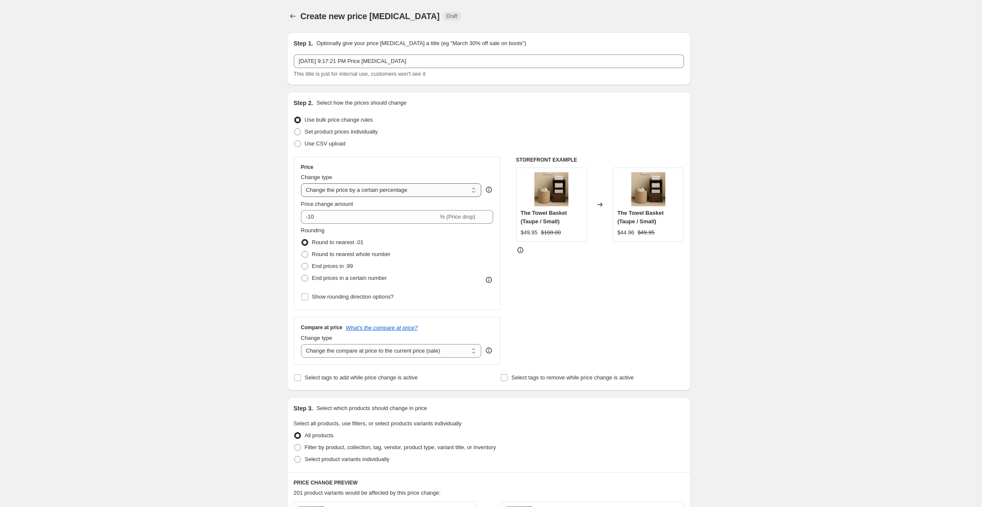
select select "to"
click at [303, 183] on select "Change the price to a certain amount Change the price by a certain amount Chang…" at bounding box center [391, 190] width 181 height 14
type input "80.00"
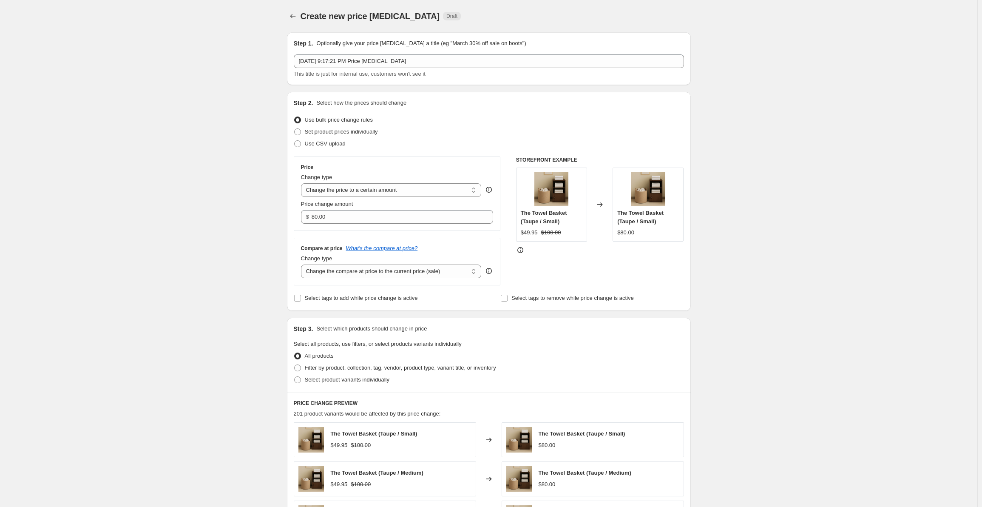
click at [391, 279] on div "Compare at price What's the compare at price? Change type Change the compare at…" at bounding box center [397, 262] width 207 height 48
click at [395, 275] on select "Change the compare at price to the current price (sale) Change the compare at p…" at bounding box center [391, 271] width 181 height 14
select select "to"
click at [303, 264] on select "Change the compare at price to the current price (sale) Change the compare at p…" at bounding box center [391, 271] width 181 height 14
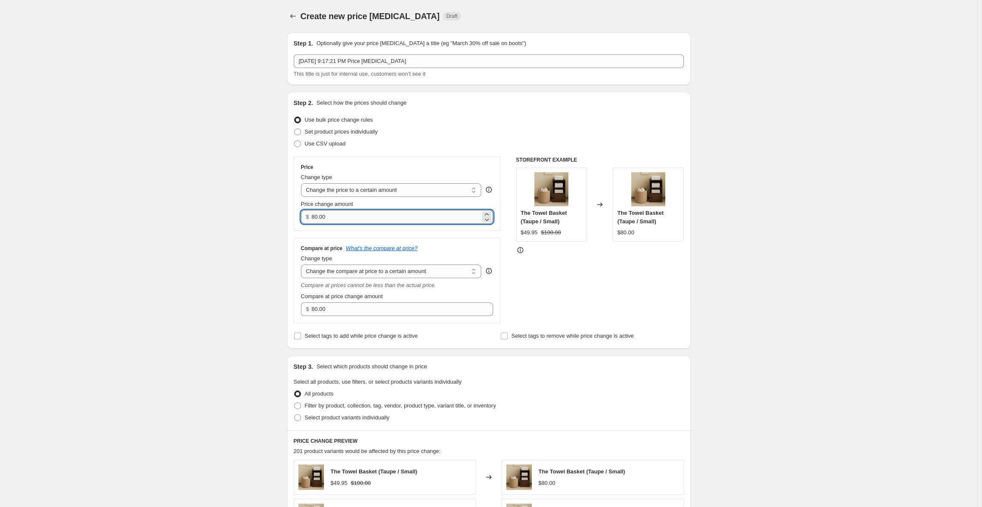
click at [346, 212] on input "80.00" at bounding box center [396, 217] width 169 height 14
paste input "59.95"
type input "59.95"
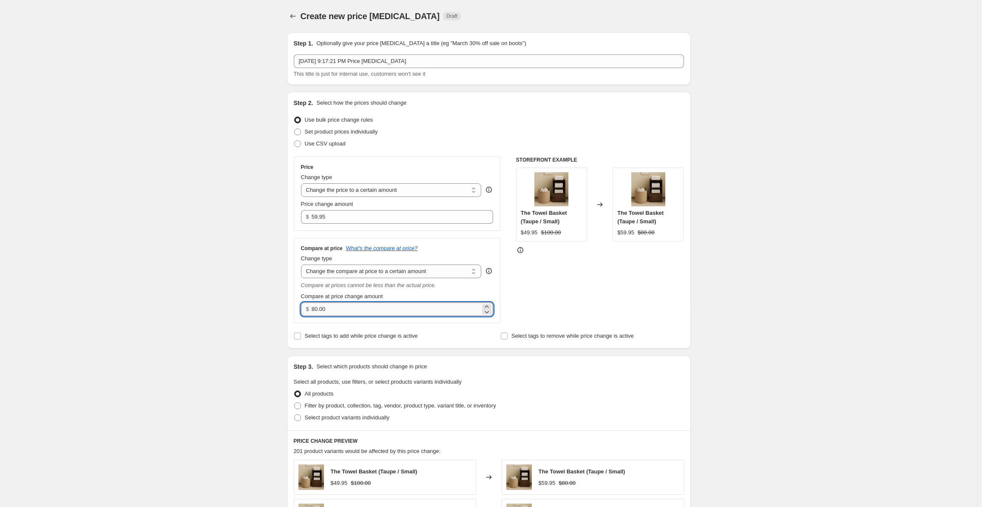
click at [365, 314] on input "80.00" at bounding box center [396, 309] width 169 height 14
paste input "7"
type input "70.00"
click at [221, 273] on div "Create new price [MEDICAL_DATA]. This page is ready Create new price [MEDICAL_D…" at bounding box center [489, 428] width 978 height 856
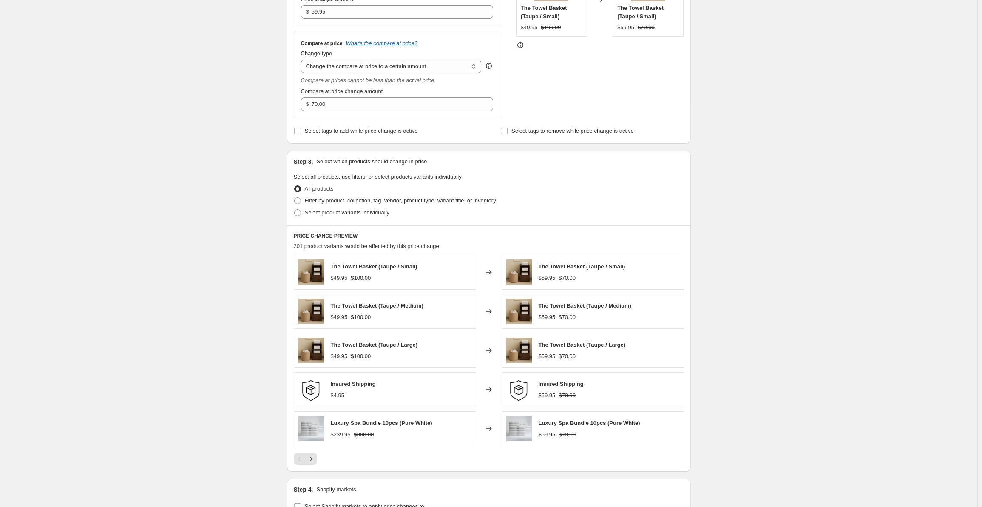
scroll to position [213, 0]
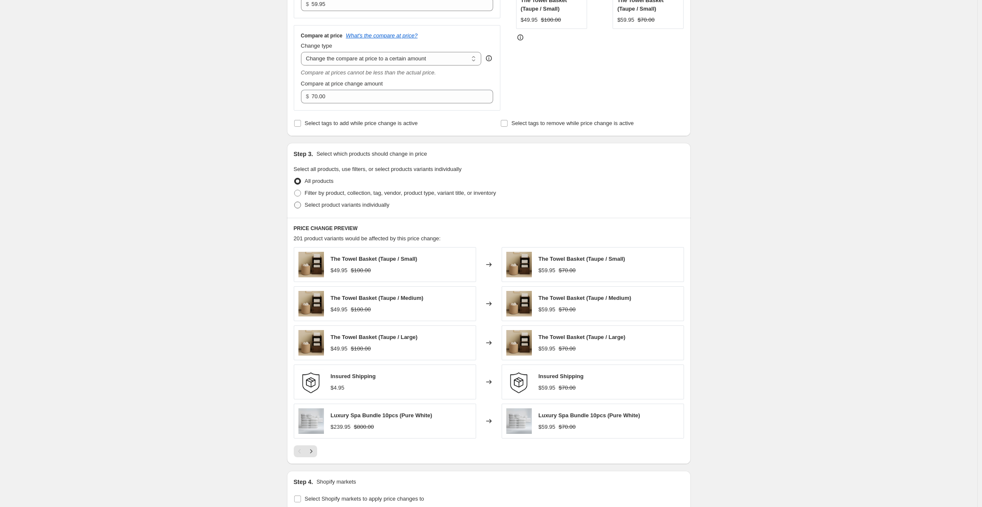
click at [296, 203] on span at bounding box center [297, 205] width 7 height 7
click at [295, 202] on input "Select product variants individually" at bounding box center [294, 202] width 0 height 0
radio input "true"
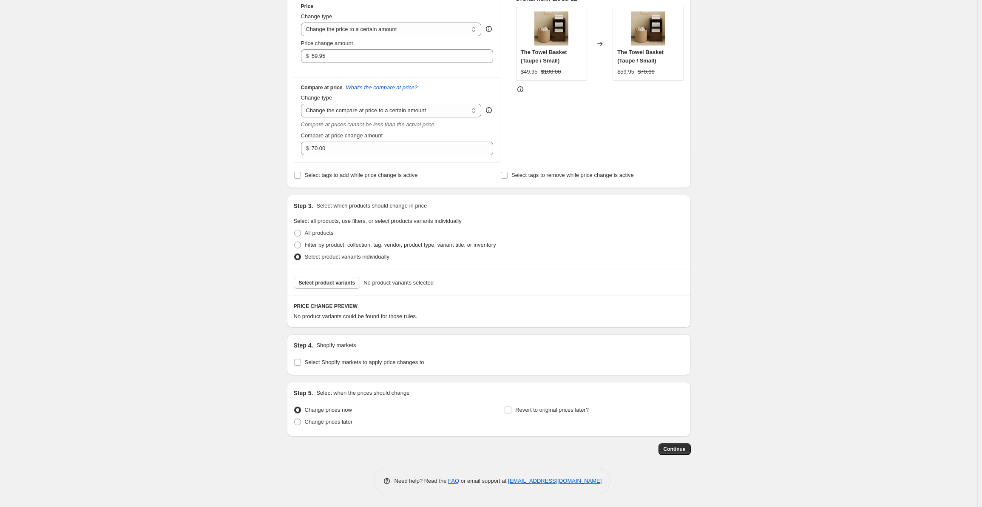
scroll to position [161, 0]
click at [338, 284] on span "Select product variants" at bounding box center [327, 282] width 57 height 7
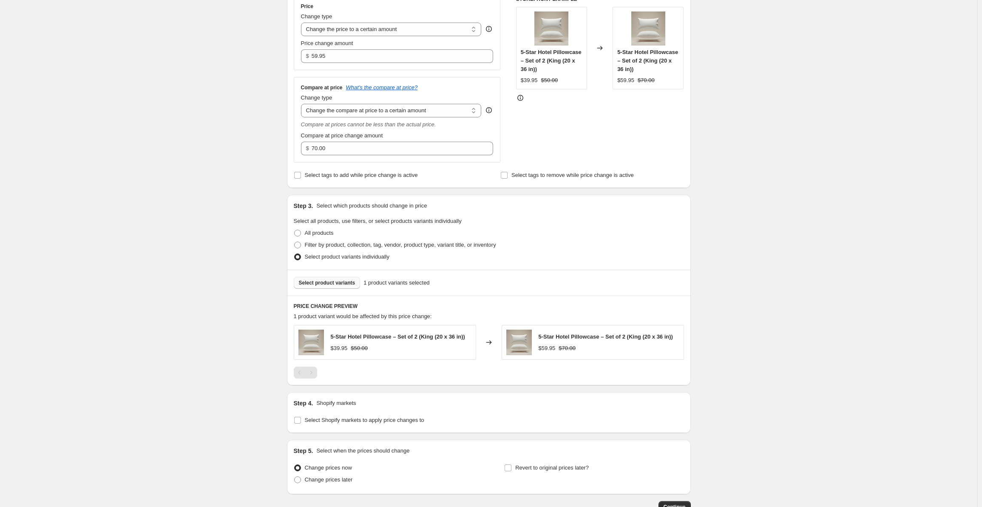
click at [268, 215] on div "Create new price [MEDICAL_DATA]. This page is ready Create new price [MEDICAL_D…" at bounding box center [489, 201] width 978 height 725
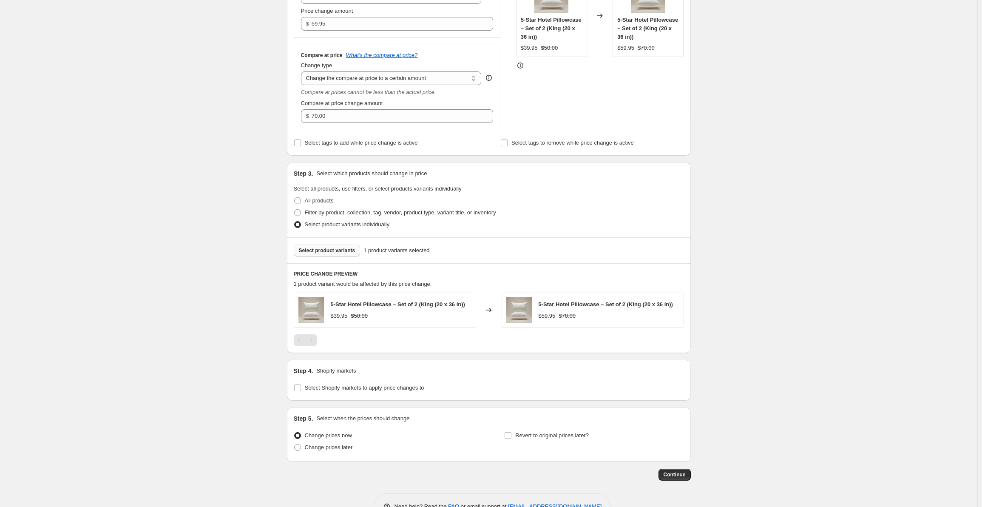
scroll to position [219, 0]
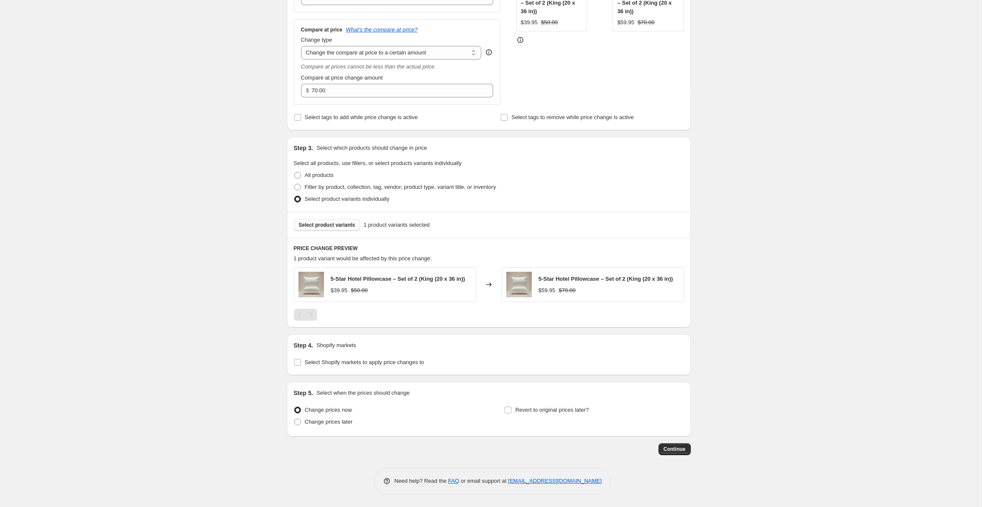
click at [289, 360] on div "Step 4. Shopify markets Select Shopify markets to apply price changes to" at bounding box center [489, 354] width 404 height 41
click at [302, 367] on label "Select Shopify markets to apply price changes to" at bounding box center [359, 362] width 131 height 12
click at [301, 366] on input "Select Shopify markets to apply price changes to" at bounding box center [297, 362] width 7 height 7
checkbox input "true"
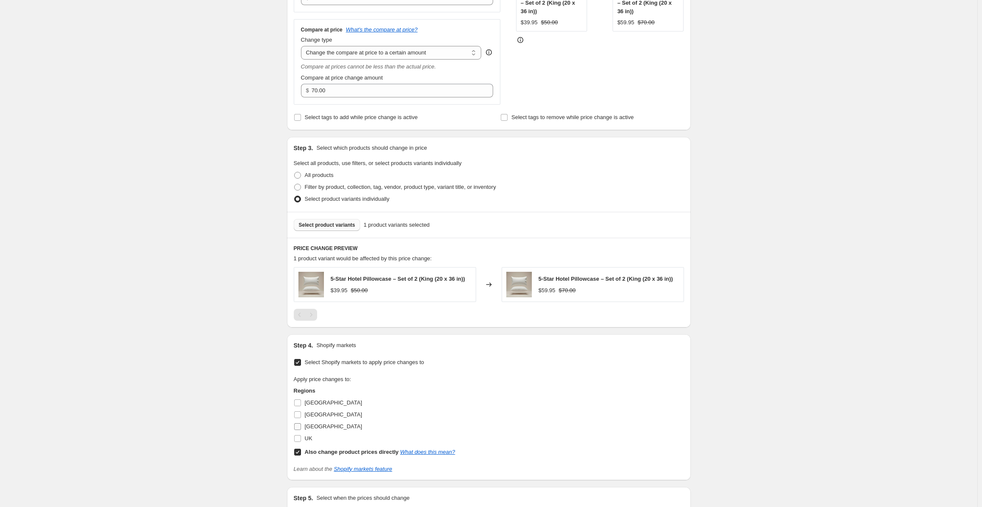
click at [299, 424] on input "[GEOGRAPHIC_DATA]" at bounding box center [297, 426] width 7 height 7
checkbox input "true"
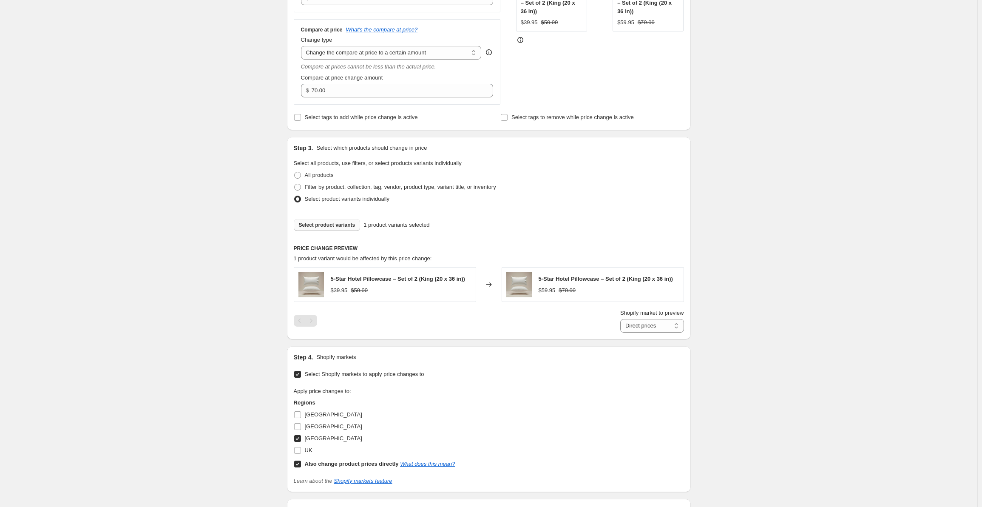
click at [298, 458] on label "Also change product prices directly What does this mean?" at bounding box center [375, 464] width 162 height 12
click at [298, 460] on input "Also change product prices directly What does this mean?" at bounding box center [297, 463] width 7 height 7
checkbox input "false"
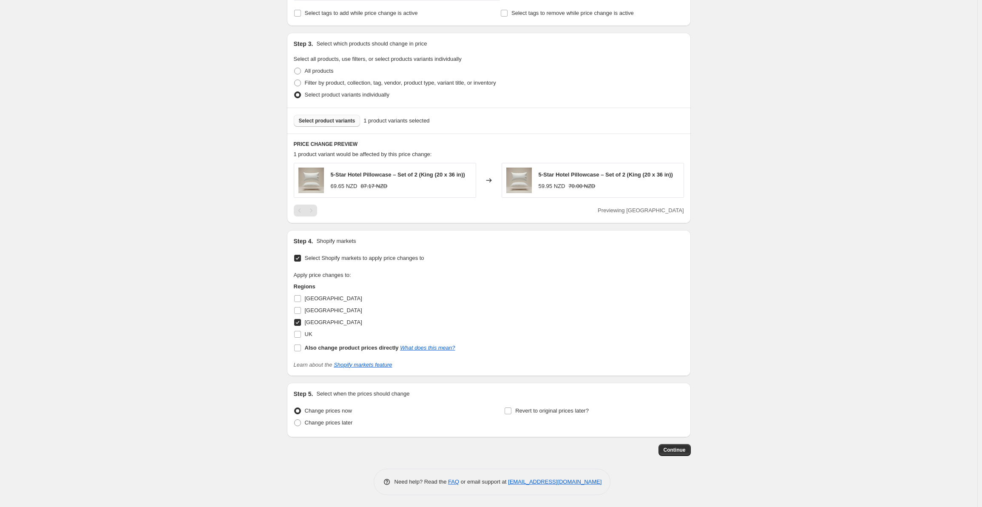
scroll to position [324, 0]
click at [677, 448] on span "Continue" at bounding box center [675, 449] width 22 height 7
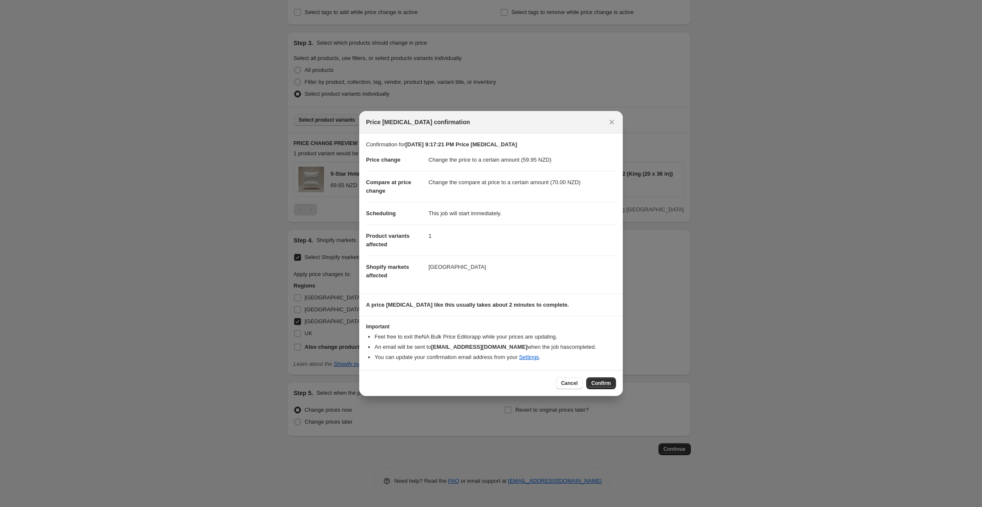
click at [598, 379] on button "Confirm" at bounding box center [601, 383] width 30 height 12
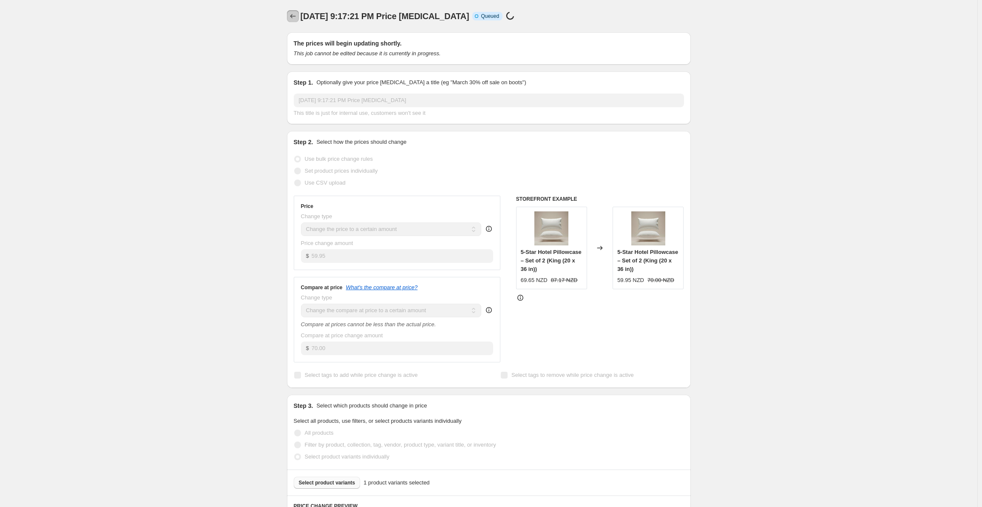
click at [294, 19] on icon "Price change jobs" at bounding box center [293, 16] width 9 height 9
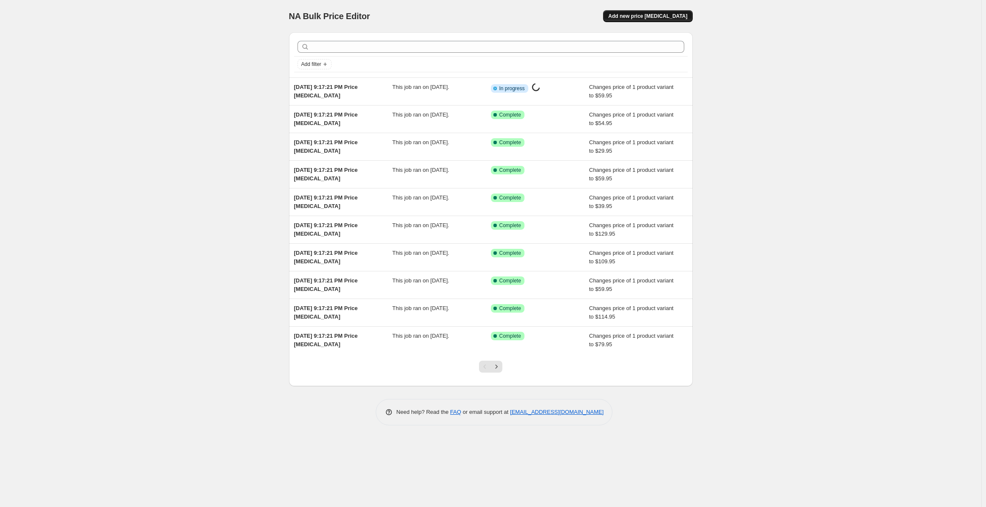
click at [666, 16] on span "Add new price [MEDICAL_DATA]" at bounding box center [647, 16] width 79 height 7
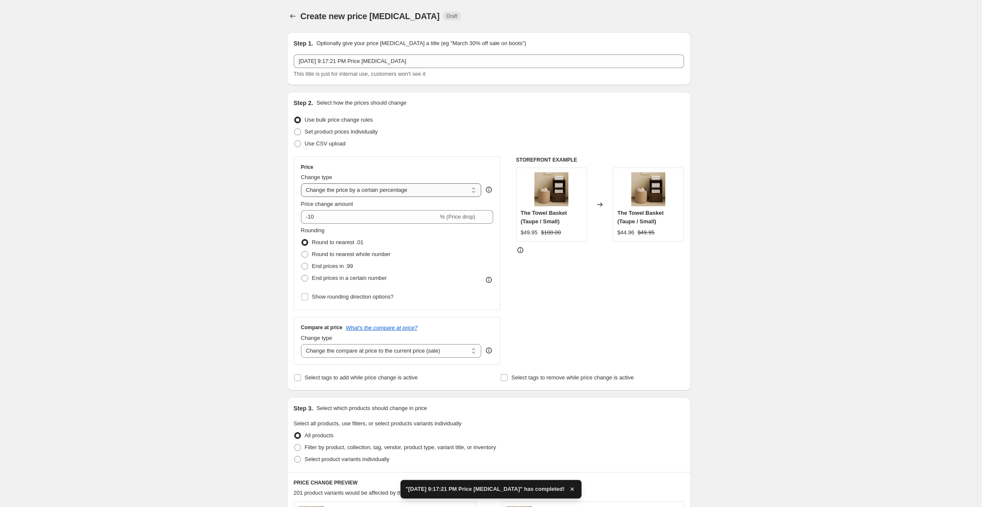
drag, startPoint x: 342, startPoint y: 190, endPoint x: 352, endPoint y: 194, distance: 11.6
click at [342, 190] on select "Change the price to a certain amount Change the price by a certain amount Chang…" at bounding box center [391, 190] width 181 height 14
select select "to"
click at [303, 183] on select "Change the price to a certain amount Change the price by a certain amount Chang…" at bounding box center [391, 190] width 181 height 14
type input "80.00"
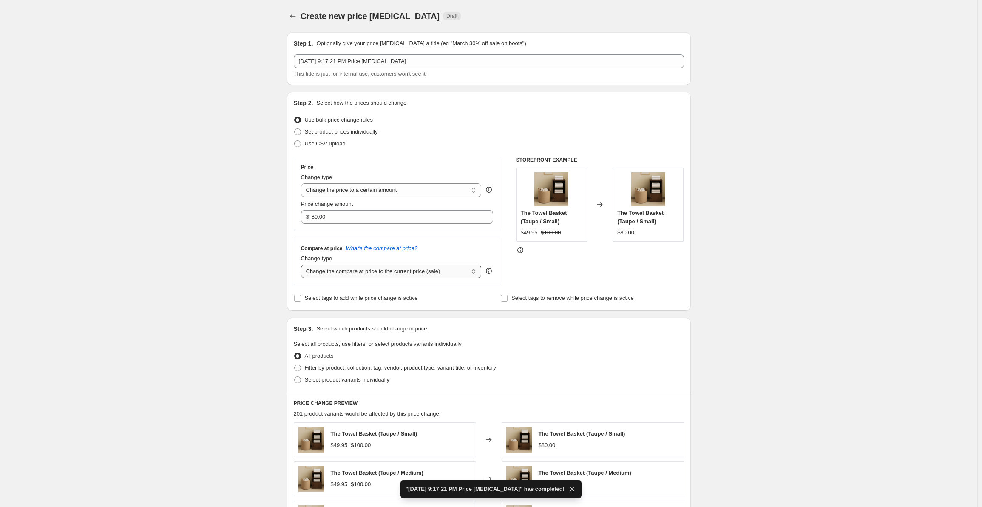
click at [372, 273] on select "Change the compare at price to the current price (sale) Change the compare at p…" at bounding box center [391, 271] width 181 height 14
select select "to"
click at [303, 264] on select "Change the compare at price to the current price (sale) Change the compare at p…" at bounding box center [391, 271] width 181 height 14
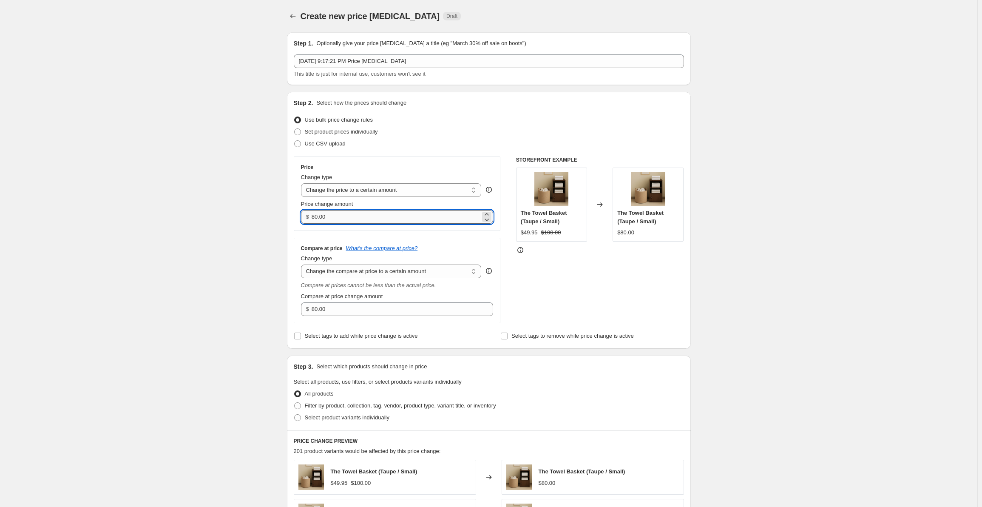
click at [375, 220] on input "80.00" at bounding box center [396, 217] width 169 height 14
paste input "29.95"
type input "29.95"
drag, startPoint x: 348, startPoint y: 298, endPoint x: 347, endPoint y: 304, distance: 5.2
click at [348, 300] on label "Compare at price change amount" at bounding box center [342, 296] width 82 height 9
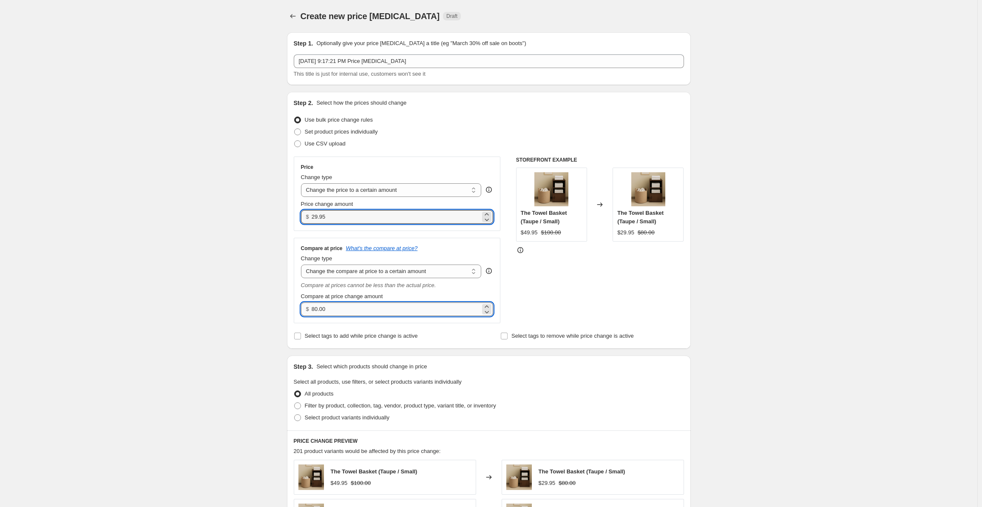
click at [348, 302] on input "80.00" at bounding box center [396, 309] width 169 height 14
paste input "4"
type input "40.00"
click at [254, 268] on div "Create new price [MEDICAL_DATA]. This page is ready Create new price [MEDICAL_D…" at bounding box center [489, 428] width 978 height 856
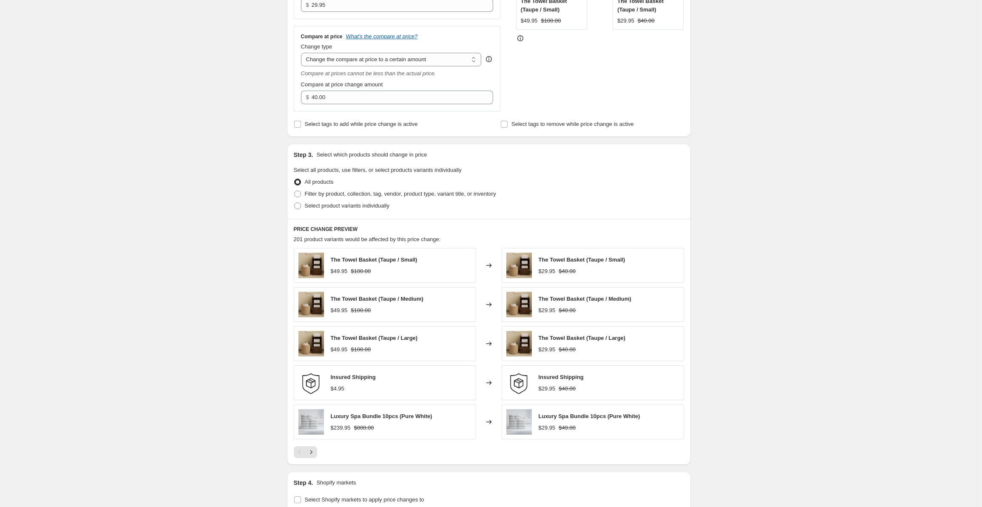
scroll to position [213, 0]
click at [299, 207] on span at bounding box center [297, 205] width 7 height 7
click at [295, 202] on input "Select product variants individually" at bounding box center [294, 202] width 0 height 0
radio input "true"
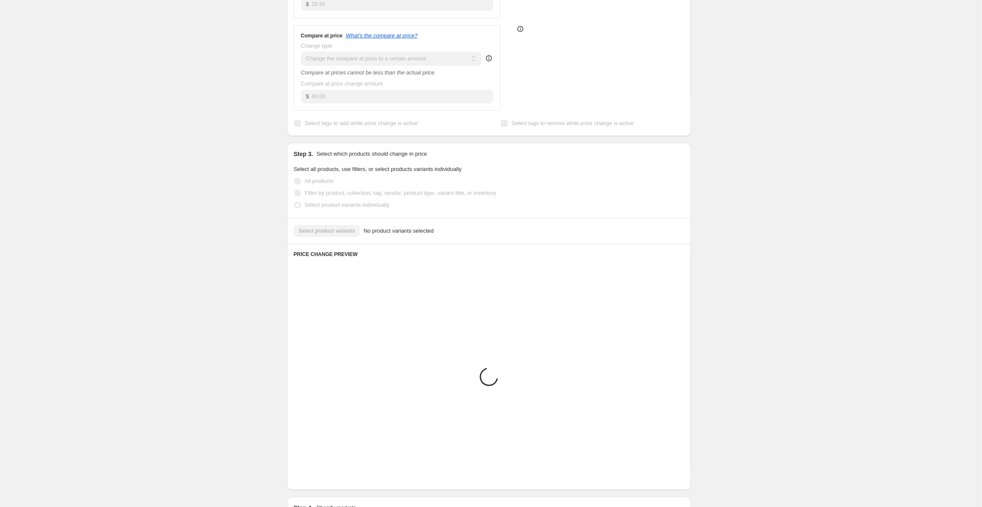
scroll to position [161, 0]
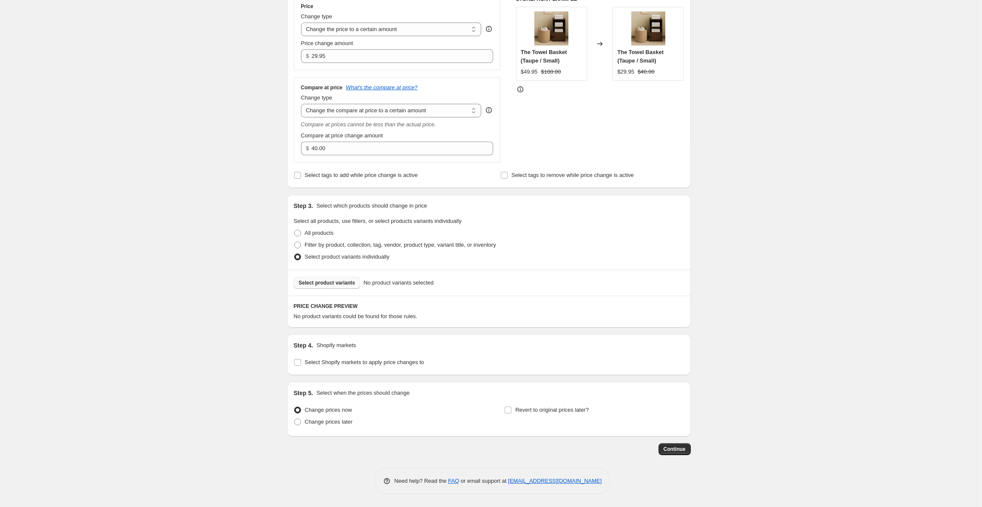
click at [329, 283] on span "Select product variants" at bounding box center [327, 282] width 57 height 7
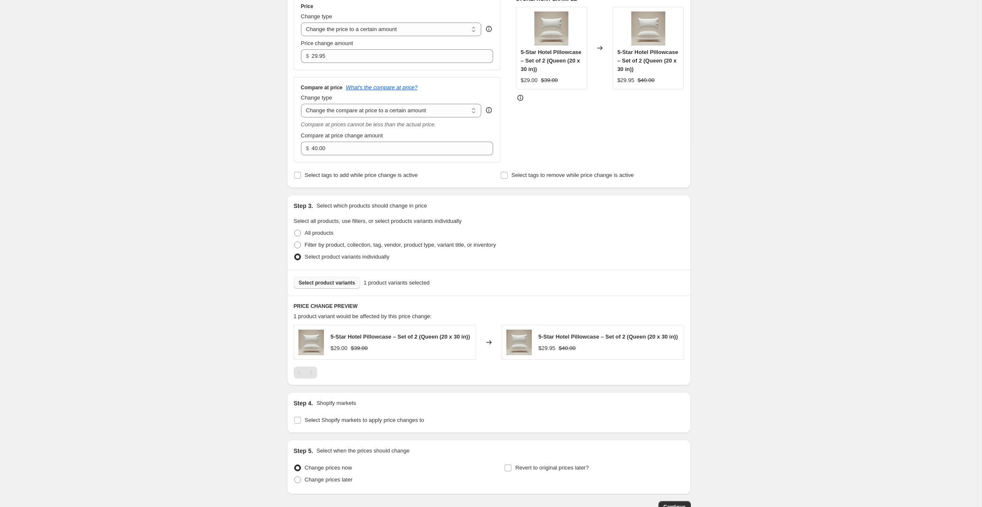
scroll to position [222, 0]
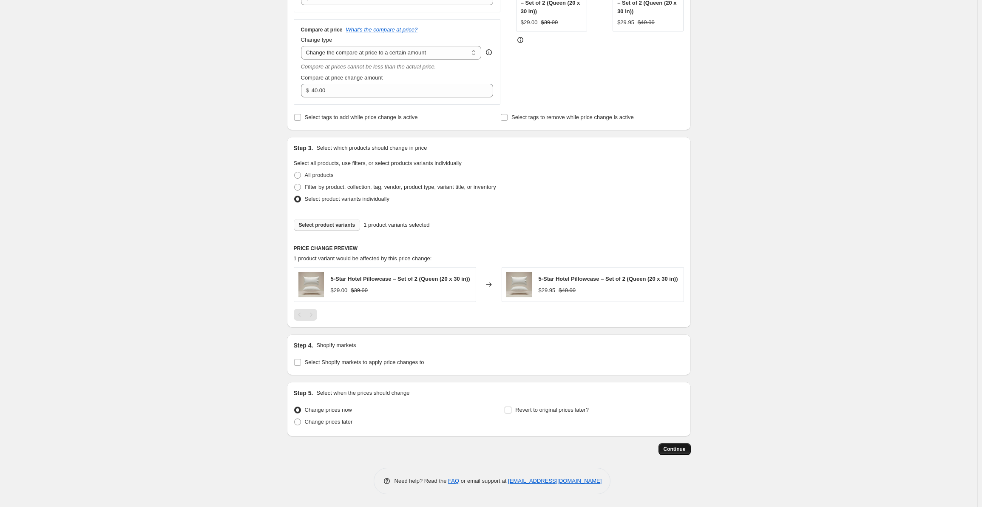
click at [674, 446] on span "Continue" at bounding box center [675, 449] width 22 height 7
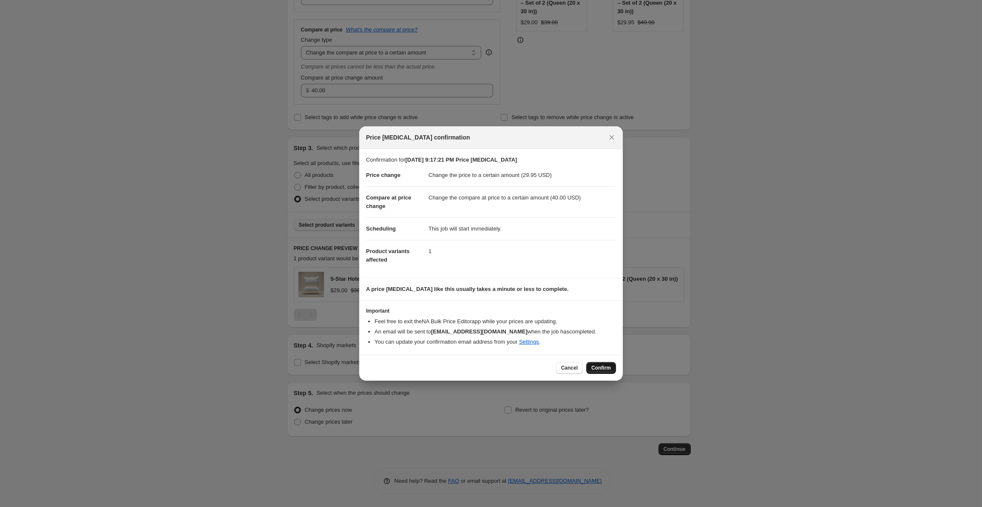
click at [603, 367] on span "Confirm" at bounding box center [601, 367] width 20 height 7
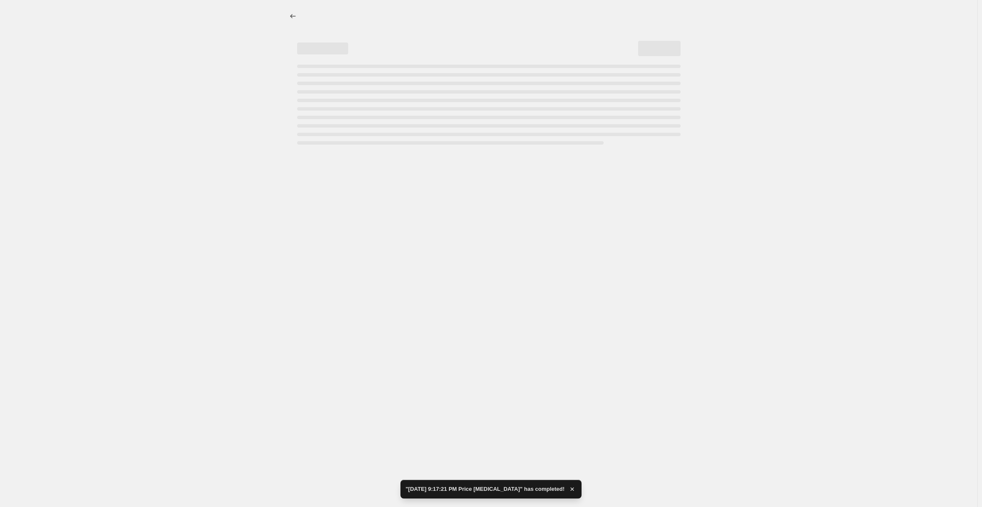
select select "to"
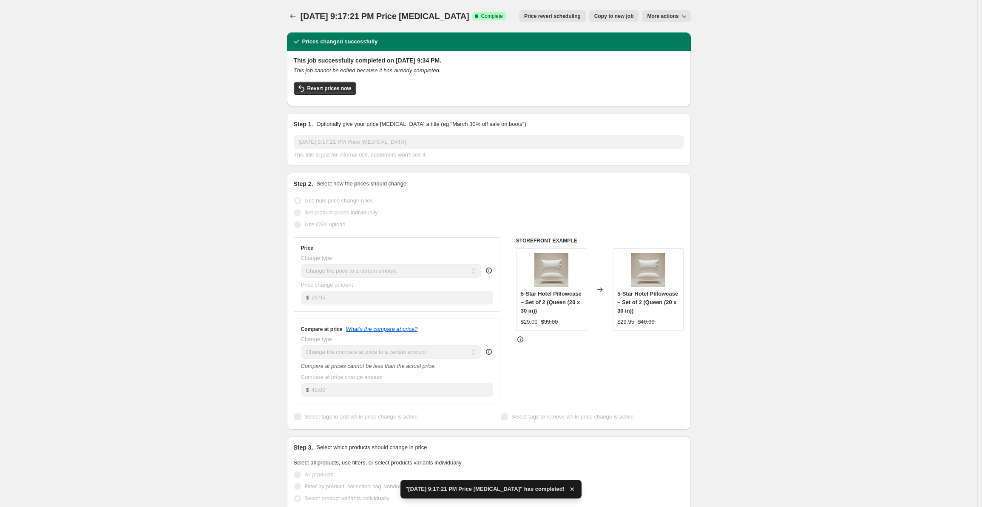
click at [287, 15] on div "[DATE] 9:17:21 PM Price [MEDICAL_DATA]. This page is ready [DATE] 9:17:21 PM Pr…" at bounding box center [489, 393] width 424 height 787
click at [291, 14] on icon "Price change jobs" at bounding box center [293, 16] width 9 height 9
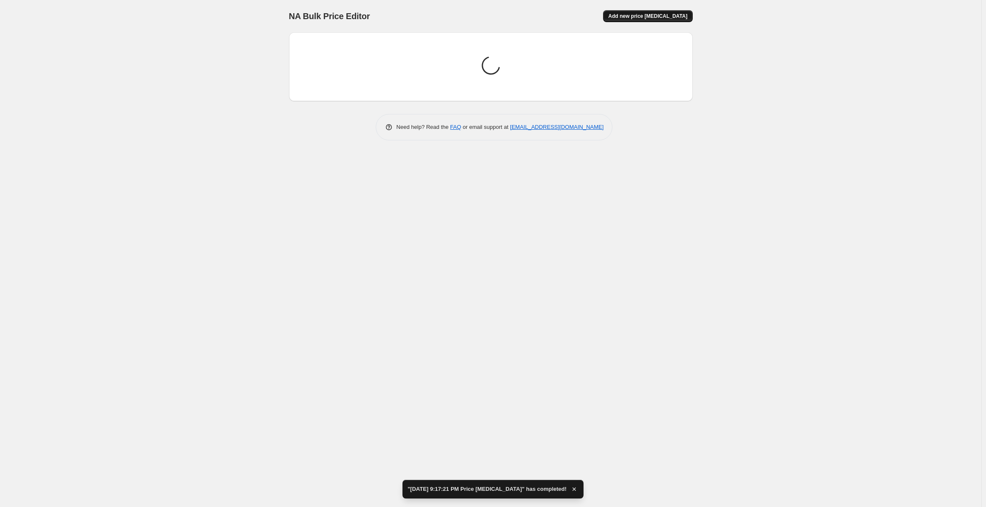
click at [642, 11] on button "Add new price [MEDICAL_DATA]" at bounding box center [647, 16] width 89 height 12
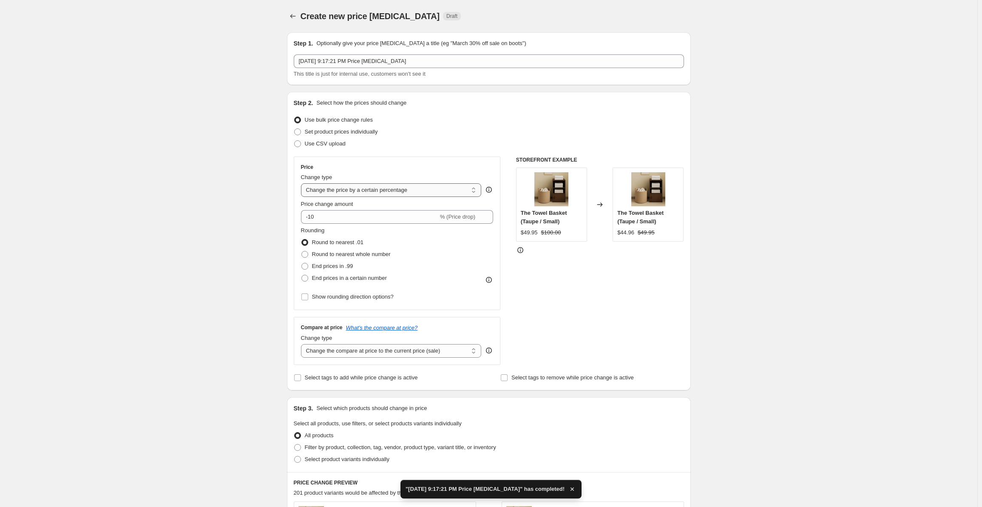
click at [361, 193] on select "Change the price to a certain amount Change the price by a certain amount Chang…" at bounding box center [391, 190] width 181 height 14
select select "by"
click at [303, 183] on select "Change the price to a certain amount Change the price by a certain amount Chang…" at bounding box center [391, 190] width 181 height 14
type input "-10.00"
click at [370, 188] on select "Change the price to a certain amount Change the price by a certain amount Chang…" at bounding box center [391, 190] width 181 height 14
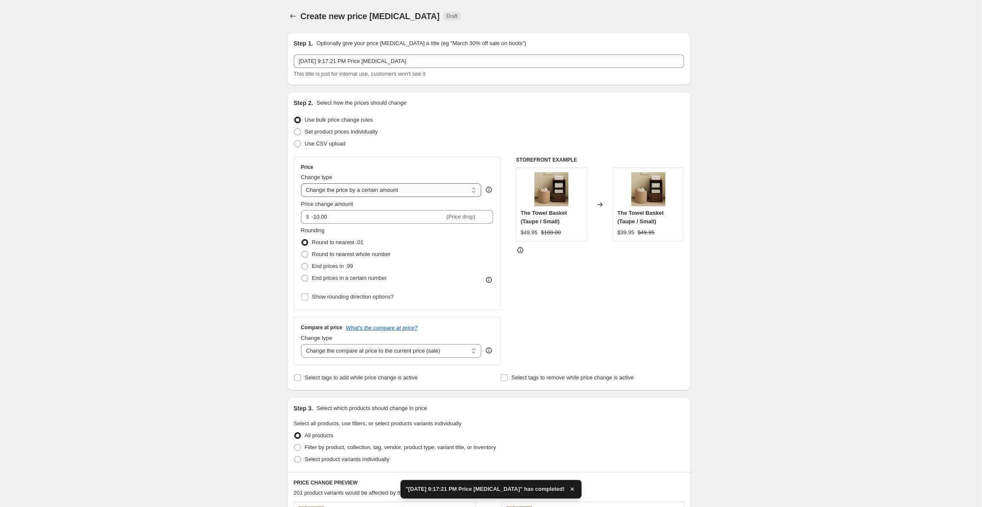
click at [303, 183] on select "Change the price to a certain amount Change the price by a certain amount Chang…" at bounding box center [391, 190] width 181 height 14
click at [380, 190] on select "Change the price to a certain amount Change the price by a certain amount Chang…" at bounding box center [391, 190] width 181 height 14
select select "to"
click at [303, 183] on select "Change the price to a certain amount Change the price by a certain amount Chang…" at bounding box center [391, 190] width 181 height 14
type input "80.00"
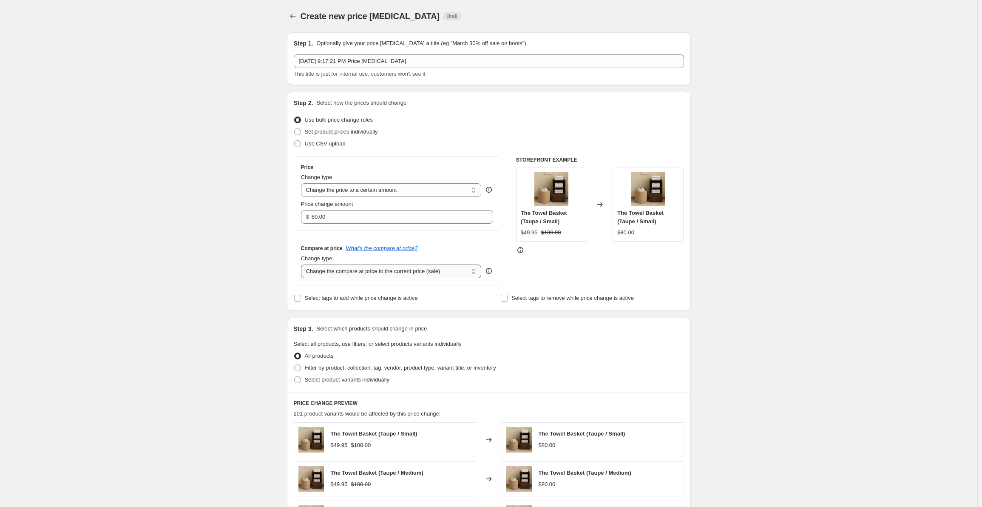
click at [361, 273] on select "Change the compare at price to the current price (sale) Change the compare at p…" at bounding box center [391, 271] width 181 height 14
select select "to"
click at [303, 264] on select "Change the compare at price to the current price (sale) Change the compare at p…" at bounding box center [391, 271] width 181 height 14
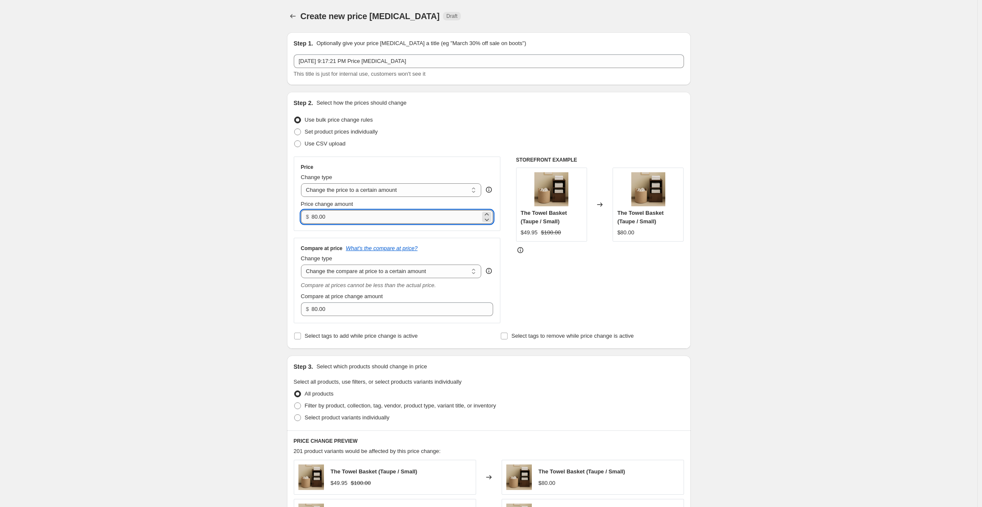
click at [351, 216] on input "80.00" at bounding box center [396, 217] width 169 height 14
paste input "49.95"
type input "49.95"
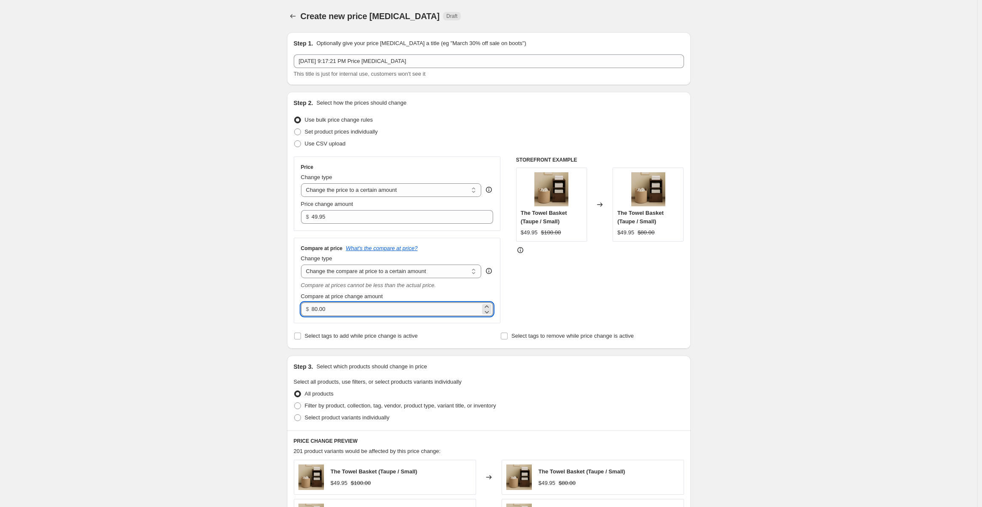
click at [363, 312] on input "80.00" at bounding box center [396, 309] width 169 height 14
type input "60.00"
click at [222, 273] on div "Create new price [MEDICAL_DATA]. This page is ready Create new price [MEDICAL_D…" at bounding box center [489, 428] width 978 height 856
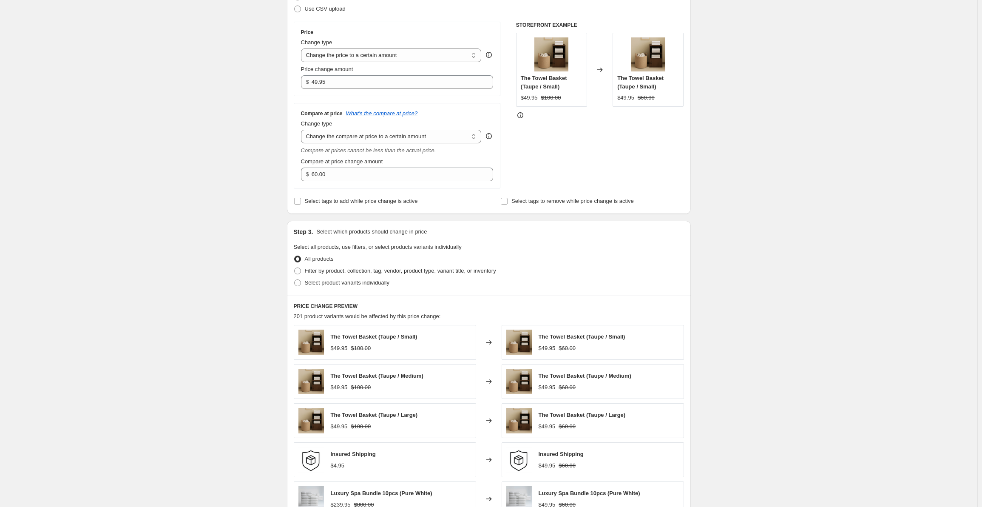
scroll to position [213, 0]
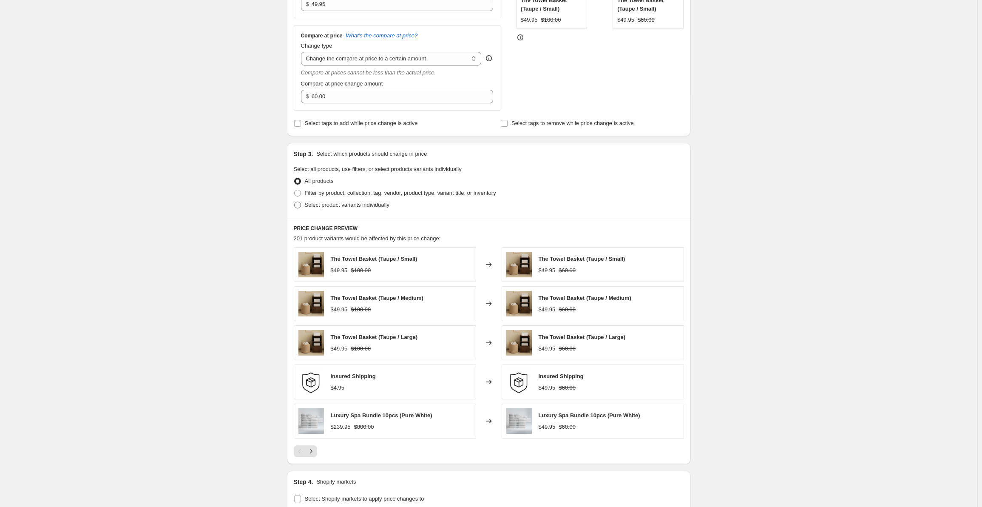
click at [321, 205] on span "Select product variants individually" at bounding box center [347, 205] width 85 height 6
click at [295, 202] on input "Select product variants individually" at bounding box center [294, 202] width 0 height 0
radio input "true"
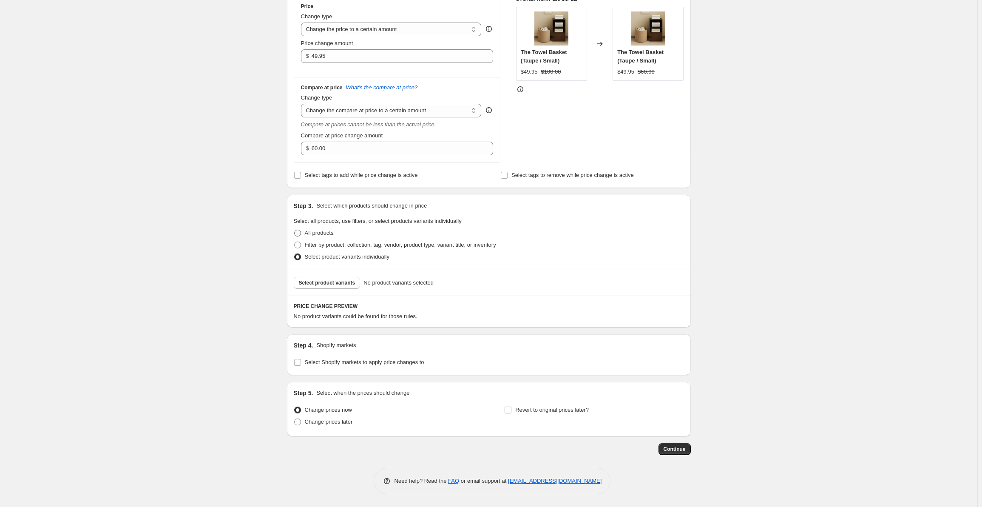
click at [333, 231] on span "All products" at bounding box center [319, 233] width 29 height 6
click at [295, 230] on input "All products" at bounding box center [294, 230] width 0 height 0
radio input "true"
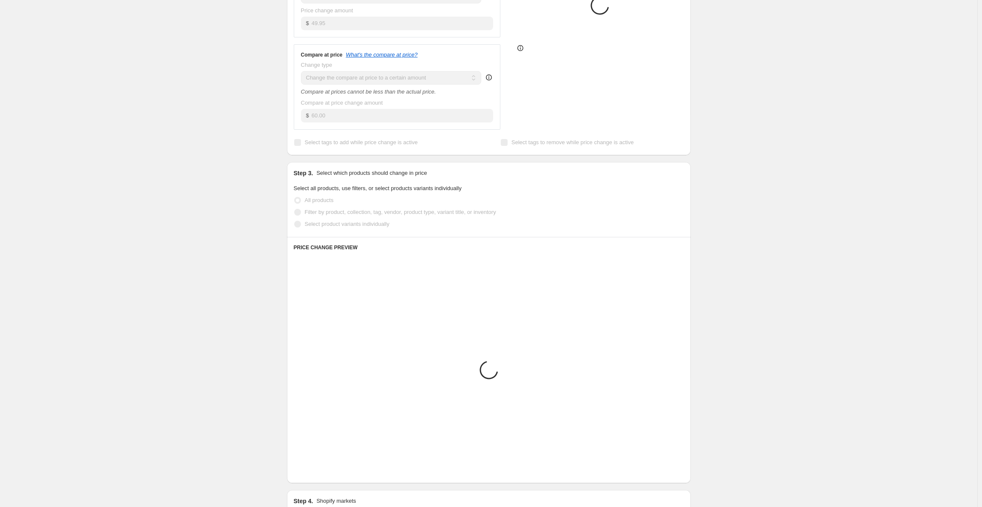
scroll to position [203, 0]
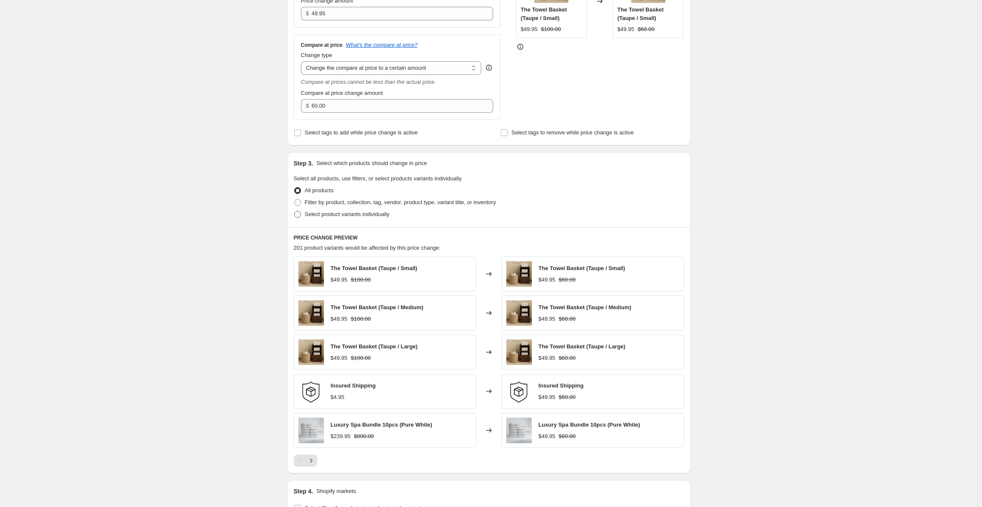
click at [338, 215] on span "Select product variants individually" at bounding box center [347, 214] width 85 height 6
click at [295, 211] on input "Select product variants individually" at bounding box center [294, 211] width 0 height 0
radio input "true"
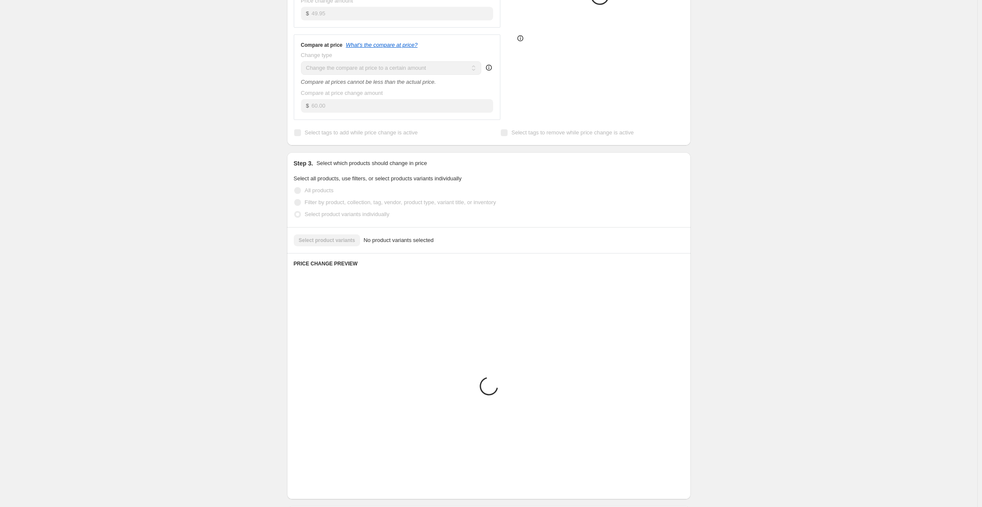
scroll to position [161, 0]
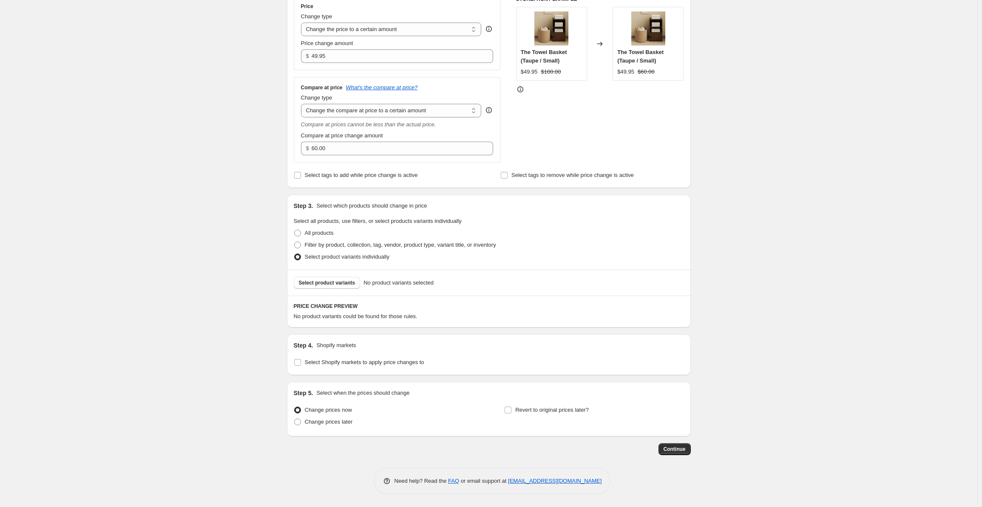
click at [332, 242] on span "Filter by product, collection, tag, vendor, product type, variant title, or inv…" at bounding box center [400, 245] width 191 height 6
click at [295, 242] on input "Filter by product, collection, tag, vendor, product type, variant title, or inv…" at bounding box center [294, 242] width 0 height 0
radio input "true"
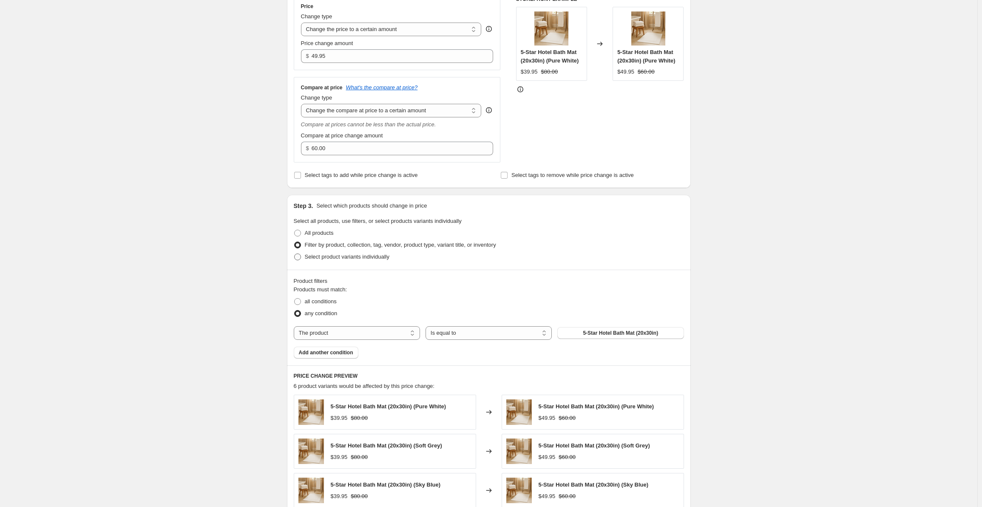
click at [330, 257] on span "Select product variants individually" at bounding box center [347, 256] width 85 height 6
click at [295, 254] on input "Select product variants individually" at bounding box center [294, 253] width 0 height 0
radio input "true"
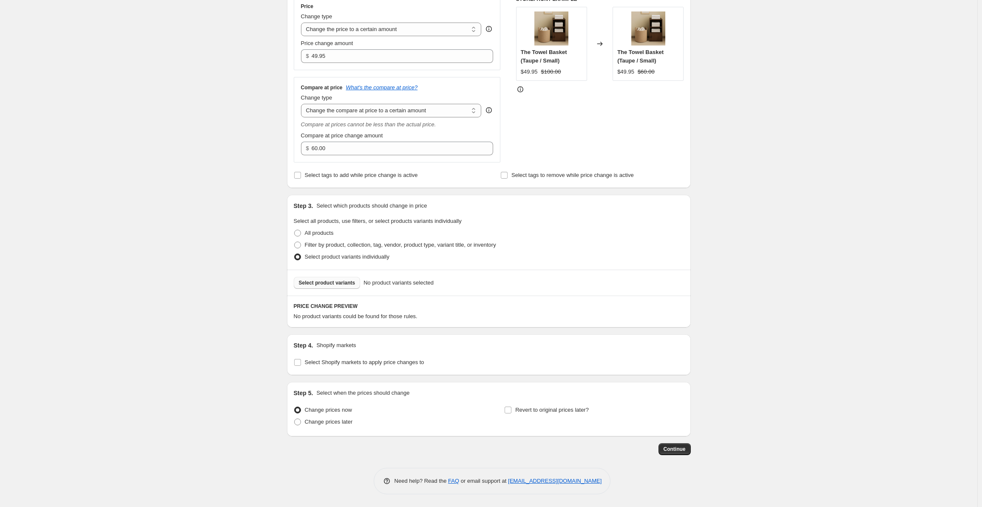
click at [335, 284] on span "Select product variants" at bounding box center [327, 282] width 57 height 7
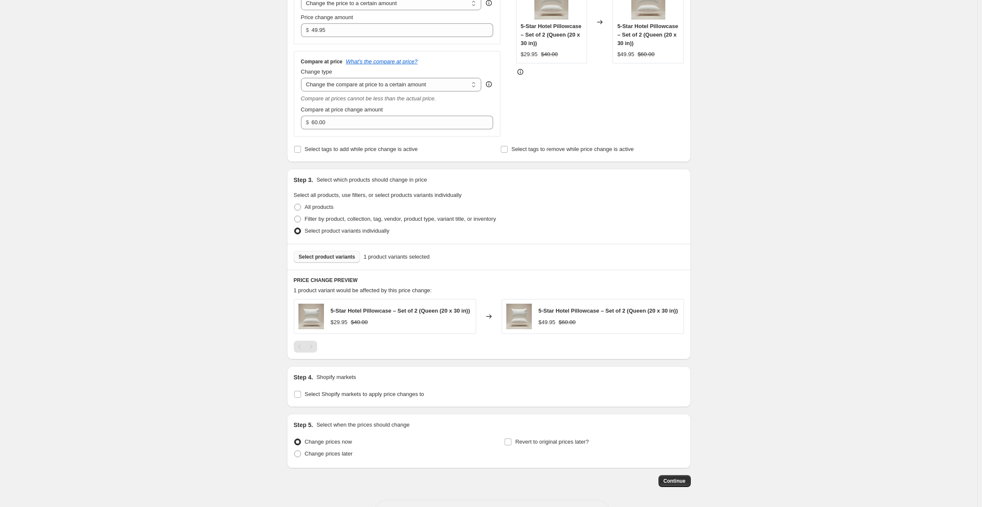
scroll to position [222, 0]
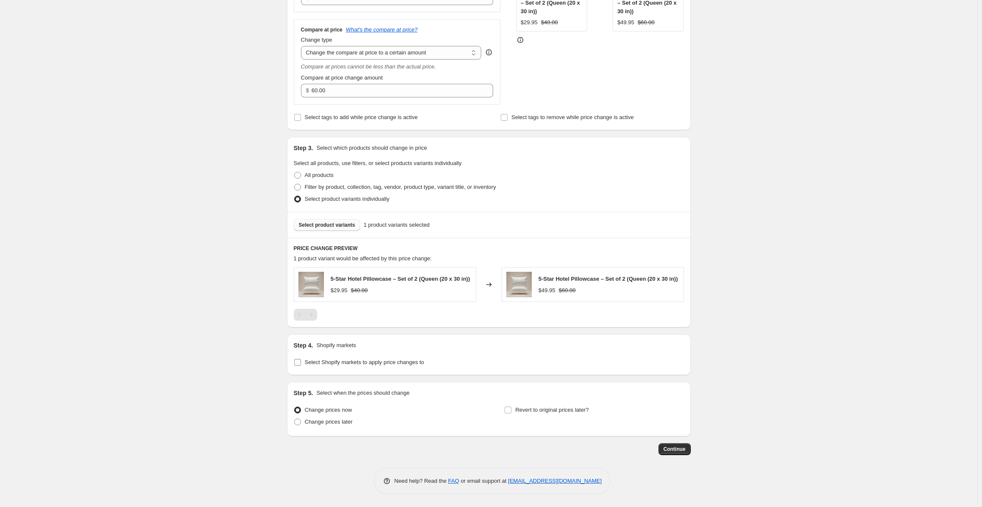
click at [301, 364] on input "Select Shopify markets to apply price changes to" at bounding box center [297, 362] width 7 height 7
checkbox input "true"
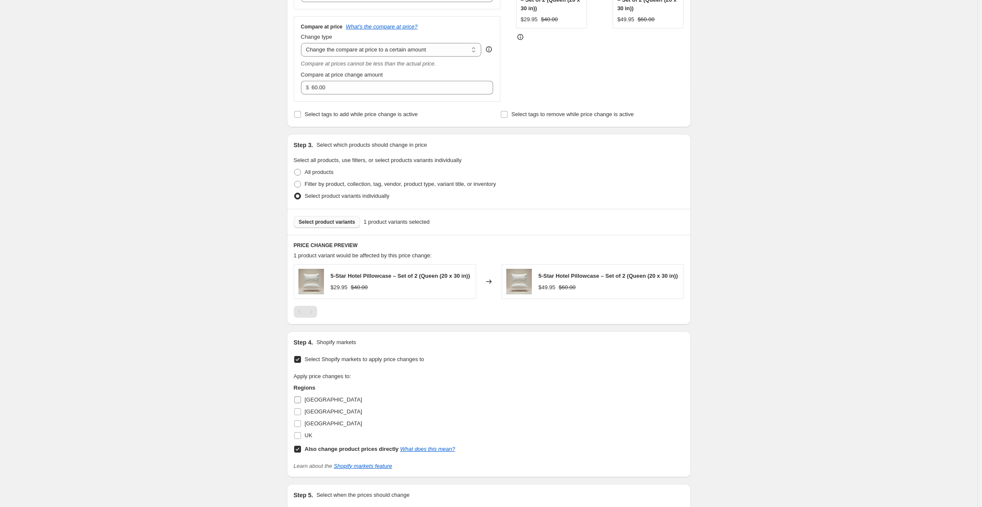
click at [305, 404] on label "[GEOGRAPHIC_DATA]" at bounding box center [328, 400] width 68 height 12
click at [301, 403] on input "[GEOGRAPHIC_DATA]" at bounding box center [297, 399] width 7 height 7
checkbox input "true"
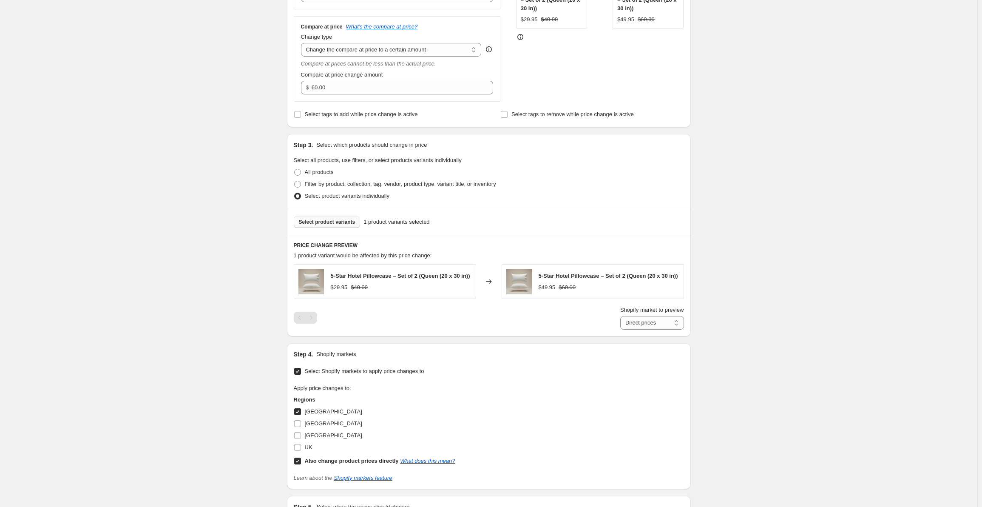
click at [299, 464] on input "Also change product prices directly What does this mean?" at bounding box center [297, 461] width 7 height 7
checkbox input "false"
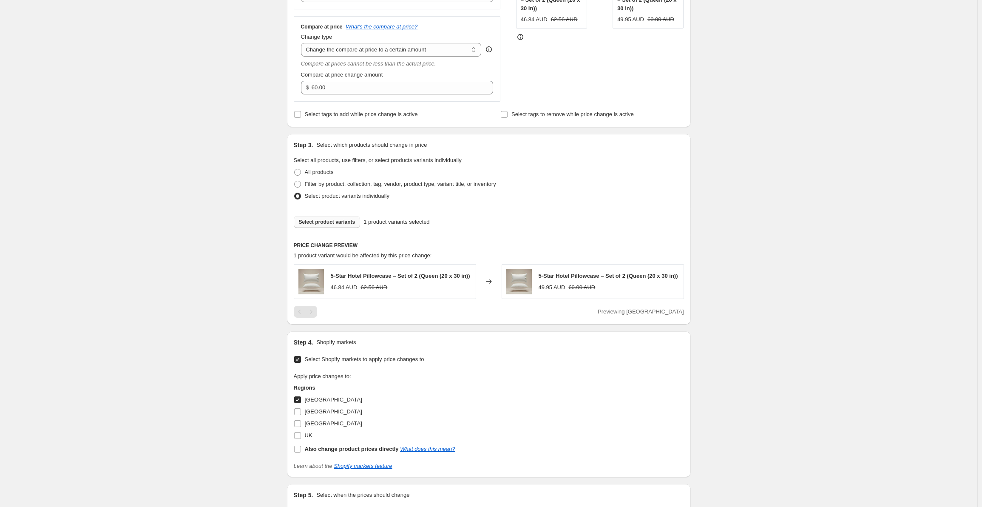
click at [249, 400] on div "Create new price [MEDICAL_DATA]. This page is ready Create new price [MEDICAL_D…" at bounding box center [489, 193] width 978 height 830
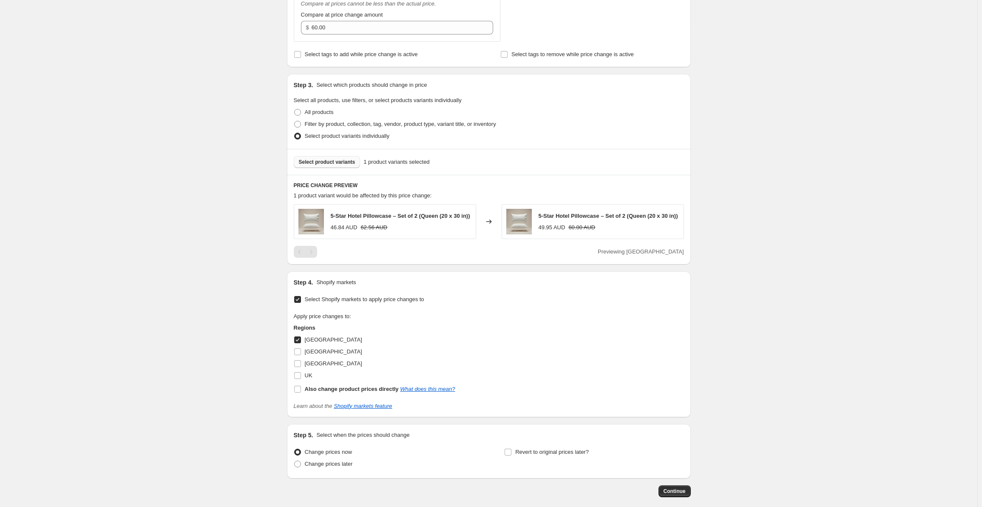
scroll to position [326, 0]
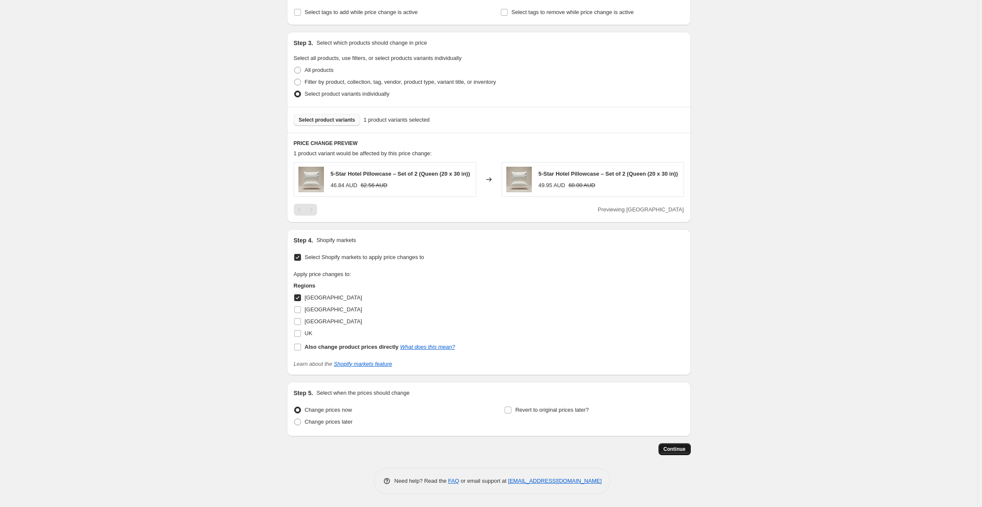
click at [673, 444] on button "Continue" at bounding box center [675, 449] width 32 height 12
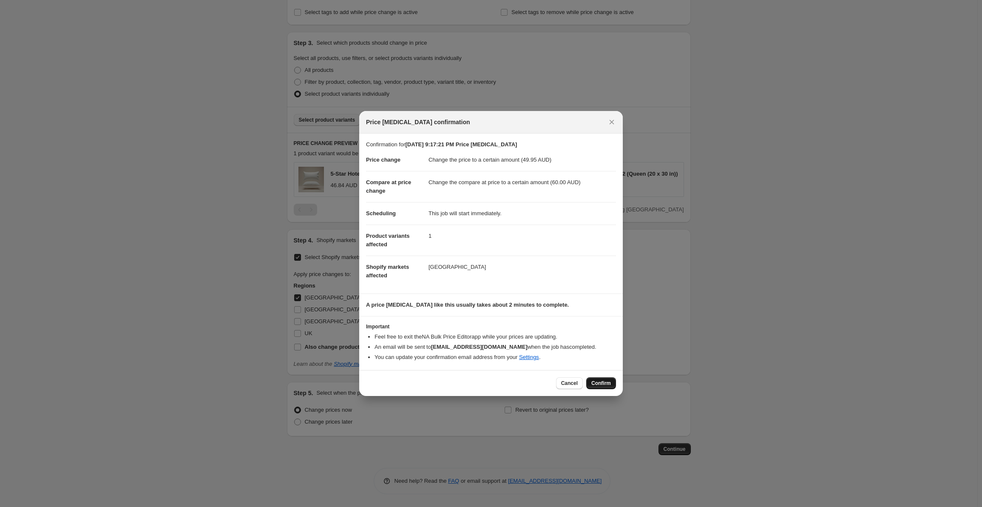
click at [605, 386] on span "Confirm" at bounding box center [601, 383] width 20 height 7
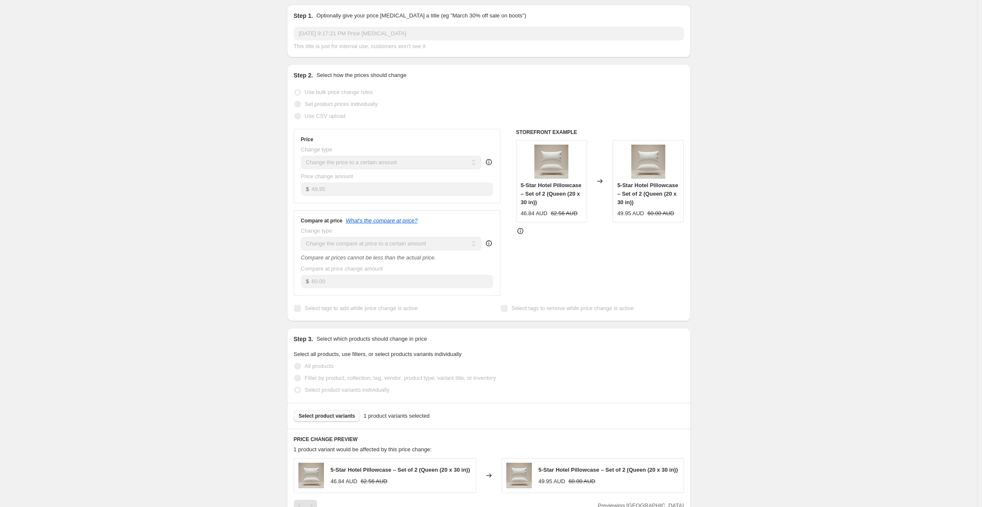
scroll to position [8, 0]
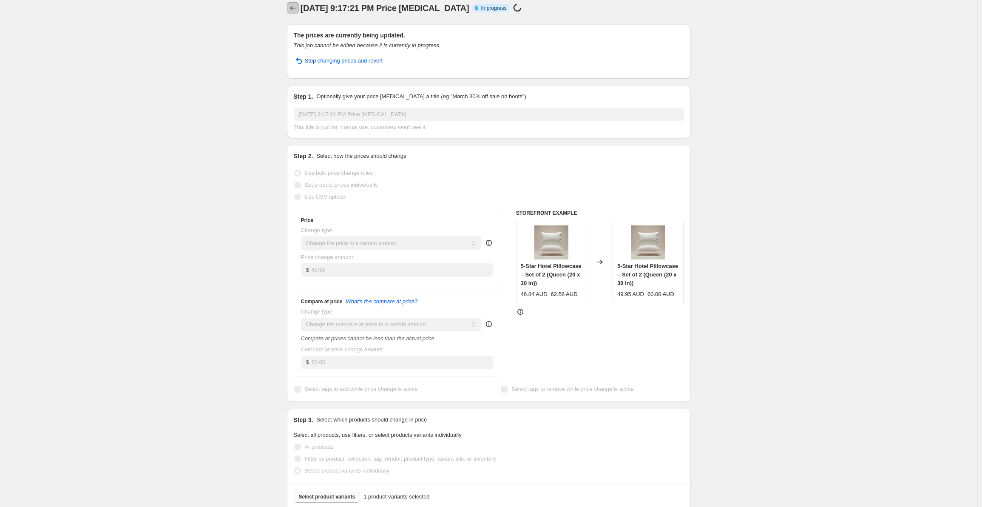
click at [294, 8] on icon "Price change jobs" at bounding box center [293, 8] width 9 height 9
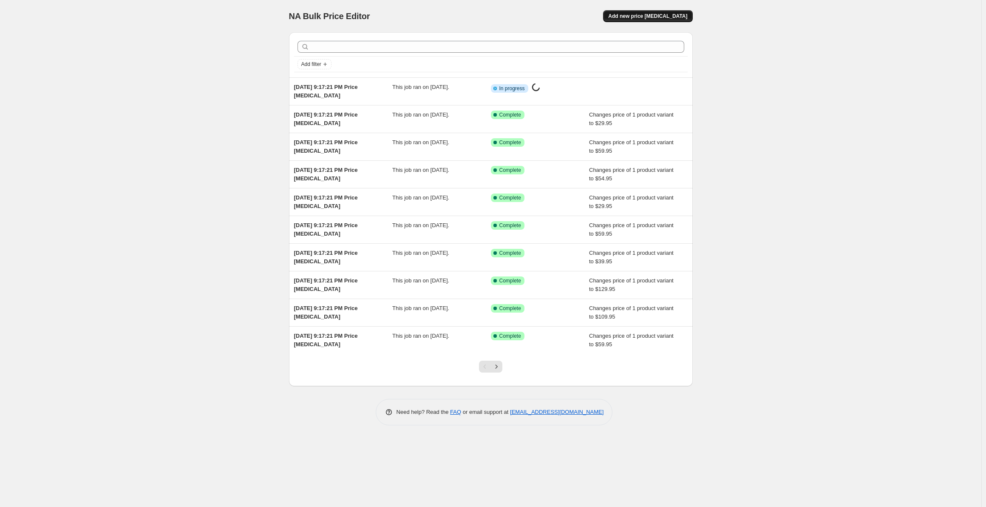
click at [668, 15] on span "Add new price [MEDICAL_DATA]" at bounding box center [647, 16] width 79 height 7
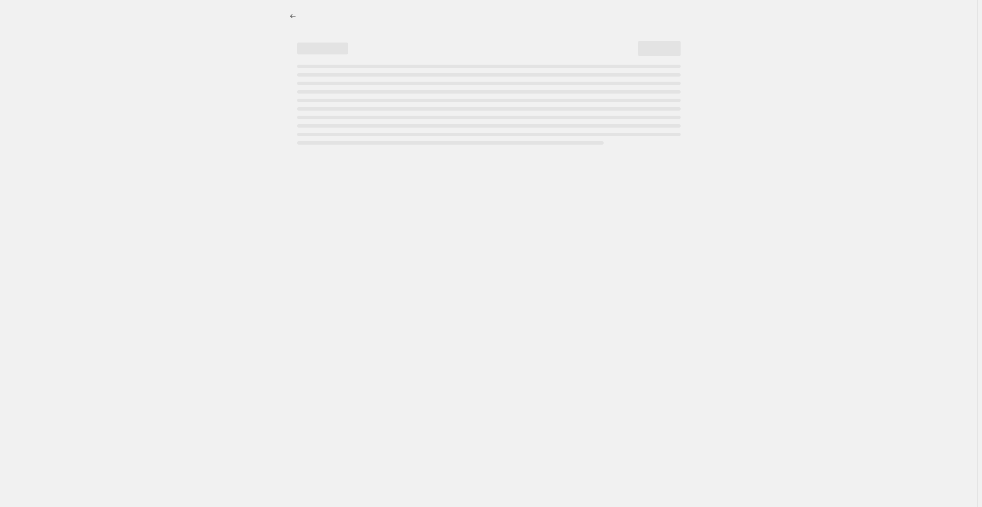
select select "percentage"
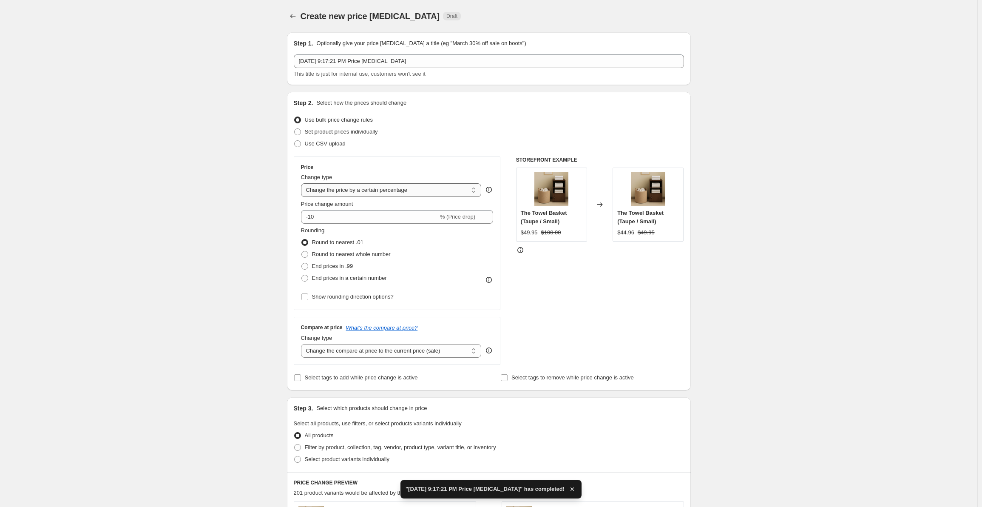
click at [355, 190] on select "Change the price to a certain amount Change the price by a certain amount Chang…" at bounding box center [391, 190] width 181 height 14
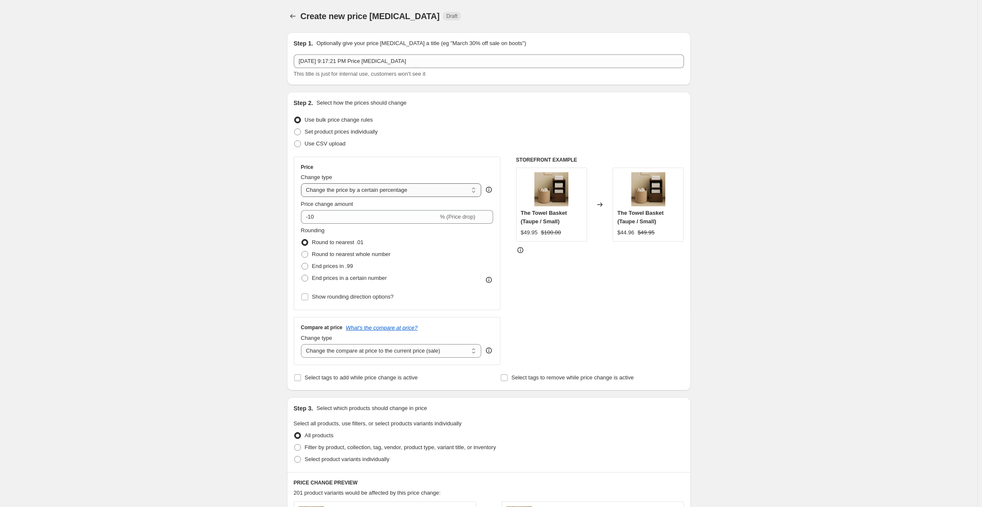
select select "to"
click at [303, 183] on select "Change the price to a certain amount Change the price by a certain amount Chang…" at bounding box center [391, 190] width 181 height 14
type input "80.00"
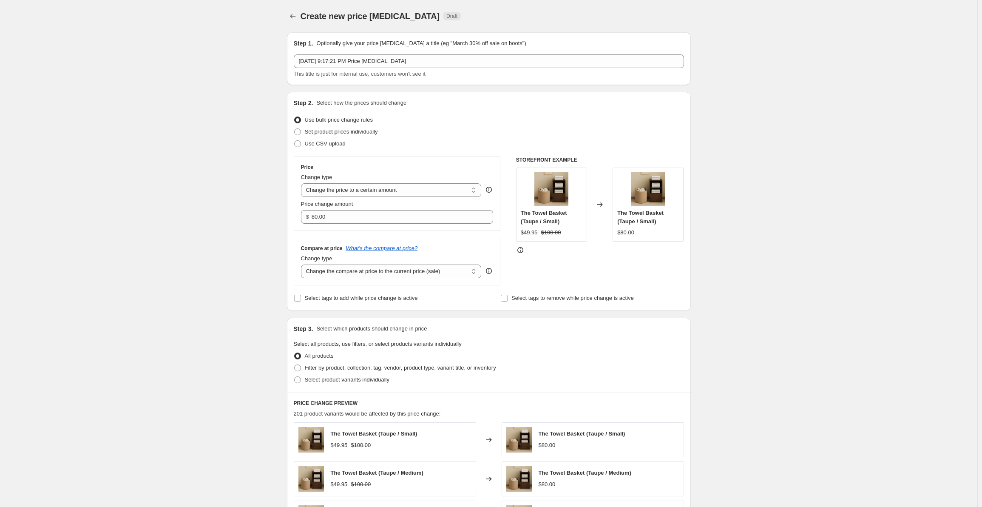
click at [412, 279] on div "Compare at price What's the compare at price? Change type Change the compare at…" at bounding box center [397, 262] width 207 height 48
click at [413, 279] on div "Compare at price What's the compare at price? Change type Change the compare at…" at bounding box center [397, 262] width 207 height 48
click at [415, 276] on select "Change the compare at price to the current price (sale) Change the compare at p…" at bounding box center [391, 271] width 181 height 14
select select "to"
click at [303, 264] on select "Change the compare at price to the current price (sale) Change the compare at p…" at bounding box center [391, 271] width 181 height 14
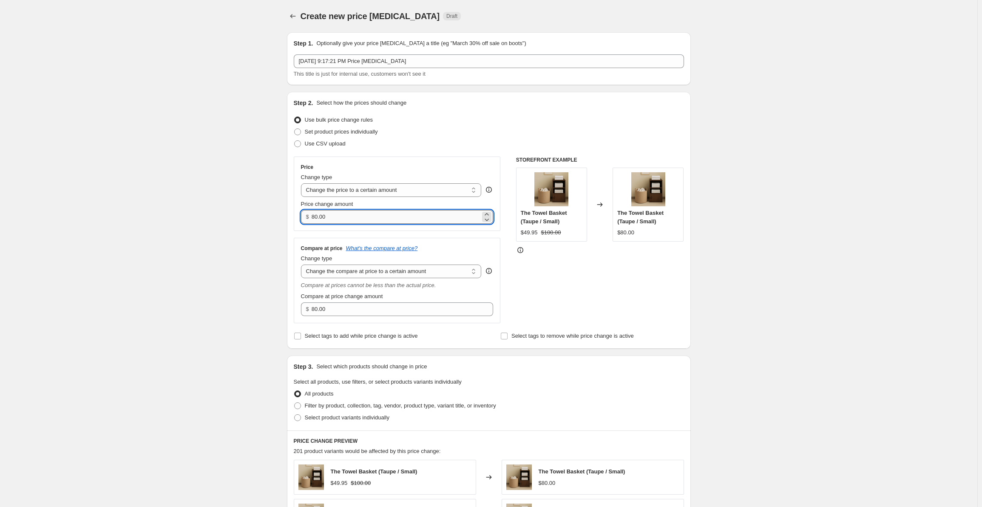
click at [352, 220] on input "80.00" at bounding box center [396, 217] width 169 height 14
paste input "22.95"
type input "22.95"
click at [353, 311] on input "80.00" at bounding box center [396, 309] width 169 height 14
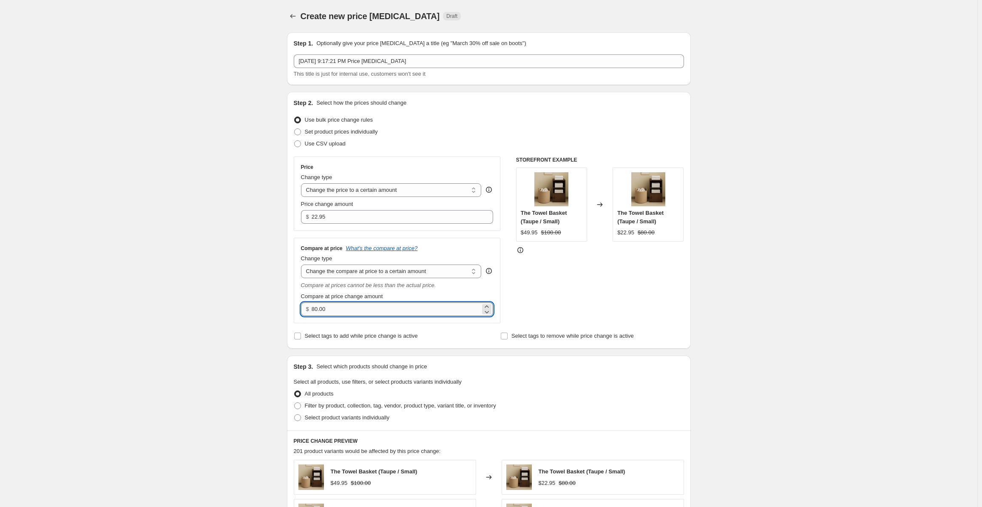
paste input "35"
type input "35.00"
click at [247, 288] on div "Create new price [MEDICAL_DATA]. This page is ready Create new price [MEDICAL_D…" at bounding box center [489, 428] width 978 height 856
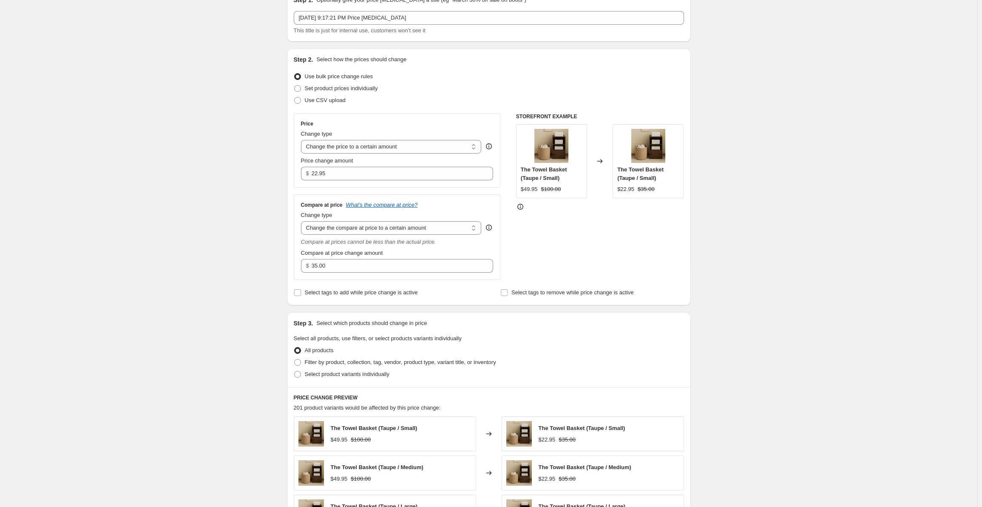
scroll to position [85, 0]
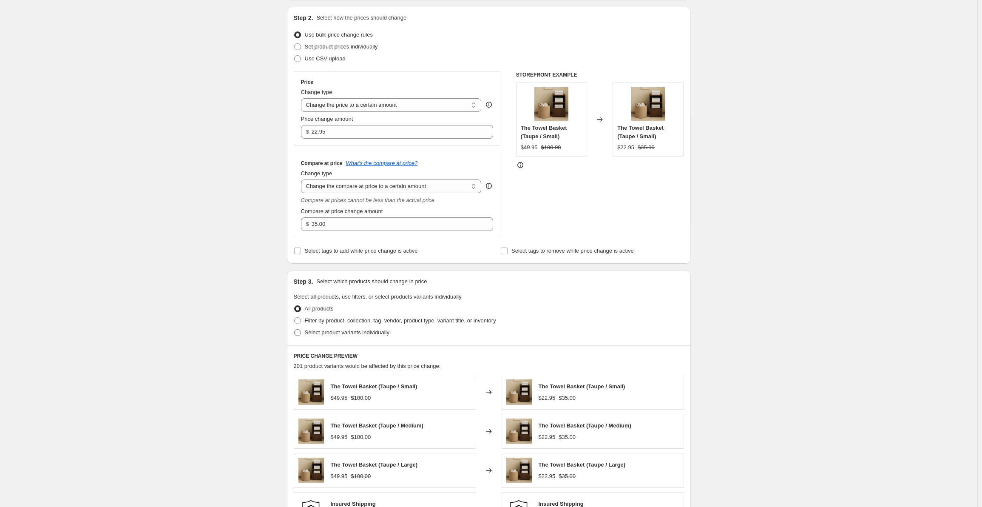
click at [318, 332] on span "Select product variants individually" at bounding box center [347, 332] width 85 height 6
click at [295, 330] on input "Select product variants individually" at bounding box center [294, 329] width 0 height 0
radio input "true"
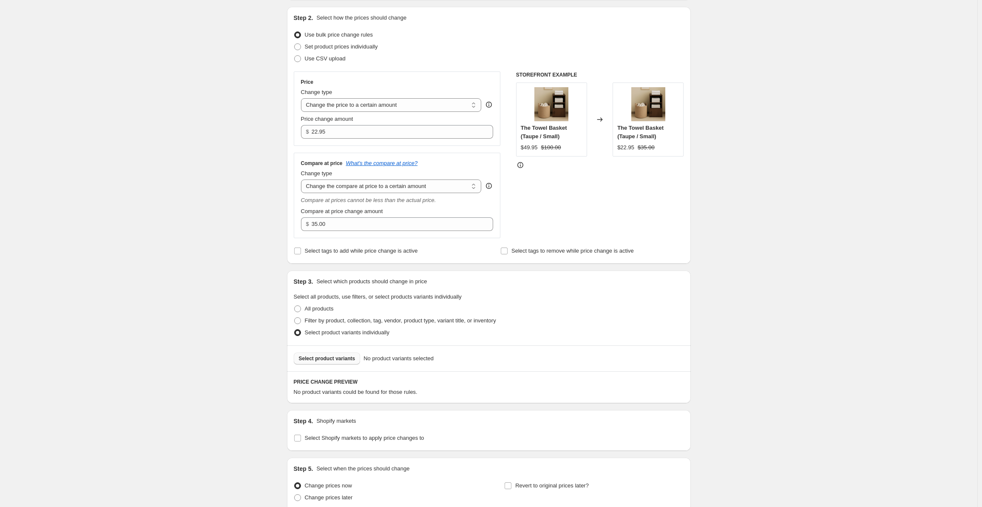
click at [332, 360] on span "Select product variants" at bounding box center [327, 358] width 57 height 7
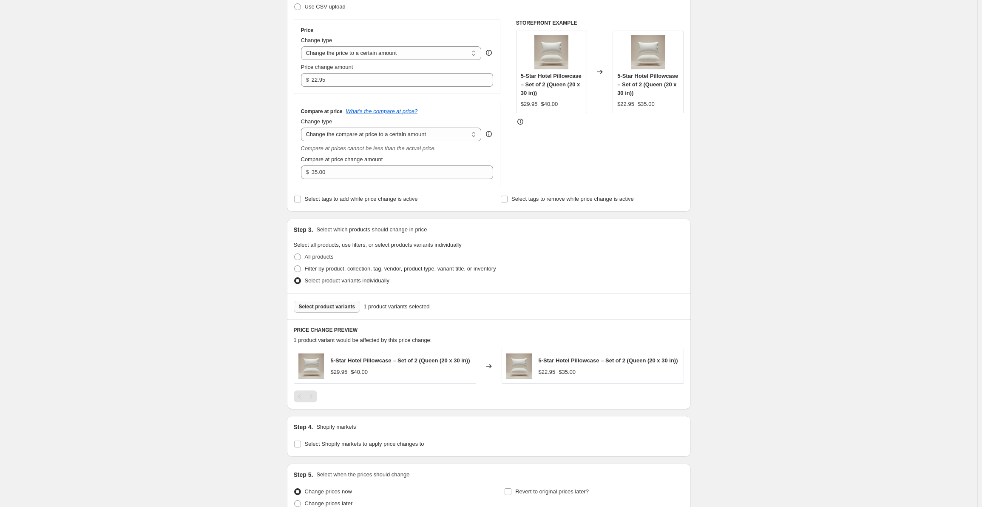
scroll to position [213, 0]
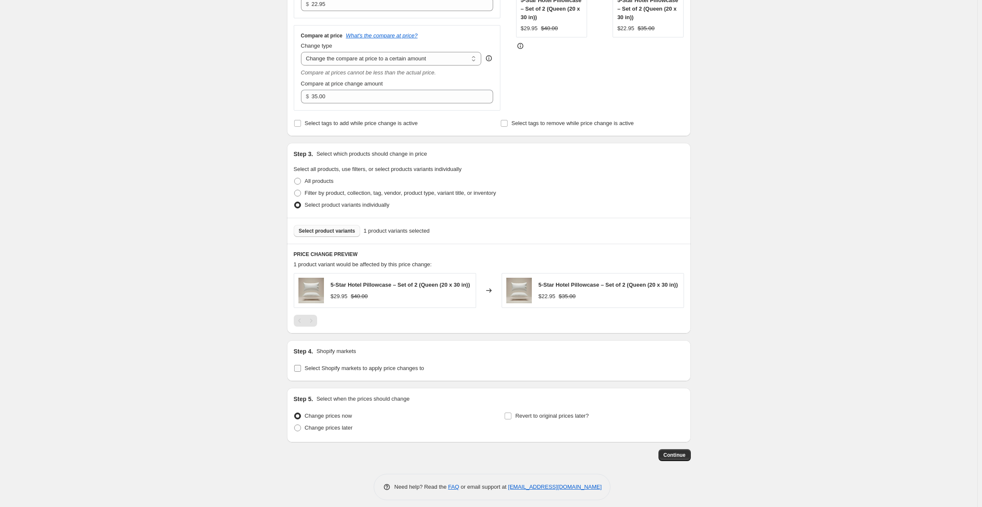
click at [297, 372] on input "Select Shopify markets to apply price changes to" at bounding box center [297, 368] width 7 height 7
checkbox input "true"
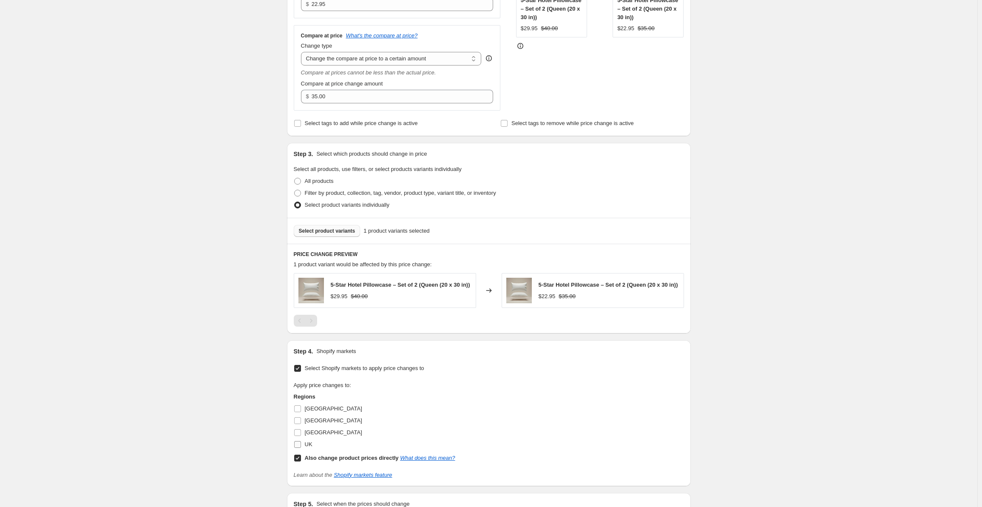
click at [300, 447] on input "UK" at bounding box center [297, 444] width 7 height 7
checkbox input "true"
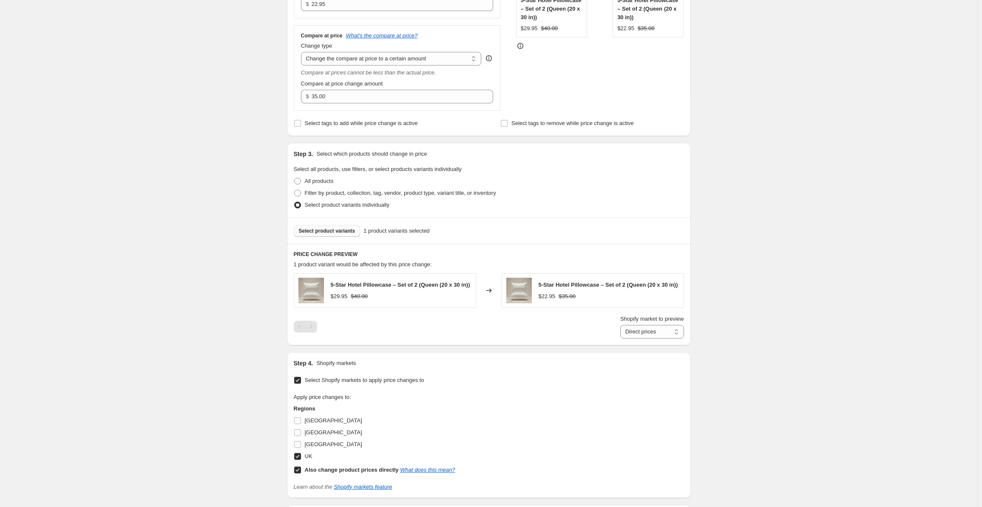
click at [301, 469] on input "Also change product prices directly What does this mean?" at bounding box center [297, 469] width 7 height 7
checkbox input "false"
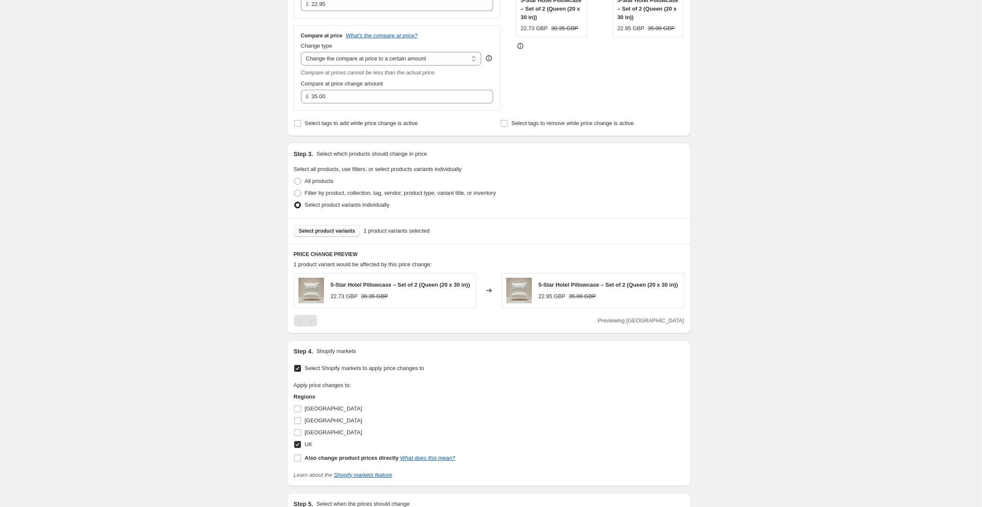
click at [251, 370] on div "Create new price [MEDICAL_DATA]. This page is ready Create new price [MEDICAL_D…" at bounding box center [489, 202] width 978 height 830
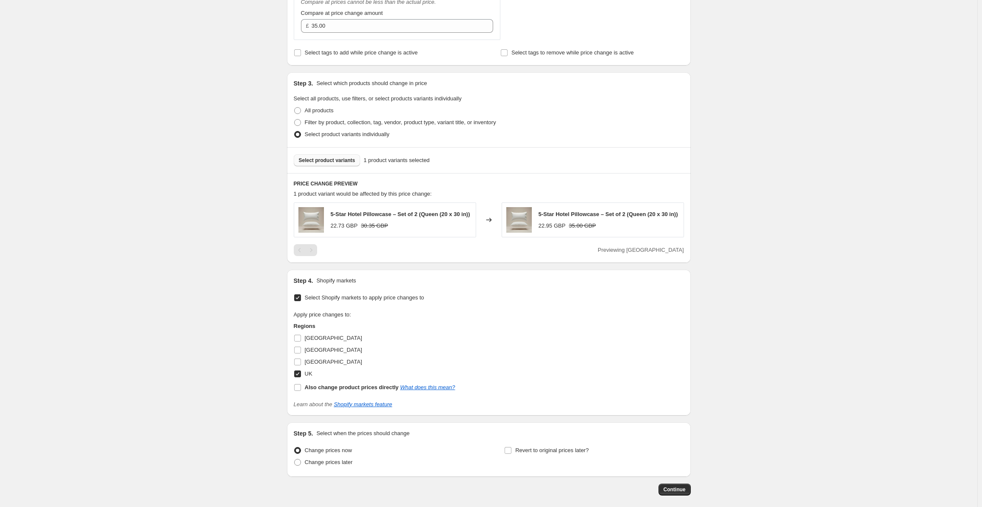
scroll to position [326, 0]
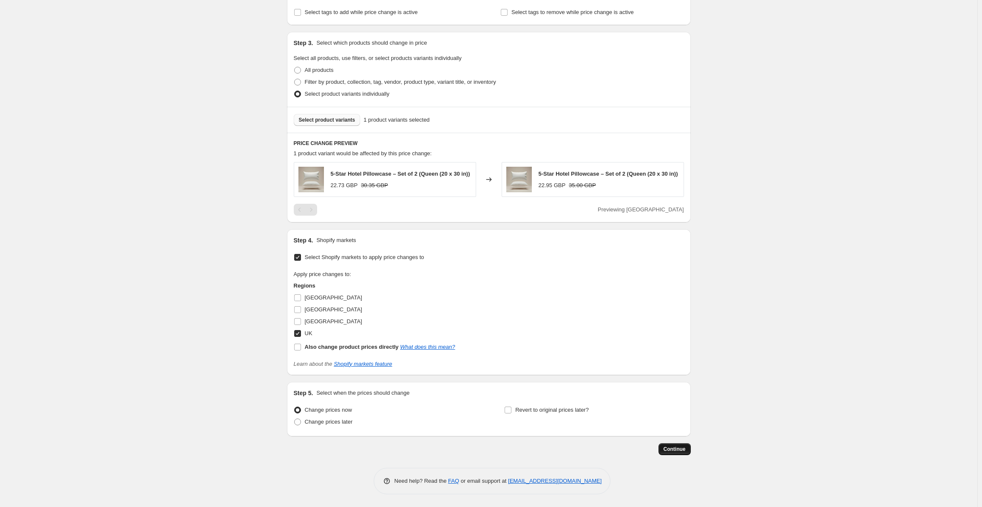
click at [672, 449] on span "Continue" at bounding box center [675, 449] width 22 height 7
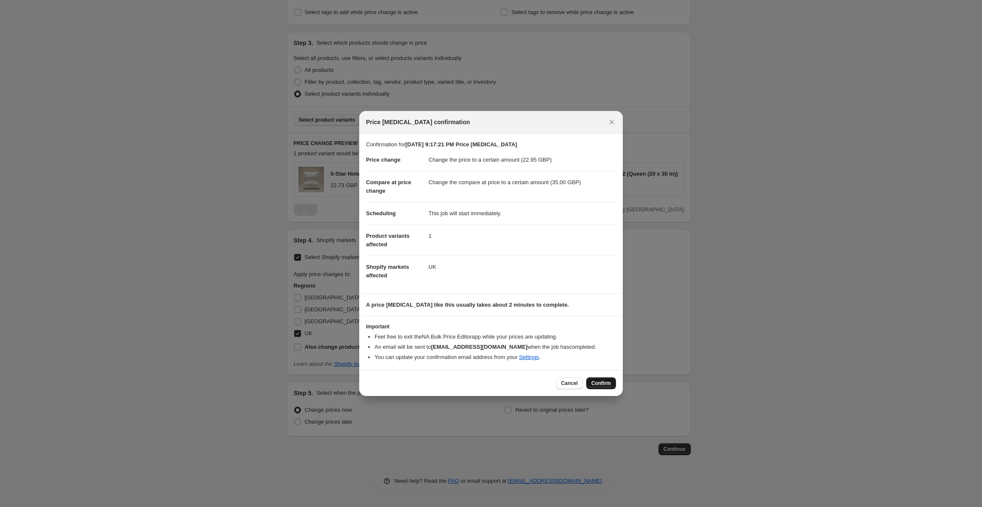
click at [595, 381] on span "Confirm" at bounding box center [601, 383] width 20 height 7
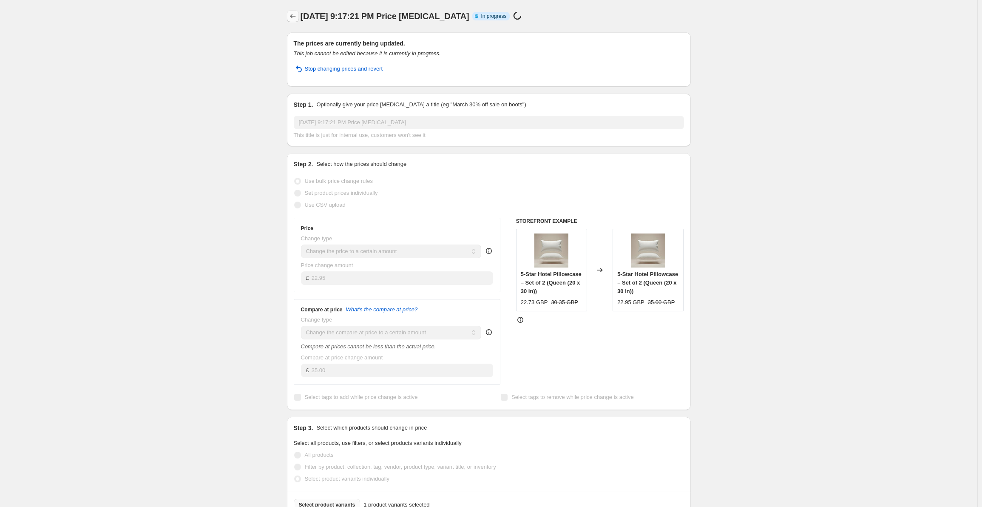
click at [296, 22] on button "Price change jobs" at bounding box center [293, 16] width 12 height 12
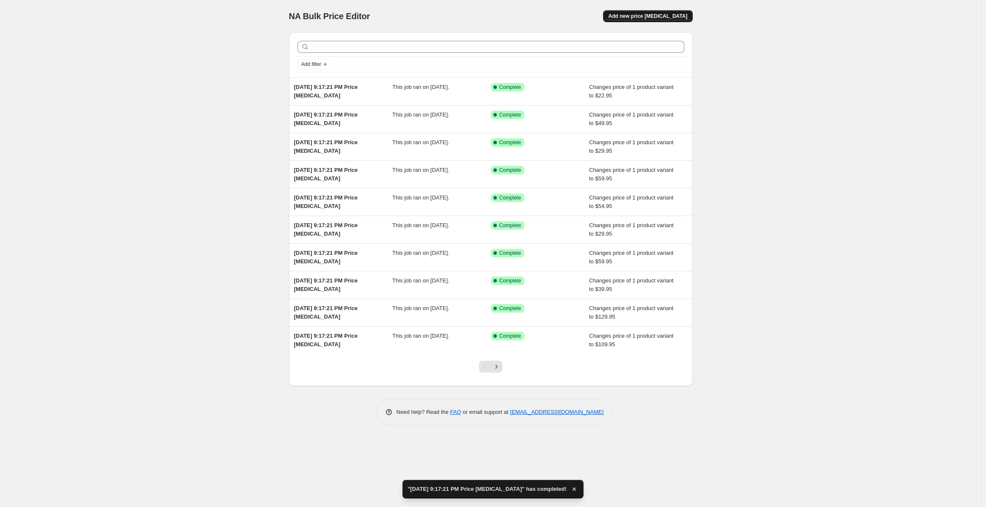
click at [670, 19] on span "Add new price [MEDICAL_DATA]" at bounding box center [647, 16] width 79 height 7
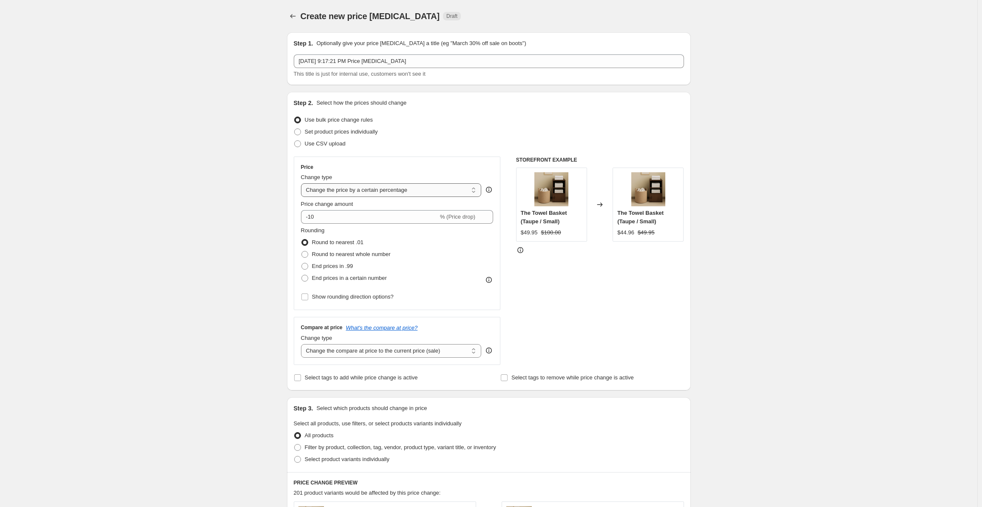
click at [384, 197] on select "Change the price to a certain amount Change the price by a certain amount Chang…" at bounding box center [391, 190] width 181 height 14
select select "to"
click at [303, 183] on select "Change the price to a certain amount Change the price by a certain amount Chang…" at bounding box center [391, 190] width 181 height 14
type input "80.00"
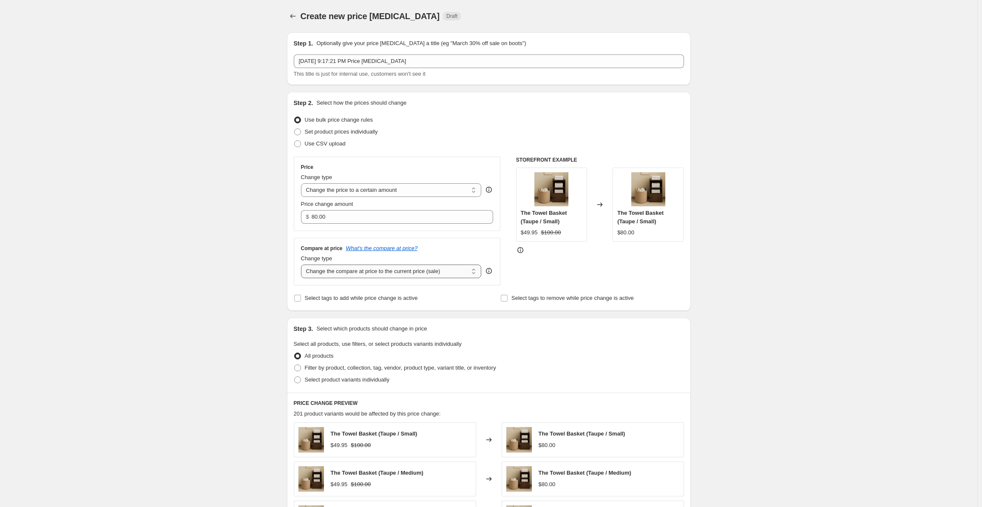
click at [390, 276] on select "Change the compare at price to the current price (sale) Change the compare at p…" at bounding box center [391, 271] width 181 height 14
select select "to"
click at [303, 264] on select "Change the compare at price to the current price (sale) Change the compare at p…" at bounding box center [391, 271] width 181 height 14
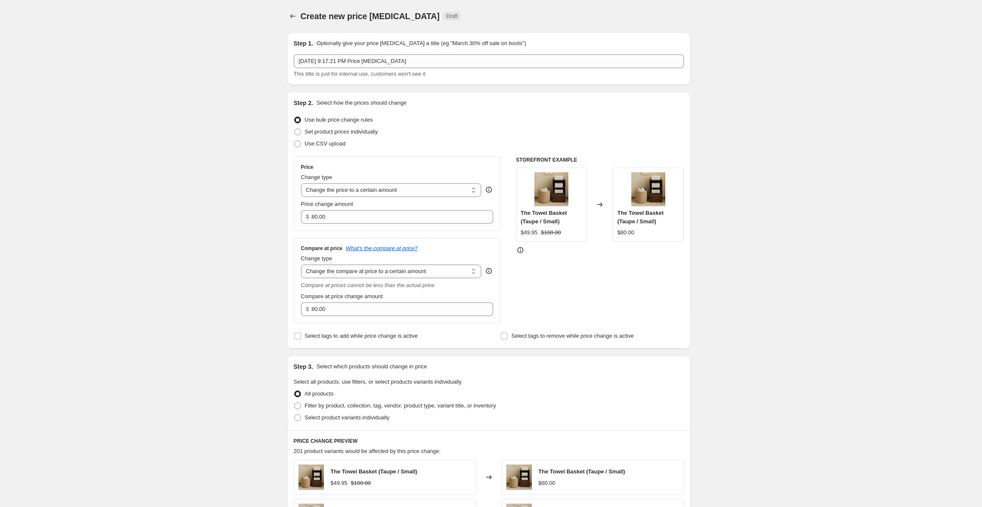
click at [367, 225] on div "Price Change type Change the price to a certain amount Change the price by a ce…" at bounding box center [397, 193] width 207 height 74
click at [372, 218] on input "80.00" at bounding box center [396, 217] width 169 height 14
paste input "44.95"
type input "44.95"
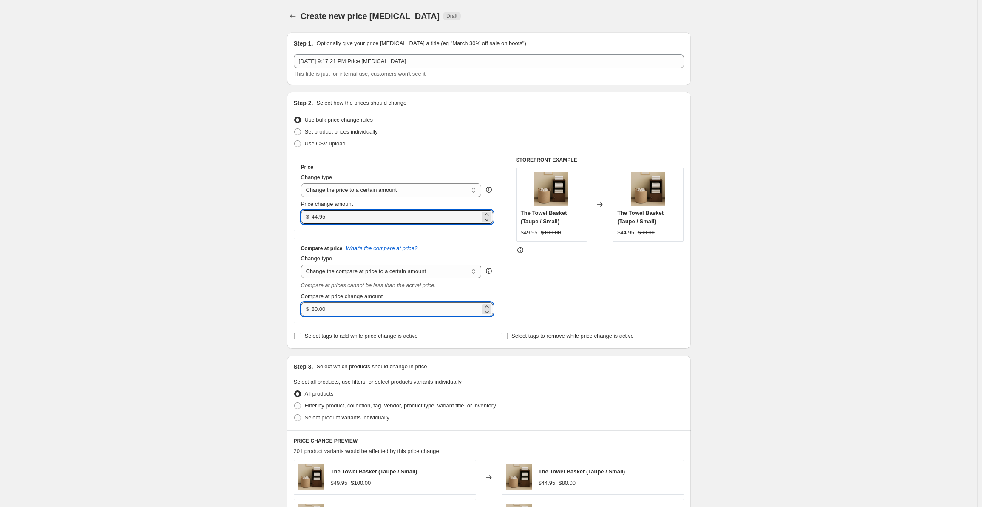
click at [353, 310] on input "80.00" at bounding box center [396, 309] width 169 height 14
paste input "55"
type input "55.00"
click at [228, 276] on div "Create new price [MEDICAL_DATA]. This page is ready Create new price [MEDICAL_D…" at bounding box center [489, 428] width 978 height 856
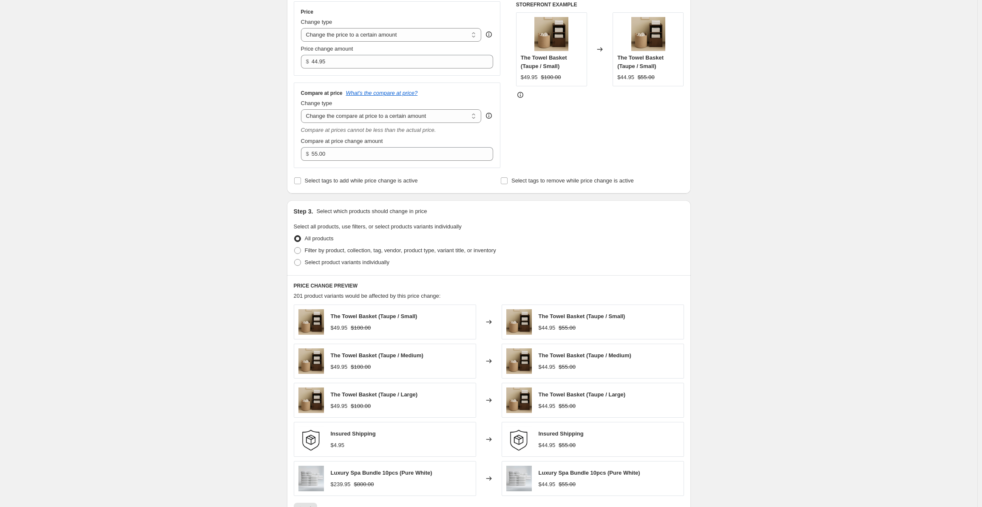
scroll to position [170, 0]
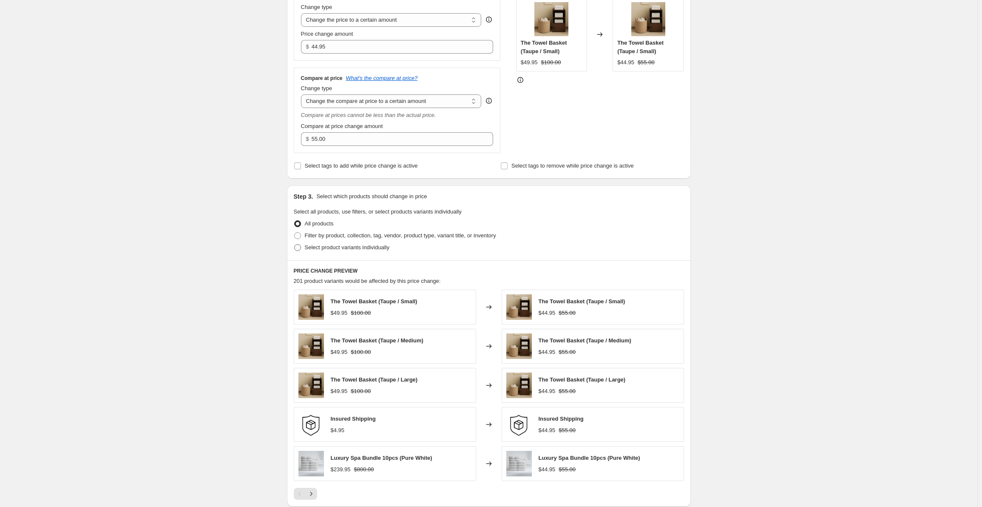
click at [308, 248] on span "Select product variants individually" at bounding box center [347, 247] width 85 height 6
click at [295, 244] on input "Select product variants individually" at bounding box center [294, 244] width 0 height 0
radio input "true"
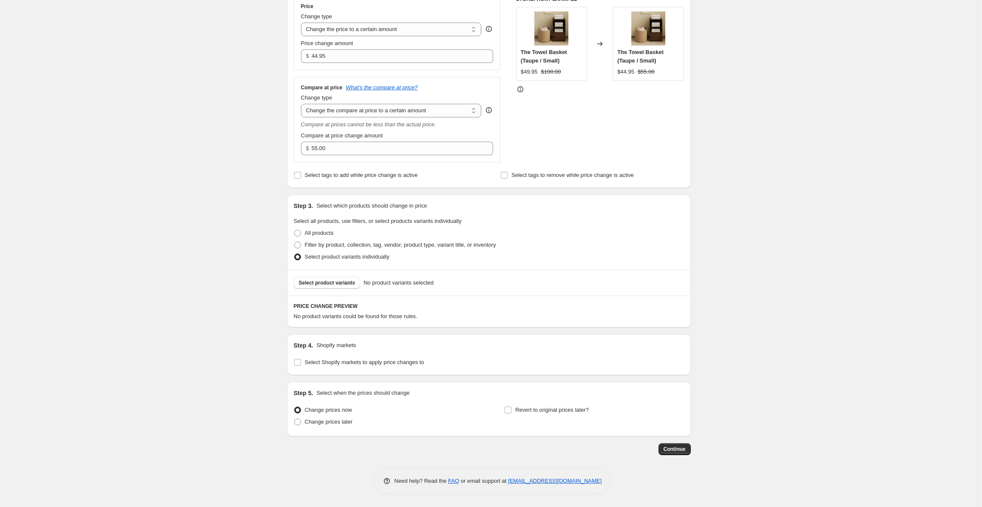
scroll to position [161, 0]
click at [322, 280] on span "Select product variants" at bounding box center [327, 282] width 57 height 7
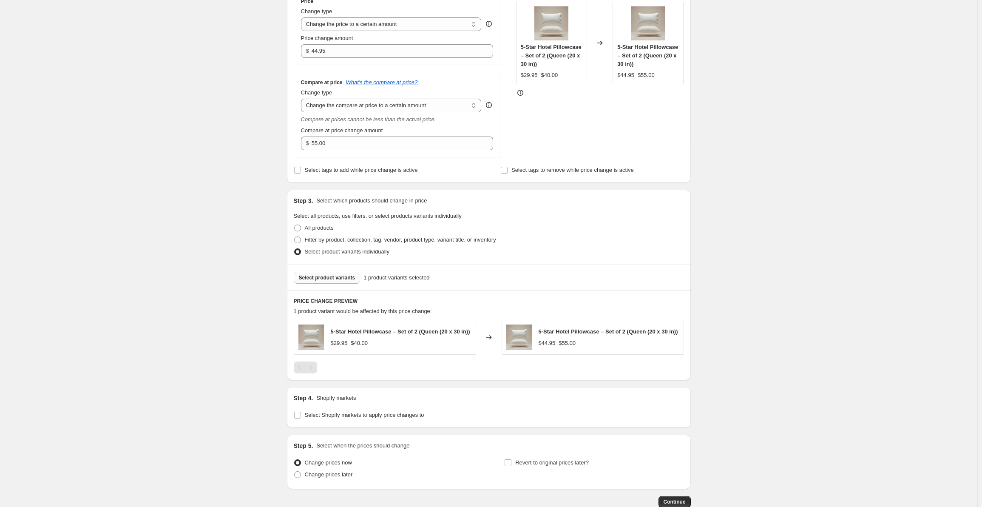
scroll to position [222, 0]
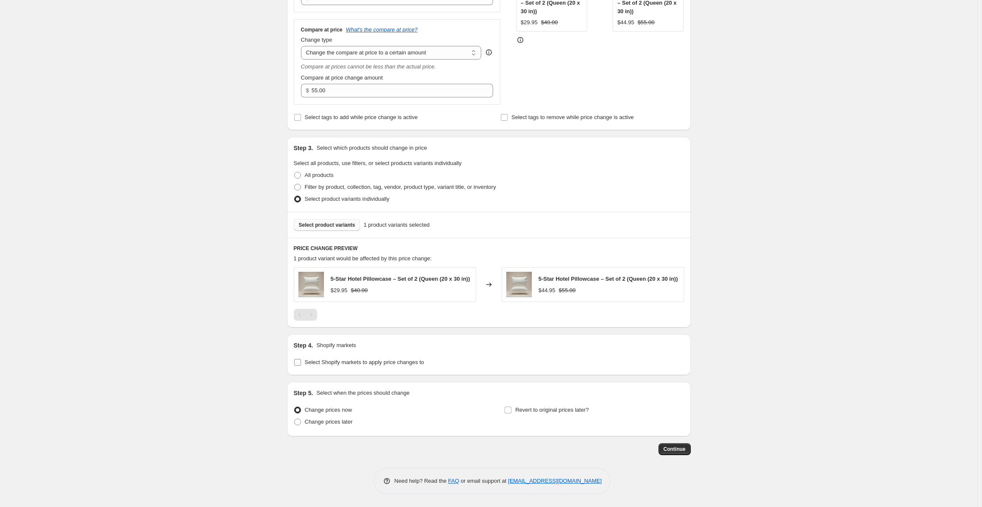
click at [299, 361] on input "Select Shopify markets to apply price changes to" at bounding box center [297, 362] width 7 height 7
checkbox input "true"
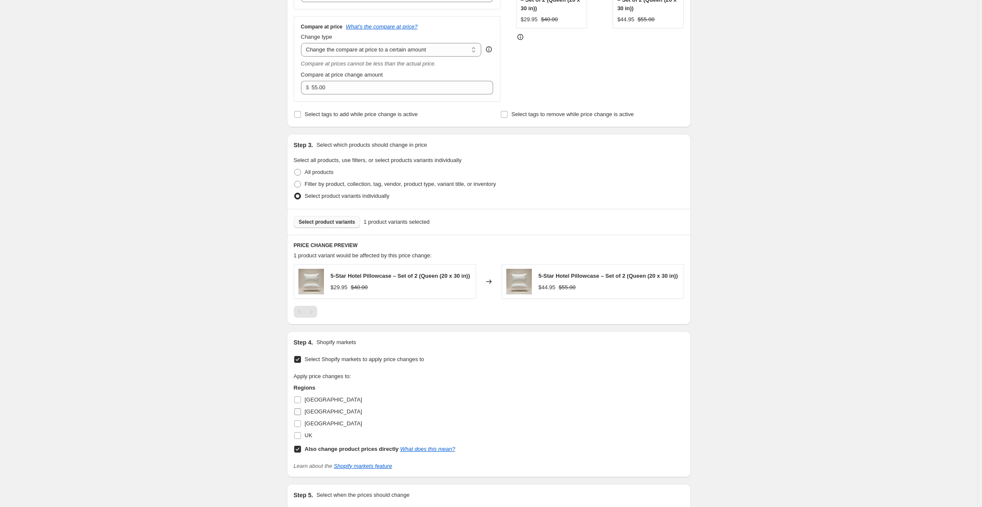
click at [301, 411] on input "[GEOGRAPHIC_DATA]" at bounding box center [297, 411] width 7 height 7
checkbox input "true"
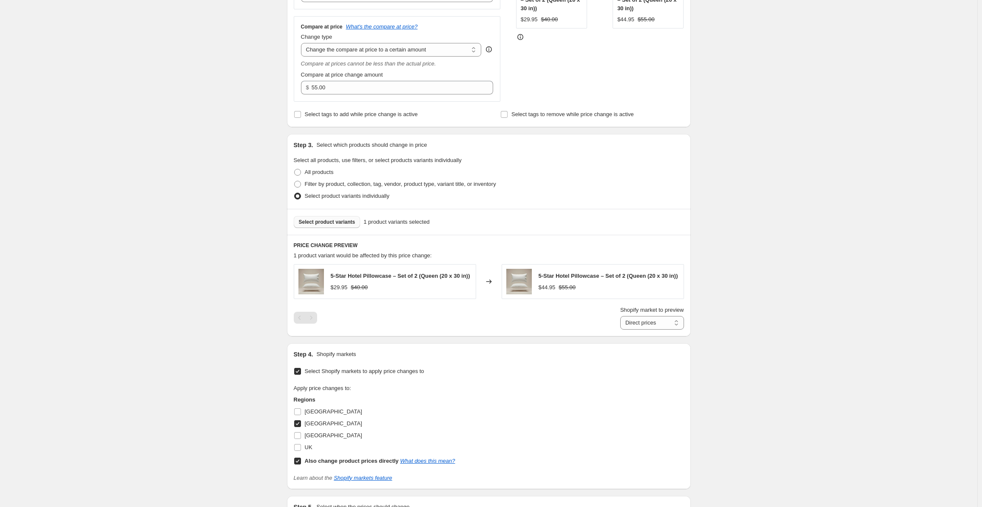
click at [301, 463] on input "Also change product prices directly What does this mean?" at bounding box center [297, 461] width 7 height 7
checkbox input "false"
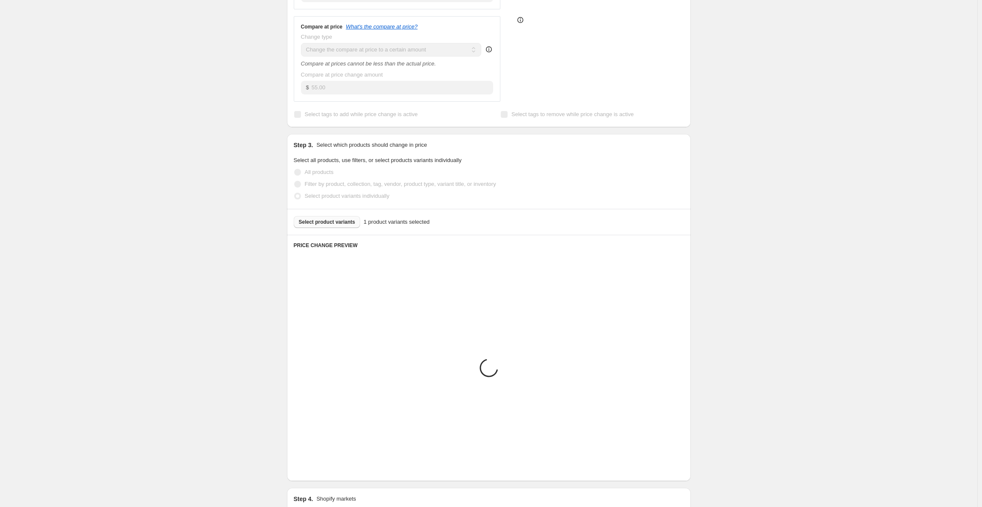
click at [222, 376] on div "Create new price [MEDICAL_DATA]. This page is ready Create new price [MEDICAL_D…" at bounding box center [489, 271] width 978 height 987
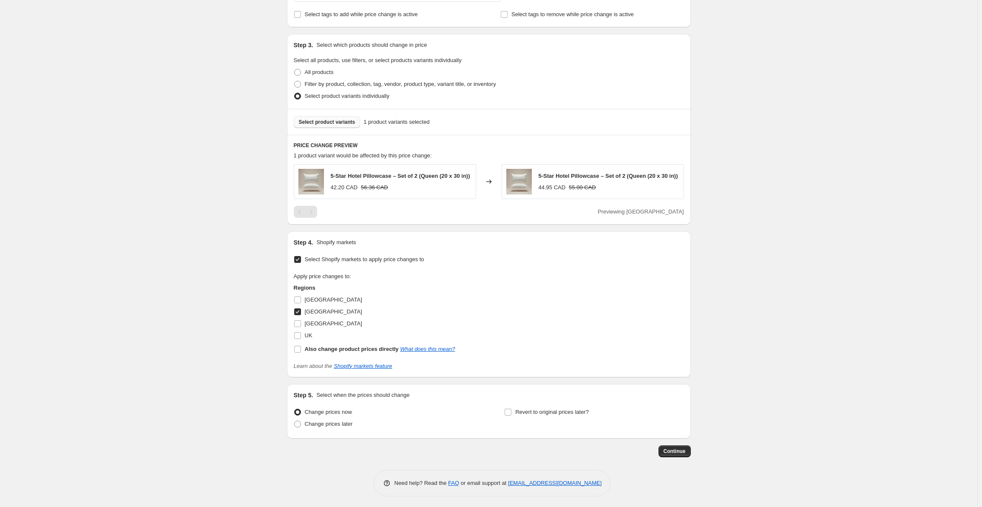
scroll to position [326, 0]
click at [667, 447] on span "Continue" at bounding box center [675, 449] width 22 height 7
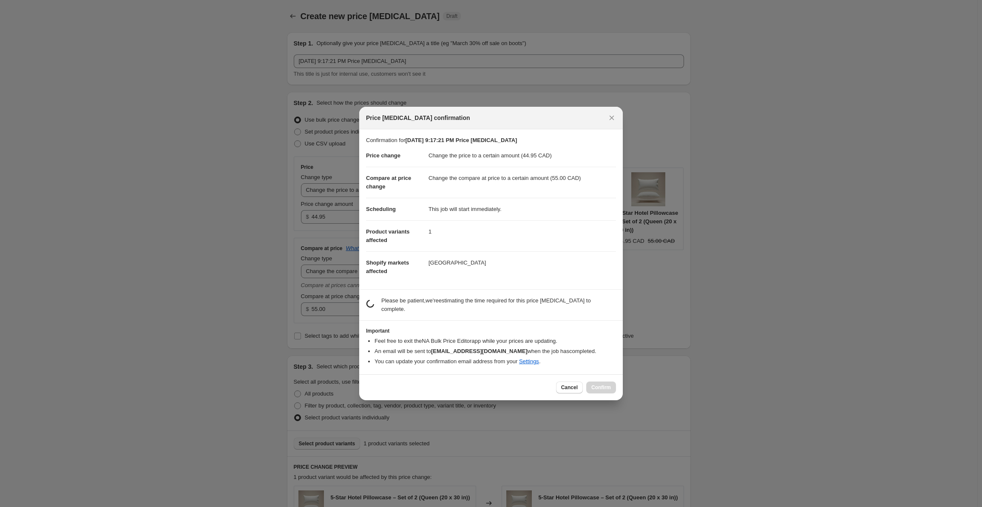
scroll to position [0, 0]
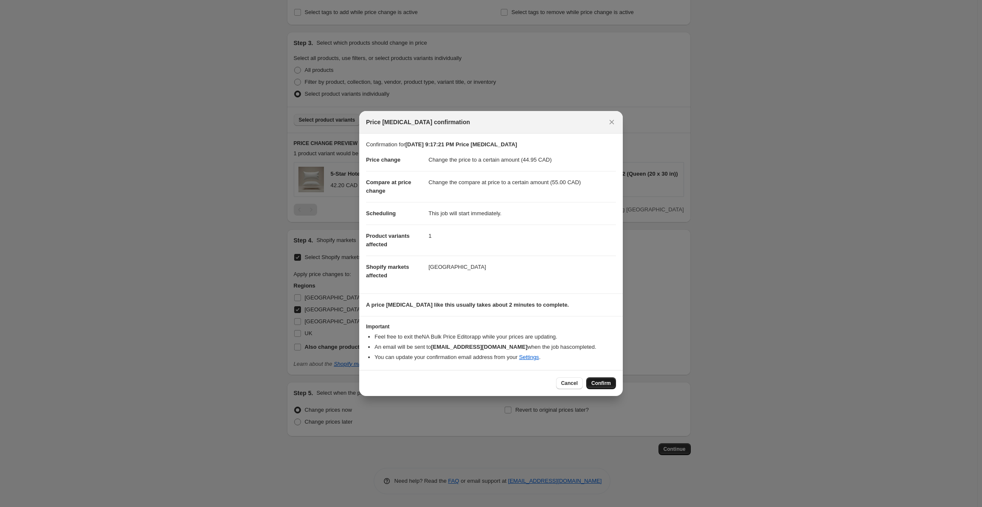
click at [606, 384] on span "Confirm" at bounding box center [601, 383] width 20 height 7
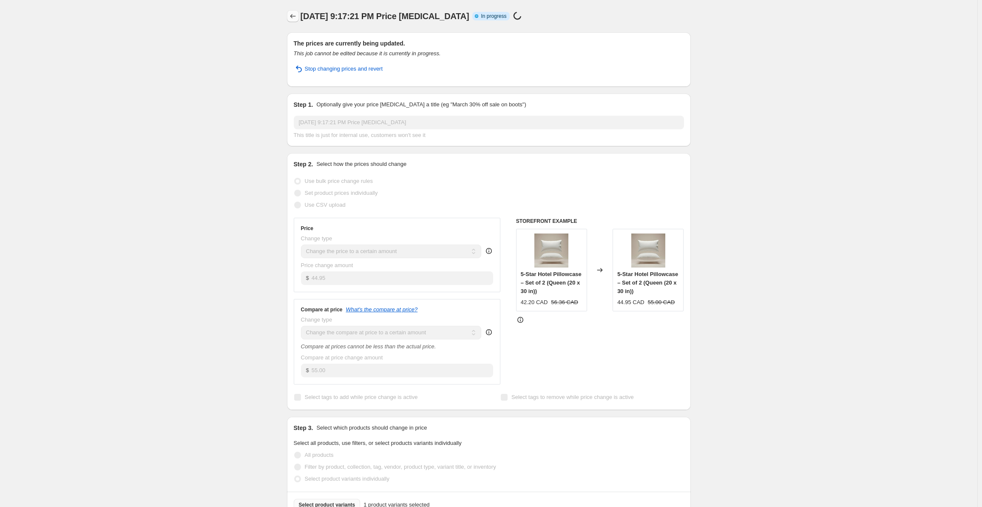
click at [297, 21] on button "Price change jobs" at bounding box center [293, 16] width 12 height 12
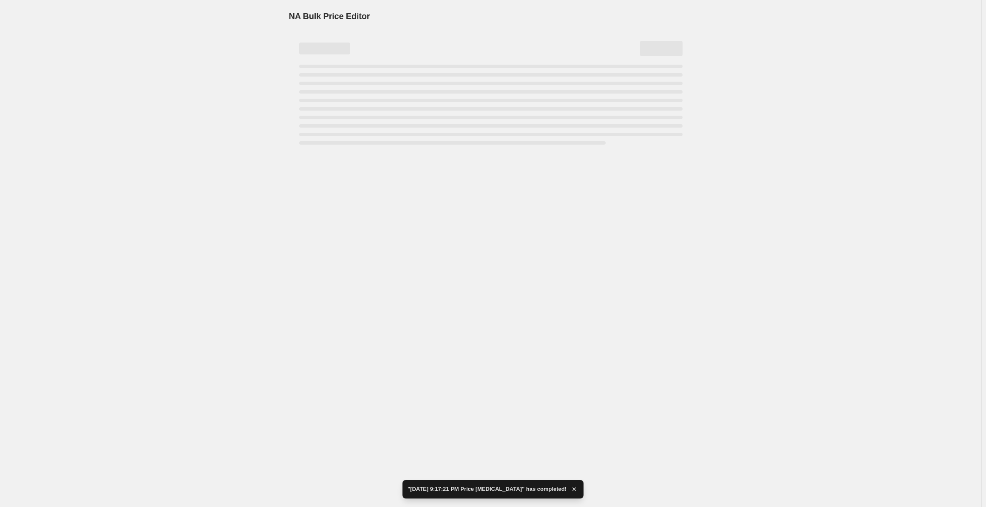
click at [634, 11] on div "NA Bulk Price Editor" at bounding box center [491, 16] width 404 height 12
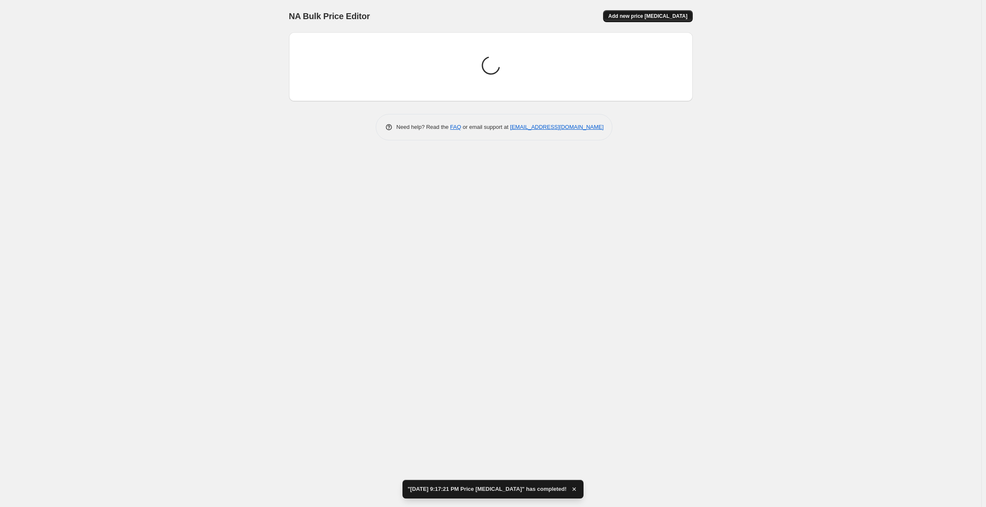
click at [631, 17] on span "Add new price [MEDICAL_DATA]" at bounding box center [647, 16] width 79 height 7
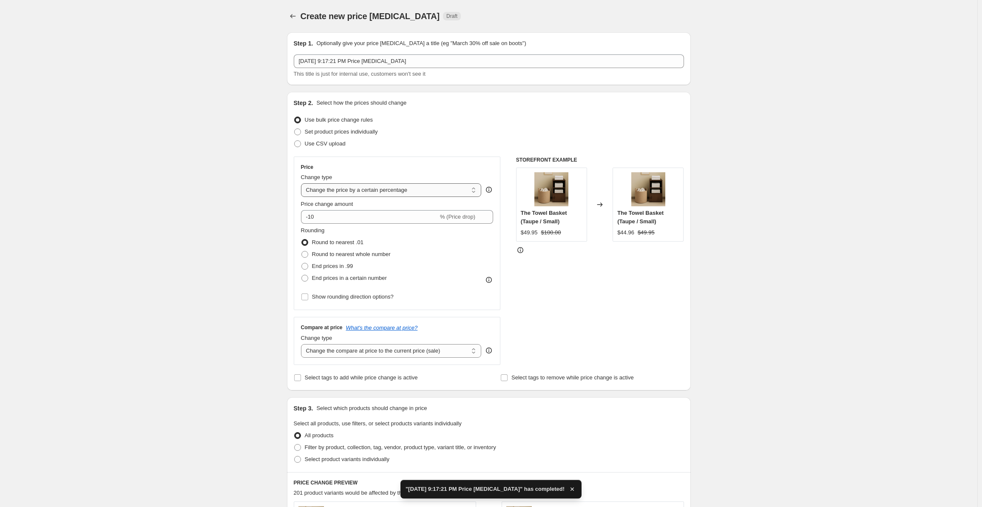
click at [347, 190] on select "Change the price to a certain amount Change the price by a certain amount Chang…" at bounding box center [391, 190] width 181 height 14
select select "to"
click at [303, 183] on select "Change the price to a certain amount Change the price by a certain amount Chang…" at bounding box center [391, 190] width 181 height 14
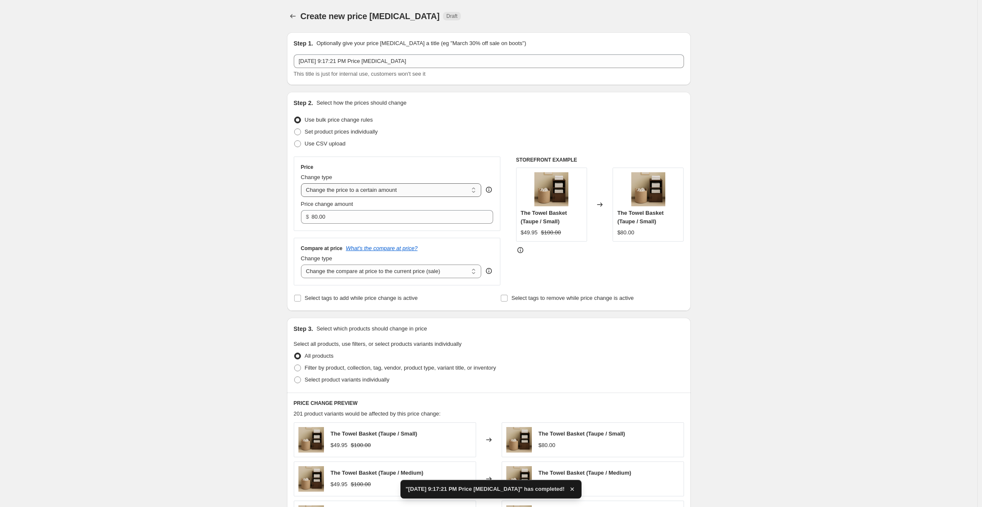
type input "80.00"
click at [359, 273] on select "Change the compare at price to the current price (sale) Change the compare at p…" at bounding box center [391, 271] width 181 height 14
select select "to"
click at [303, 264] on select "Change the compare at price to the current price (sale) Change the compare at p…" at bounding box center [391, 271] width 181 height 14
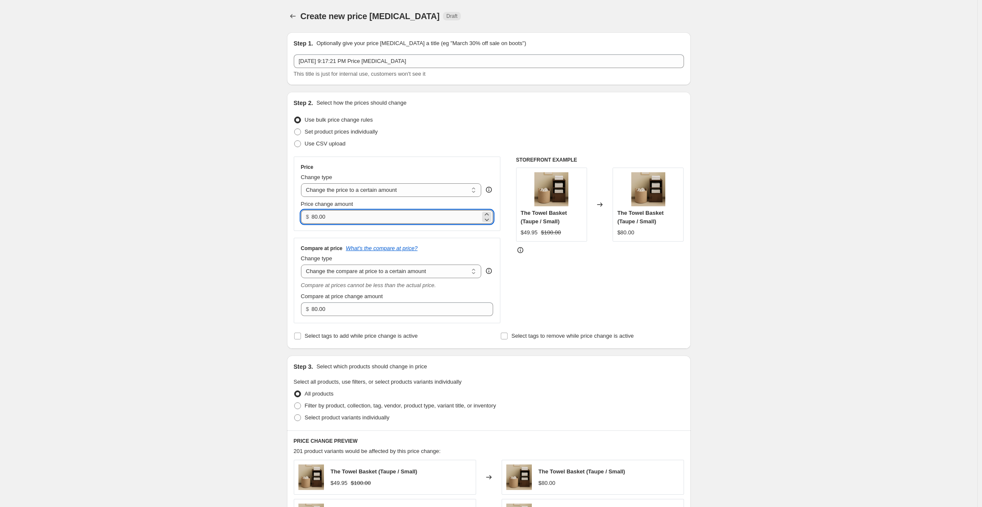
click at [337, 215] on input "80.00" at bounding box center [396, 217] width 169 height 14
paste input "49.95"
type input "49.95"
drag, startPoint x: 369, startPoint y: 301, endPoint x: 364, endPoint y: 305, distance: 6.3
click at [368, 301] on div "Compare at price change amount $ 80.00" at bounding box center [397, 304] width 193 height 24
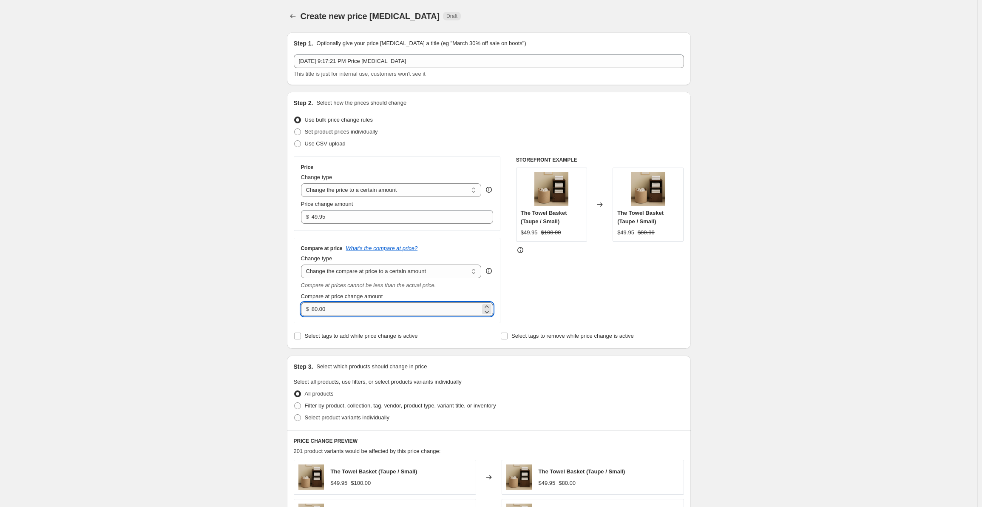
click at [363, 306] on input "80.00" at bounding box center [396, 309] width 169 height 14
paste input "6"
type input "60.00"
click at [160, 284] on div "Create new price [MEDICAL_DATA]. This page is ready Create new price [MEDICAL_D…" at bounding box center [489, 428] width 978 height 856
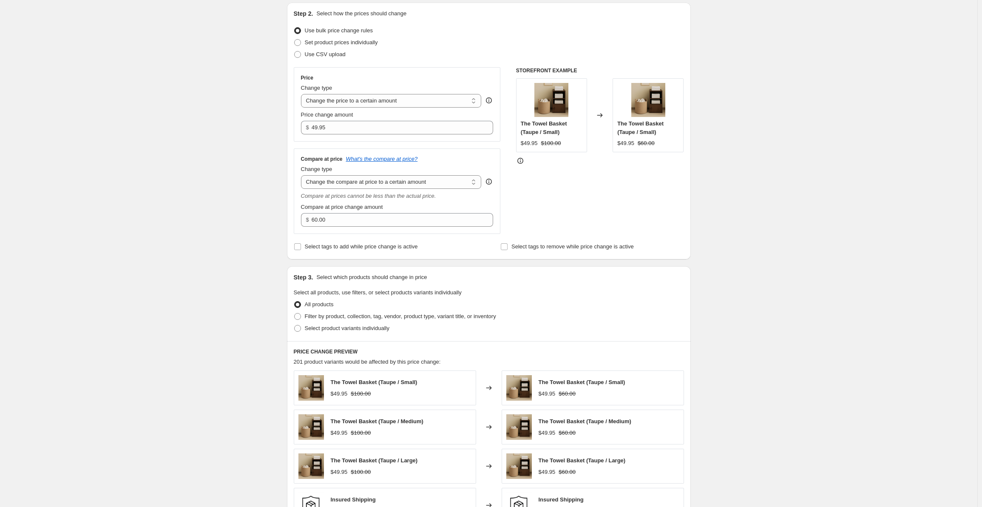
scroll to position [128, 0]
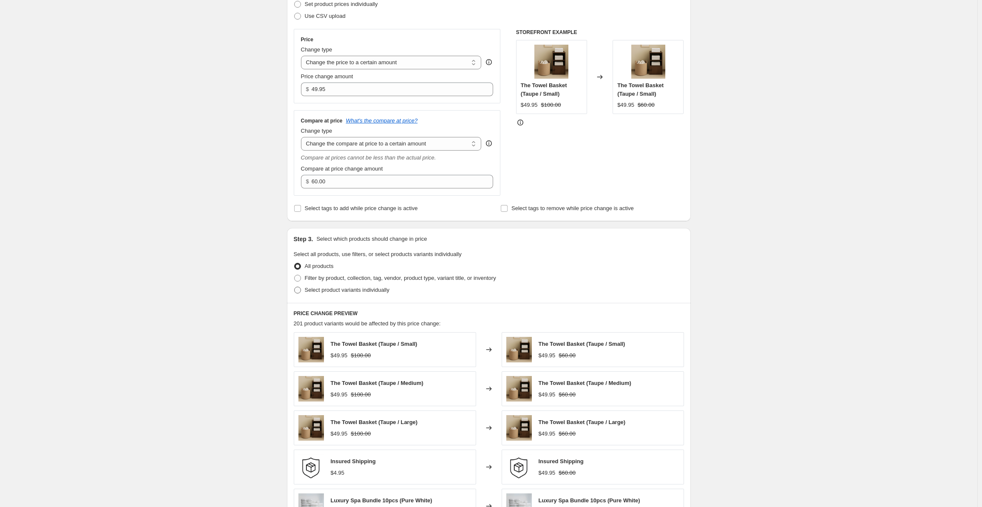
click at [298, 290] on span at bounding box center [297, 290] width 7 height 7
click at [295, 287] on input "Select product variants individually" at bounding box center [294, 287] width 0 height 0
radio input "true"
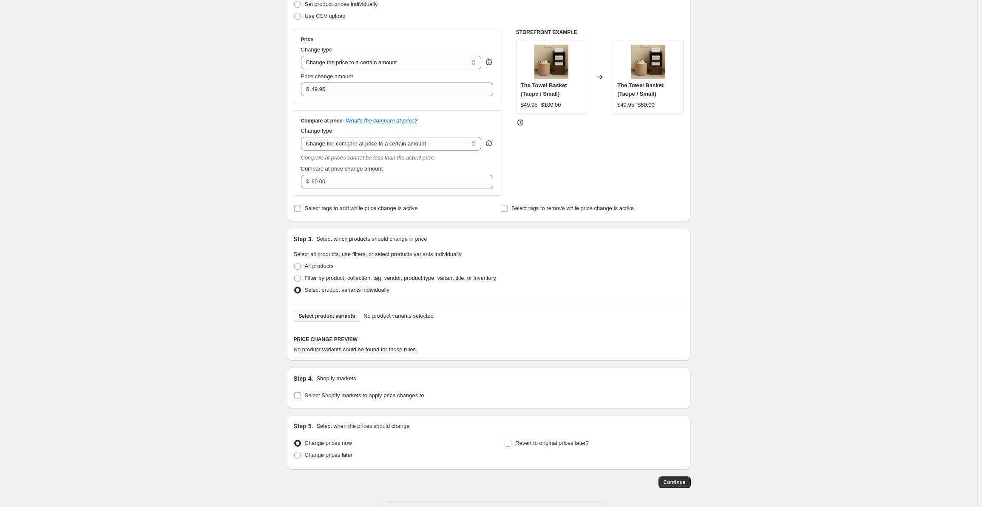
click at [326, 317] on span "Select product variants" at bounding box center [327, 316] width 57 height 7
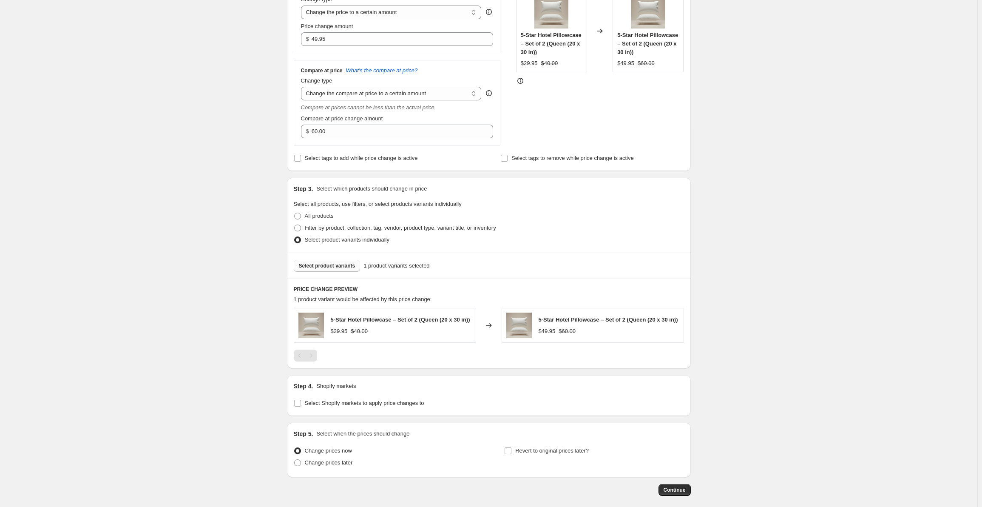
scroll to position [222, 0]
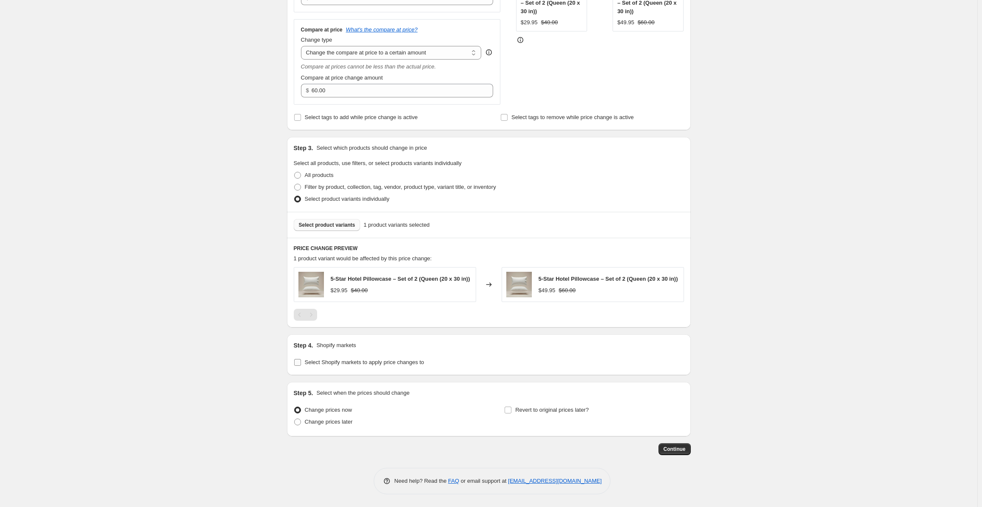
click at [301, 364] on span at bounding box center [298, 362] width 8 height 8
click at [300, 365] on input "Select Shopify markets to apply price changes to" at bounding box center [297, 362] width 7 height 7
checkbox input "true"
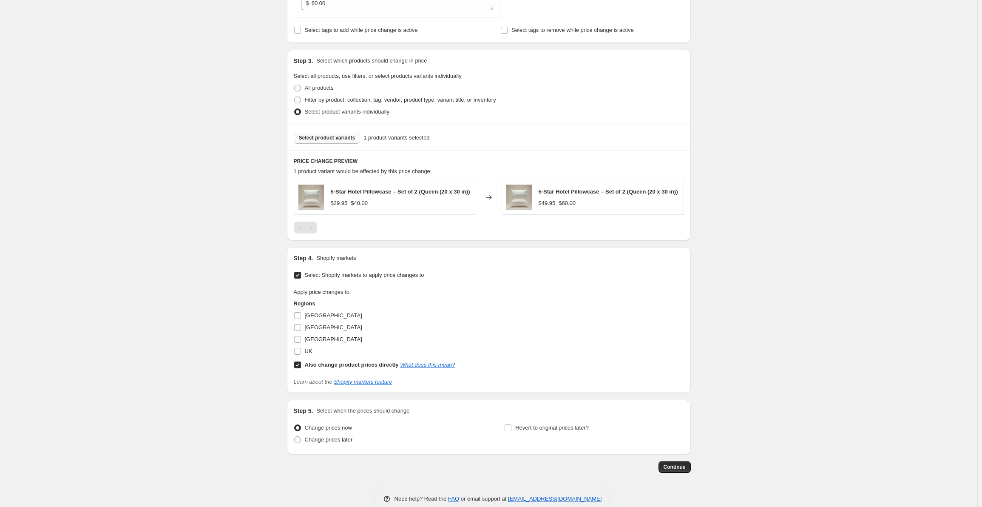
scroll to position [326, 0]
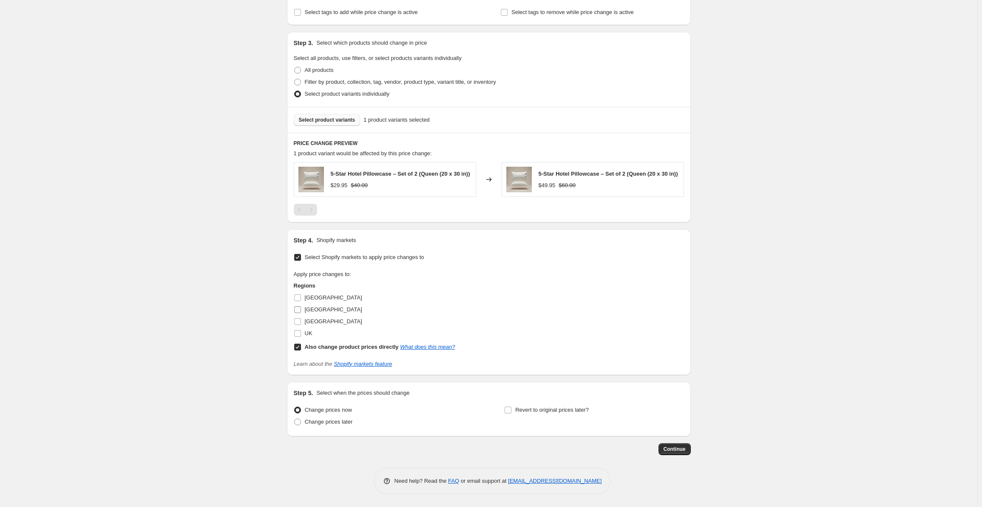
click at [301, 312] on input "[GEOGRAPHIC_DATA]" at bounding box center [297, 309] width 7 height 7
checkbox input "true"
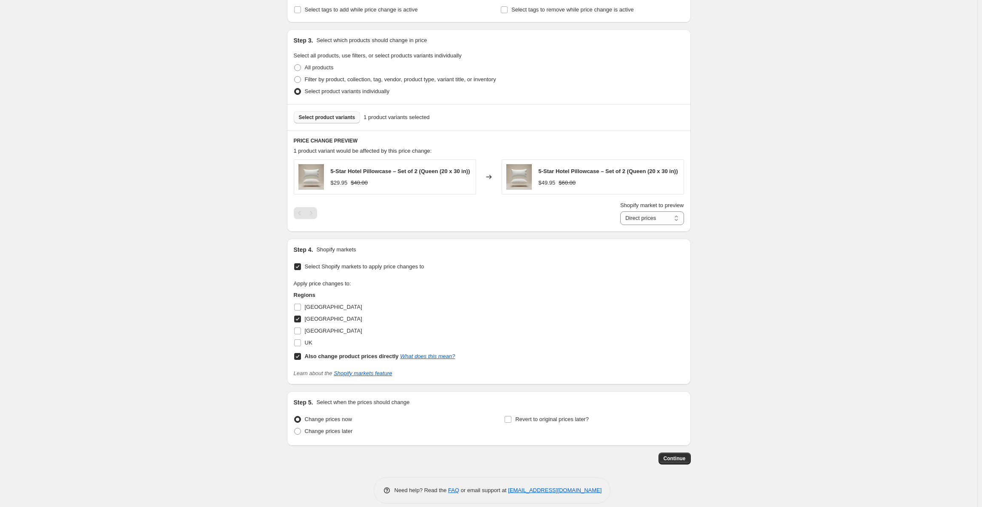
click at [300, 360] on input "Also change product prices directly What does this mean?" at bounding box center [297, 356] width 7 height 7
checkbox input "false"
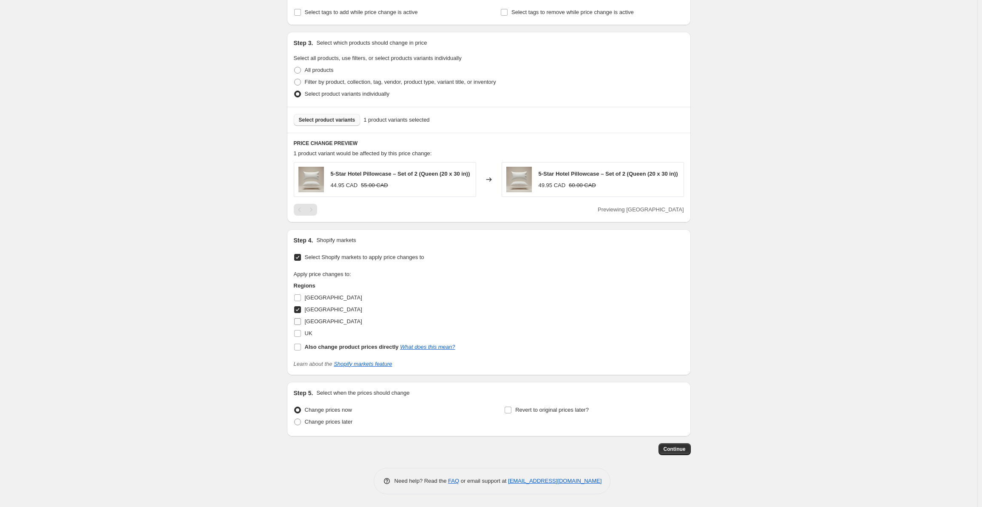
click at [305, 321] on label "[GEOGRAPHIC_DATA]" at bounding box center [328, 321] width 68 height 12
click at [301, 321] on input "[GEOGRAPHIC_DATA]" at bounding box center [297, 321] width 7 height 7
checkbox input "true"
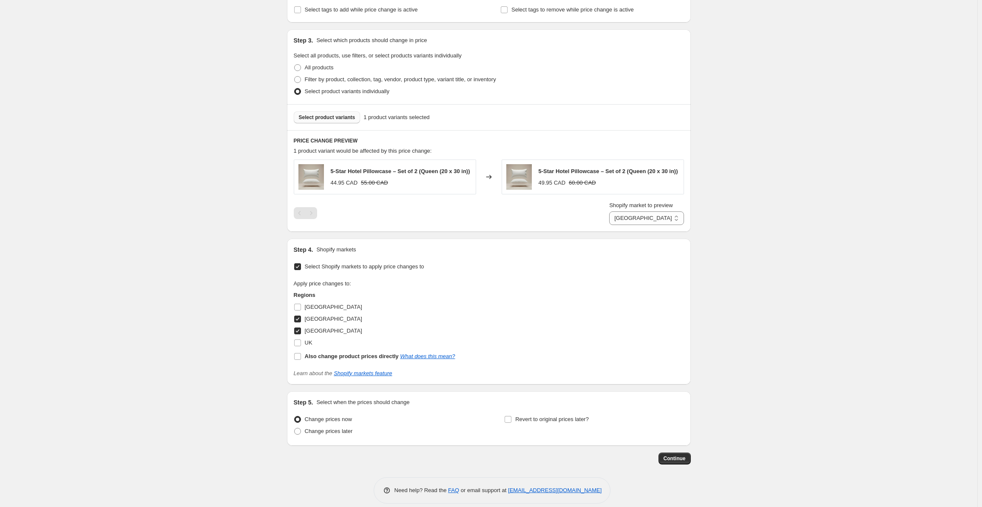
click at [299, 322] on input "[GEOGRAPHIC_DATA]" at bounding box center [297, 318] width 7 height 7
checkbox input "false"
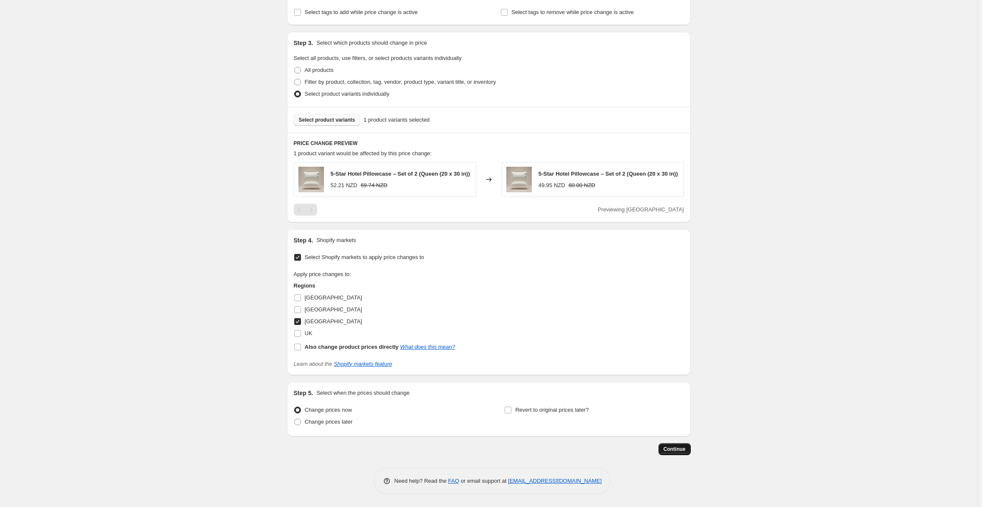
click at [681, 449] on span "Continue" at bounding box center [675, 449] width 22 height 7
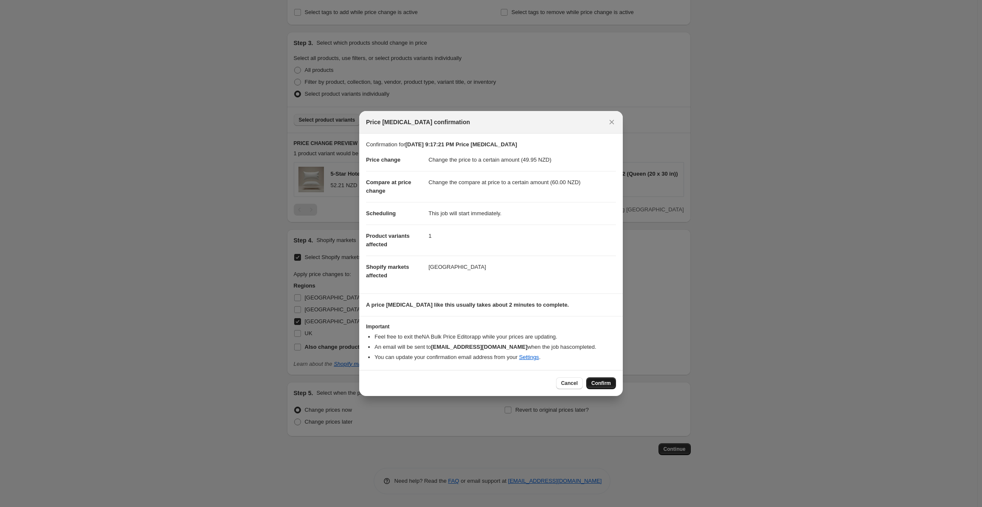
click at [602, 384] on span "Confirm" at bounding box center [601, 383] width 20 height 7
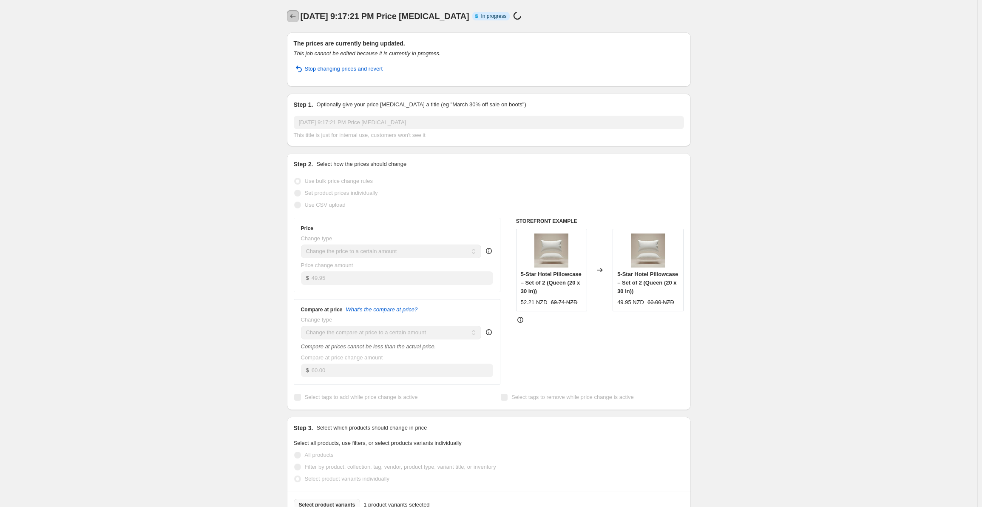
click at [297, 16] on icon "Price change jobs" at bounding box center [293, 16] width 9 height 9
